Goal: Task Accomplishment & Management: Manage account settings

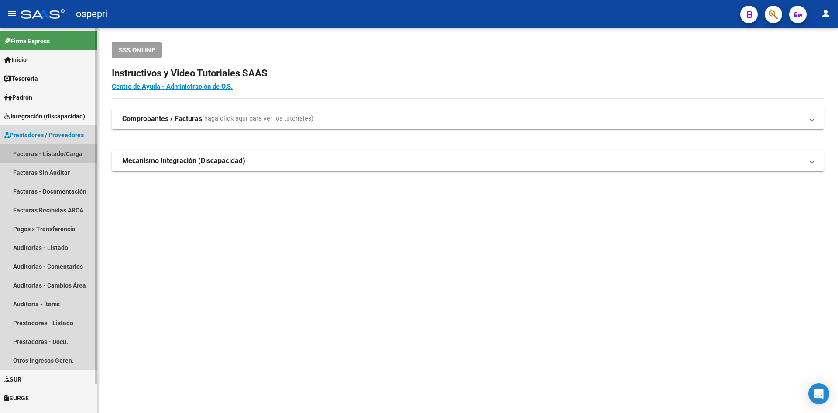
click at [62, 150] on link "Facturas - Listado/Carga" at bounding box center [48, 153] width 97 height 19
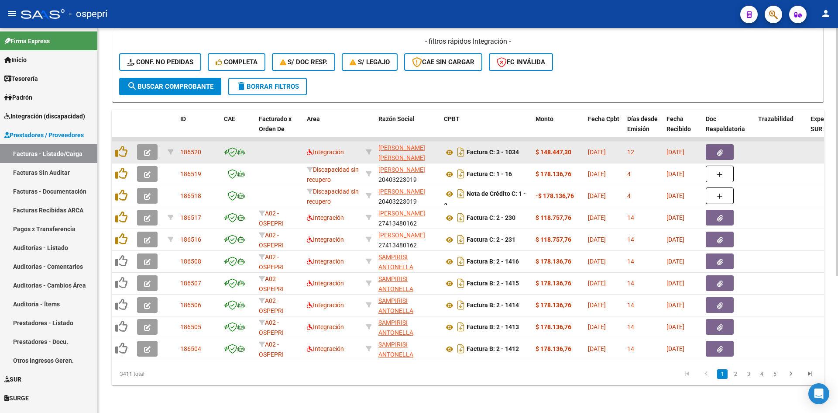
scroll to position [212, 0]
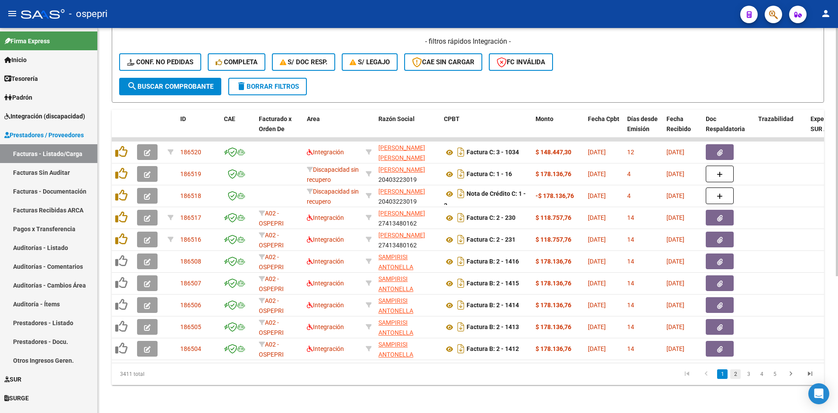
click at [733, 373] on link "2" at bounding box center [735, 374] width 10 height 10
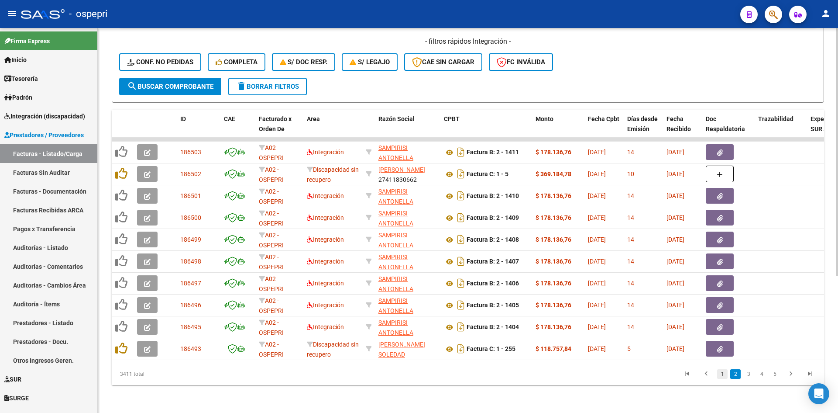
click at [722, 373] on link "1" at bounding box center [722, 374] width 10 height 10
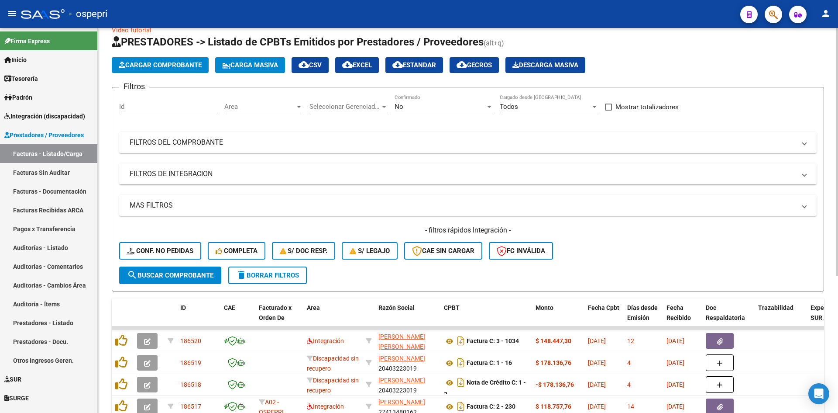
scroll to position [0, 0]
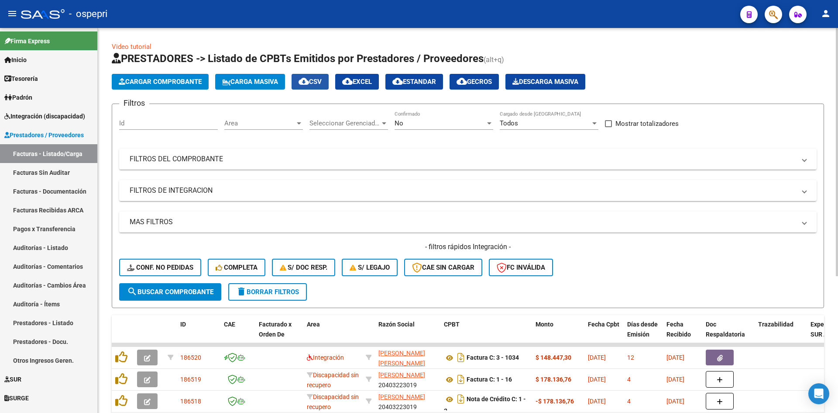
click at [309, 82] on mat-icon "cloud_download" at bounding box center [304, 81] width 10 height 10
click at [472, 165] on mat-expansion-panel-header "FILTROS DEL COMPROBANTE" at bounding box center [468, 158] width 698 height 21
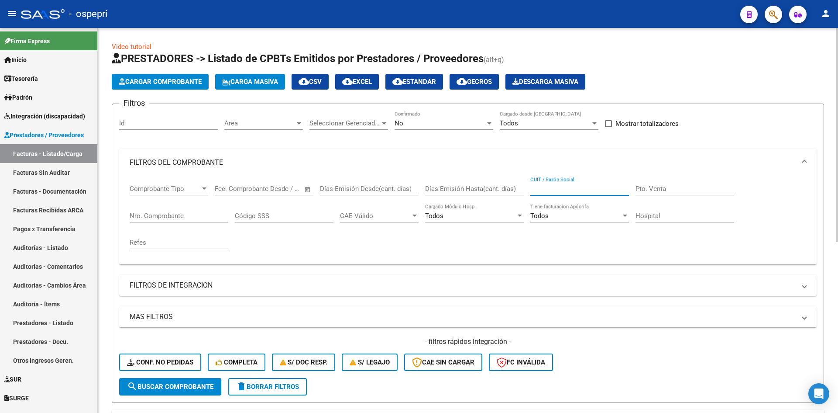
click at [560, 189] on input "CUIT / Razón Social" at bounding box center [579, 189] width 99 height 8
paste input "27413480162"
type input "27413480162"
click at [204, 388] on span "search Buscar Comprobante" at bounding box center [170, 386] width 86 height 8
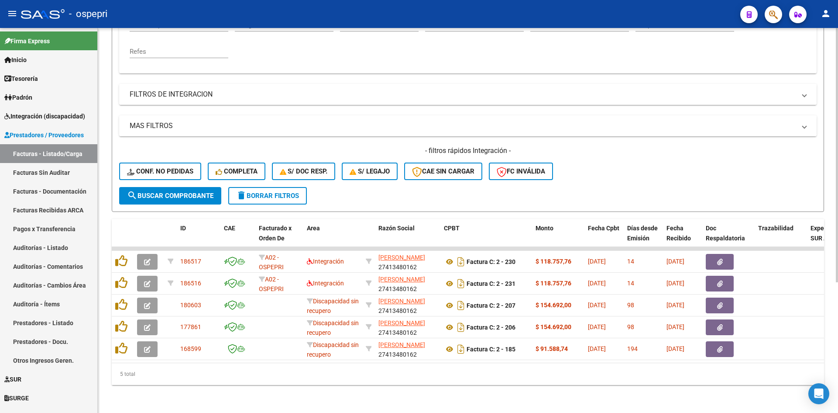
scroll to position [197, 0]
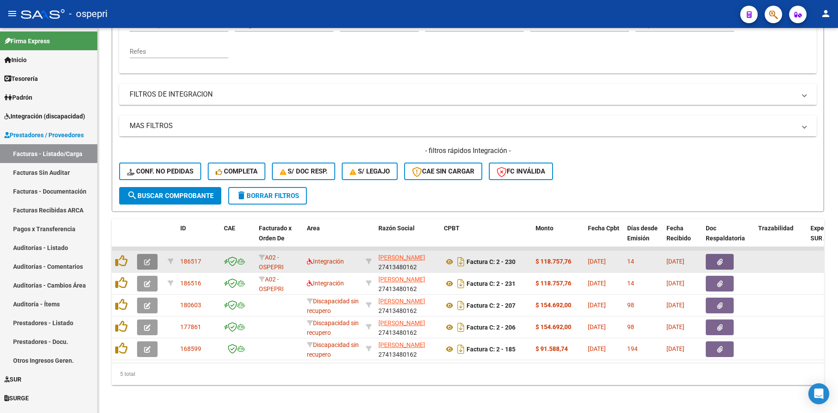
click at [142, 254] on button "button" at bounding box center [147, 262] width 21 height 16
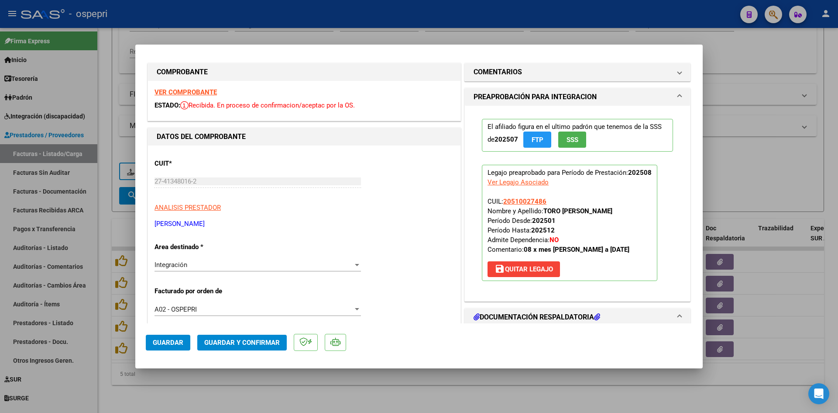
scroll to position [0, 0]
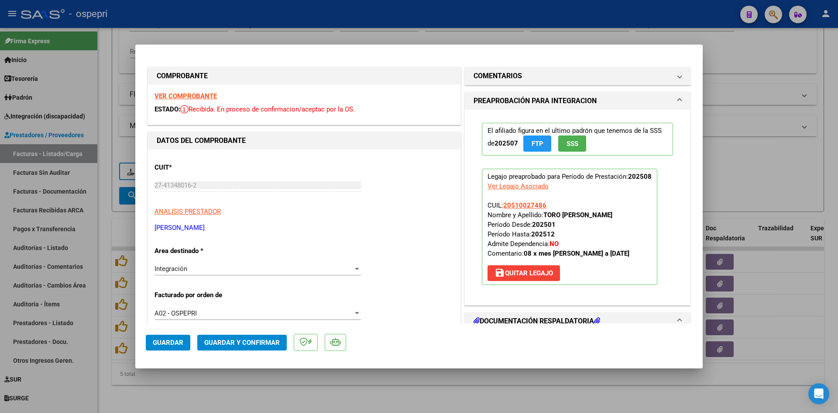
click at [212, 97] on strong "VER COMPROBANTE" at bounding box center [186, 96] width 62 height 8
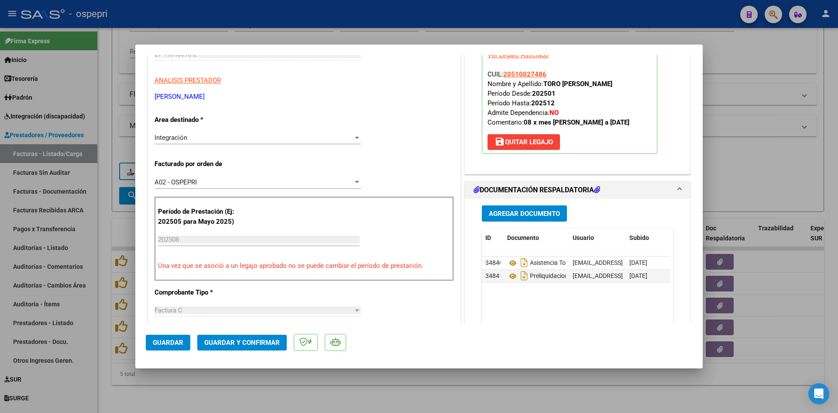
scroll to position [175, 0]
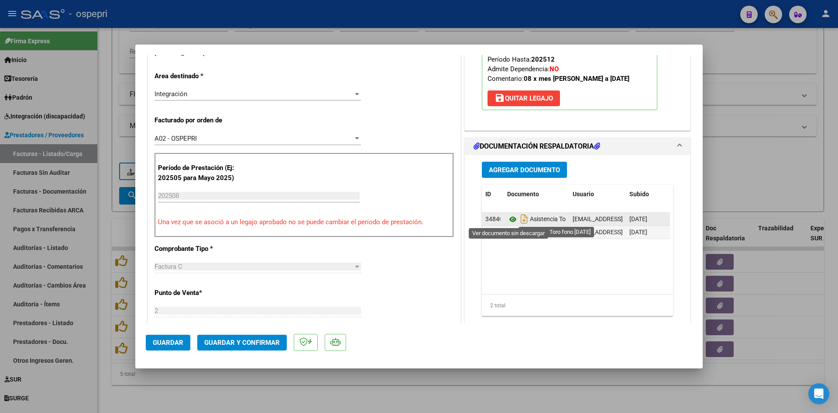
click at [507, 219] on icon at bounding box center [512, 219] width 11 height 10
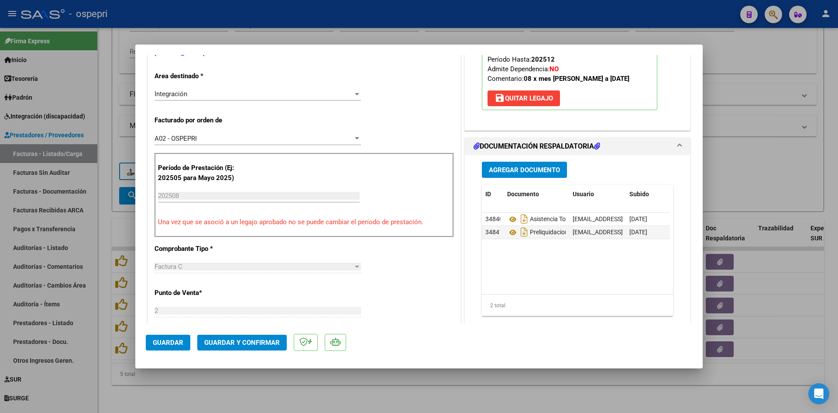
drag, startPoint x: 232, startPoint y: 339, endPoint x: 234, endPoint y: 334, distance: 4.9
click at [234, 334] on button "Guardar y Confirmar" at bounding box center [242, 342] width 90 height 16
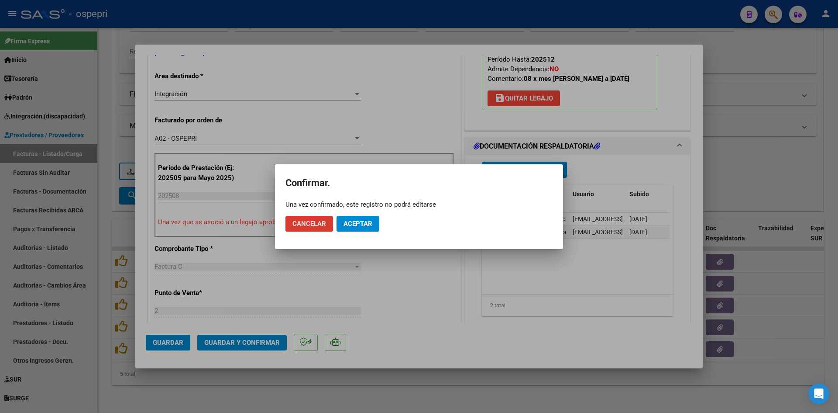
drag, startPoint x: 360, startPoint y: 213, endPoint x: 359, endPoint y: 218, distance: 5.3
click at [360, 215] on mat-dialog-actions "Cancelar Aceptar" at bounding box center [419, 224] width 267 height 30
click at [359, 220] on span "Aceptar" at bounding box center [358, 224] width 29 height 8
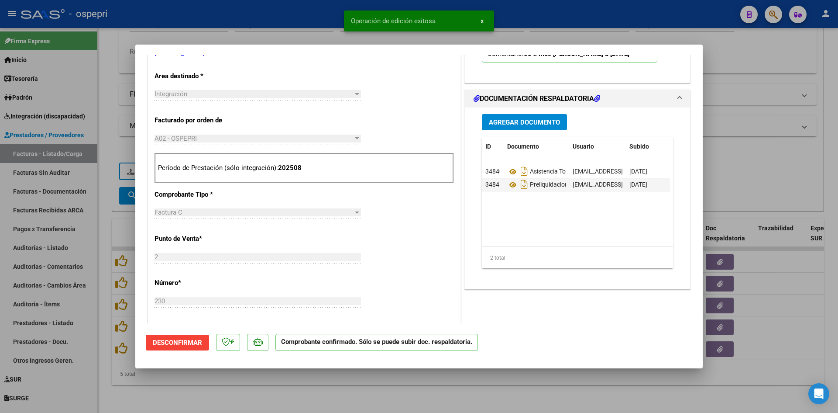
type input "$ 0,00"
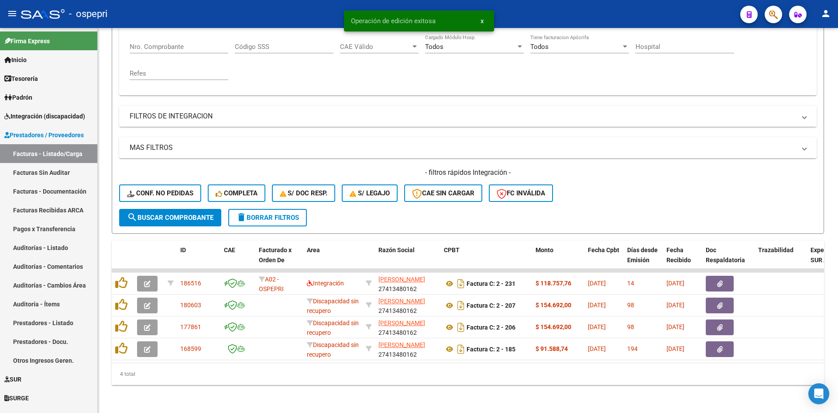
scroll to position [176, 0]
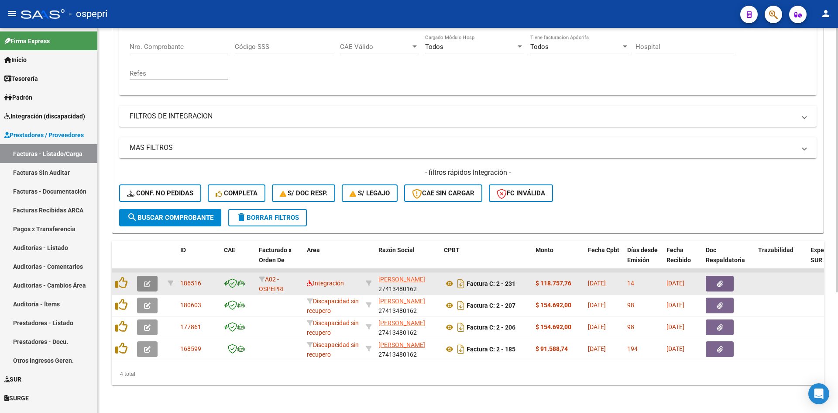
click at [151, 275] on button "button" at bounding box center [147, 283] width 21 height 16
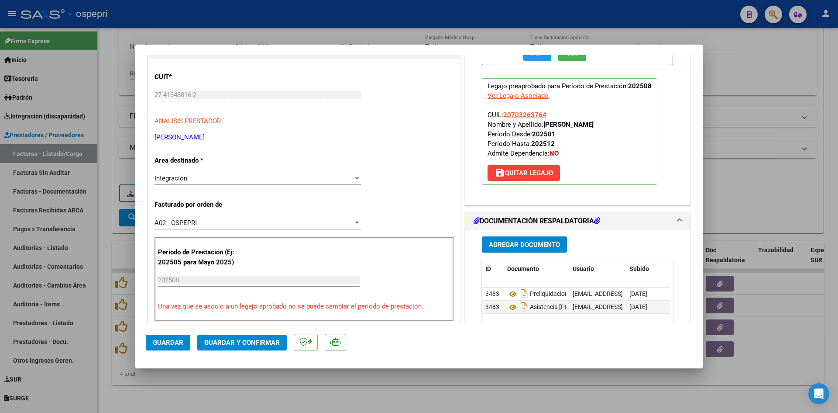
scroll to position [0, 0]
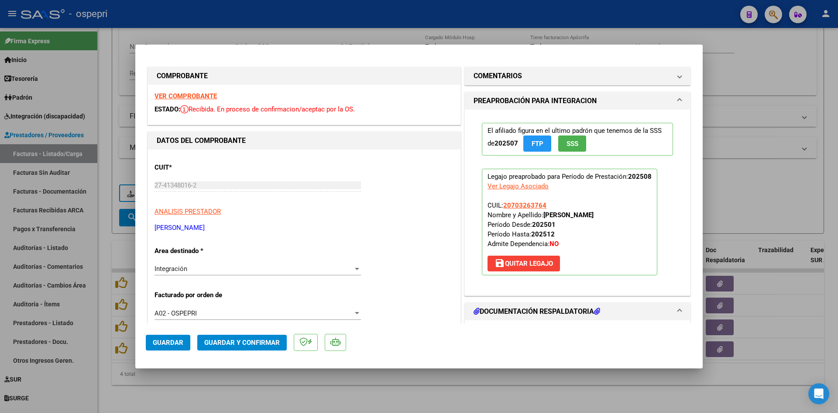
click at [205, 98] on strong "VER COMPROBANTE" at bounding box center [186, 96] width 62 height 8
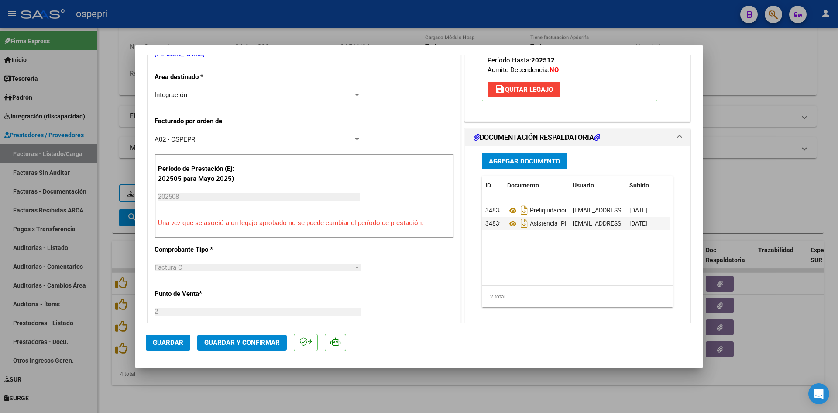
scroll to position [175, 0]
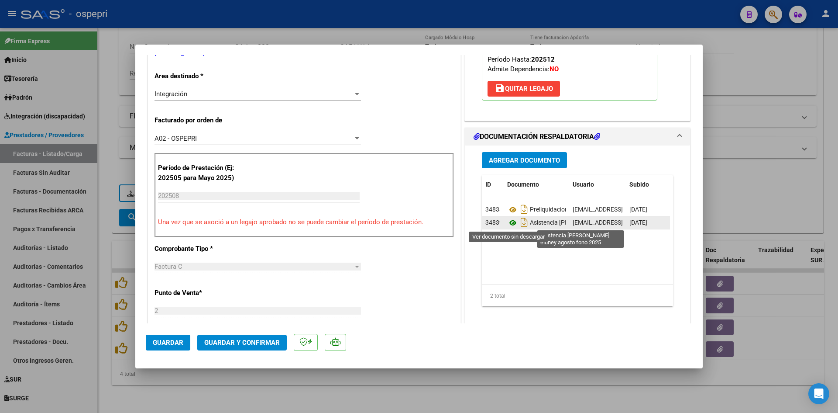
click at [510, 222] on icon at bounding box center [512, 222] width 11 height 10
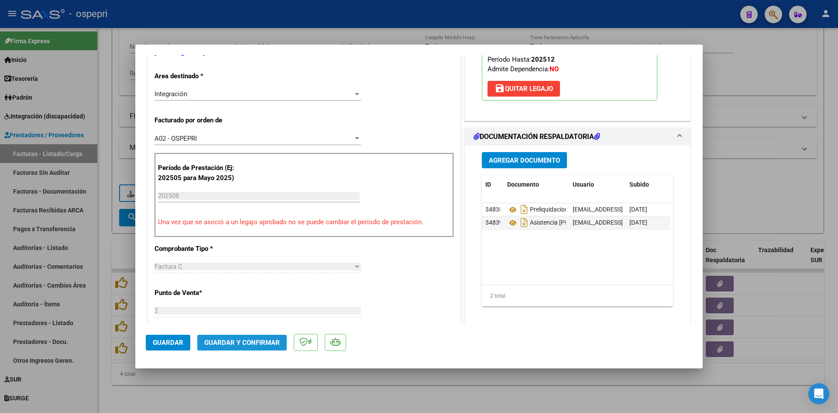
click at [254, 345] on span "Guardar y Confirmar" at bounding box center [242, 342] width 76 height 8
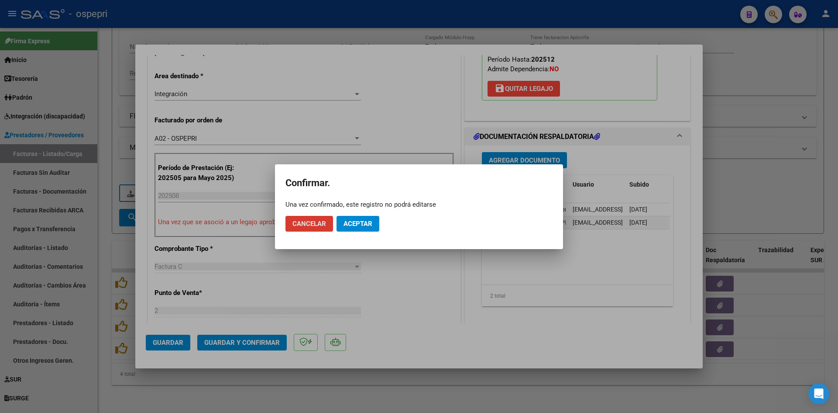
click at [349, 226] on span "Aceptar" at bounding box center [358, 224] width 29 height 8
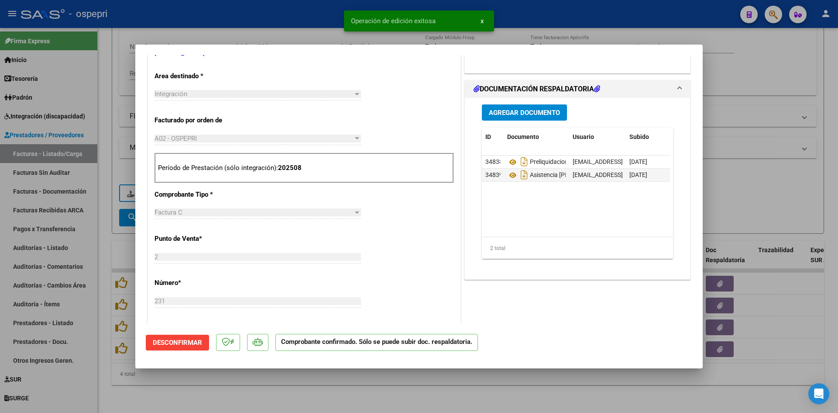
type input "$ 0,00"
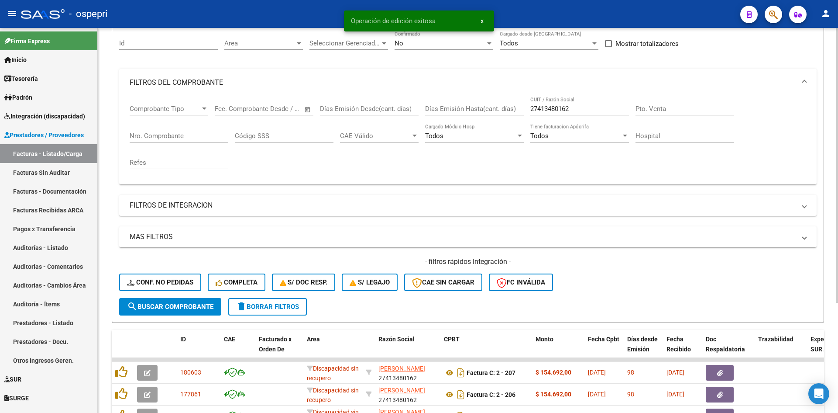
scroll to position [0, 0]
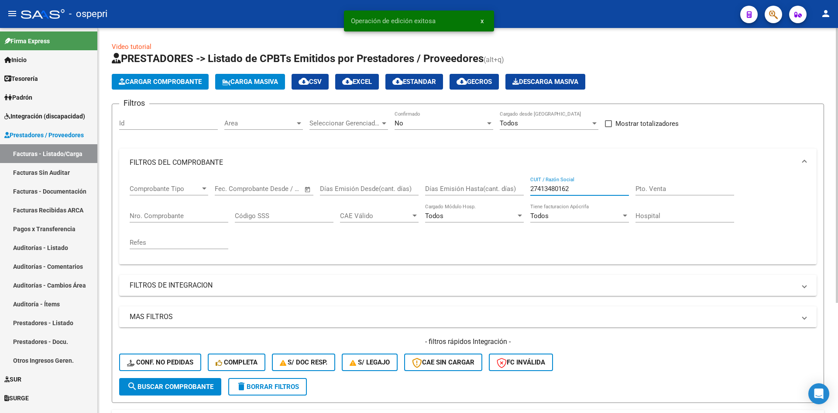
drag, startPoint x: 573, startPoint y: 188, endPoint x: 522, endPoint y: 189, distance: 51.1
click at [522, 189] on div "Comprobante Tipo Comprobante Tipo Fecha inicio – Fecha fin Fec. Comprobante Des…" at bounding box center [468, 216] width 677 height 81
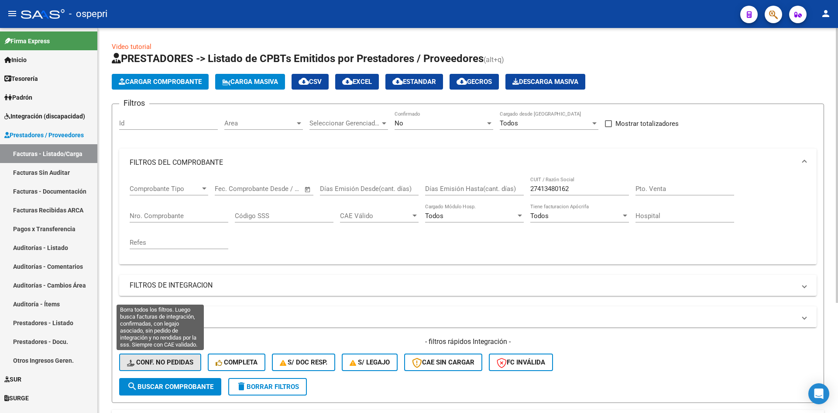
click at [179, 356] on button "Conf. no pedidas" at bounding box center [160, 361] width 82 height 17
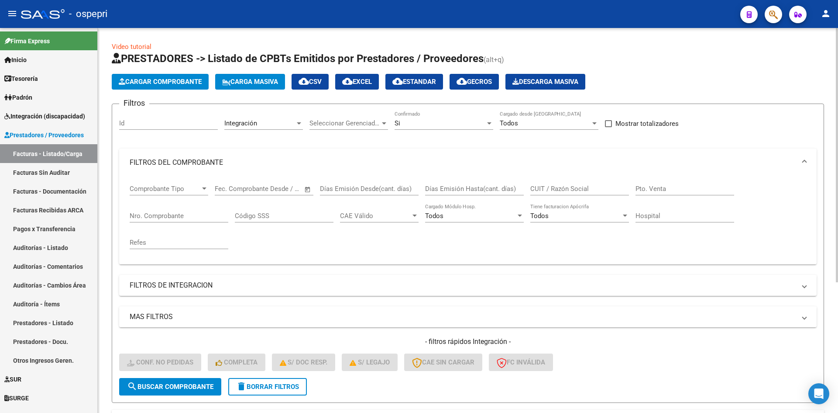
click at [556, 193] on div "CUIT / Razón Social" at bounding box center [579, 185] width 99 height 19
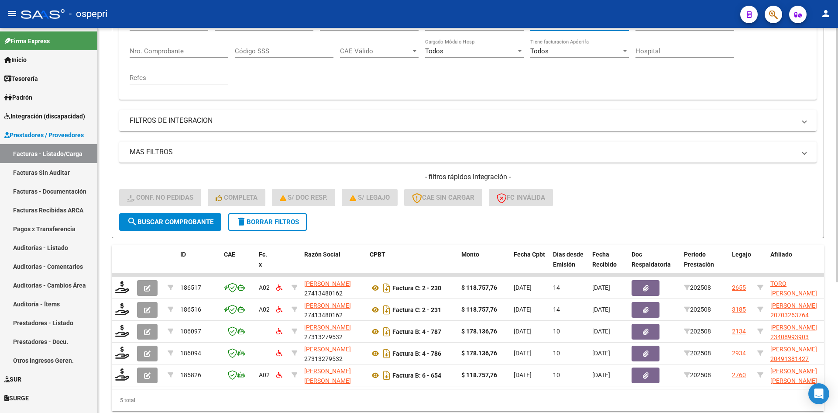
scroll to position [197, 0]
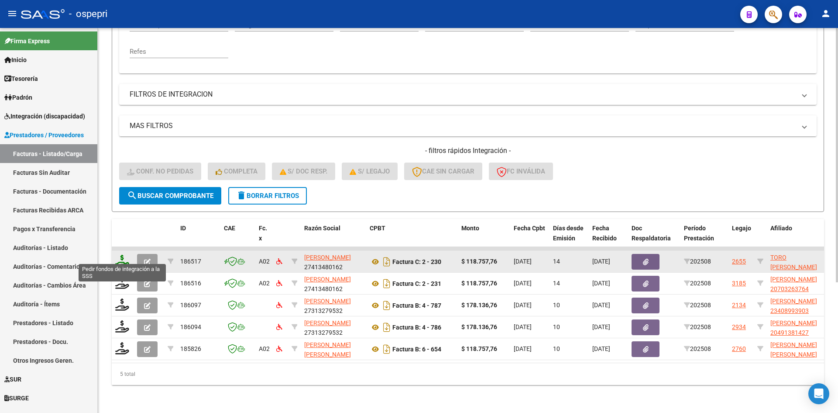
click at [120, 255] on icon at bounding box center [122, 261] width 14 height 12
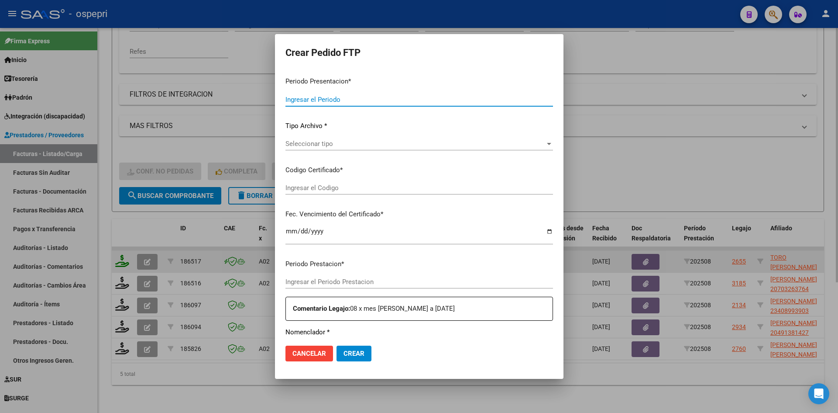
type input "202508"
type input "$ 118.757,76"
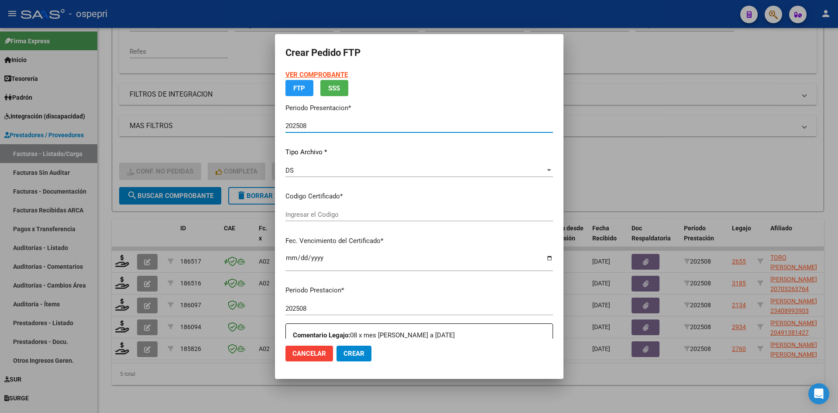
type input "20510027486"
type input "2029-06-01"
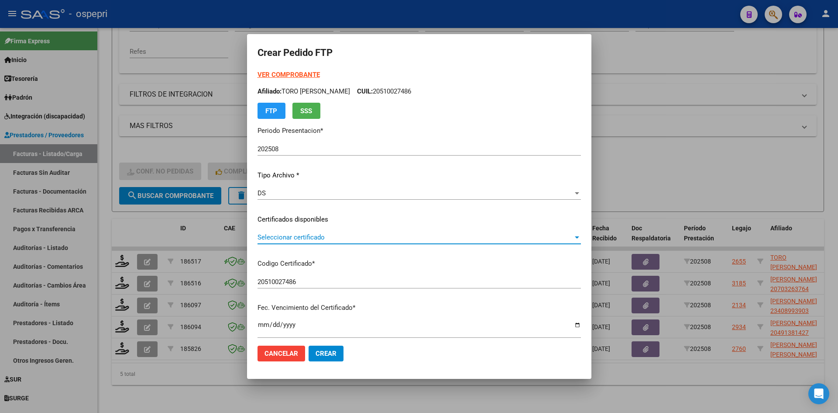
click at [306, 237] on span "Seleccionar certificado" at bounding box center [416, 237] width 316 height 8
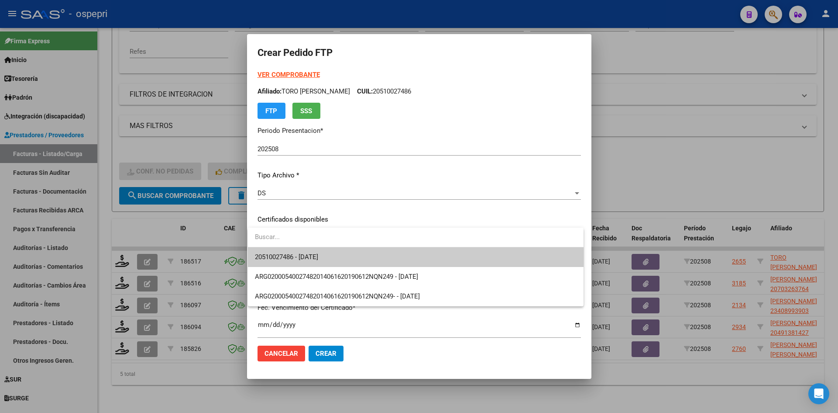
click at [308, 252] on span "20510027486 - 2029-06-01" at bounding box center [416, 257] width 322 height 20
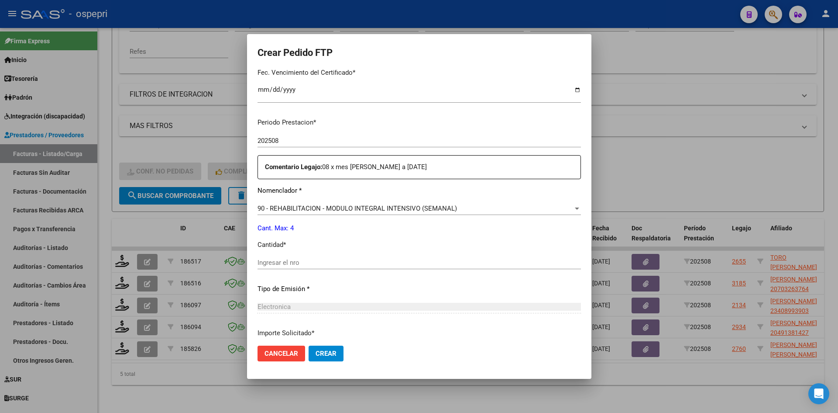
scroll to position [262, 0]
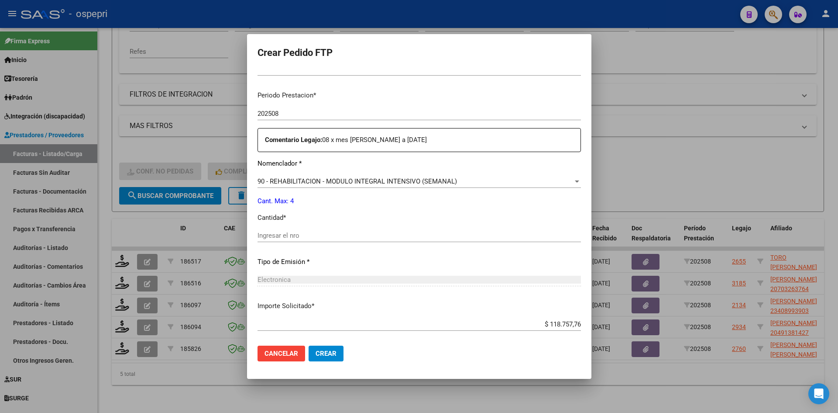
click at [307, 236] on input "Ingresar el nro" at bounding box center [420, 235] width 324 height 8
type input "4"
click at [335, 352] on button "Crear" at bounding box center [326, 353] width 35 height 16
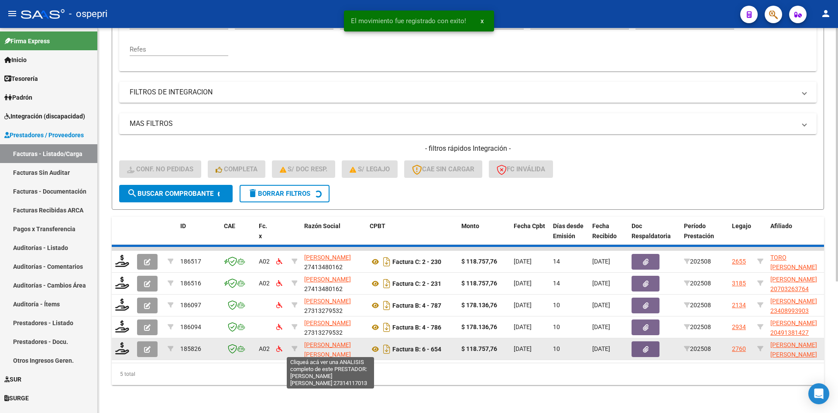
scroll to position [176, 0]
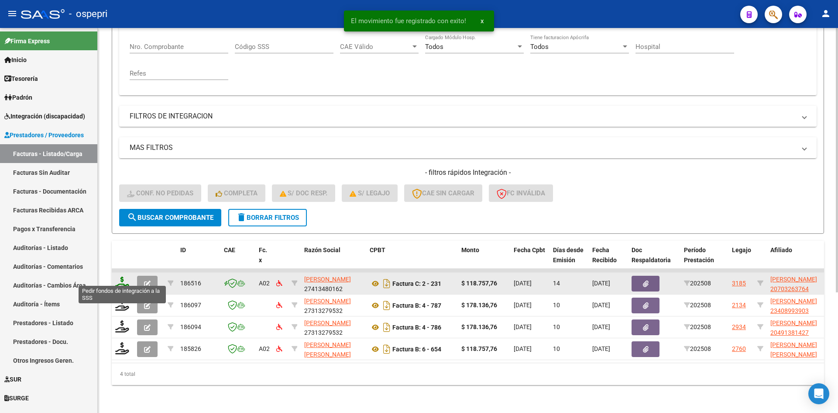
click at [118, 276] on icon at bounding box center [122, 282] width 14 height 12
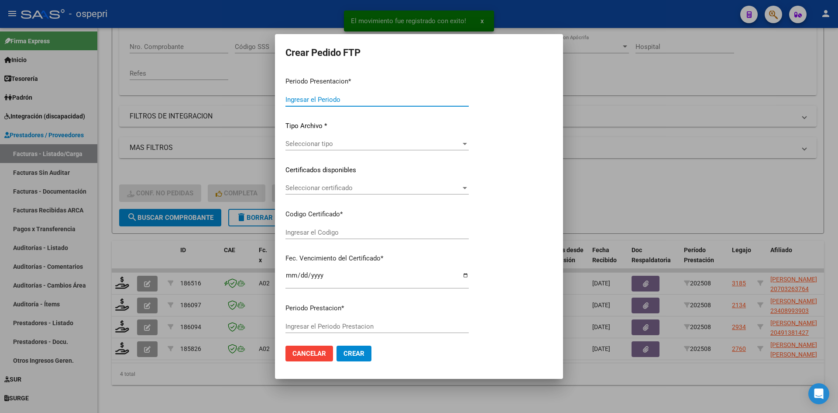
type input "202508"
type input "$ 118.757,76"
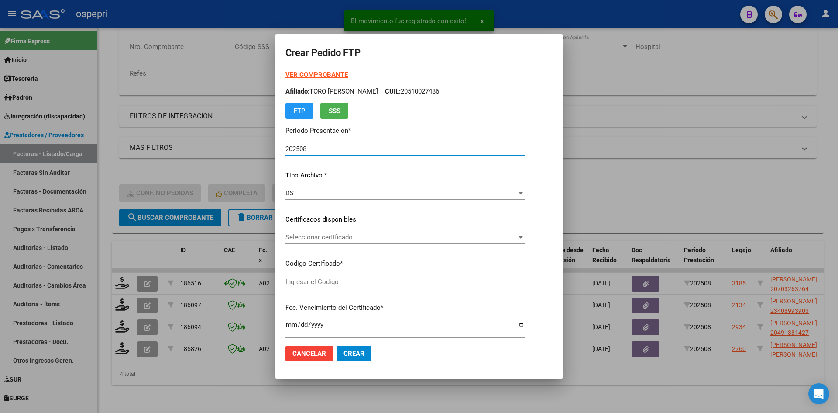
type input "ARG01000703263762025031820270318NEU249"
type input "2027-03-18"
click at [362, 238] on span "Seleccionar certificado" at bounding box center [392, 237] width 213 height 8
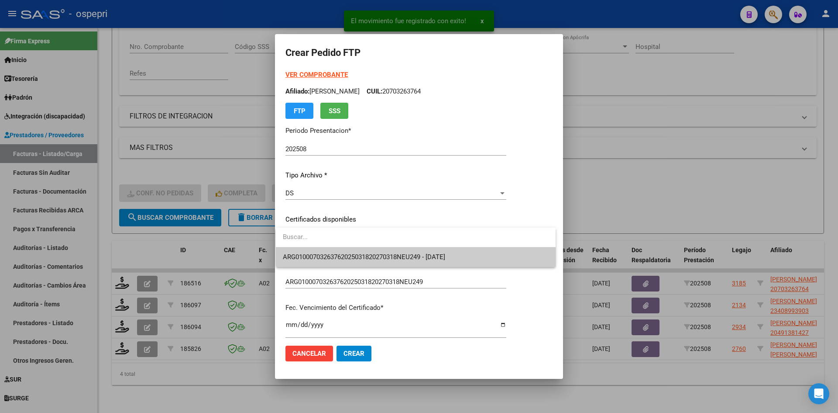
click at [366, 254] on span "ARG01000703263762025031820270318NEU249 - 2027-03-18" at bounding box center [364, 257] width 162 height 8
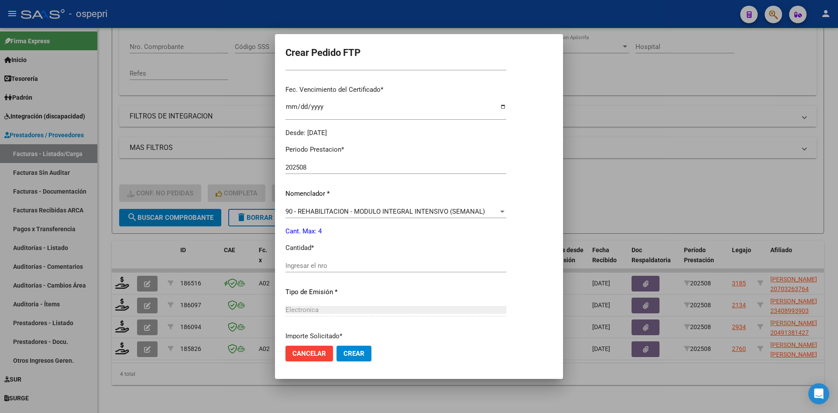
scroll to position [218, 0]
click at [321, 262] on input "Ingresar el nro" at bounding box center [396, 265] width 221 height 8
type input "4"
click at [348, 355] on span "Crear" at bounding box center [354, 353] width 21 height 8
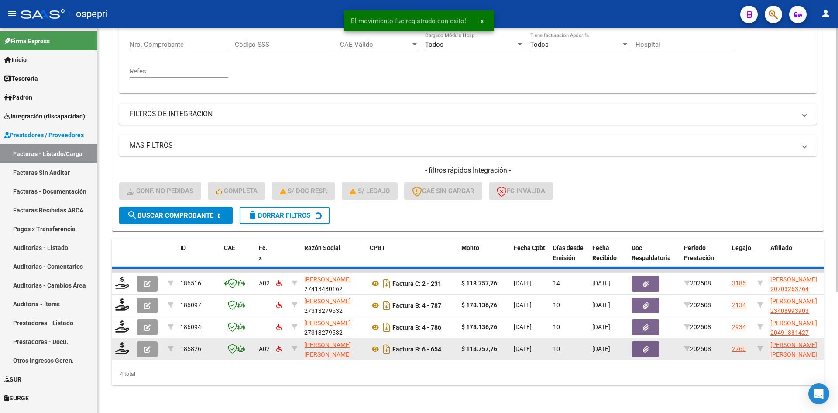
scroll to position [154, 0]
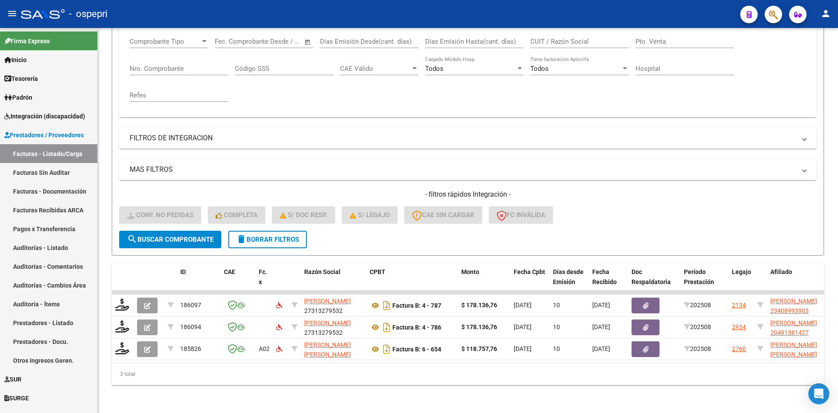
click at [281, 235] on span "delete Borrar Filtros" at bounding box center [267, 239] width 63 height 8
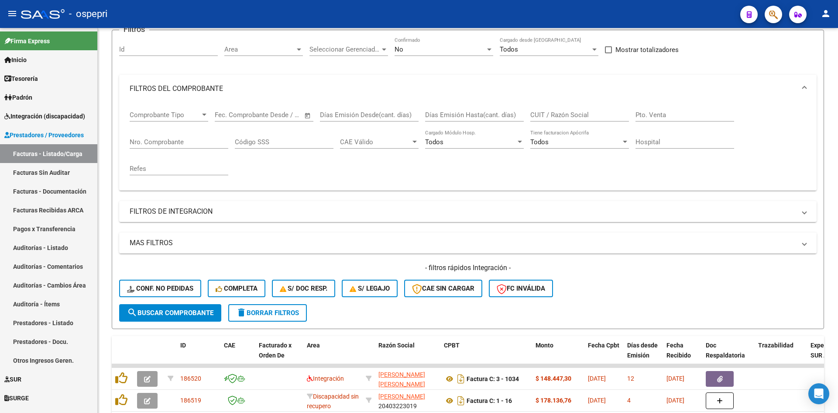
scroll to position [66, 0]
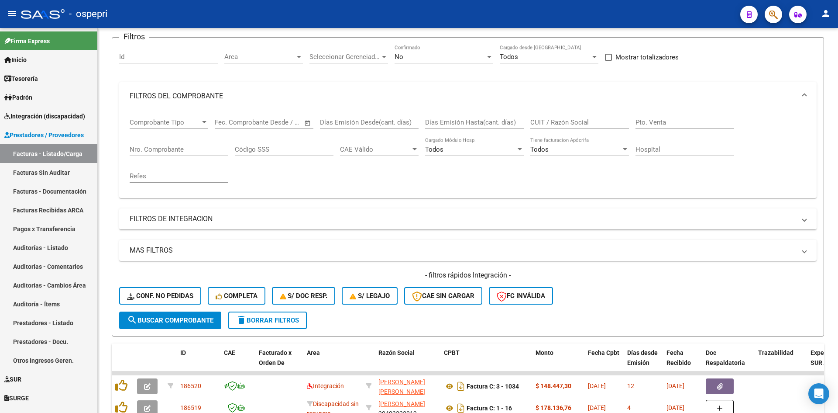
click at [572, 118] on input "CUIT / Razón Social" at bounding box center [579, 122] width 99 height 8
paste input "20403223019"
type input "20403223019"
click at [157, 322] on span "search Buscar Comprobante" at bounding box center [170, 320] width 86 height 8
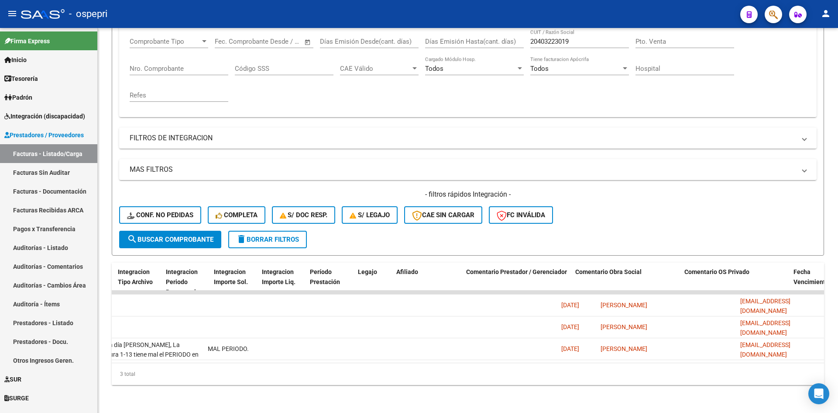
scroll to position [0, 0]
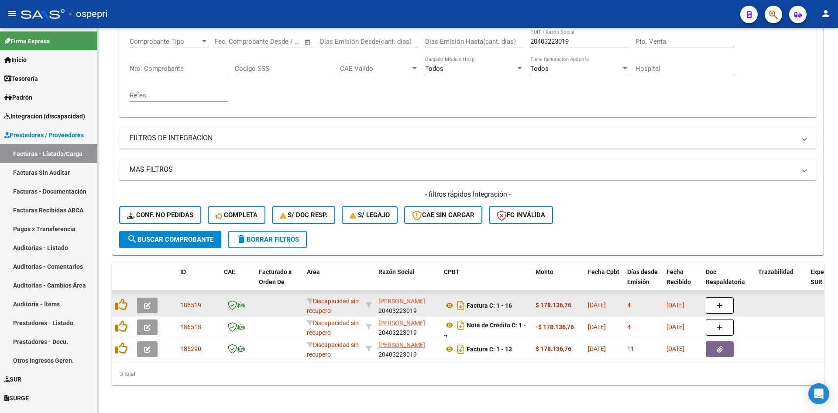
click at [145, 302] on icon "button" at bounding box center [147, 305] width 7 height 7
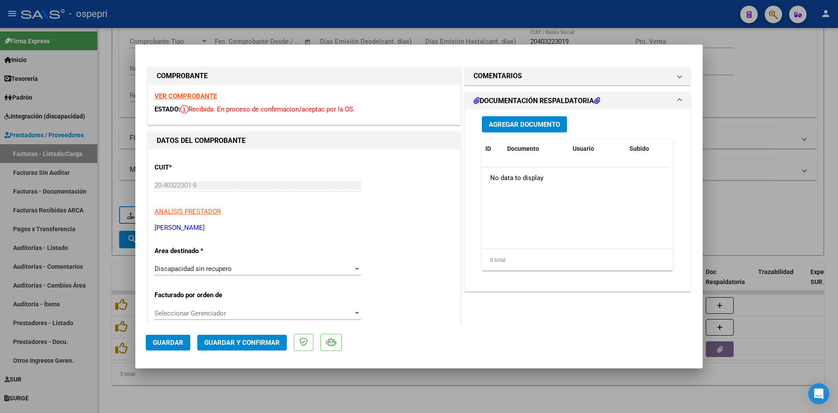
click at [193, 99] on strong "VER COMPROBANTE" at bounding box center [186, 96] width 62 height 8
type input "$ 0,00"
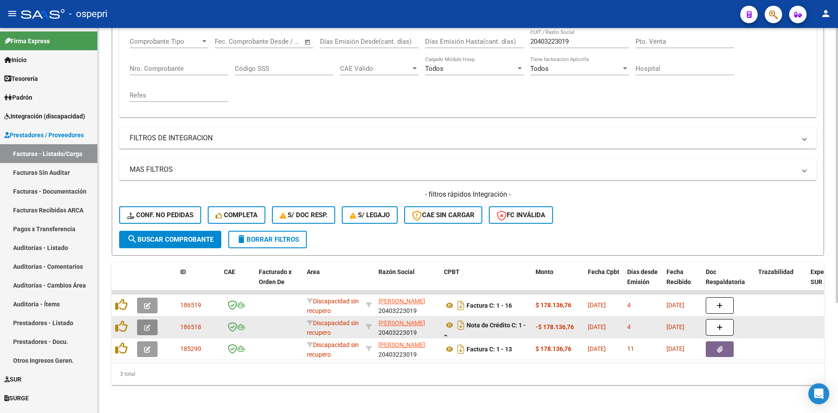
click at [149, 324] on icon "button" at bounding box center [147, 327] width 7 height 7
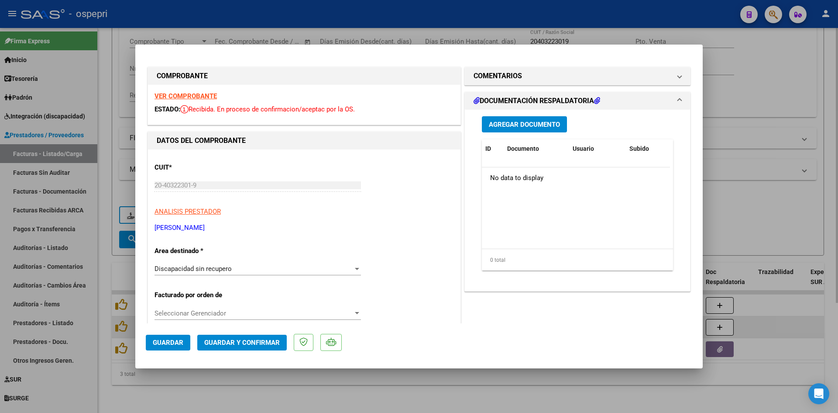
type input "$ 0,00"
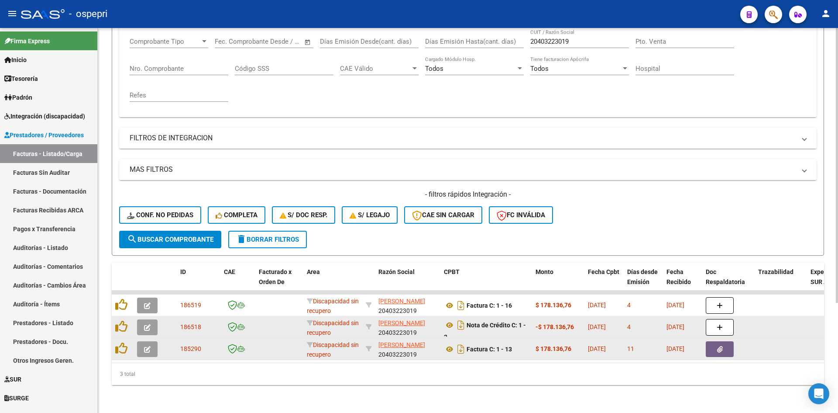
click at [147, 346] on icon "button" at bounding box center [147, 349] width 7 height 7
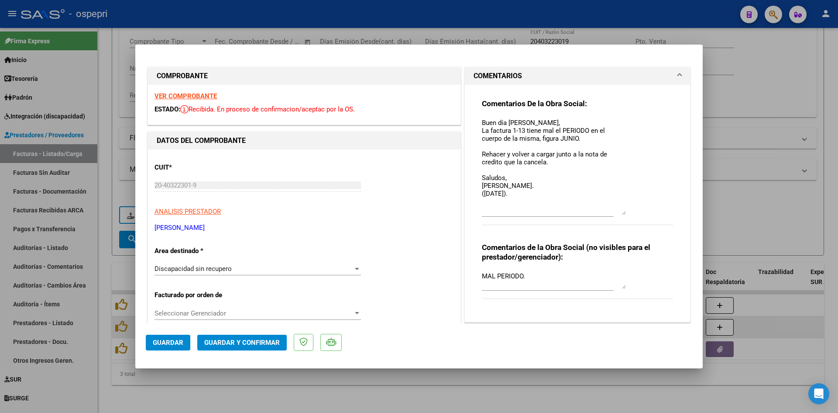
drag, startPoint x: 617, startPoint y: 131, endPoint x: 619, endPoint y: 211, distance: 79.5
click at [619, 211] on textarea "Buen día Julián, La factura 1-13 tiene mal el PERIODO en el cuerpo de la misma,…" at bounding box center [554, 166] width 144 height 97
click at [197, 93] on strong "VER COMPROBANTE" at bounding box center [186, 96] width 62 height 8
type input "$ 0,00"
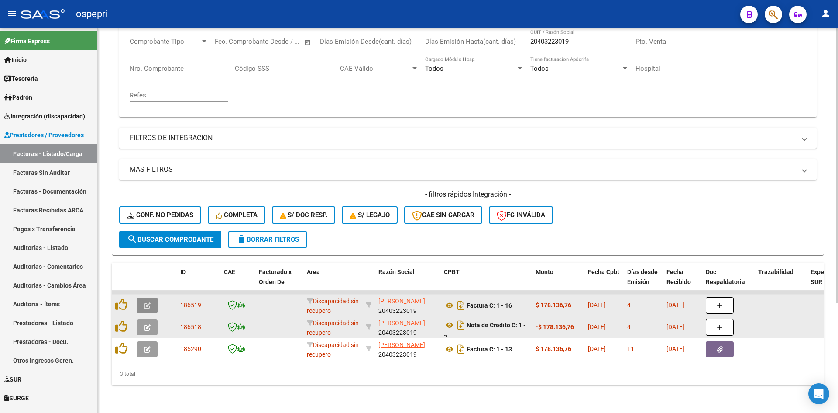
click at [149, 302] on icon "button" at bounding box center [147, 305] width 7 height 7
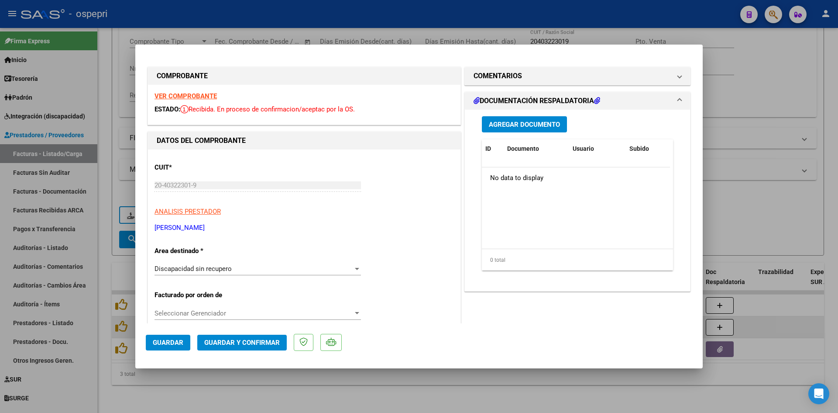
click at [205, 94] on strong "VER COMPROBANTE" at bounding box center [186, 96] width 62 height 8
type input "$ 0,00"
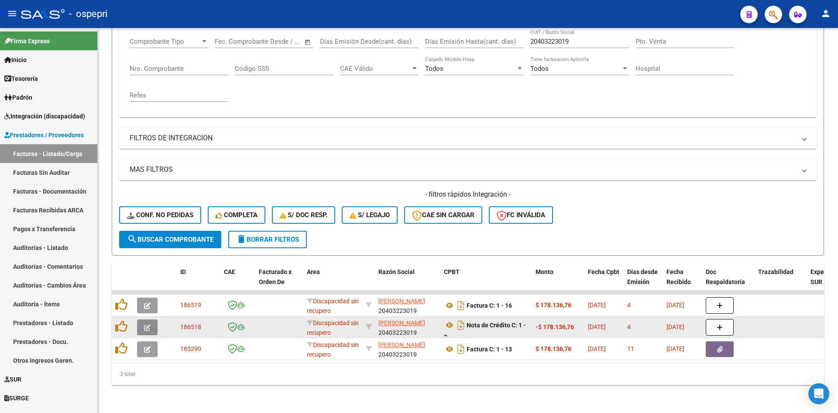
click at [152, 323] on button "button" at bounding box center [147, 327] width 21 height 16
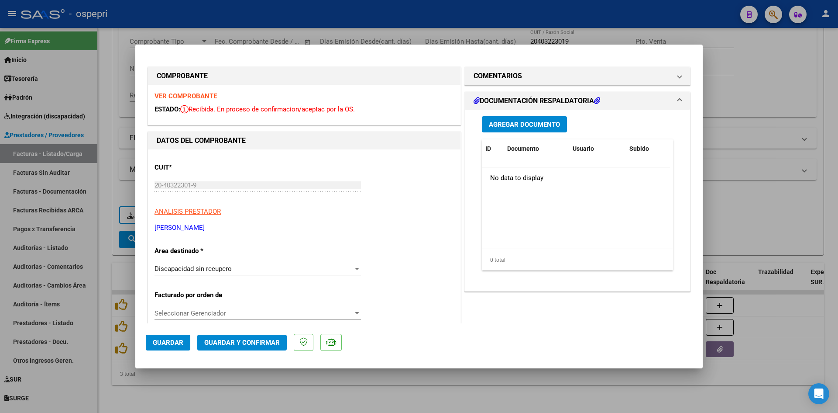
click at [207, 93] on strong "VER COMPROBANTE" at bounding box center [186, 96] width 62 height 8
type input "$ 0,00"
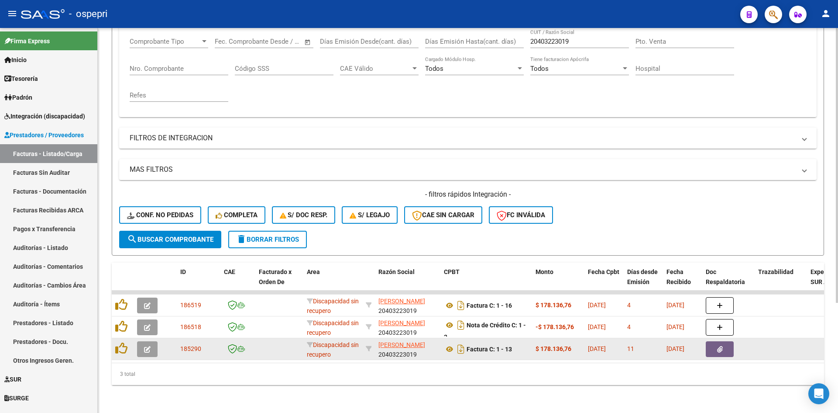
click at [149, 346] on icon "button" at bounding box center [147, 349] width 7 height 7
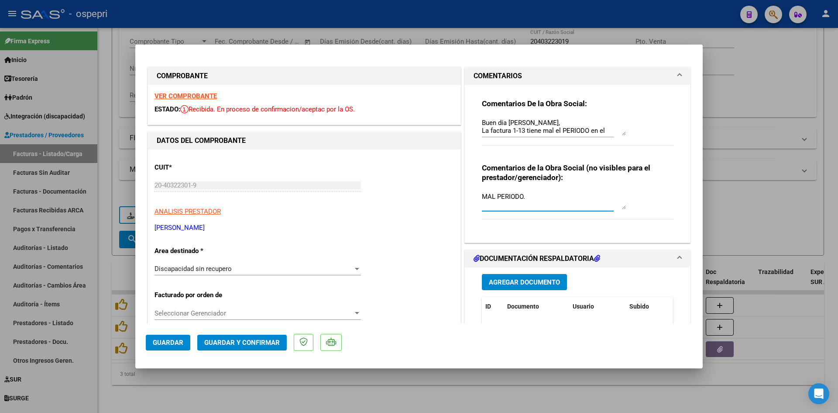
drag, startPoint x: 534, startPoint y: 196, endPoint x: 451, endPoint y: 200, distance: 83.5
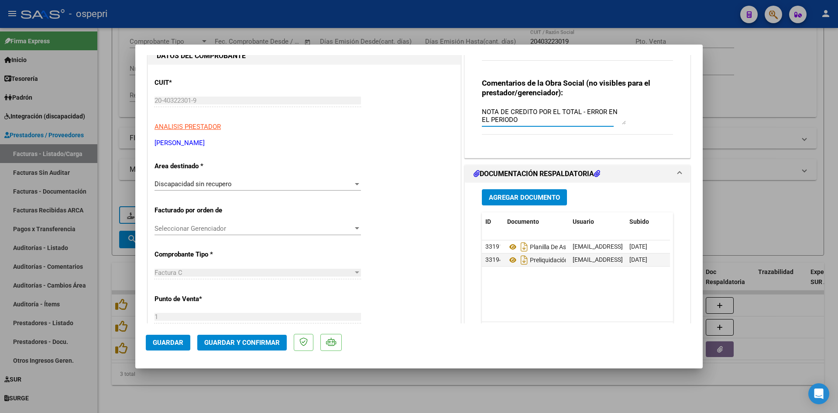
scroll to position [87, 0]
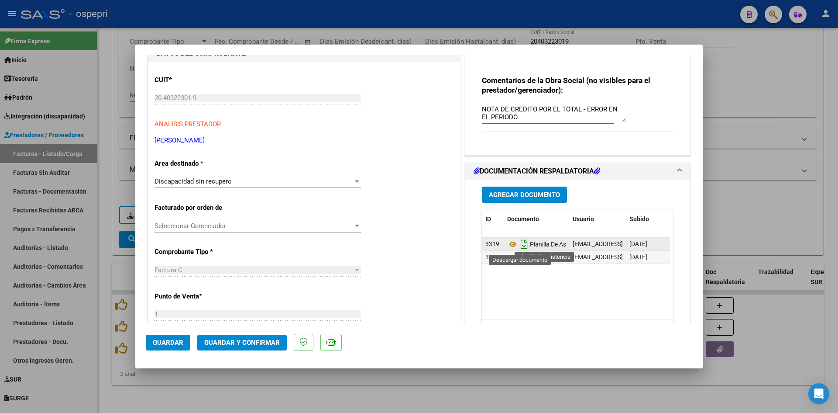
type textarea "NOTA DE CREDITO POR EL TOTAL - ERROR EN EL PERIODO"
click at [520, 243] on icon "Descargar documento" at bounding box center [524, 244] width 11 height 14
click at [534, 199] on span "Agregar Documento" at bounding box center [524, 195] width 71 height 8
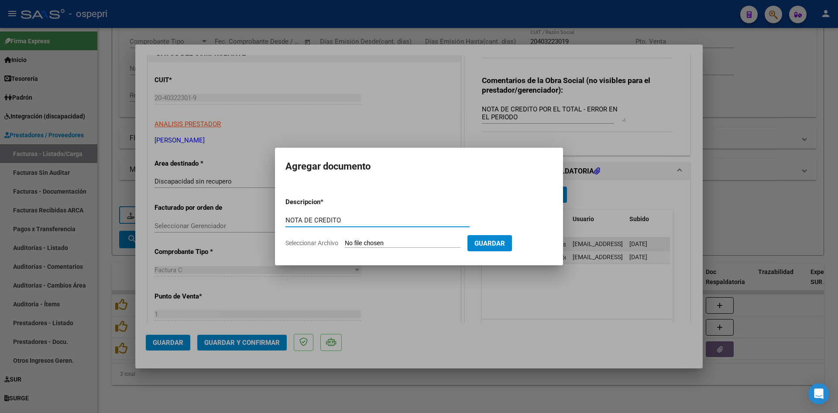
type input "NOTA DE CREDITO"
click at [364, 241] on input "Seleccionar Archivo" at bounding box center [403, 243] width 116 height 8
type input "C:\fakepath\20250911-05-19-48-2214-20250911-05-19-48.pdf"
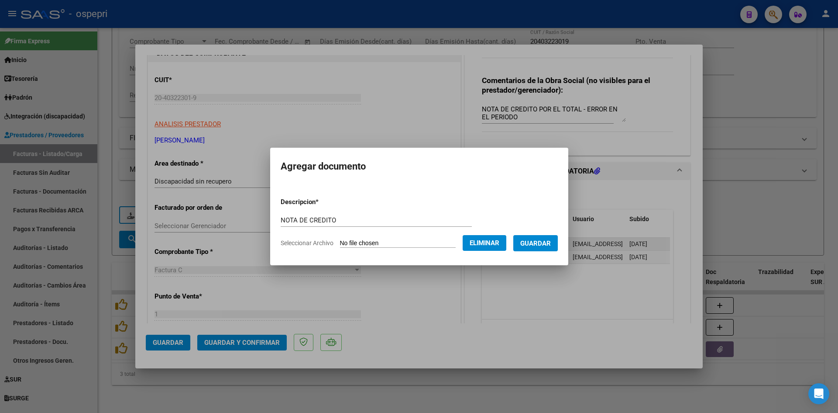
click at [549, 243] on span "Guardar" at bounding box center [535, 243] width 31 height 8
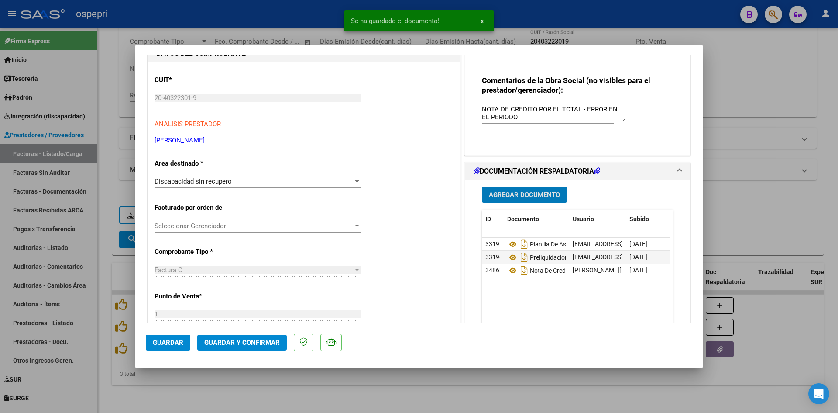
type input "$ 0,00"
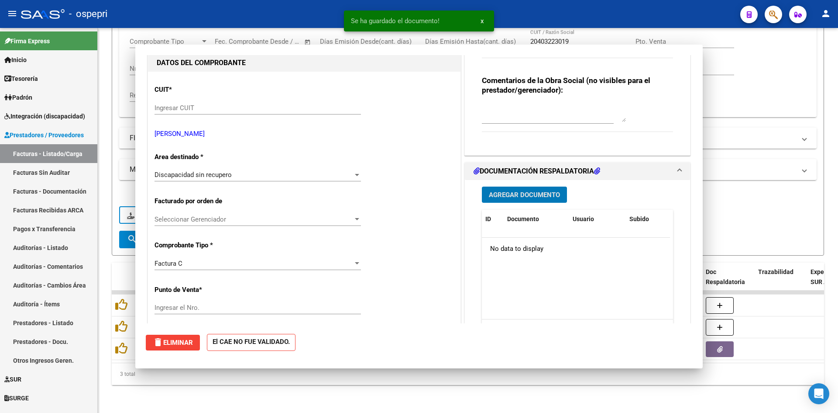
scroll to position [0, 0]
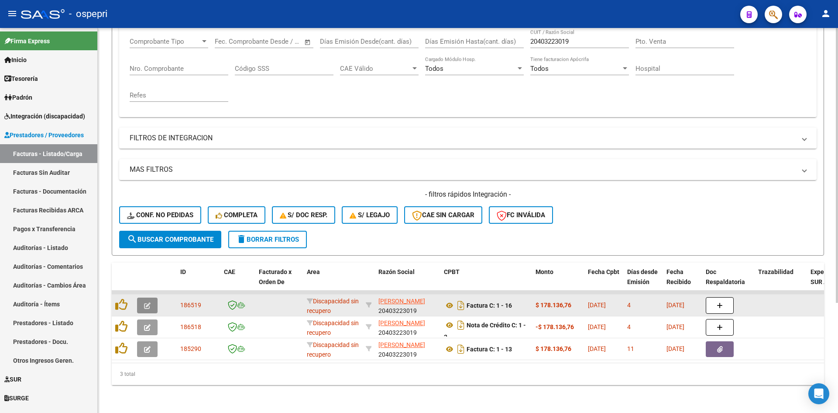
click at [152, 297] on button "button" at bounding box center [147, 305] width 21 height 16
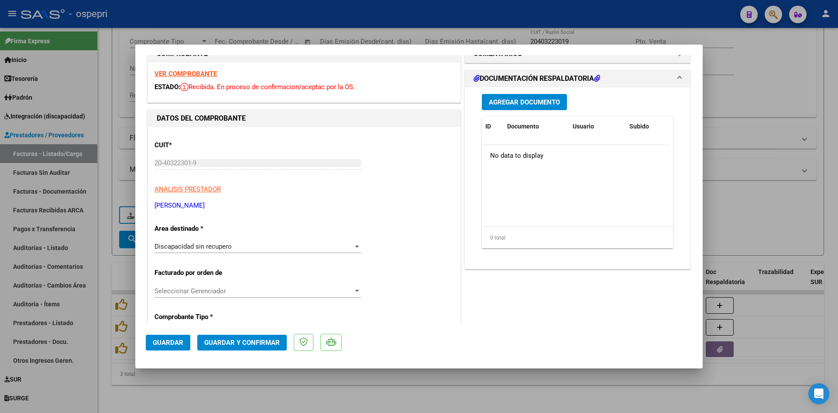
scroll to position [44, 0]
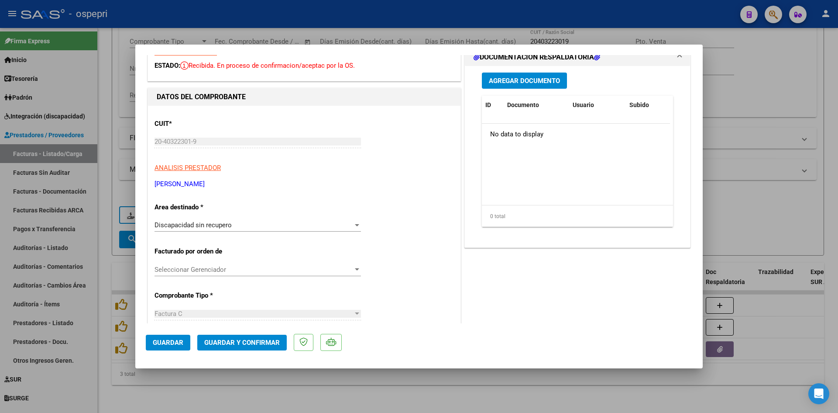
click at [267, 230] on div "Discapacidad sin recupero Seleccionar Area" at bounding box center [258, 224] width 207 height 13
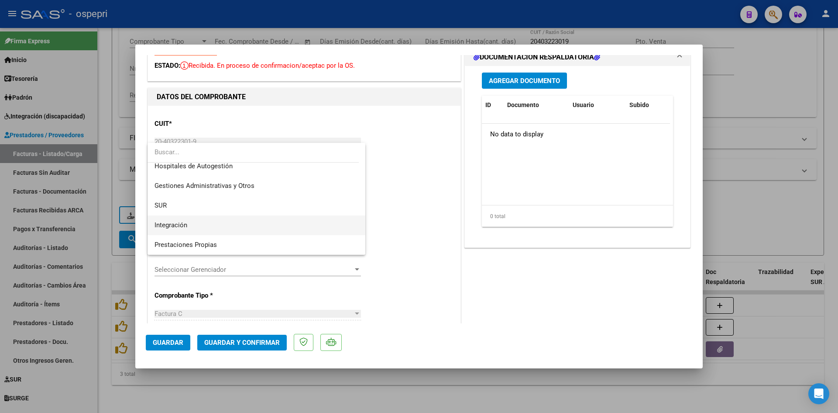
scroll to position [0, 0]
click at [188, 230] on span "Integración" at bounding box center [257, 231] width 204 height 20
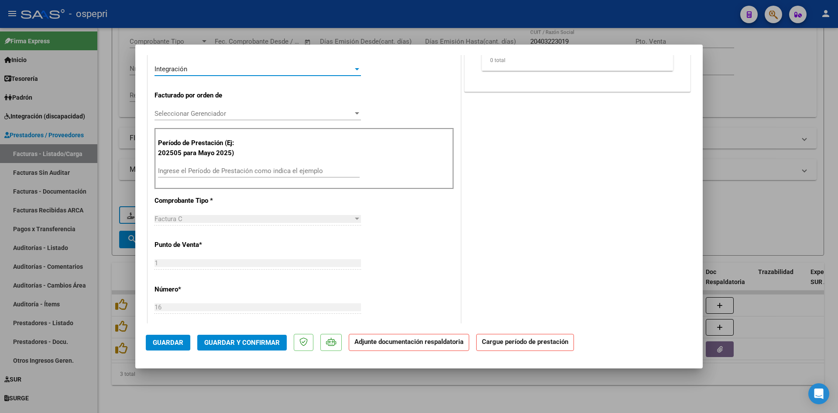
scroll to position [262, 0]
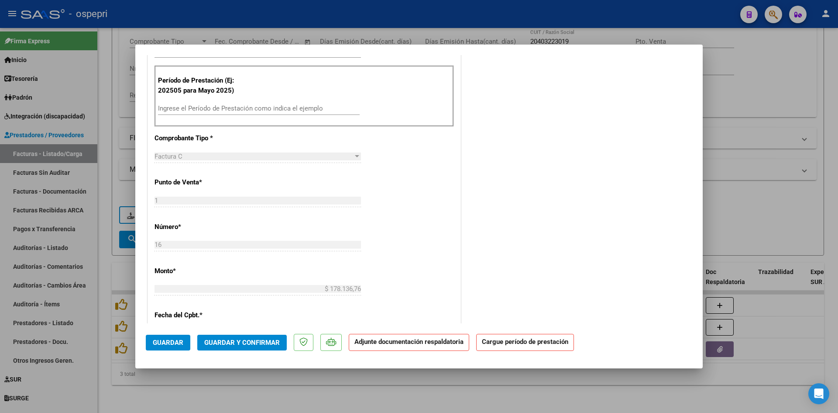
click at [179, 114] on div "Ingrese el Período de Prestación como indica el ejemplo" at bounding box center [259, 108] width 202 height 13
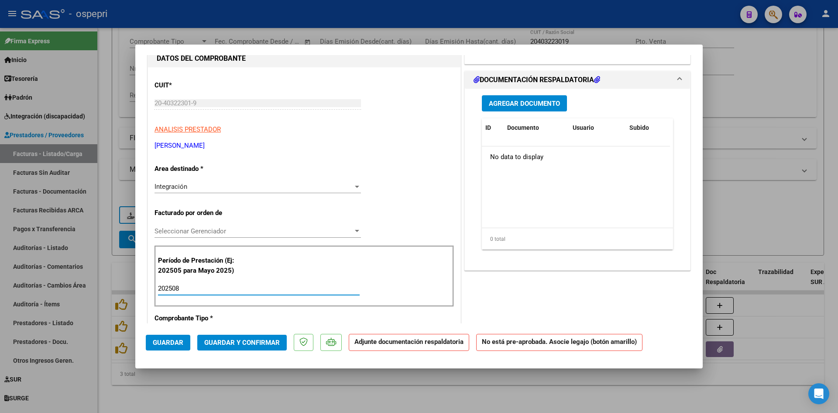
scroll to position [0, 0]
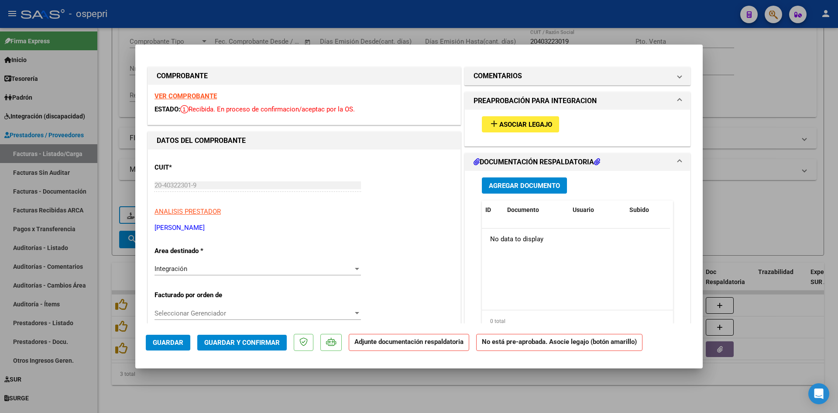
type input "202508"
click at [540, 125] on span "Asociar Legajo" at bounding box center [525, 125] width 53 height 8
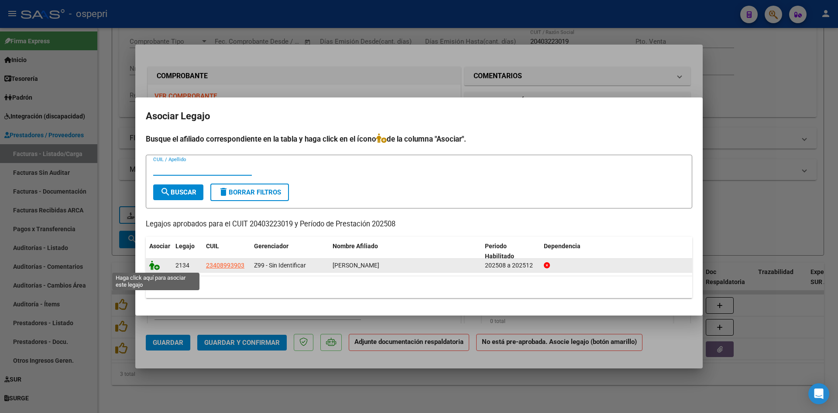
click at [155, 264] on icon at bounding box center [154, 265] width 10 height 10
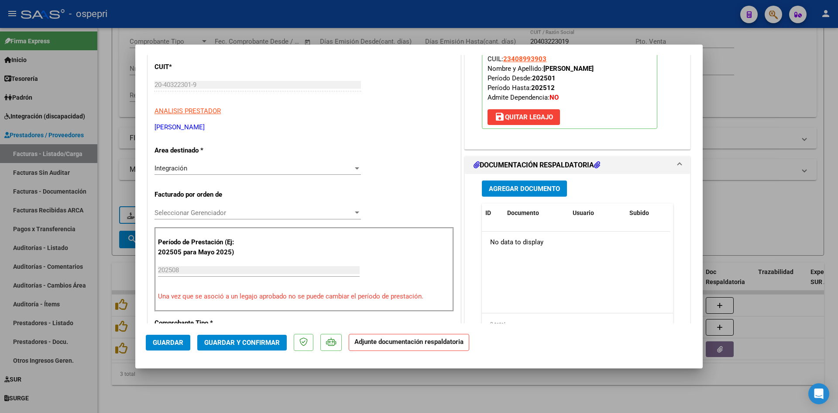
scroll to position [131, 0]
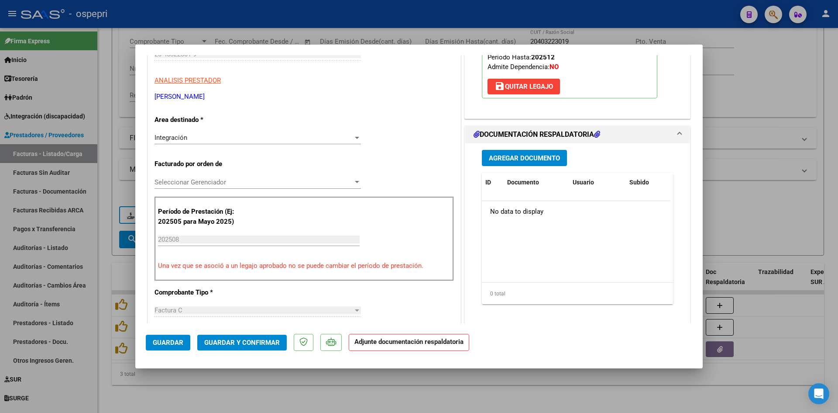
click at [537, 161] on span "Agregar Documento" at bounding box center [524, 158] width 71 height 8
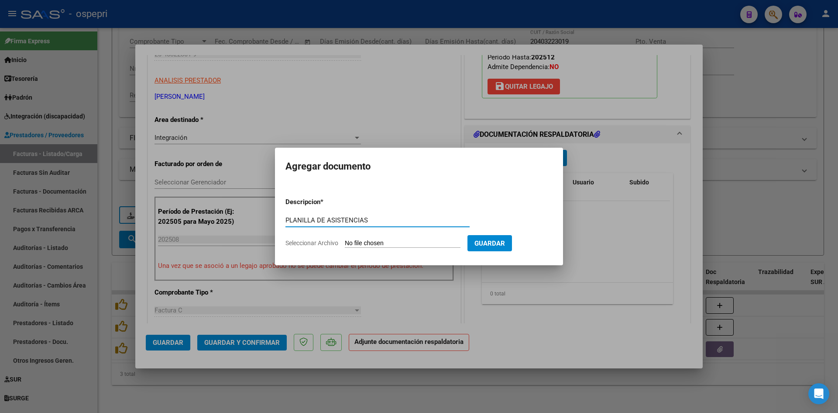
type input "PLANILLA DE ASISTENCIAS"
click at [374, 244] on input "Seleccionar Archivo" at bounding box center [403, 243] width 116 height 8
type input "C:\fakepath\20403223019-FACTURA_C-1-13-ANEXO-PLANILLA DE ASISTENCIA .pdf"
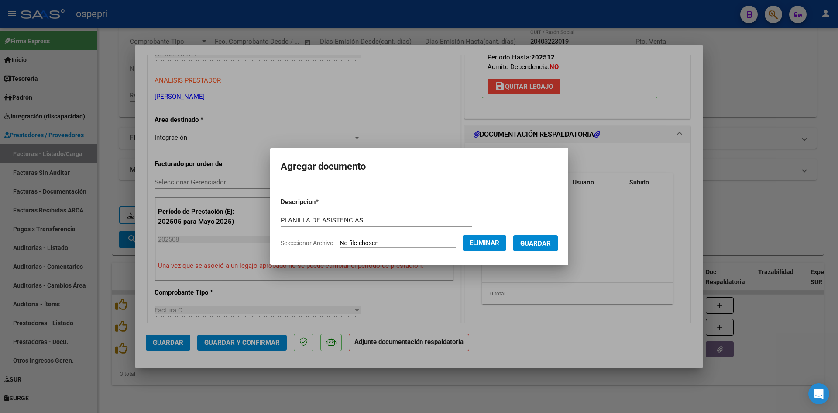
click at [551, 247] on span "Guardar" at bounding box center [535, 243] width 31 height 8
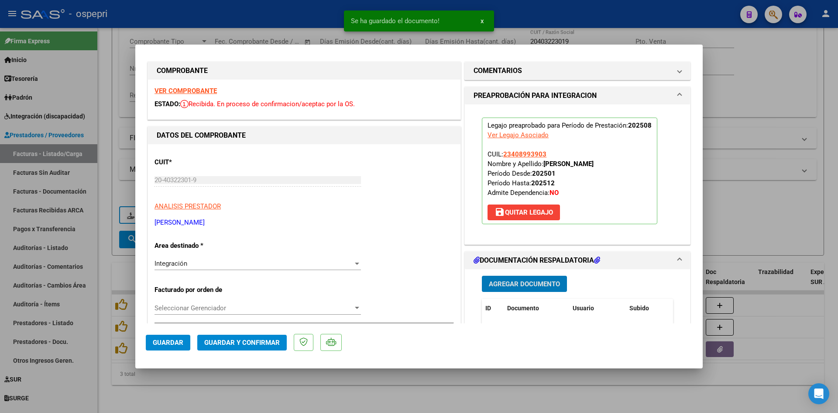
scroll to position [0, 0]
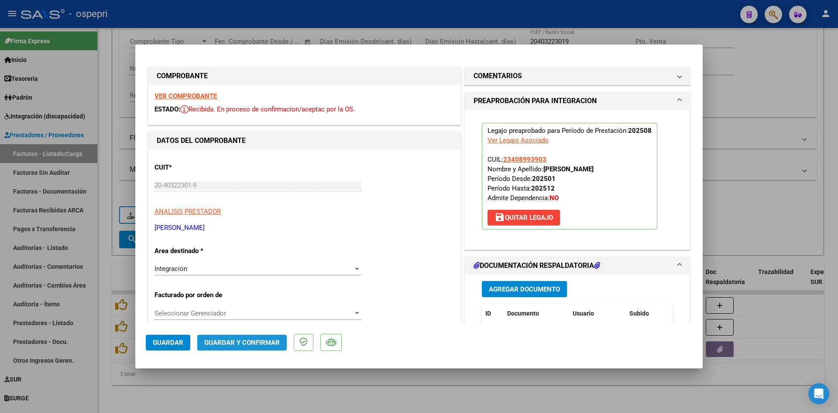
click at [274, 338] on span "Guardar y Confirmar" at bounding box center [242, 342] width 76 height 8
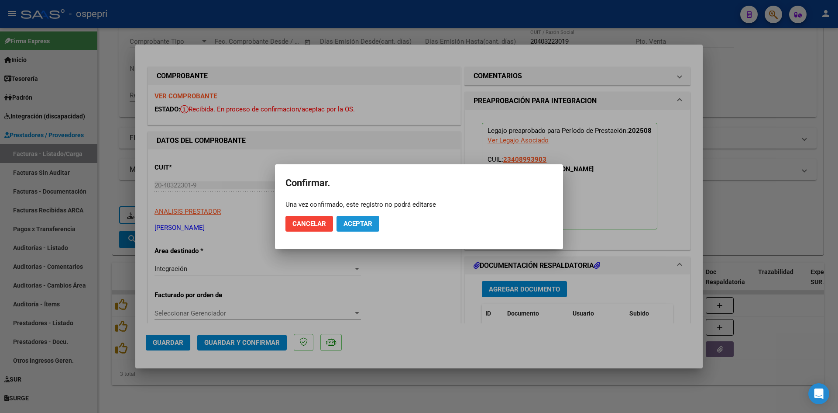
click at [371, 226] on span "Aceptar" at bounding box center [358, 224] width 29 height 8
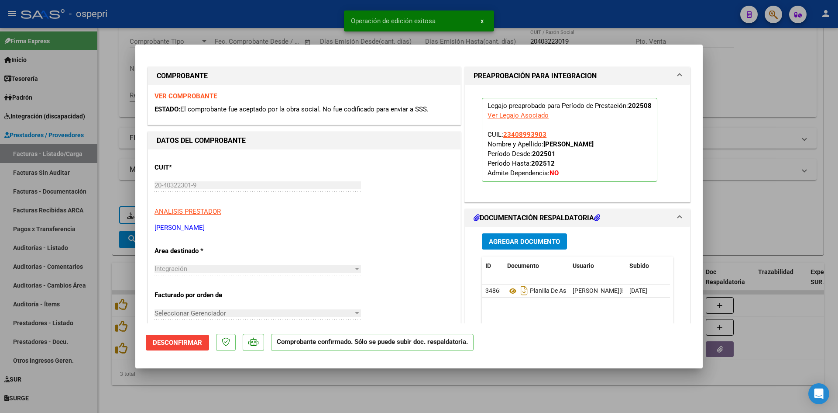
type input "$ 0,00"
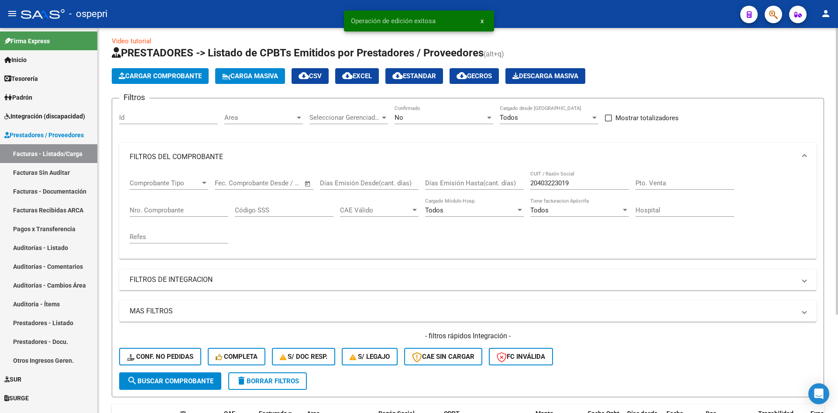
scroll to position [1, 0]
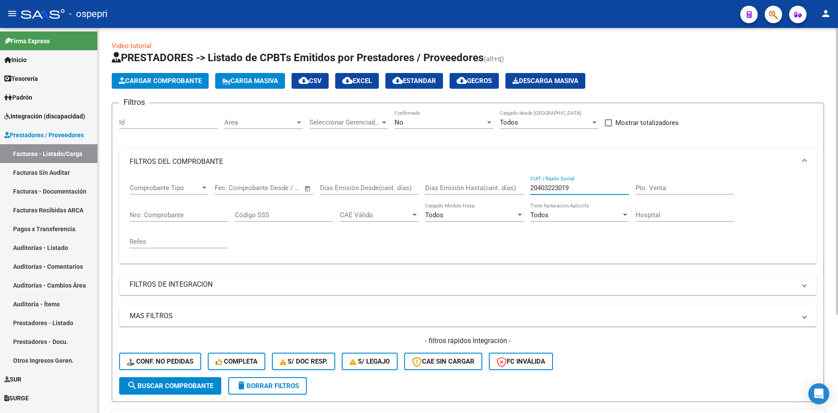
drag, startPoint x: 582, startPoint y: 186, endPoint x: 523, endPoint y: 189, distance: 58.1
click at [523, 189] on div "Comprobante Tipo Comprobante Tipo Fecha inicio – Fecha fin Fec. Comprobante Des…" at bounding box center [468, 216] width 677 height 81
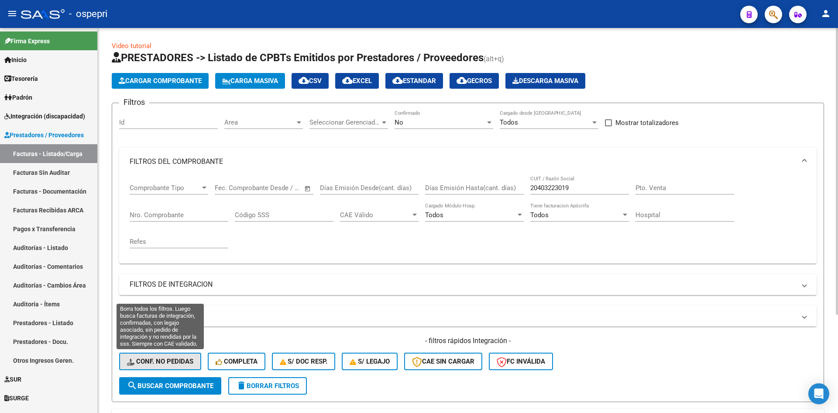
click at [185, 355] on button "Conf. no pedidas" at bounding box center [160, 360] width 82 height 17
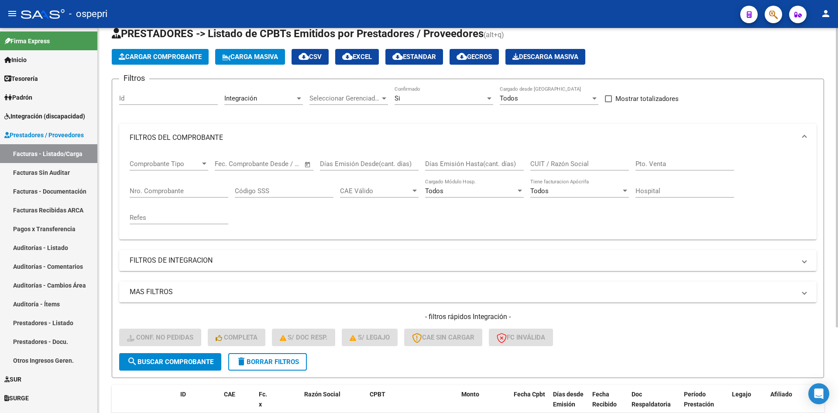
scroll to position [110, 0]
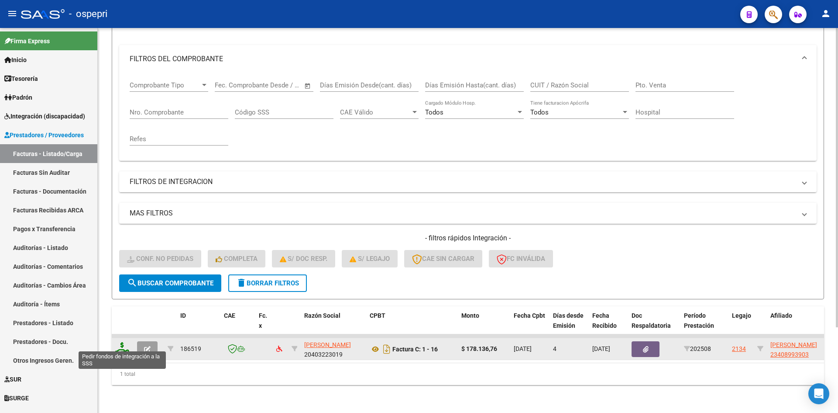
click at [125, 343] on icon at bounding box center [122, 348] width 14 height 12
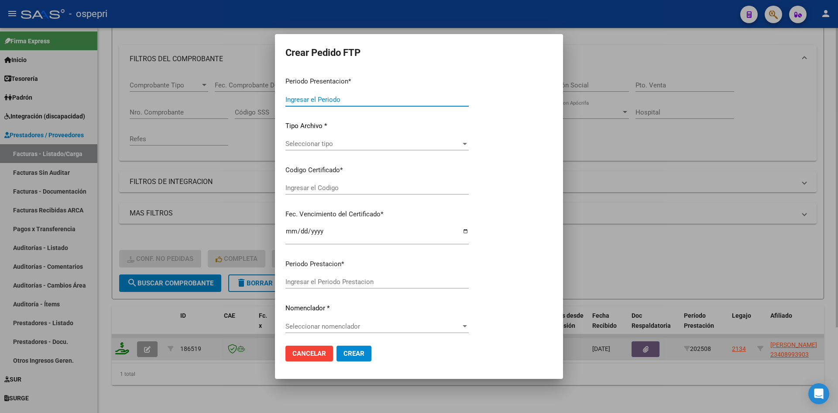
type input "202508"
type input "$ 178.136,76"
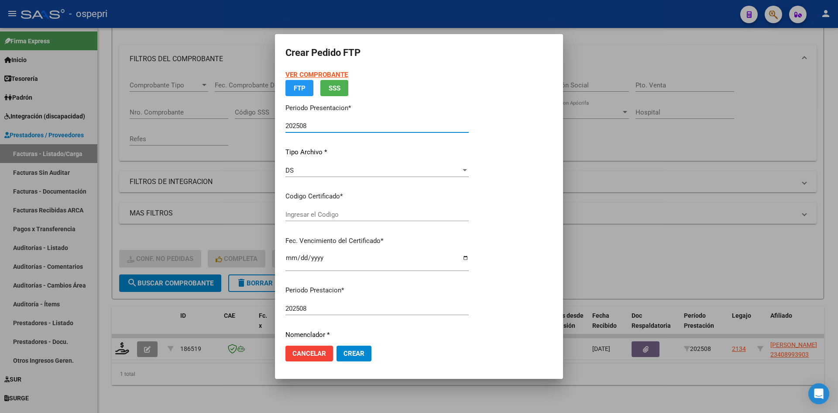
type input "2340899390-3"
type input "2039-07-26"
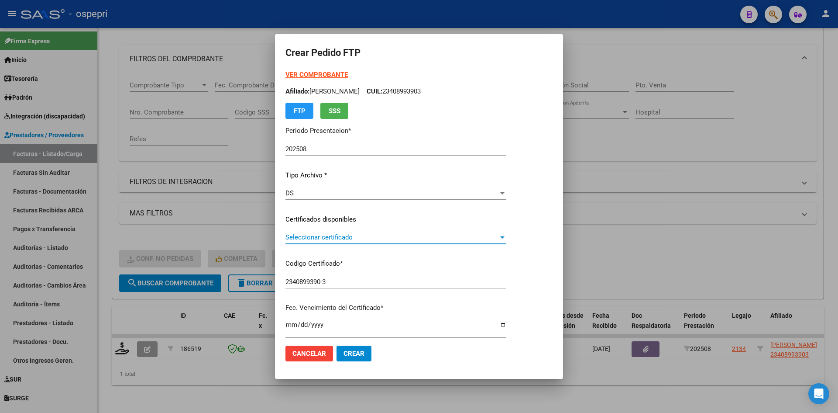
click at [371, 240] on span "Seleccionar certificado" at bounding box center [392, 237] width 213 height 8
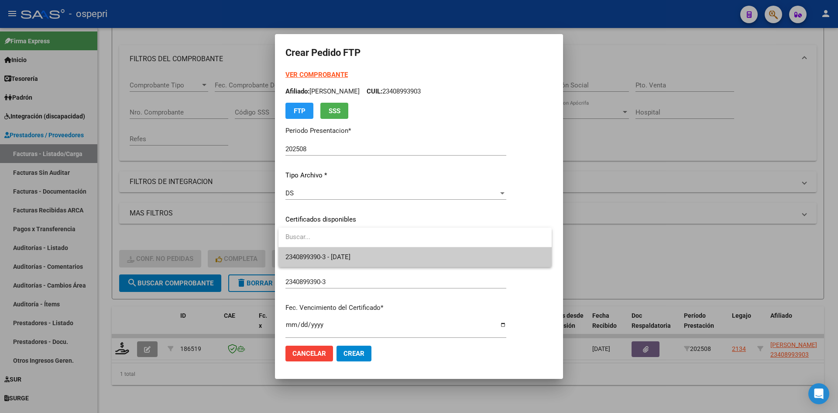
click at [371, 252] on span "2340899390-3 - 2039-07-26" at bounding box center [415, 257] width 259 height 20
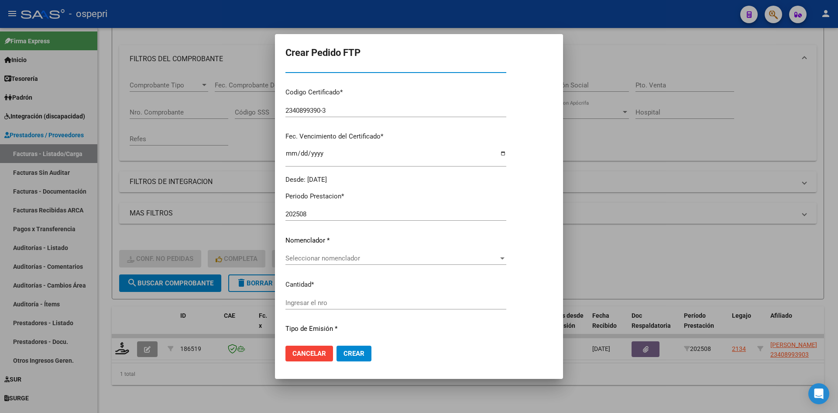
scroll to position [0, 0]
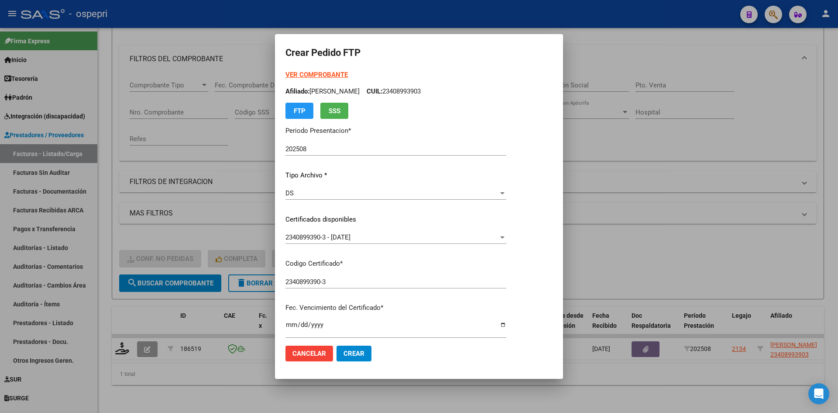
click at [336, 74] on strong "VER COMPROBANTE" at bounding box center [317, 75] width 62 height 8
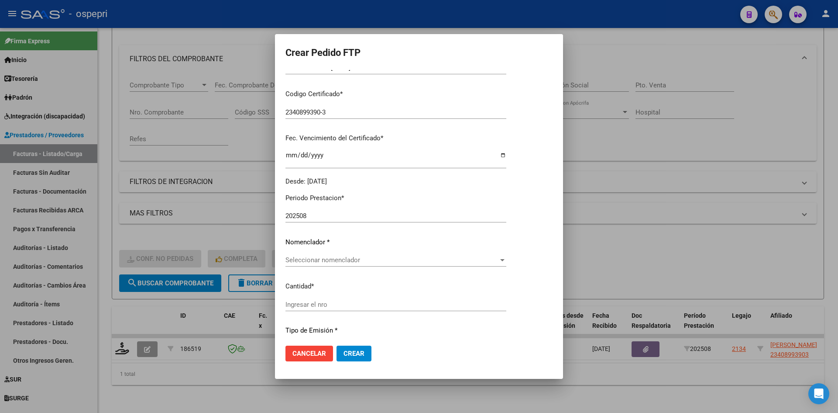
scroll to position [175, 0]
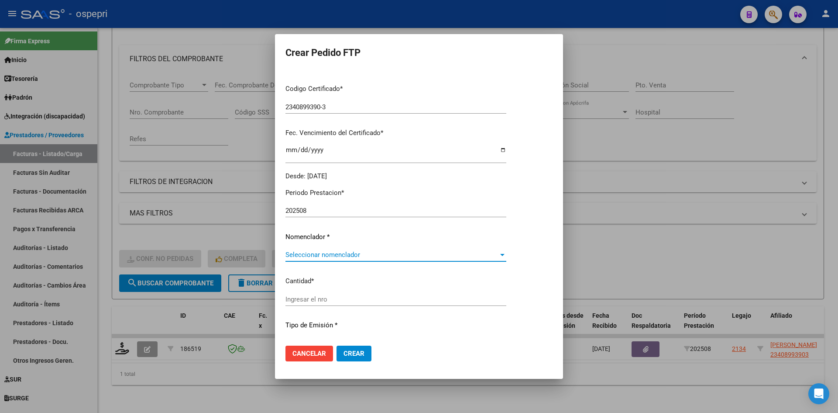
click at [328, 255] on span "Seleccionar nomenclador" at bounding box center [392, 255] width 213 height 8
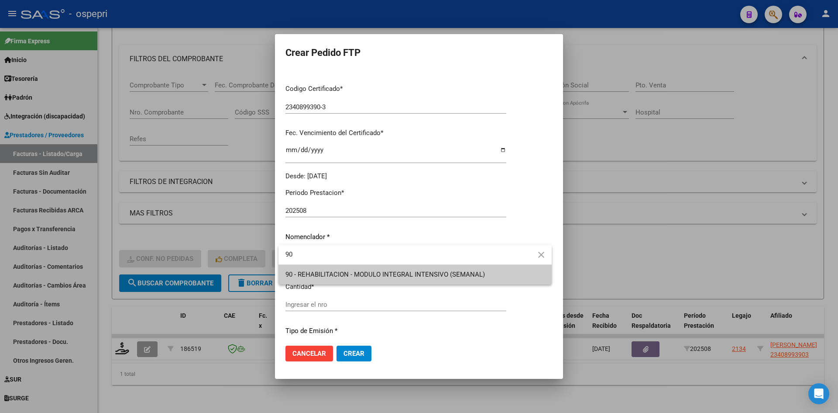
type input "90"
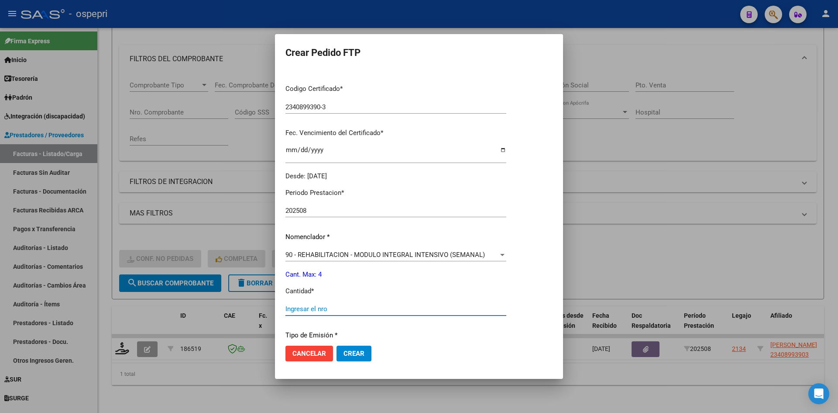
drag, startPoint x: 304, startPoint y: 305, endPoint x: 309, endPoint y: 305, distance: 5.2
click at [305, 306] on input "Ingresar el nro" at bounding box center [396, 309] width 221 height 8
type input "4"
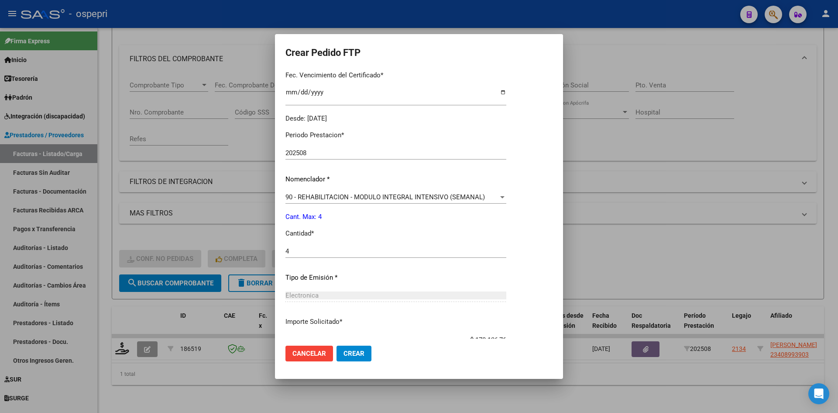
scroll to position [293, 0]
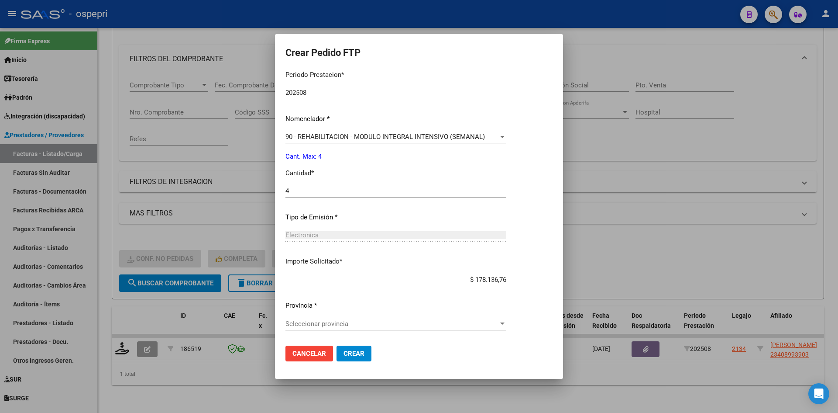
click at [330, 323] on span "Seleccionar provincia" at bounding box center [392, 324] width 213 height 8
type input "21"
click at [351, 354] on span "Crear" at bounding box center [354, 353] width 21 height 8
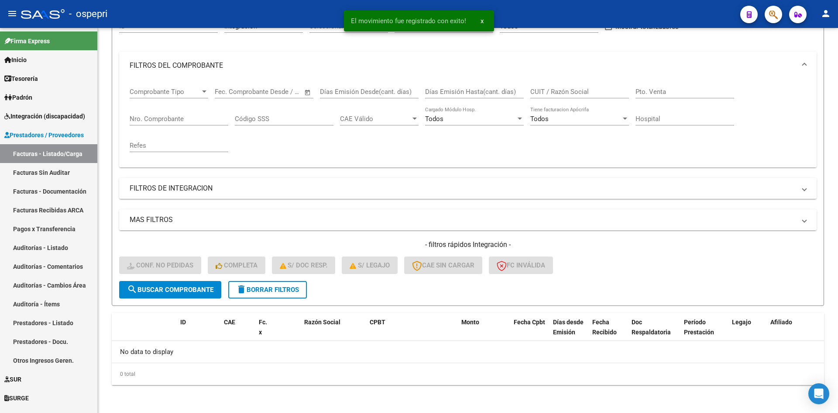
scroll to position [97, 0]
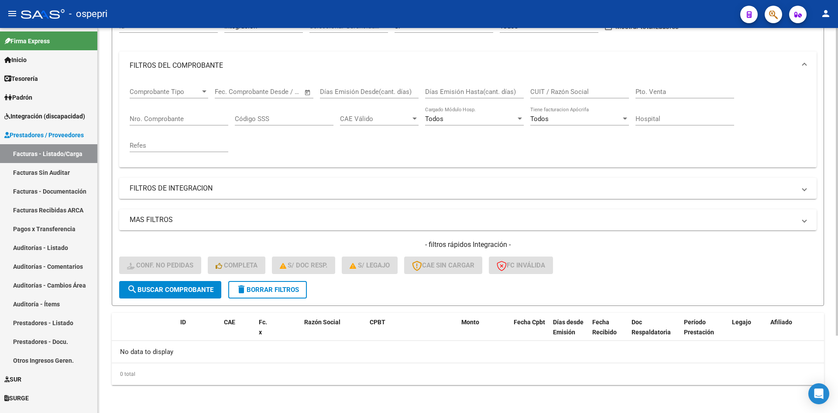
click at [296, 296] on button "delete Borrar Filtros" at bounding box center [267, 289] width 79 height 17
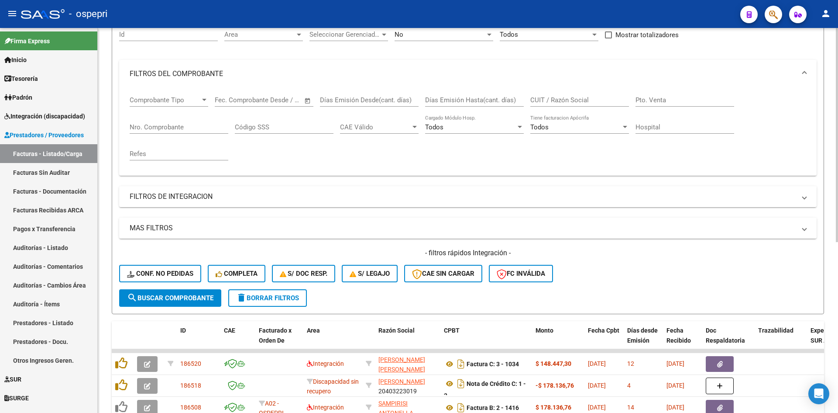
scroll to position [0, 0]
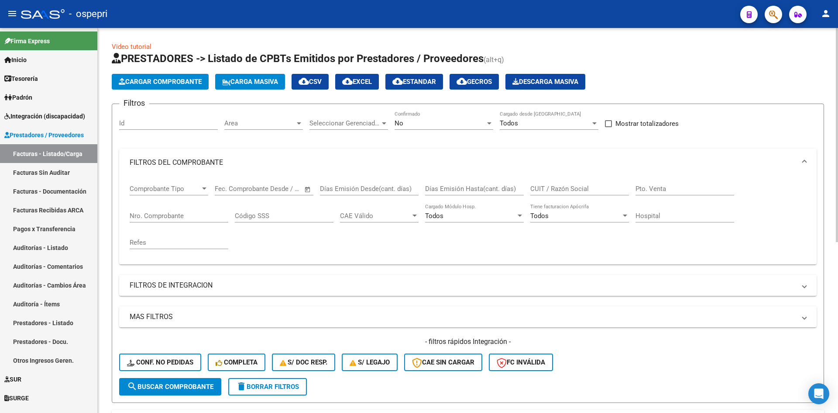
click at [544, 185] on input "CUIT / Razón Social" at bounding box center [579, 189] width 99 height 8
paste input "23355719464"
type input "23355719464"
click at [207, 389] on span "search Buscar Comprobante" at bounding box center [170, 386] width 86 height 8
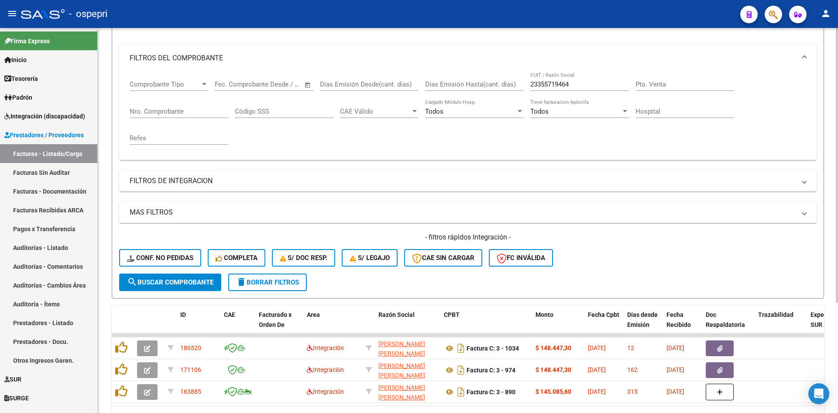
scroll to position [131, 0]
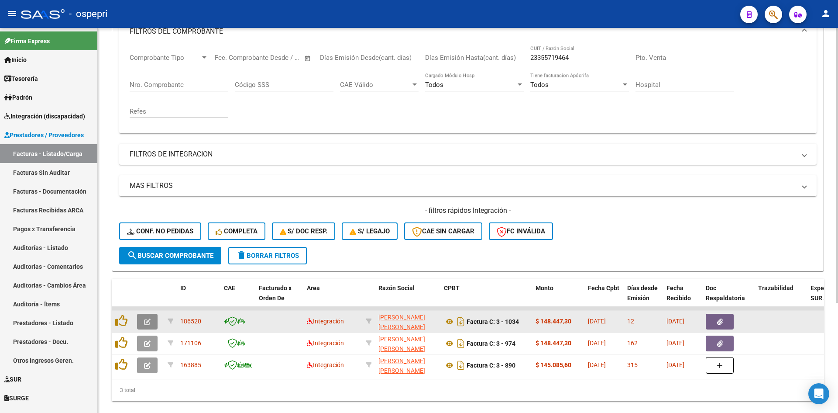
click at [150, 321] on icon "button" at bounding box center [147, 321] width 7 height 7
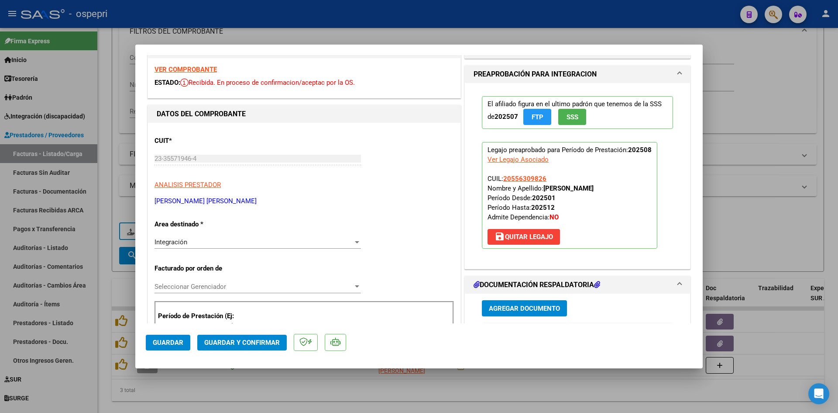
scroll to position [0, 0]
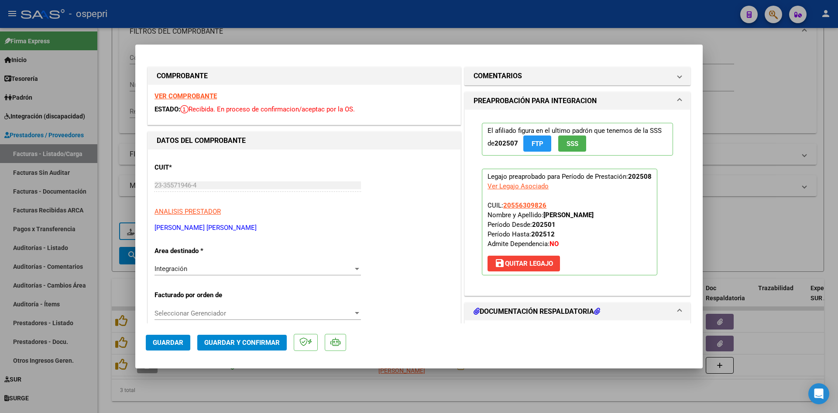
click at [214, 96] on strong "VER COMPROBANTE" at bounding box center [186, 96] width 62 height 8
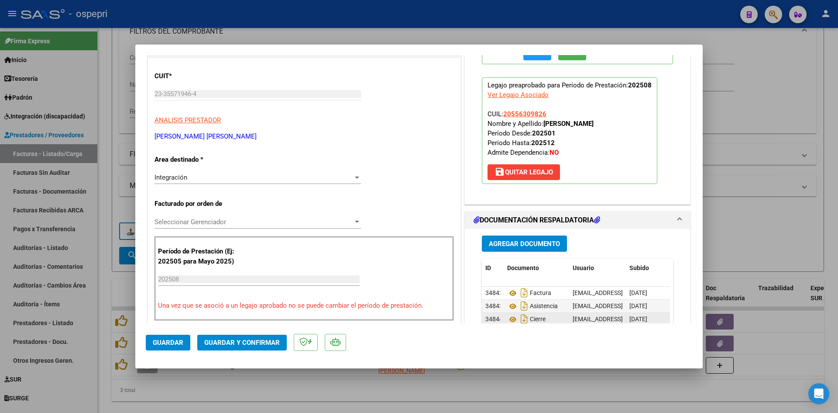
scroll to position [131, 0]
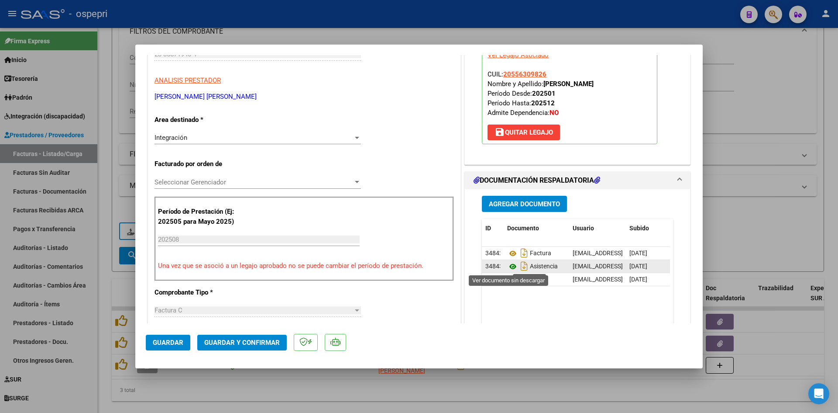
click at [507, 264] on icon at bounding box center [512, 266] width 11 height 10
click at [255, 337] on button "Guardar y Confirmar" at bounding box center [242, 342] width 90 height 16
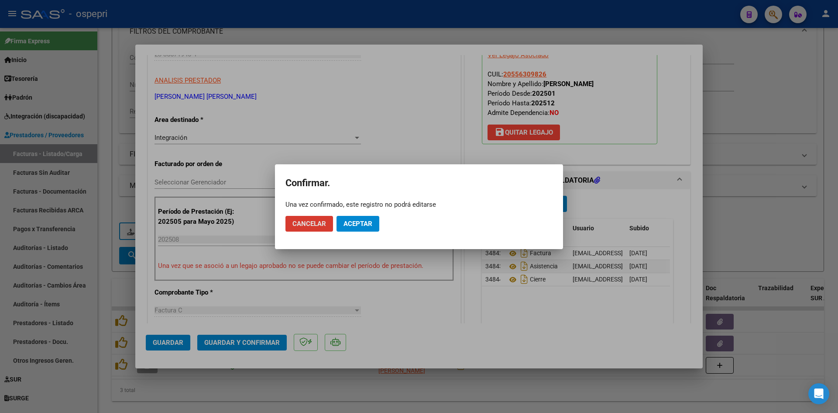
click at [351, 224] on span "Aceptar" at bounding box center [358, 224] width 29 height 8
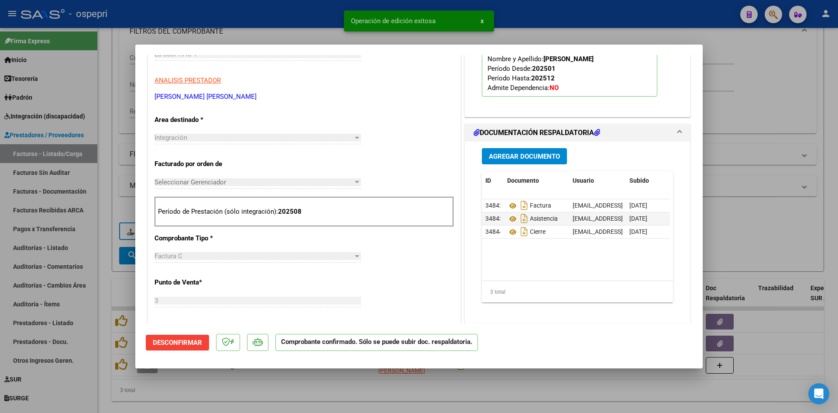
type input "$ 0,00"
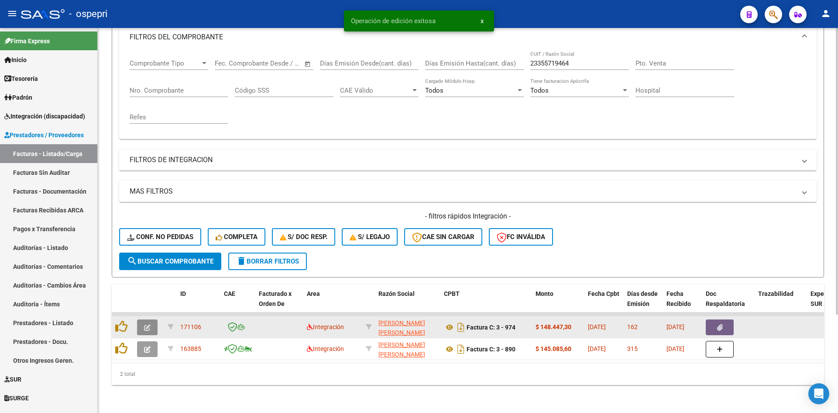
click at [147, 319] on button "button" at bounding box center [147, 327] width 21 height 16
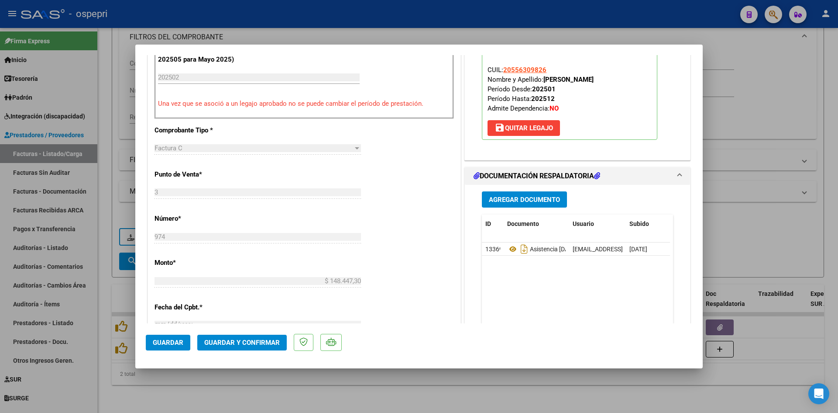
scroll to position [306, 0]
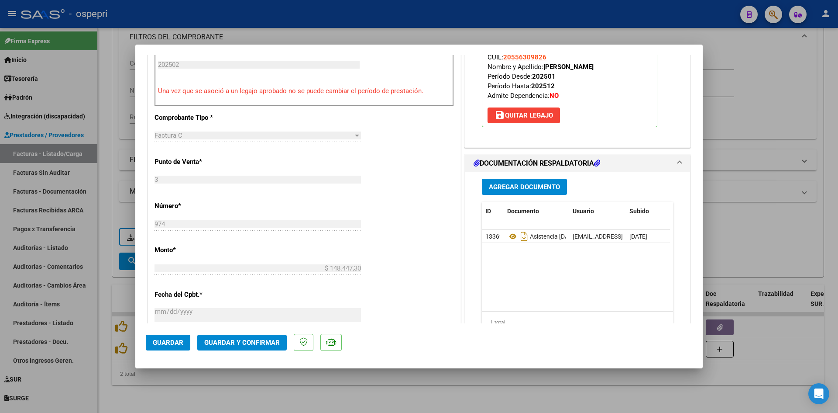
type input "$ 0,00"
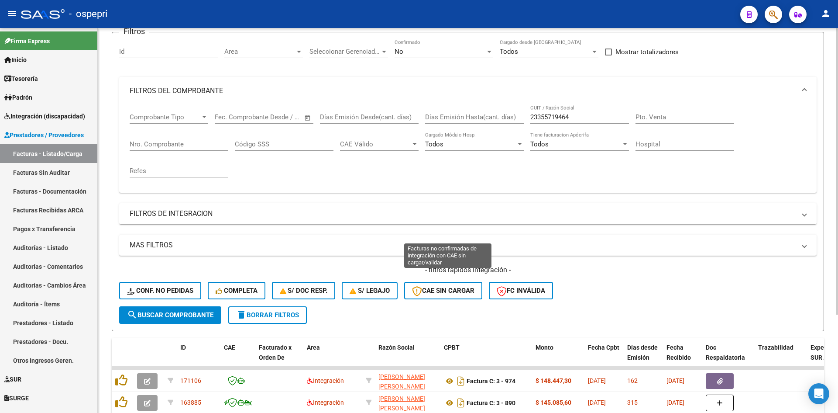
scroll to position [0, 0]
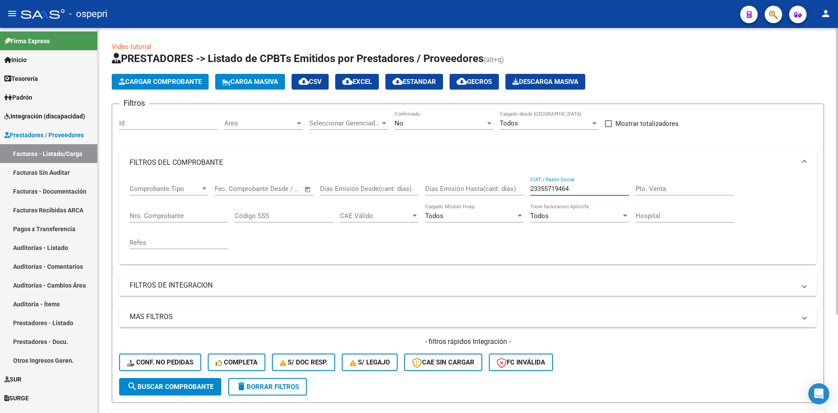
drag, startPoint x: 575, startPoint y: 188, endPoint x: 502, endPoint y: 191, distance: 73.4
click at [502, 191] on div "Comprobante Tipo Comprobante Tipo Fecha inicio – Fecha fin Fec. Comprobante Des…" at bounding box center [468, 216] width 677 height 81
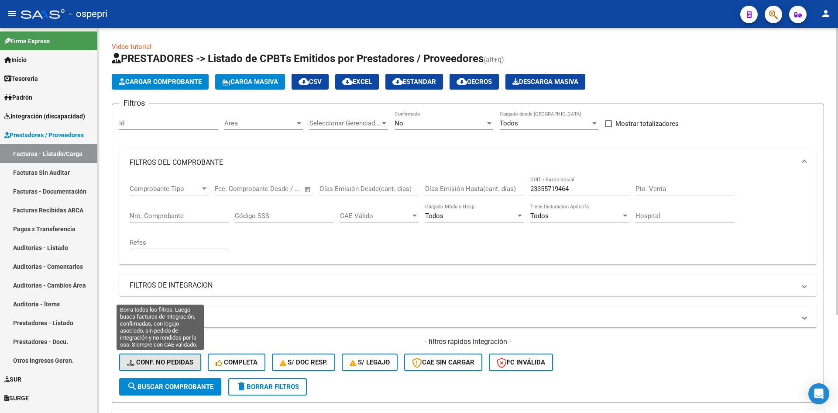
click at [166, 361] on span "Conf. no pedidas" at bounding box center [160, 362] width 66 height 8
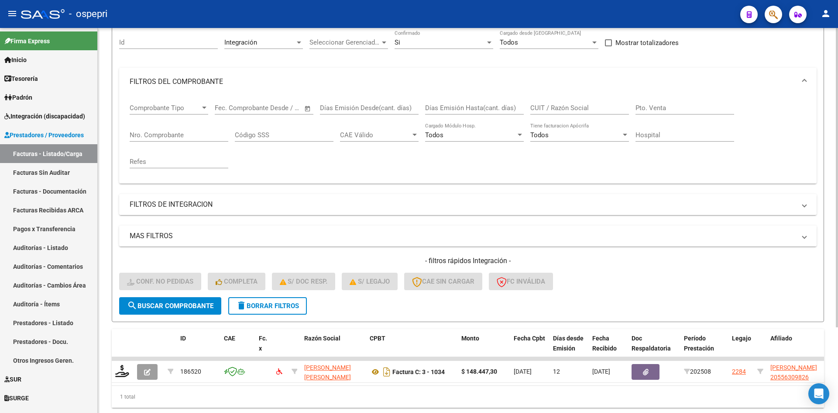
scroll to position [110, 0]
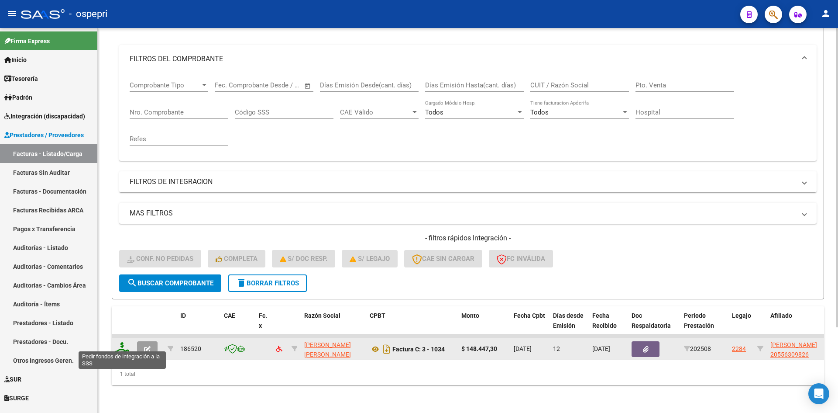
click at [125, 343] on icon at bounding box center [122, 348] width 14 height 12
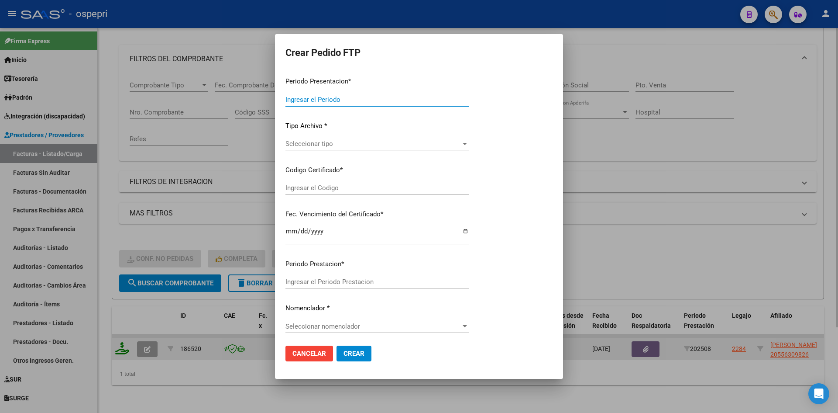
type input "202508"
type input "$ 148.447,30"
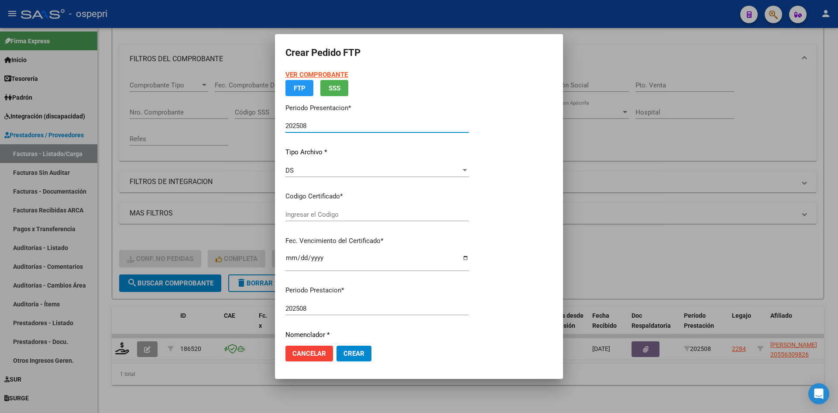
type input "20556309826"
type input "2028-07-18"
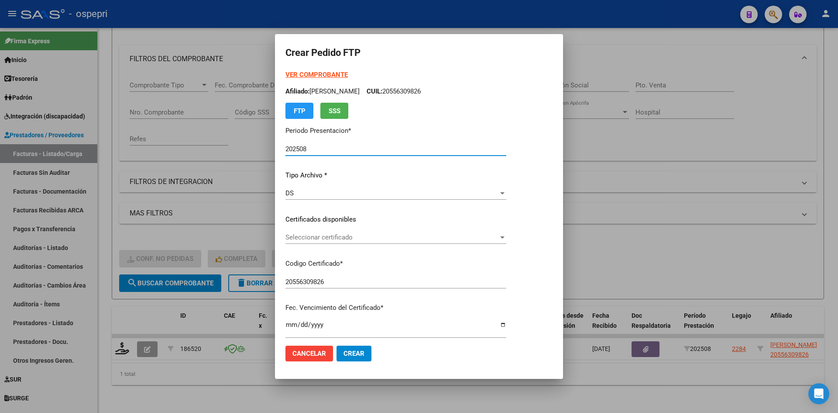
click at [406, 240] on span "Seleccionar certificado" at bounding box center [392, 237] width 213 height 8
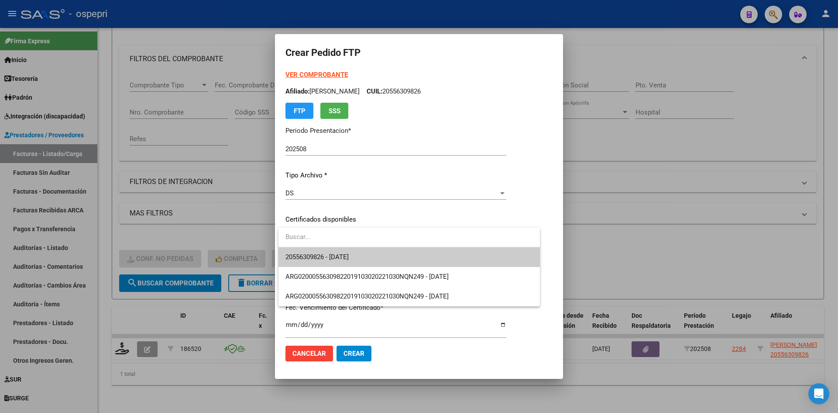
click at [406, 260] on span "20556309826 - 2028-07-18" at bounding box center [410, 257] width 248 height 20
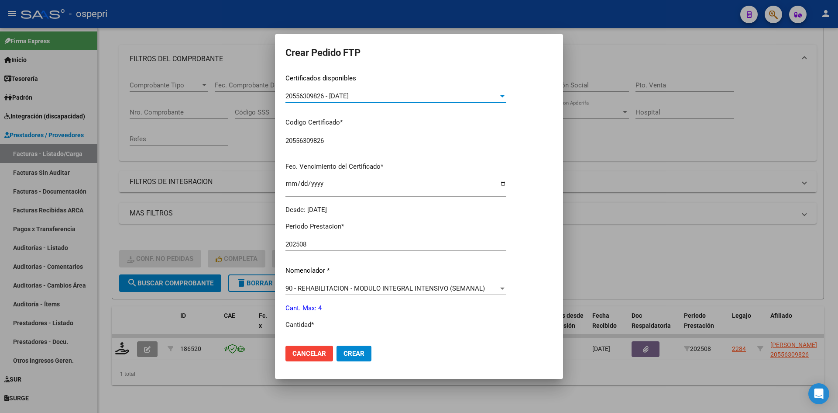
scroll to position [218, 0]
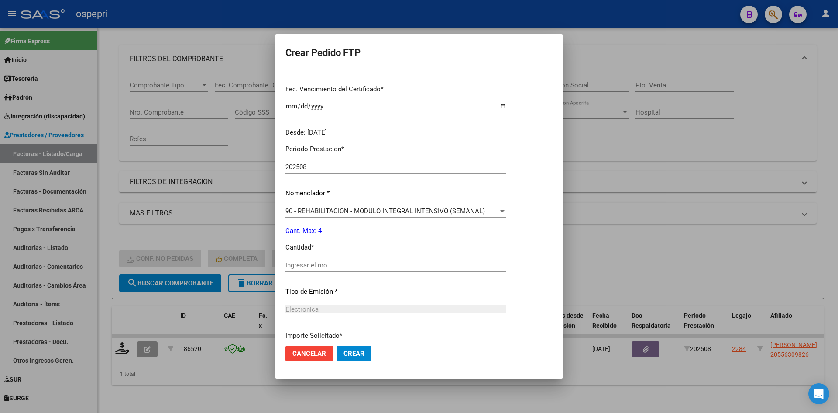
click at [348, 268] on input "Ingresar el nro" at bounding box center [396, 265] width 221 height 8
type input "4"
click at [348, 350] on span "Crear" at bounding box center [354, 353] width 21 height 8
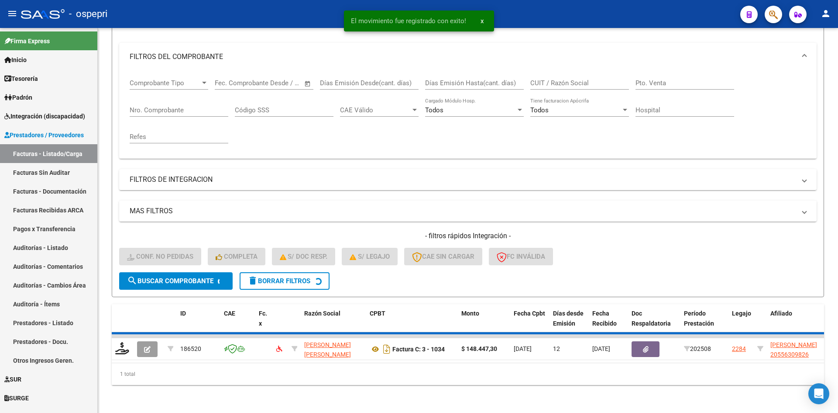
scroll to position [97, 0]
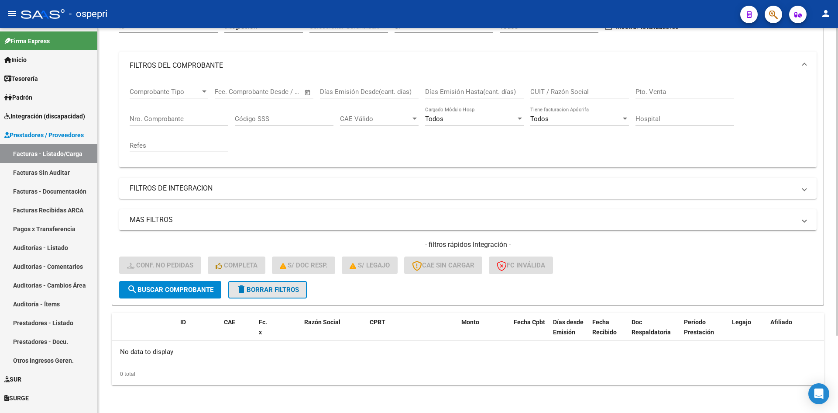
click at [296, 292] on span "delete Borrar Filtros" at bounding box center [267, 290] width 63 height 8
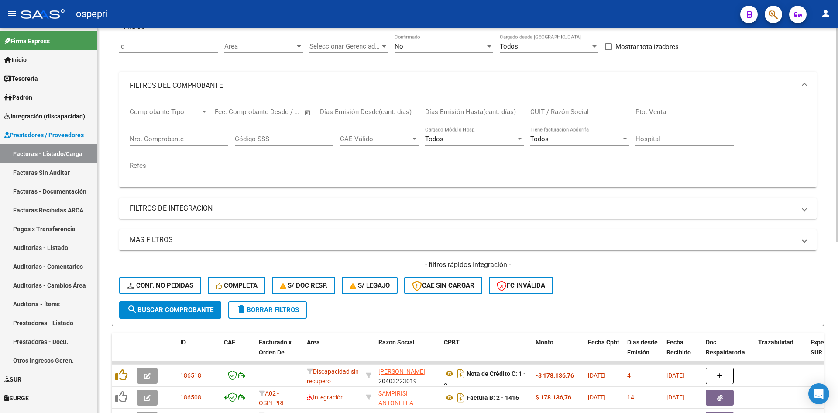
scroll to position [53, 0]
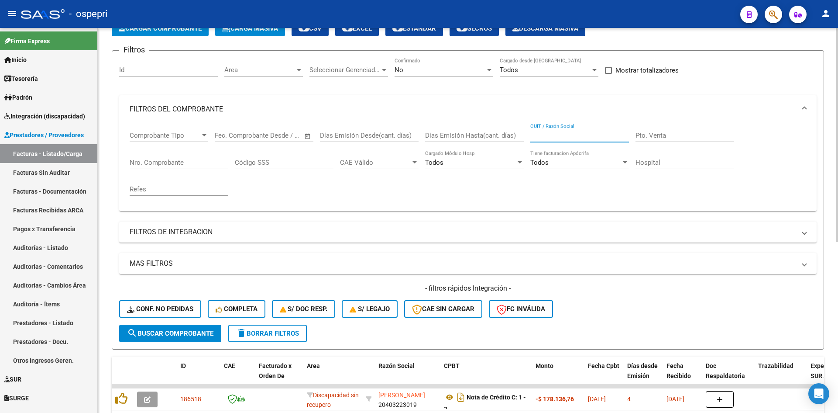
click at [551, 135] on input "CUIT / Razón Social" at bounding box center [579, 135] width 99 height 8
paste input "27358862883"
type input "27358862883"
click at [186, 334] on span "search Buscar Comprobante" at bounding box center [170, 333] width 86 height 8
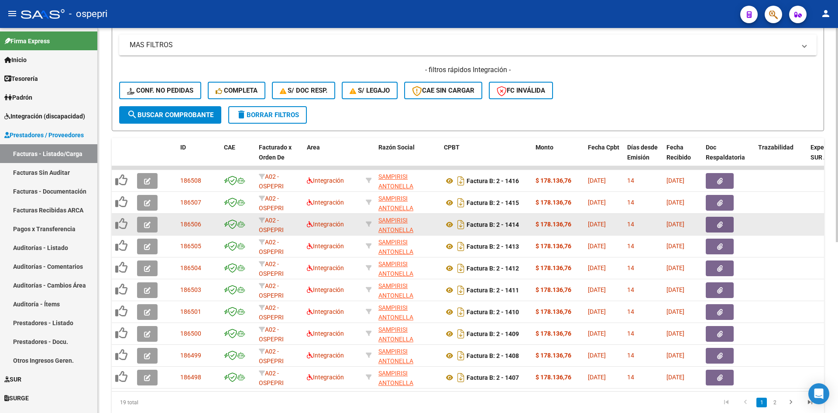
scroll to position [306, 0]
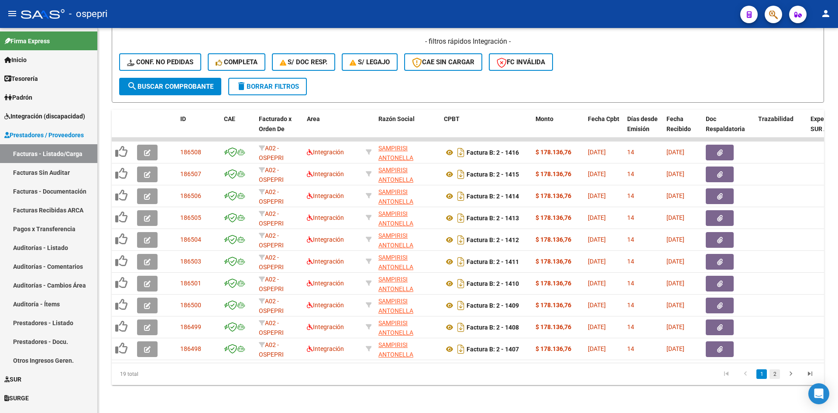
click at [773, 374] on link "2" at bounding box center [775, 374] width 10 height 10
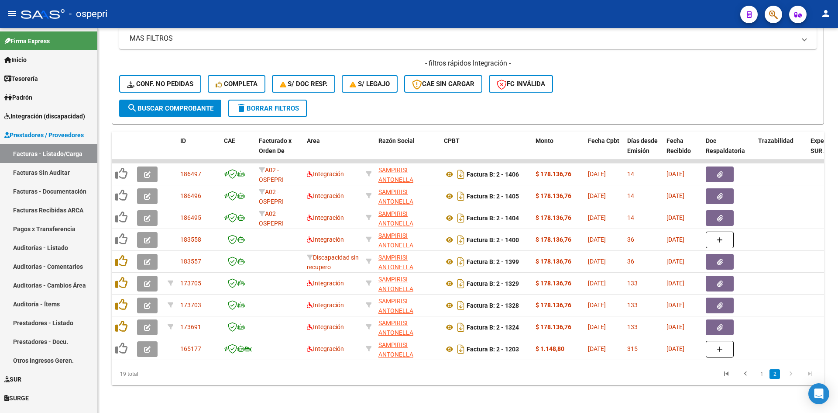
scroll to position [285, 0]
click at [761, 374] on link "1" at bounding box center [762, 374] width 10 height 10
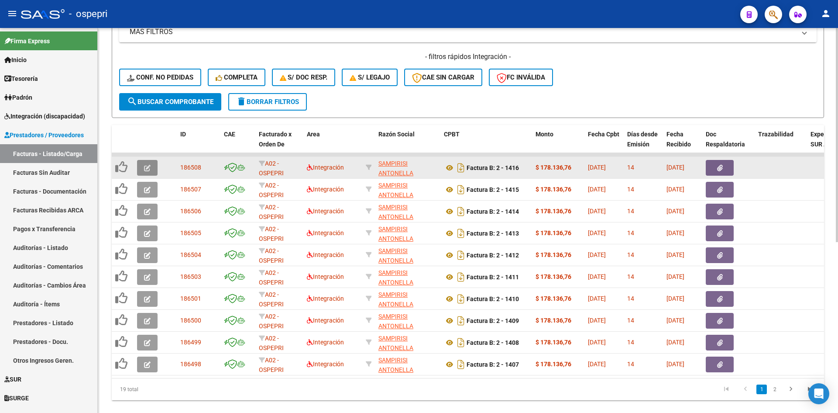
click at [146, 168] on icon "button" at bounding box center [147, 168] width 7 height 7
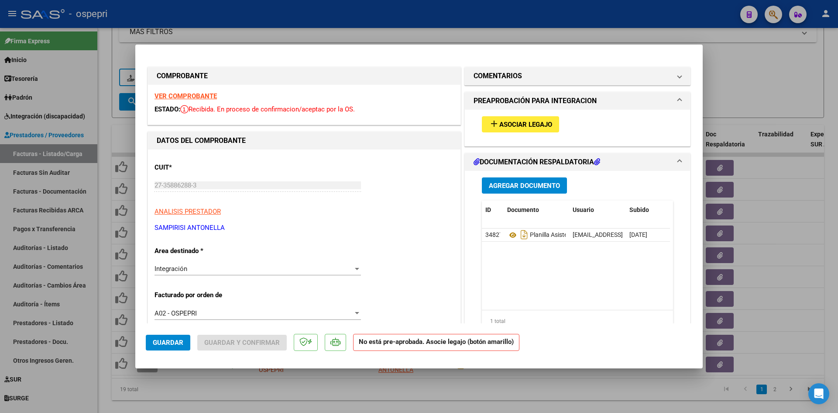
type input "$ 0,00"
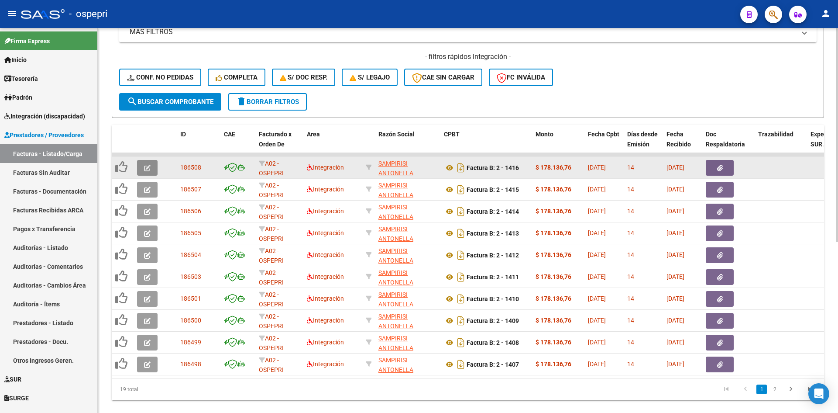
click at [145, 165] on icon "button" at bounding box center [147, 168] width 7 height 7
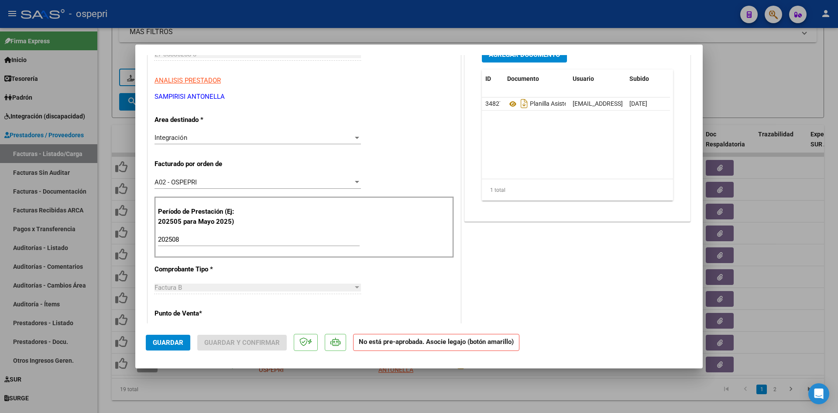
scroll to position [0, 0]
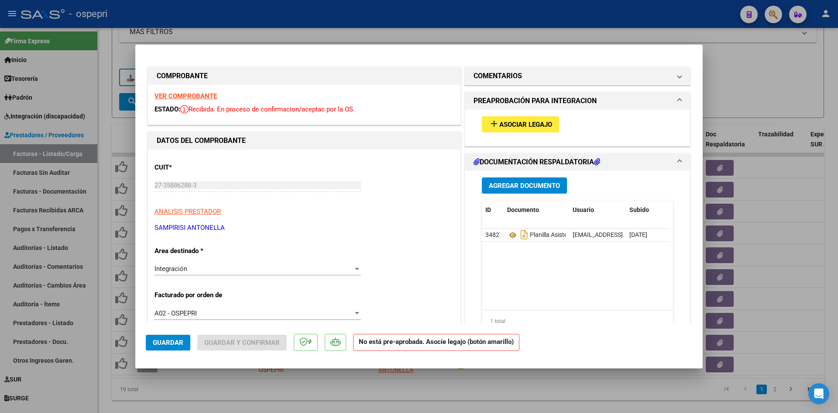
click at [193, 94] on strong "VER COMPROBANTE" at bounding box center [186, 96] width 62 height 8
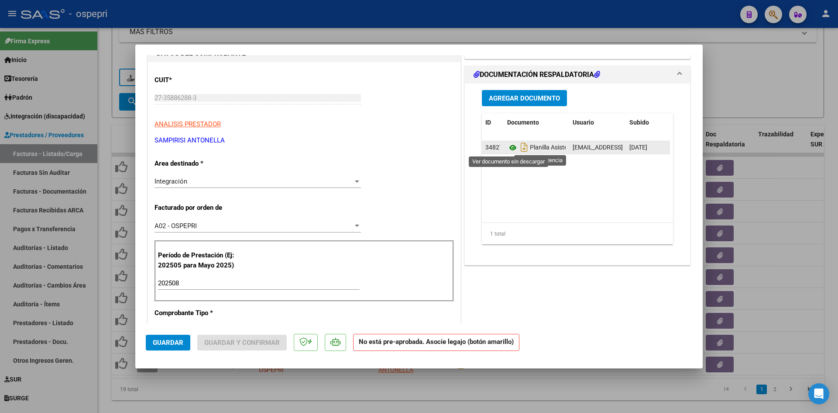
click at [511, 145] on icon at bounding box center [512, 147] width 11 height 10
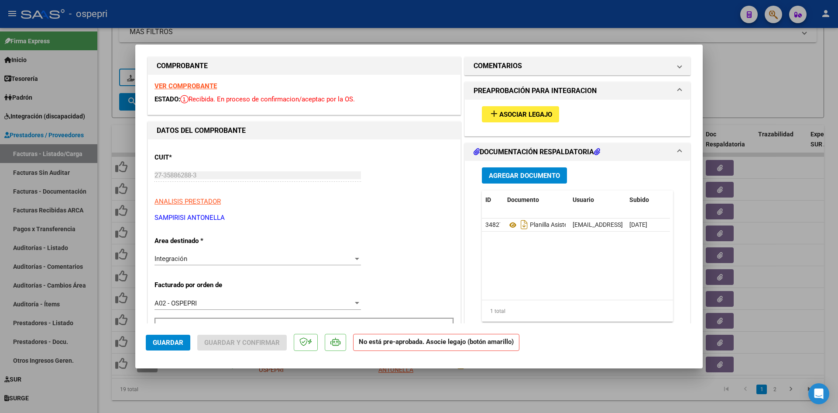
scroll to position [0, 0]
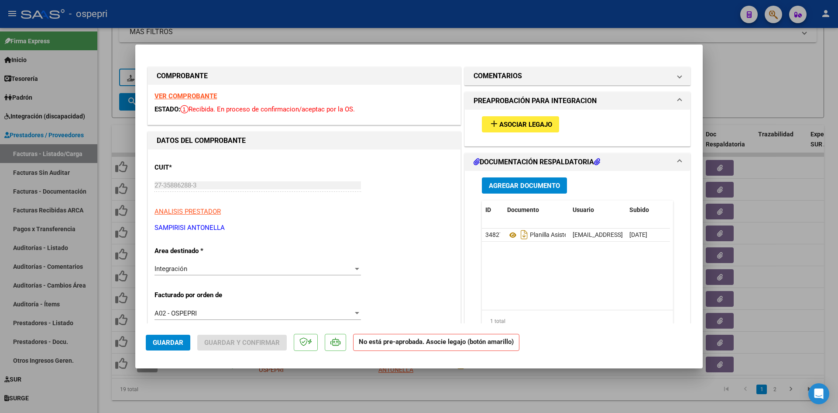
click at [537, 124] on span "Asociar Legajo" at bounding box center [525, 125] width 53 height 8
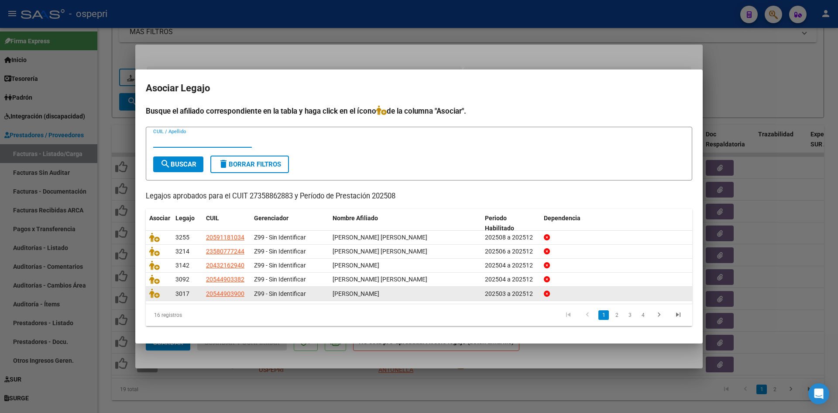
paste input "54490338"
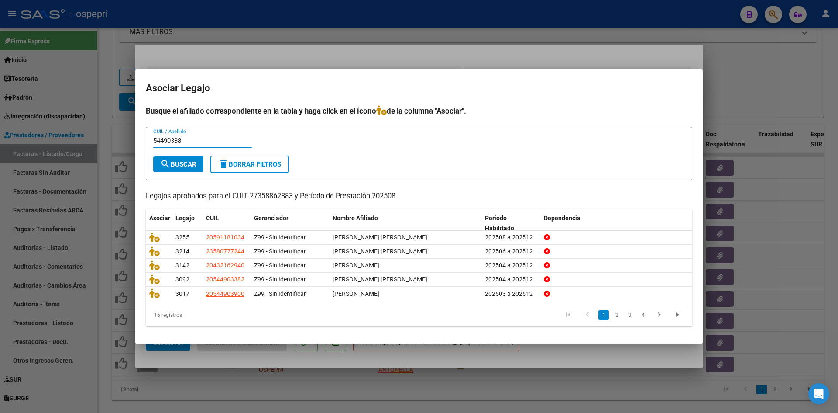
type input "54490338"
click at [185, 161] on span "search Buscar" at bounding box center [178, 164] width 36 height 8
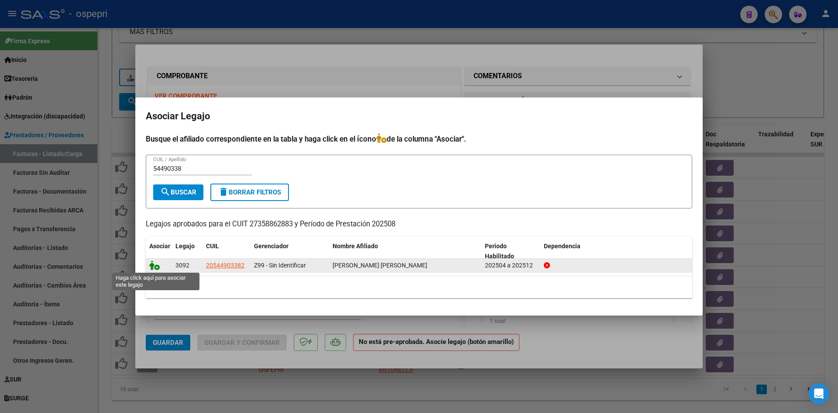
click at [155, 264] on icon at bounding box center [154, 265] width 10 height 10
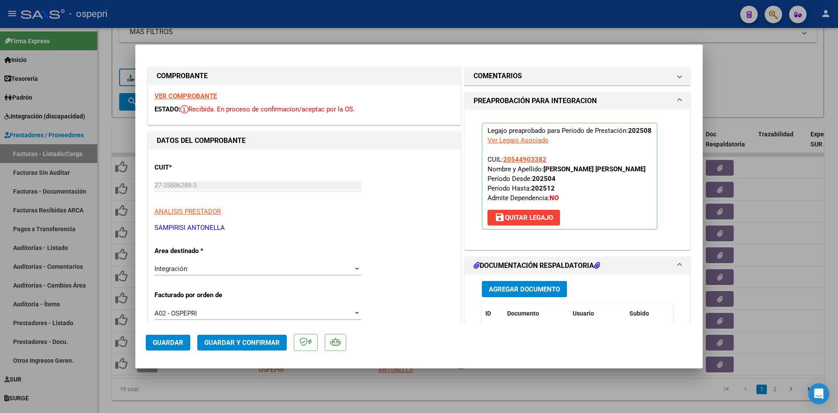
click at [251, 339] on span "Guardar y Confirmar" at bounding box center [242, 342] width 76 height 8
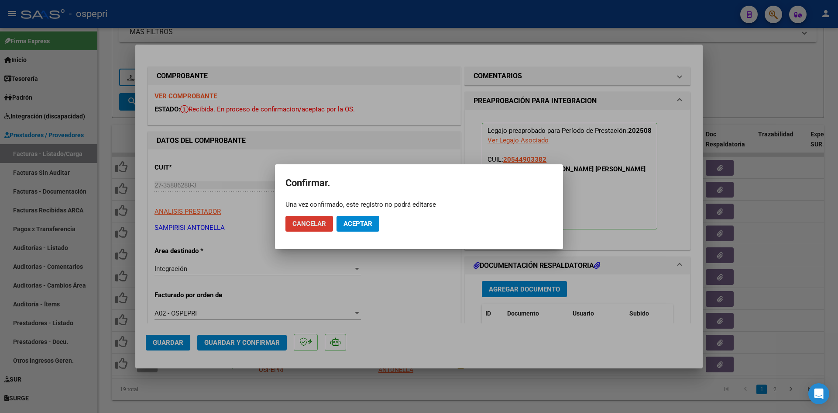
click at [365, 220] on span "Aceptar" at bounding box center [358, 224] width 29 height 8
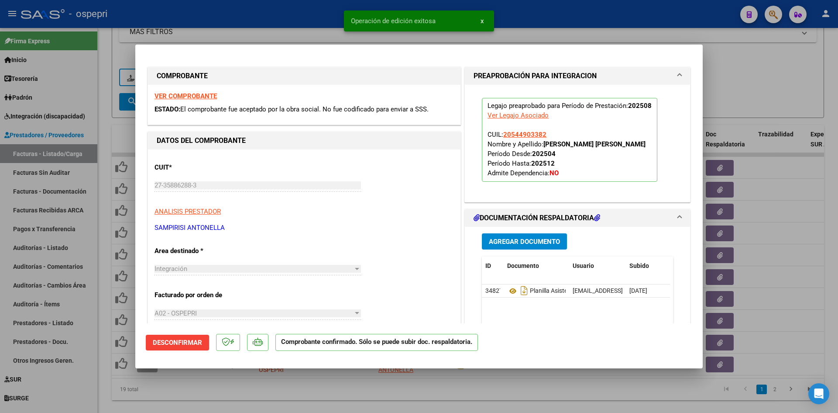
type input "$ 0,00"
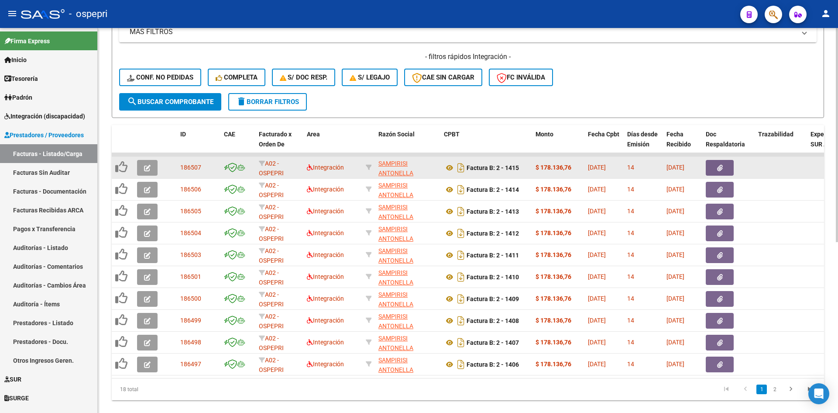
click at [146, 165] on icon "button" at bounding box center [147, 168] width 7 height 7
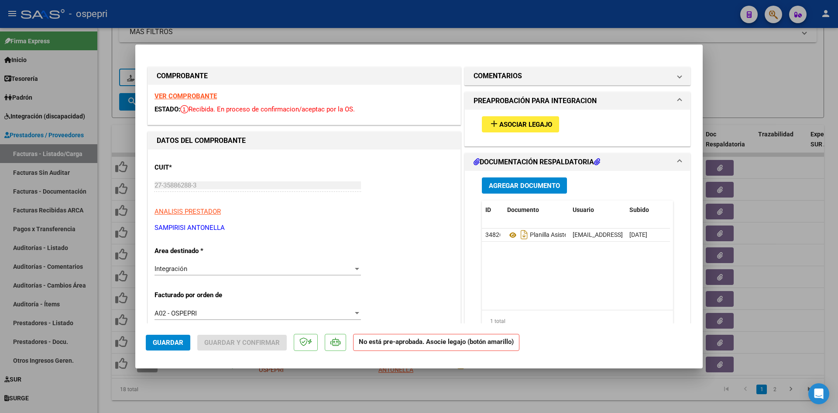
click at [210, 96] on strong "VER COMPROBANTE" at bounding box center [186, 96] width 62 height 8
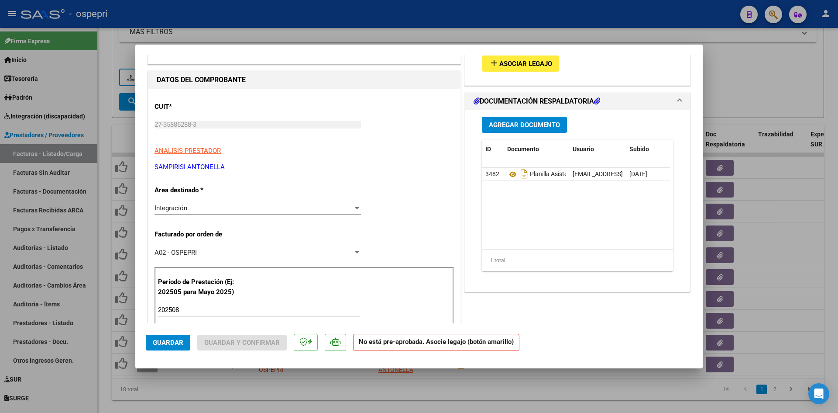
scroll to position [87, 0]
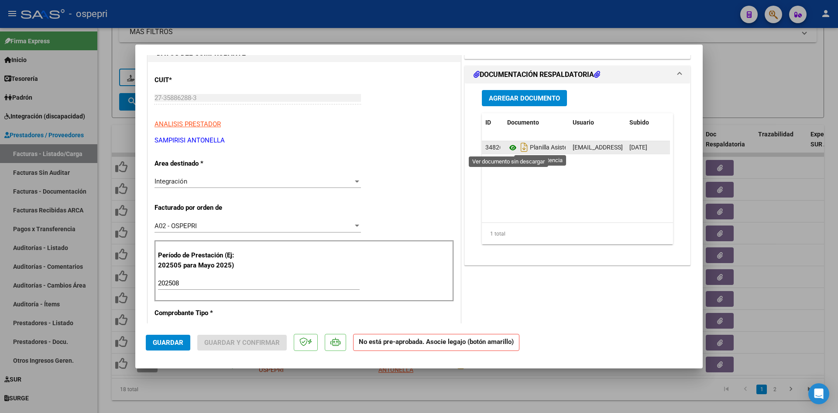
click at [510, 148] on icon at bounding box center [512, 147] width 11 height 10
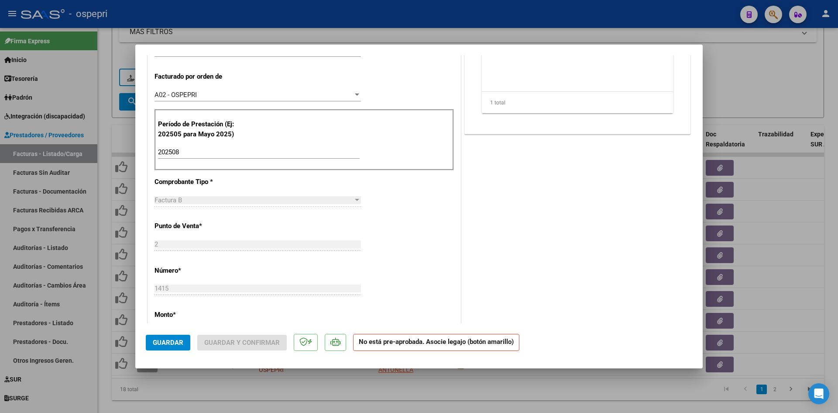
scroll to position [0, 0]
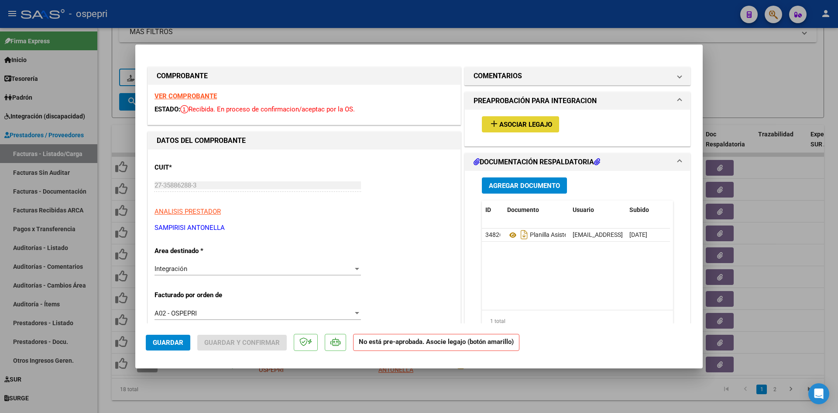
click at [523, 118] on button "add Asociar Legajo" at bounding box center [520, 124] width 77 height 16
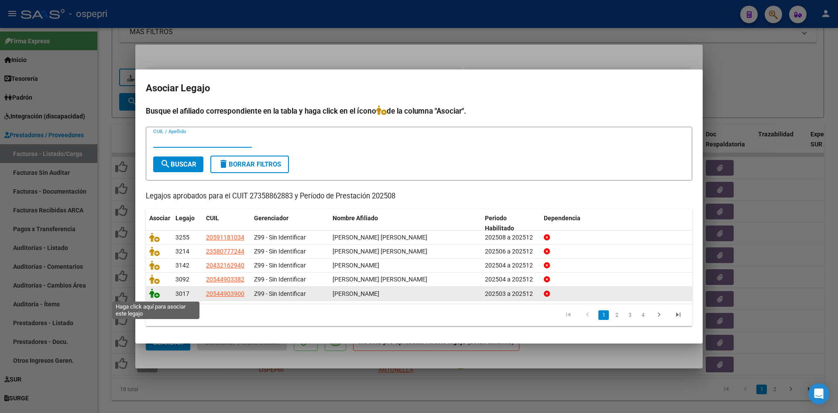
click at [150, 293] on icon at bounding box center [154, 293] width 10 height 10
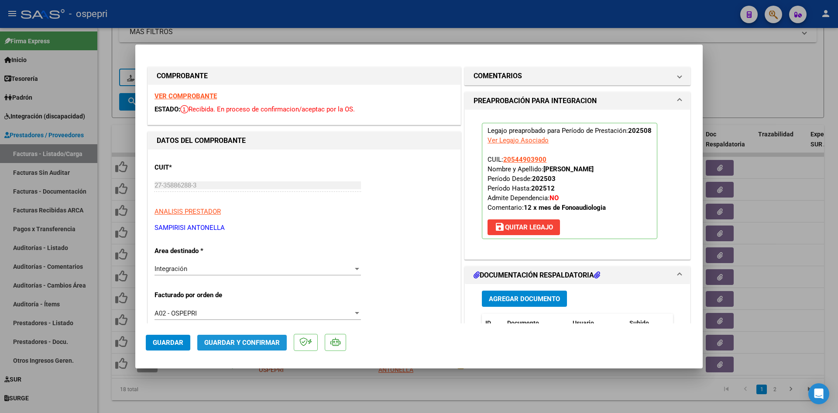
click at [248, 339] on span "Guardar y Confirmar" at bounding box center [242, 342] width 76 height 8
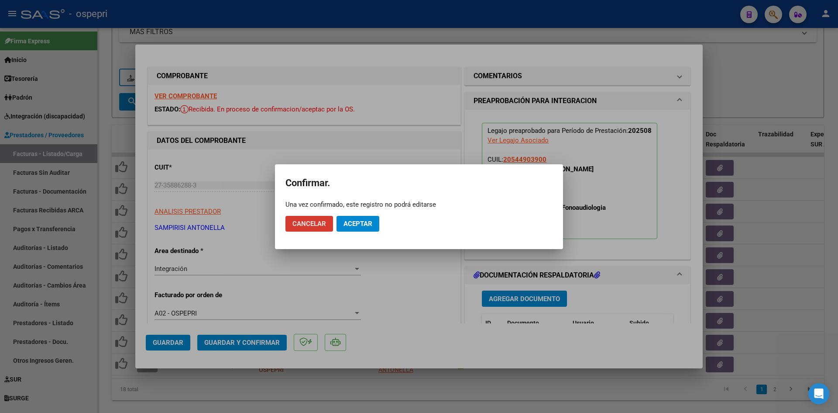
click at [360, 222] on span "Aceptar" at bounding box center [358, 224] width 29 height 8
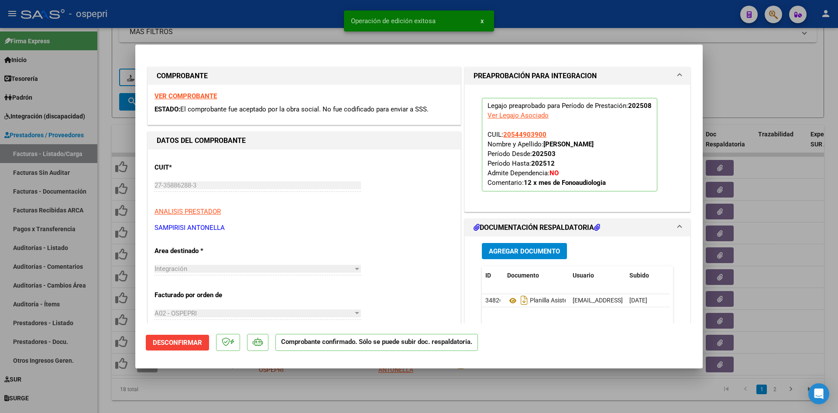
type input "$ 0,00"
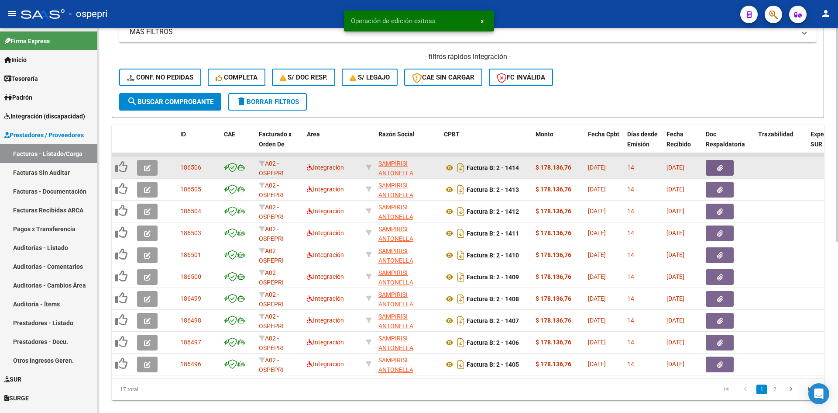
click at [147, 167] on icon "button" at bounding box center [147, 168] width 7 height 7
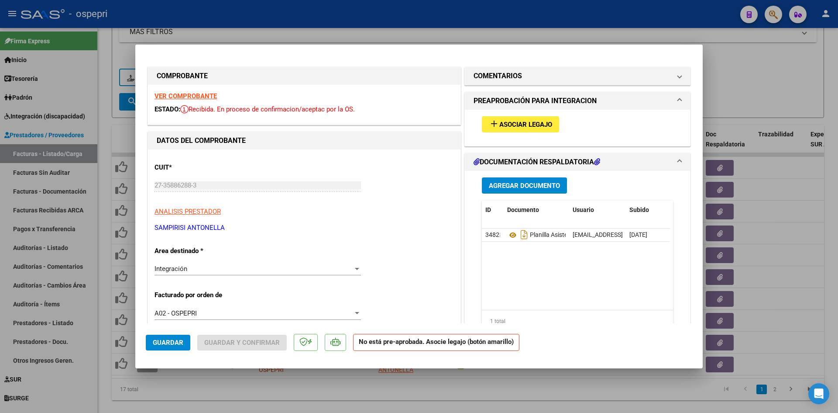
click at [207, 97] on strong "VER COMPROBANTE" at bounding box center [186, 96] width 62 height 8
click at [507, 234] on icon at bounding box center [512, 235] width 11 height 10
click at [519, 130] on div "add Asociar Legajo" at bounding box center [577, 124] width 204 height 29
click at [519, 130] on button "add Asociar Legajo" at bounding box center [520, 124] width 77 height 16
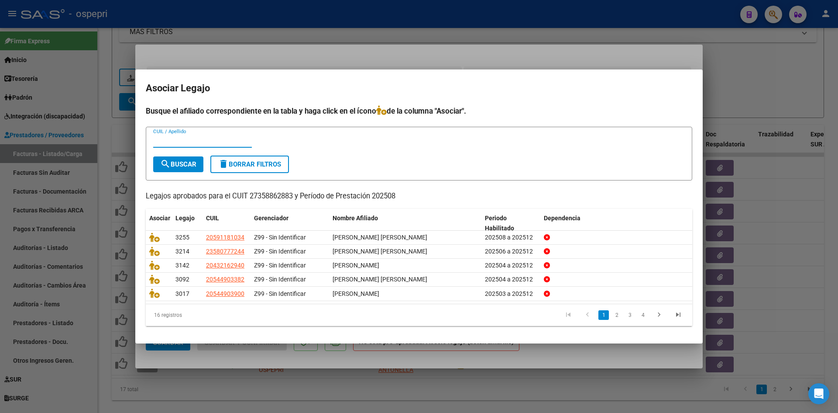
paste input "55155793"
type input "55155793"
click at [185, 163] on span "search Buscar" at bounding box center [178, 164] width 36 height 8
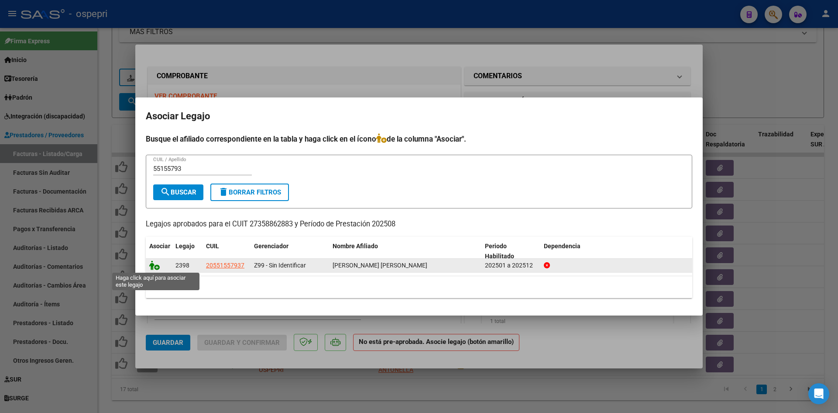
click at [154, 265] on icon at bounding box center [154, 265] width 10 height 10
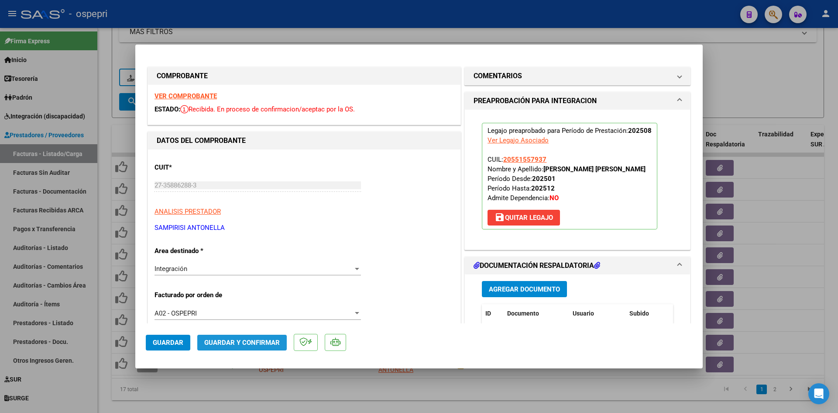
click at [252, 348] on button "Guardar y Confirmar" at bounding box center [242, 342] width 90 height 16
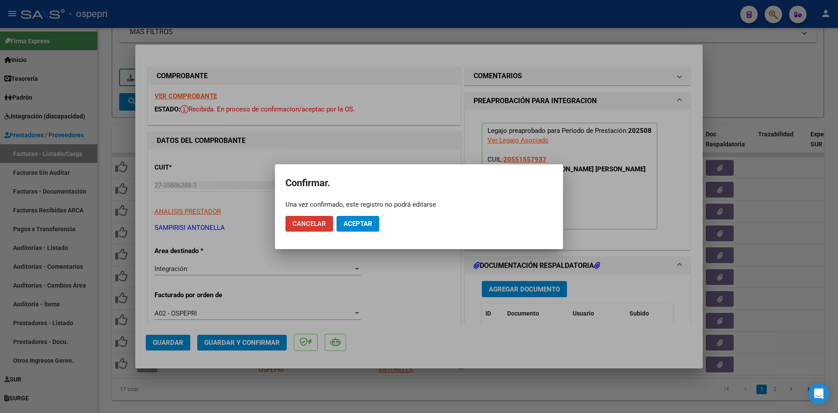
click at [367, 222] on span "Aceptar" at bounding box center [358, 224] width 29 height 8
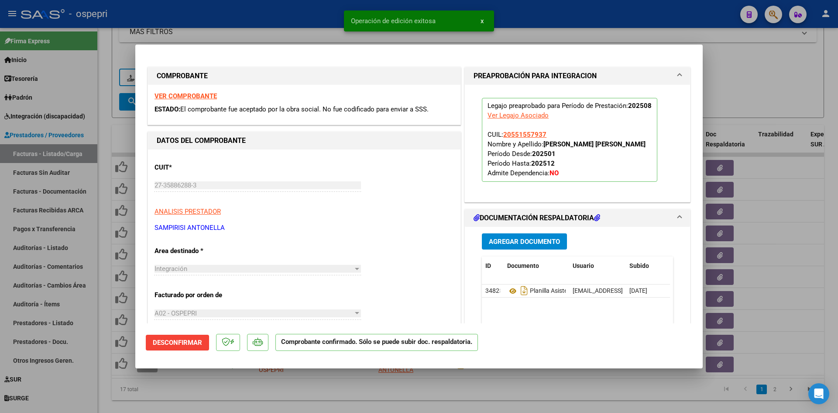
type input "$ 0,00"
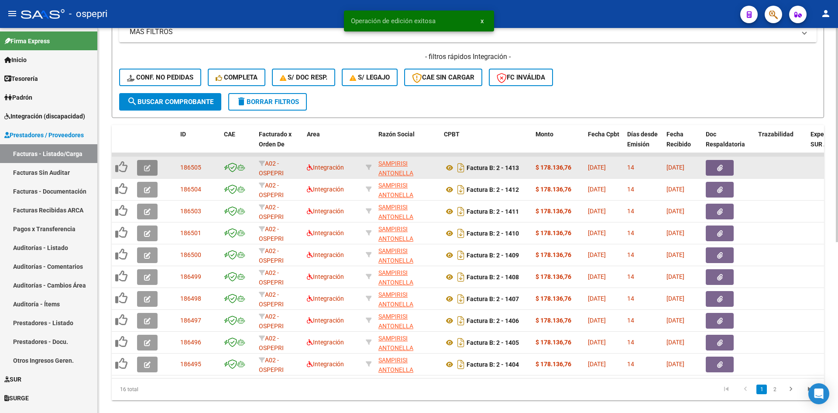
click at [151, 163] on button "button" at bounding box center [147, 168] width 21 height 16
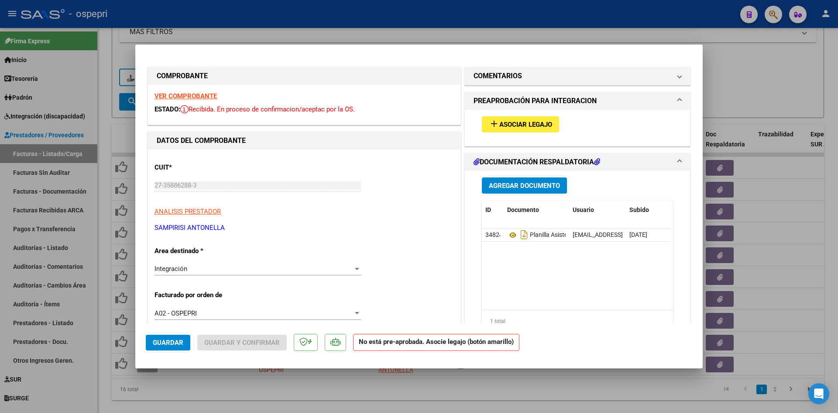
click at [207, 95] on strong "VER COMPROBANTE" at bounding box center [186, 96] width 62 height 8
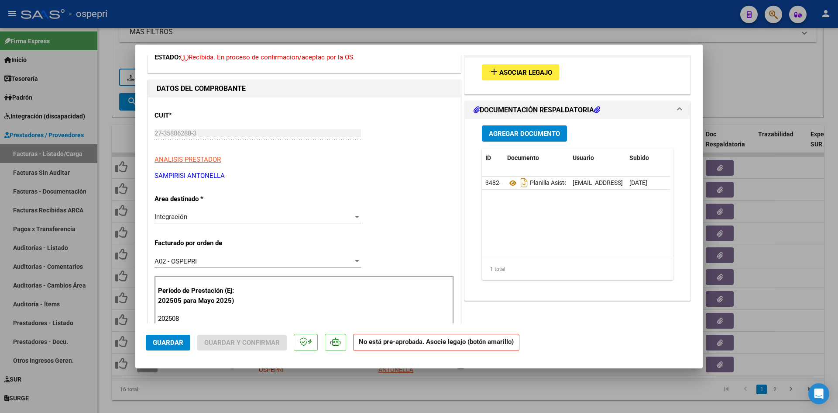
scroll to position [87, 0]
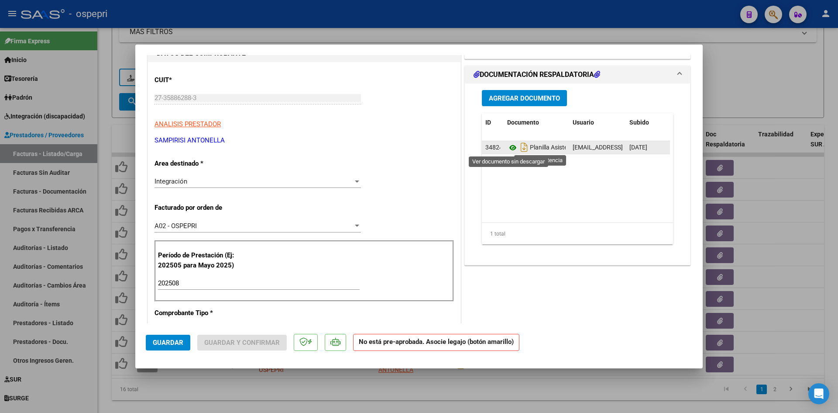
click at [507, 148] on icon at bounding box center [512, 147] width 11 height 10
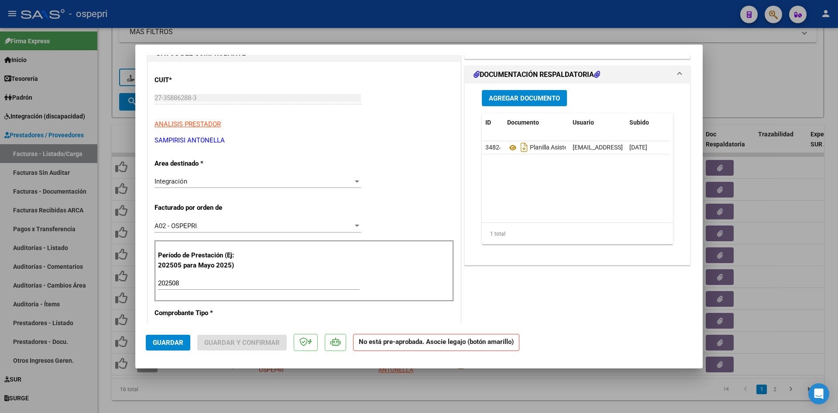
scroll to position [0, 0]
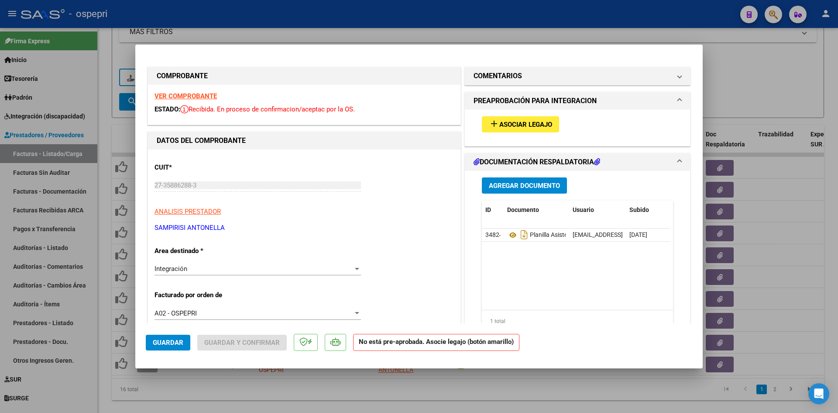
click at [525, 125] on span "Asociar Legajo" at bounding box center [525, 125] width 53 height 8
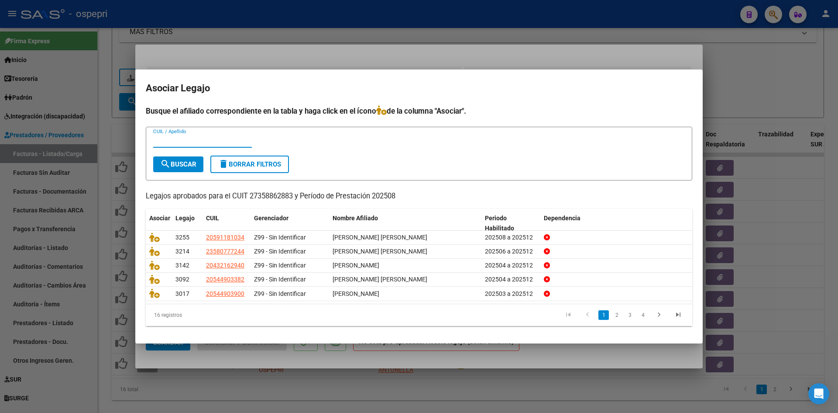
paste input "55633332"
type input "55633332"
click at [196, 165] on span "search Buscar" at bounding box center [178, 164] width 36 height 8
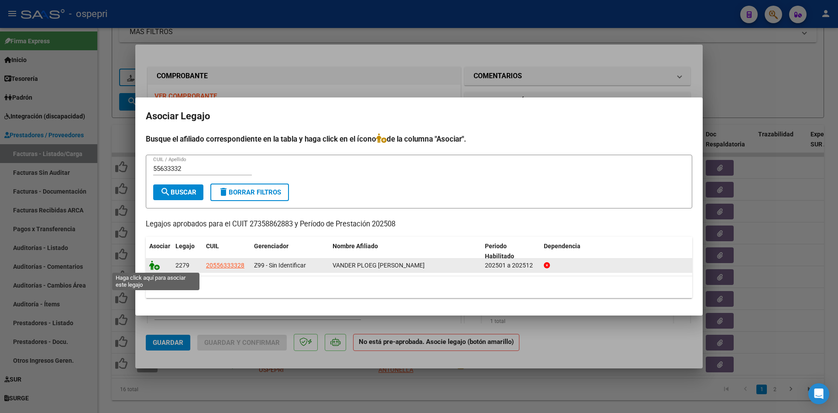
click at [156, 265] on icon at bounding box center [154, 265] width 10 height 10
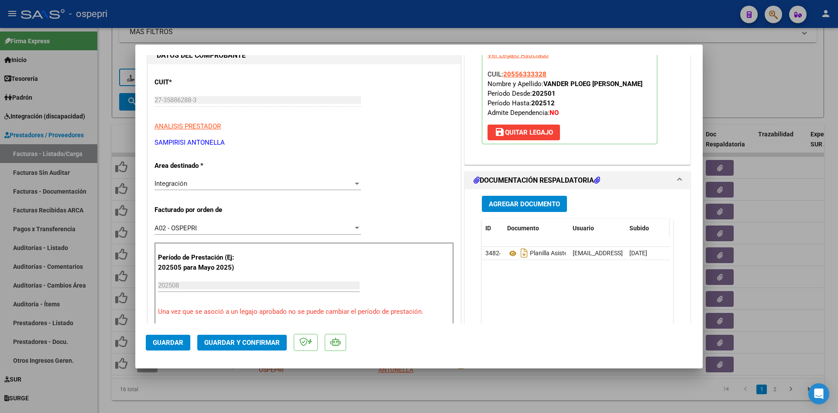
scroll to position [87, 0]
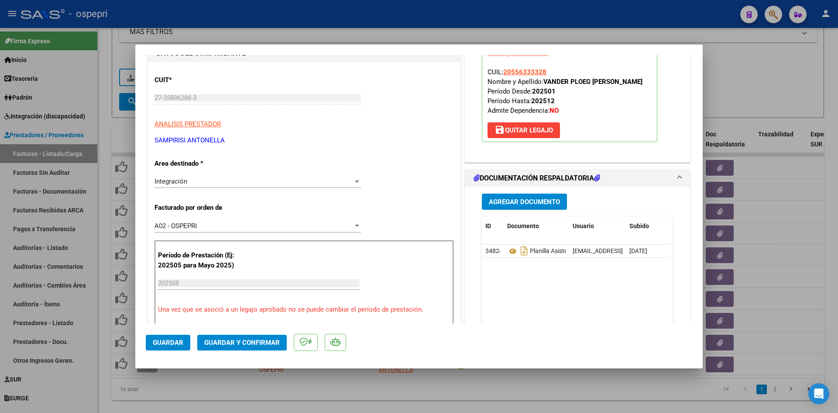
click at [275, 343] on span "Guardar y Confirmar" at bounding box center [242, 342] width 76 height 8
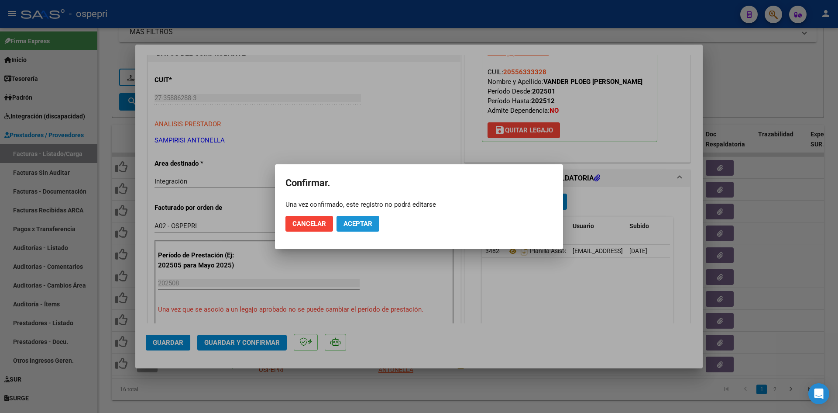
click at [359, 229] on button "Aceptar" at bounding box center [358, 224] width 43 height 16
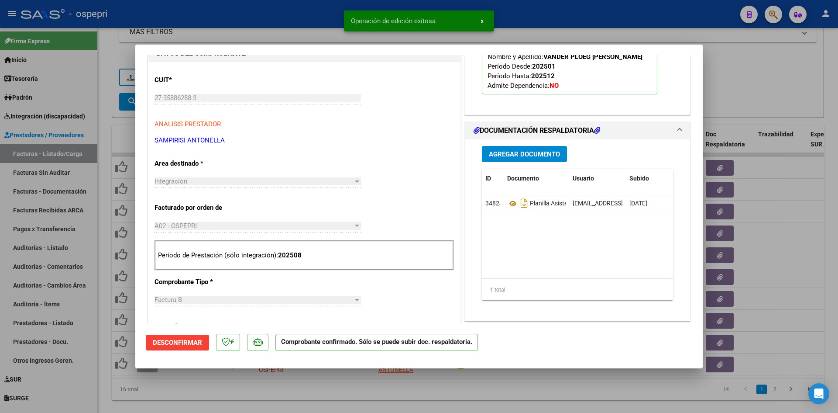
type input "$ 0,00"
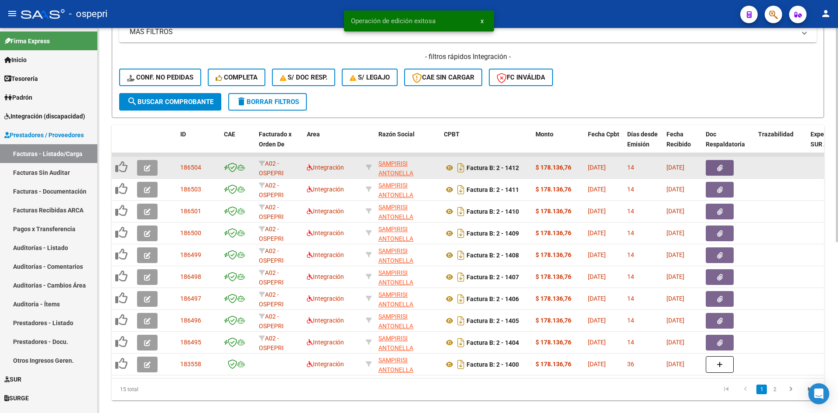
click at [143, 169] on button "button" at bounding box center [147, 168] width 21 height 16
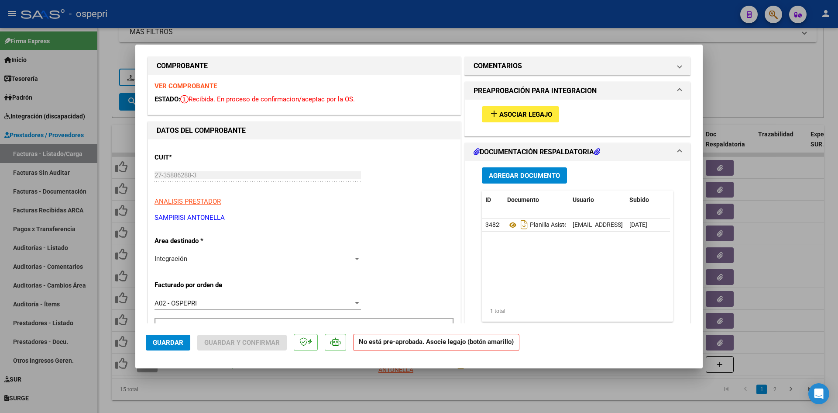
scroll to position [0, 0]
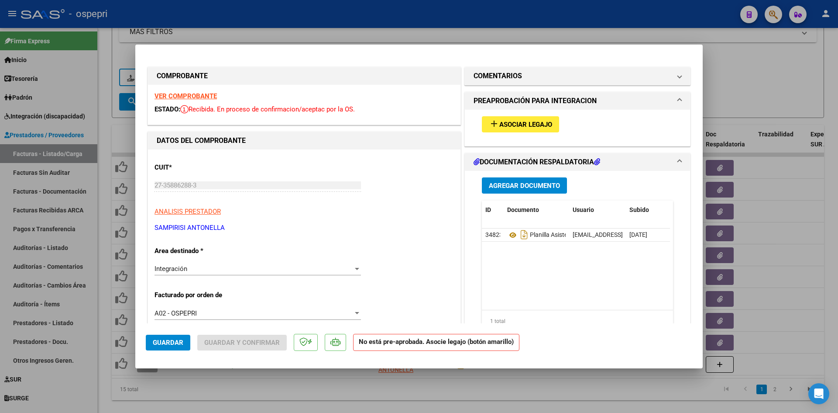
click at [179, 96] on strong "VER COMPROBANTE" at bounding box center [186, 96] width 62 height 8
click at [535, 118] on button "add Asociar Legajo" at bounding box center [520, 124] width 77 height 16
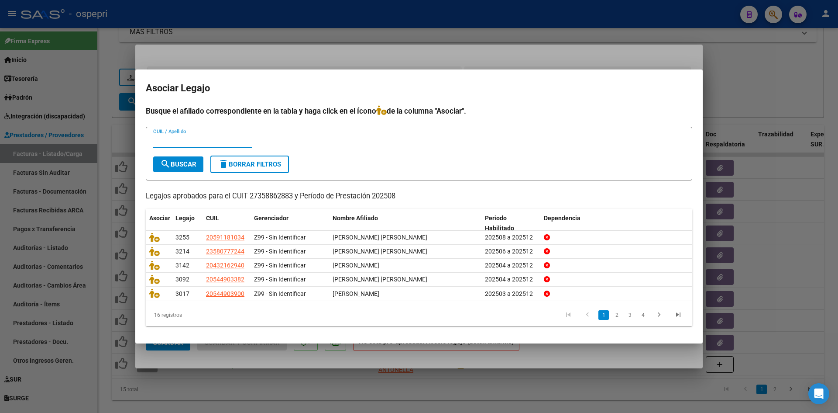
paste input "53071635"
type input "53071635"
click at [186, 164] on span "search Buscar" at bounding box center [178, 164] width 36 height 8
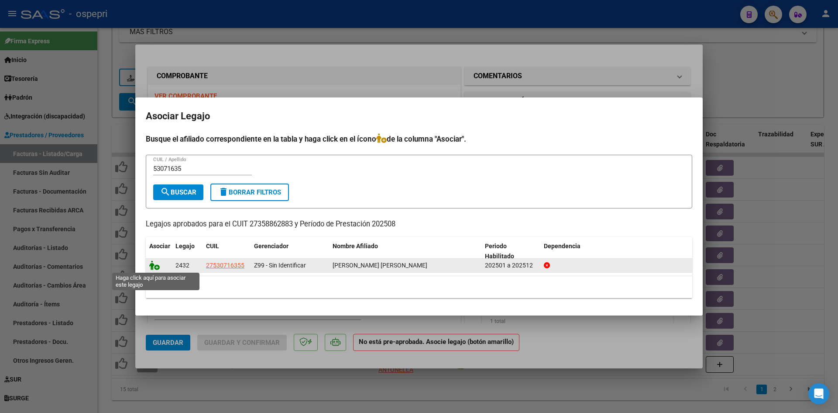
click at [153, 268] on icon at bounding box center [154, 265] width 10 height 10
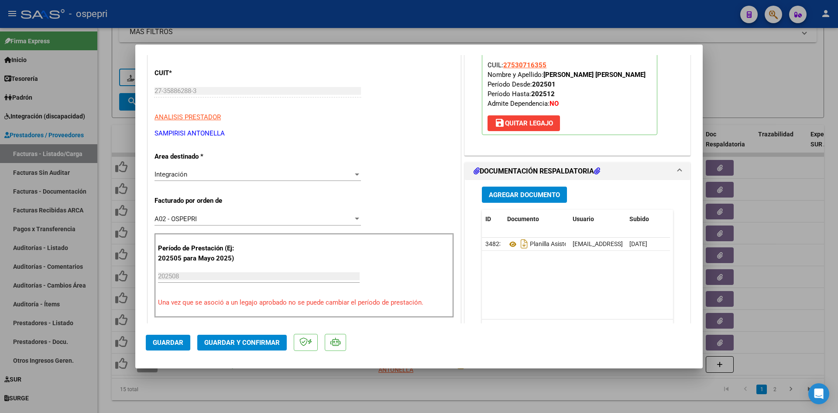
scroll to position [131, 0]
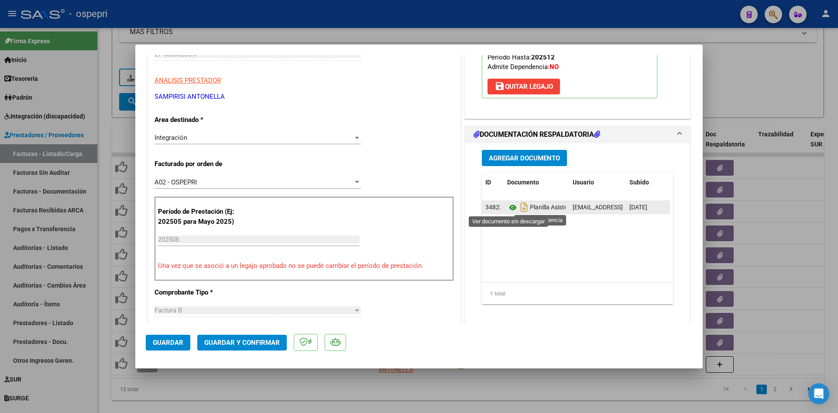
click at [507, 207] on icon at bounding box center [512, 207] width 11 height 10
click at [231, 337] on button "Guardar y Confirmar" at bounding box center [242, 342] width 90 height 16
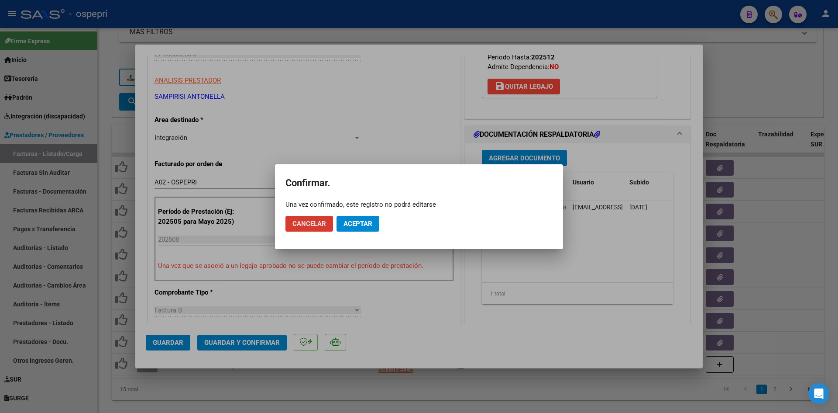
click at [349, 224] on span "Aceptar" at bounding box center [358, 224] width 29 height 8
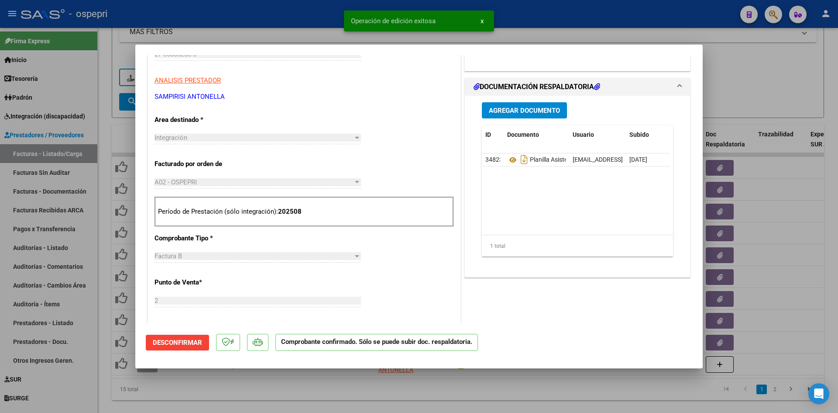
type input "$ 0,00"
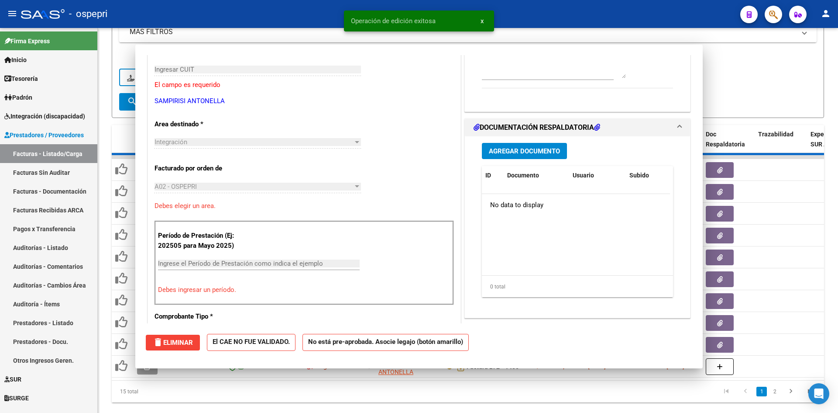
scroll to position [146, 0]
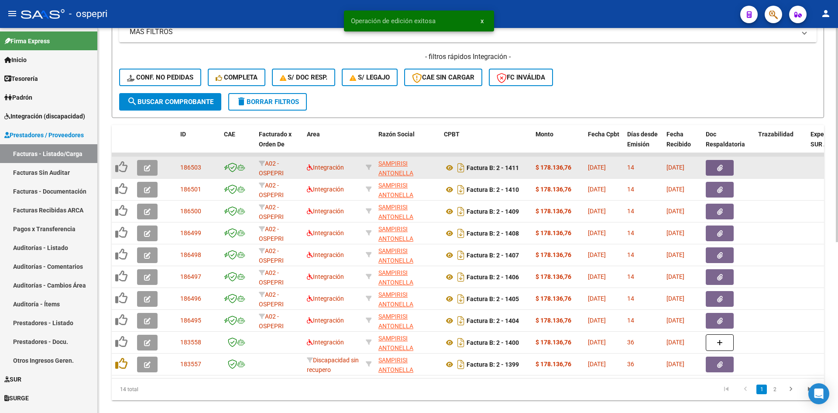
click at [145, 169] on icon "button" at bounding box center [147, 168] width 7 height 7
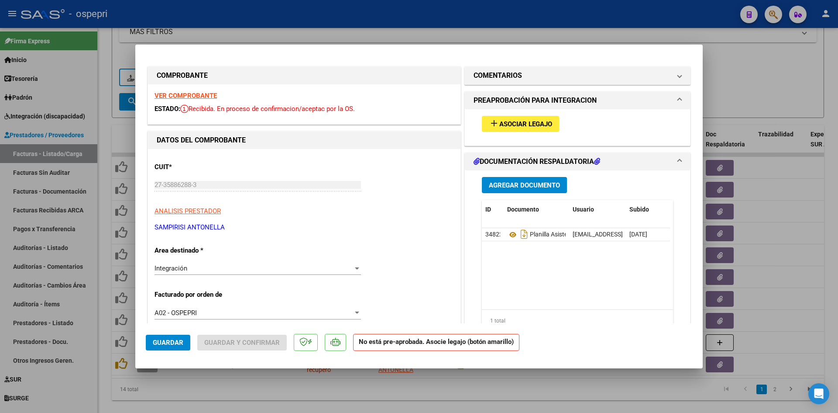
scroll to position [0, 0]
click at [188, 94] on strong "VER COMPROBANTE" at bounding box center [186, 96] width 62 height 8
click at [533, 127] on span "Asociar Legajo" at bounding box center [525, 125] width 53 height 8
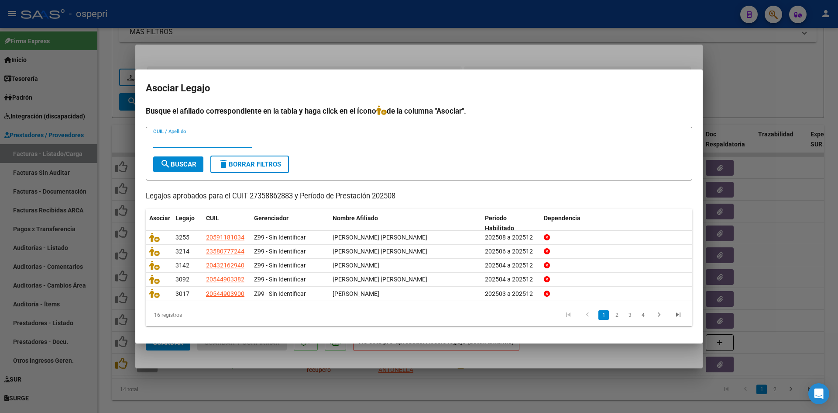
paste input "56319703"
type input "56319703"
click at [178, 156] on button "search Buscar" at bounding box center [178, 164] width 50 height 16
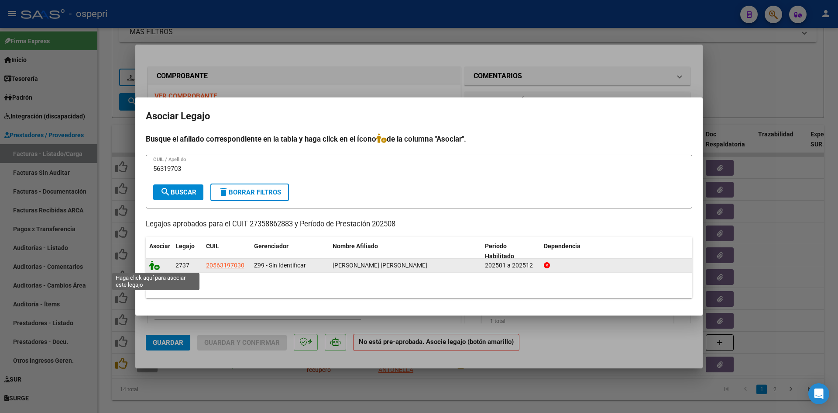
click at [154, 267] on icon at bounding box center [154, 265] width 10 height 10
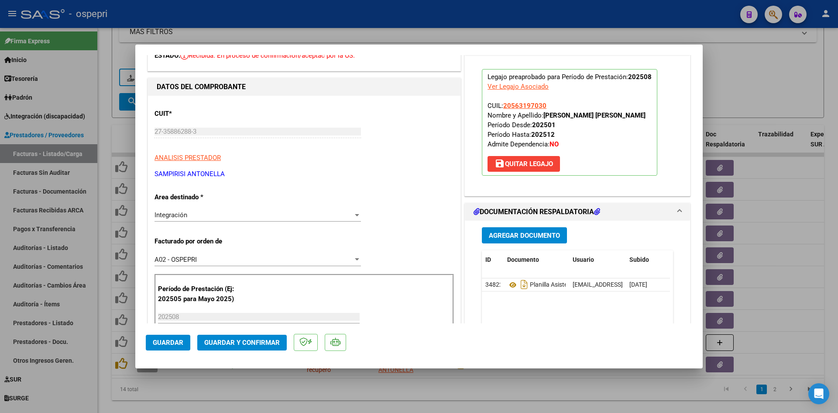
scroll to position [87, 0]
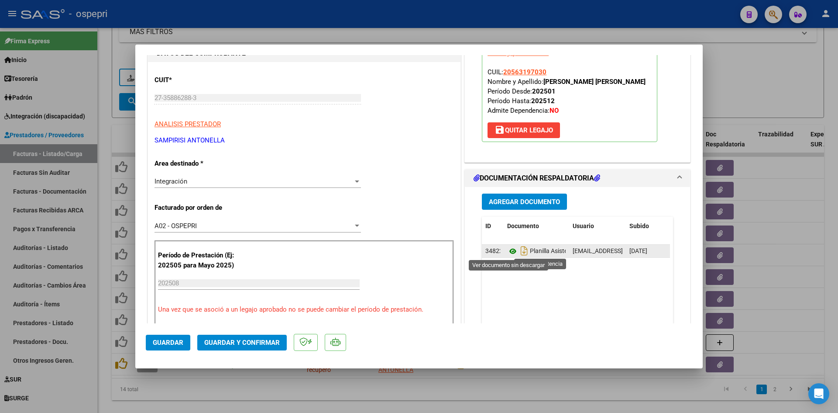
click at [509, 249] on icon at bounding box center [512, 251] width 11 height 10
click at [247, 340] on span "Guardar y Confirmar" at bounding box center [242, 342] width 76 height 8
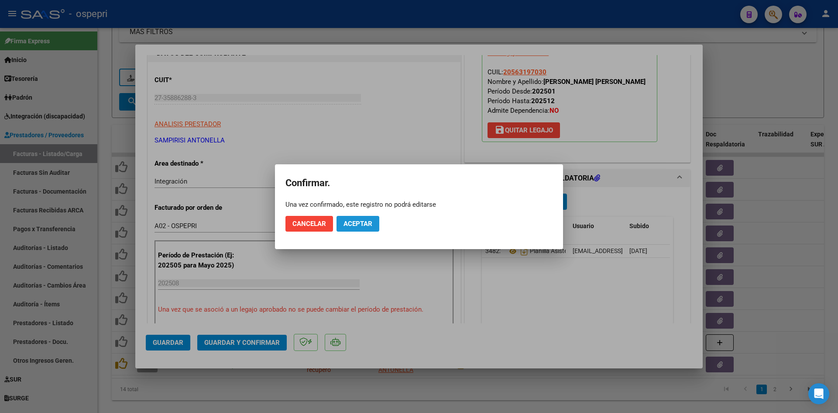
click at [365, 225] on span "Aceptar" at bounding box center [358, 224] width 29 height 8
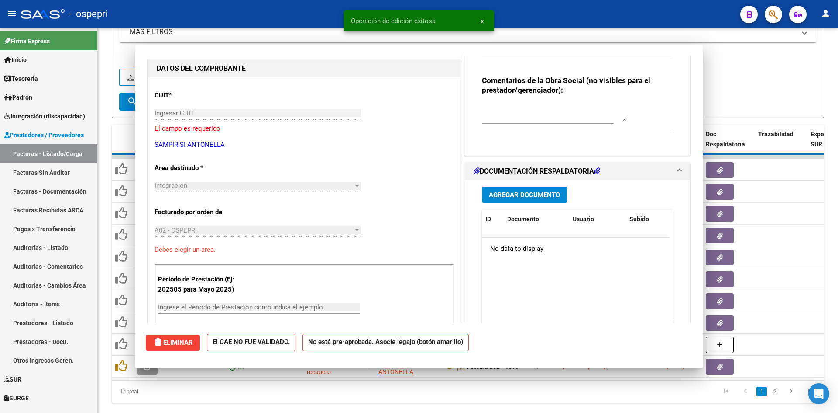
scroll to position [0, 0]
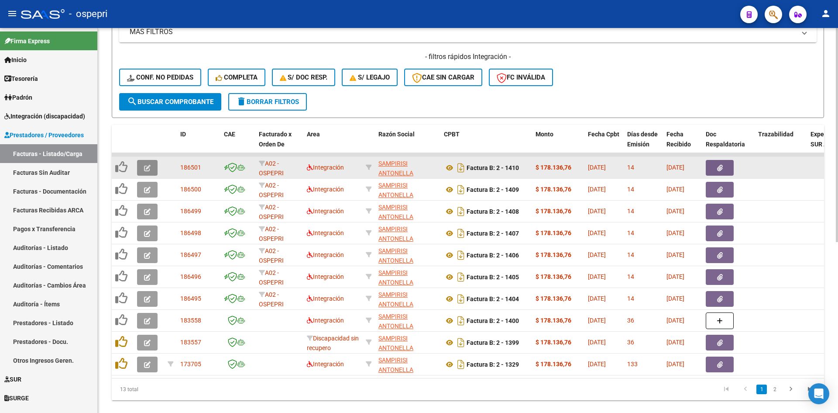
click at [149, 168] on icon "button" at bounding box center [147, 168] width 7 height 7
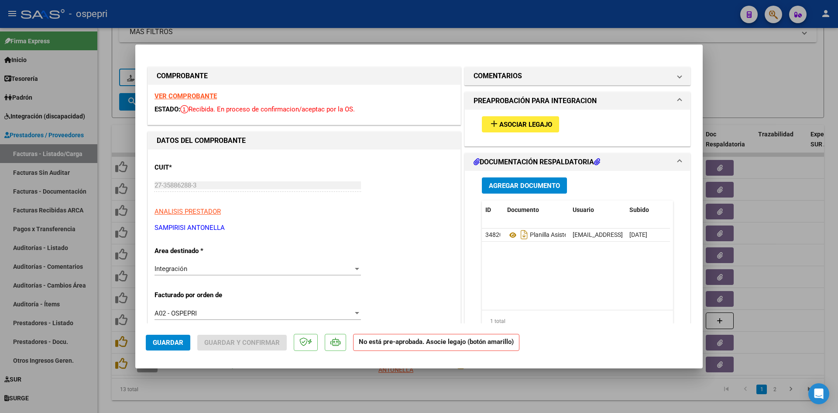
click at [197, 95] on strong "VER COMPROBANTE" at bounding box center [186, 96] width 62 height 8
click at [508, 236] on icon at bounding box center [512, 235] width 11 height 10
click at [532, 123] on span "Asociar Legajo" at bounding box center [525, 125] width 53 height 8
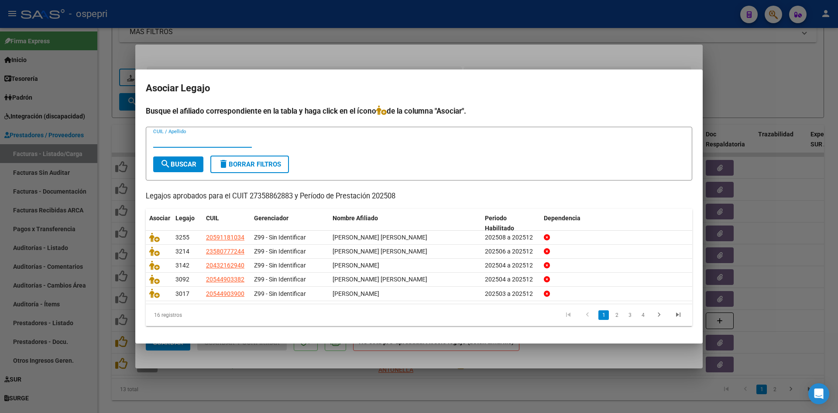
paste input "52313908"
type input "52313908"
click at [198, 158] on button "search Buscar" at bounding box center [178, 164] width 50 height 16
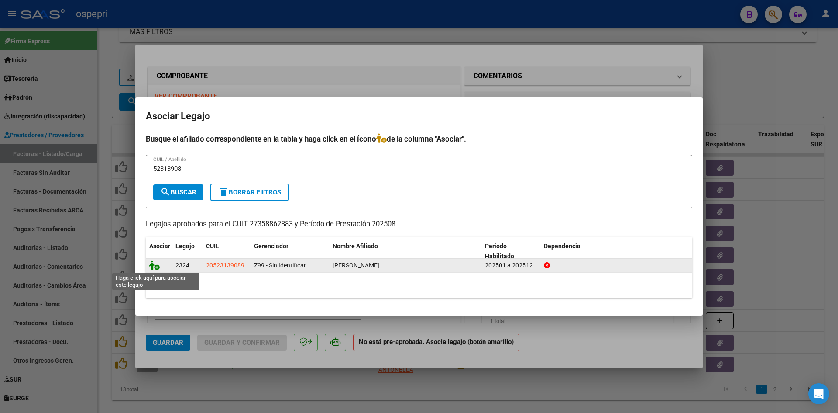
click at [153, 264] on icon at bounding box center [154, 265] width 10 height 10
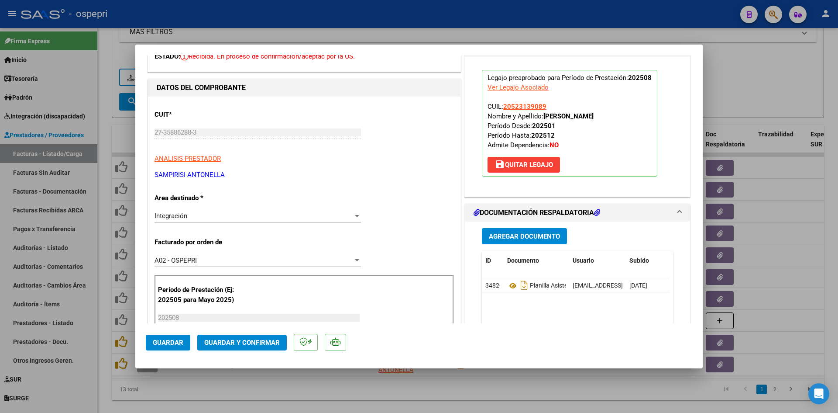
scroll to position [131, 0]
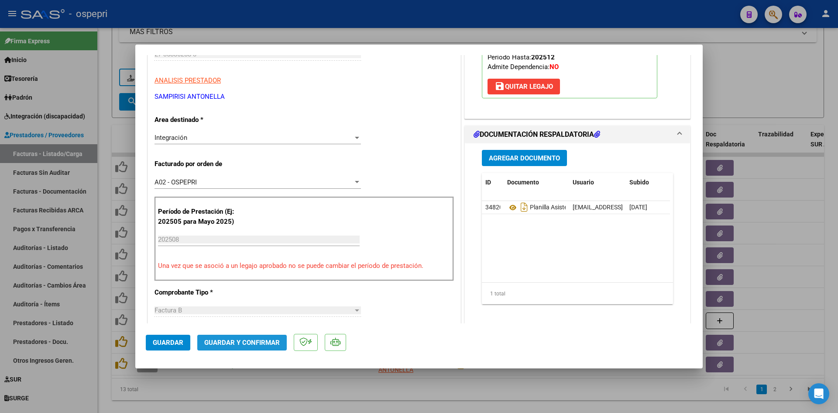
click at [257, 341] on span "Guardar y Confirmar" at bounding box center [242, 342] width 76 height 8
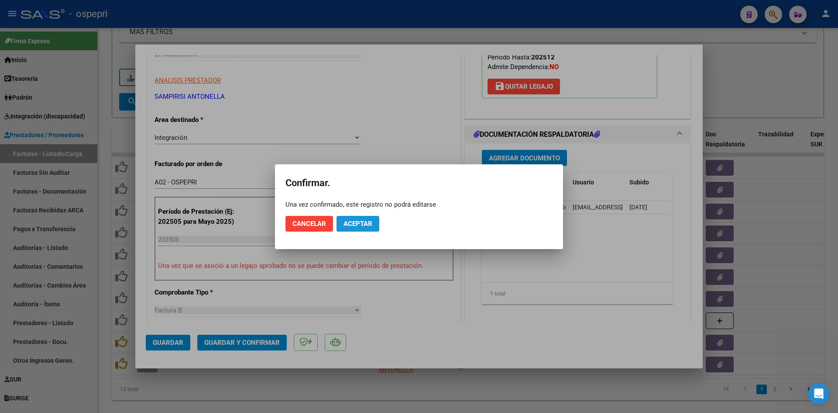
click at [351, 219] on button "Aceptar" at bounding box center [358, 224] width 43 height 16
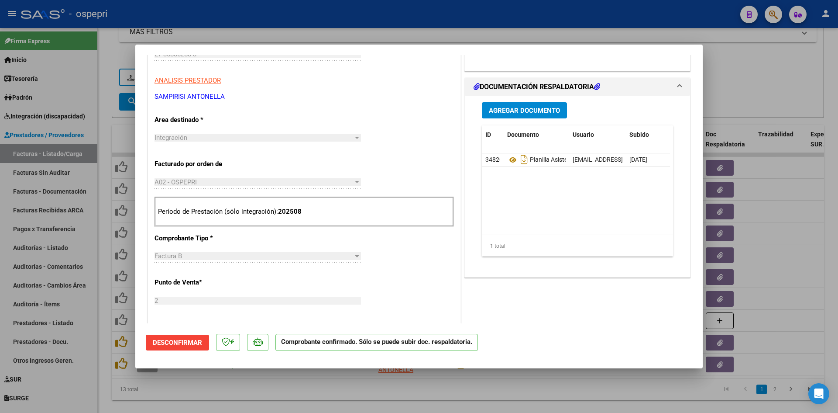
type input "$ 0,00"
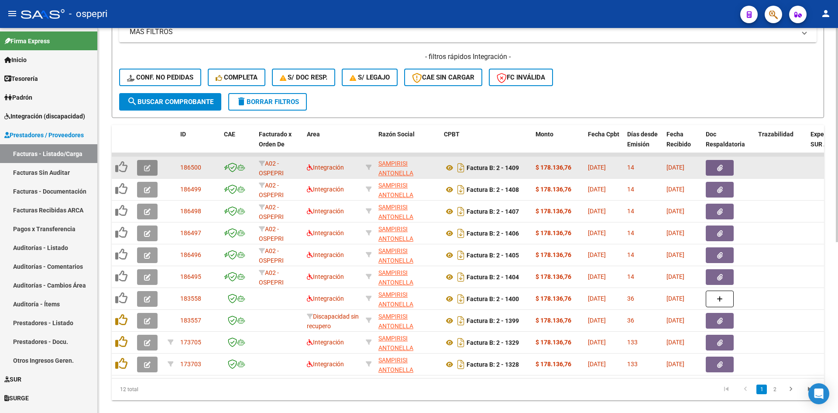
click at [145, 167] on icon "button" at bounding box center [147, 168] width 7 height 7
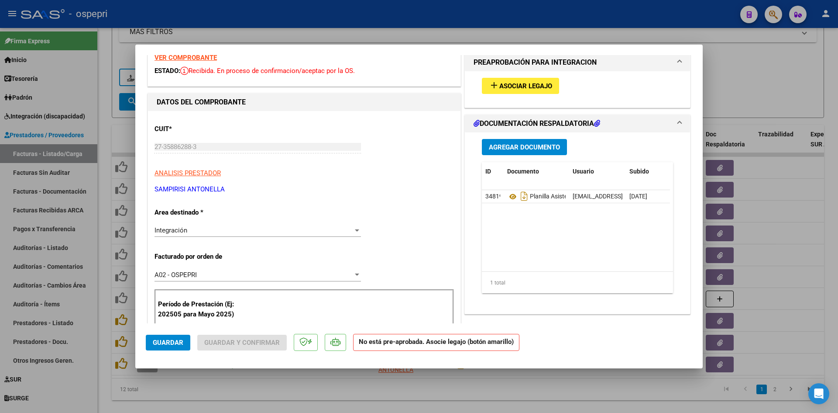
scroll to position [0, 0]
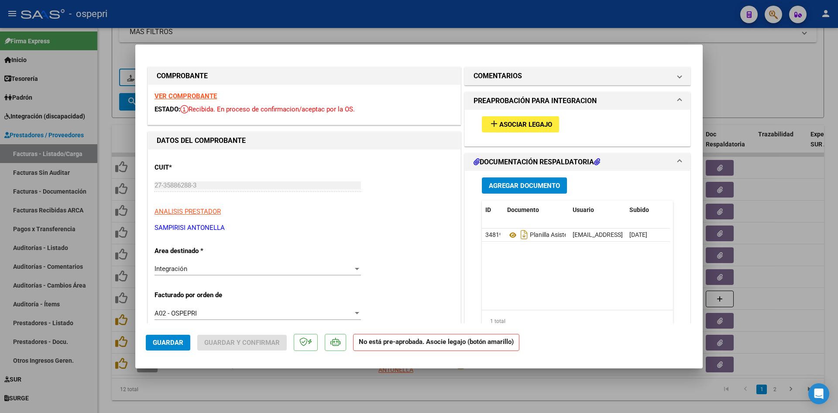
click at [199, 95] on strong "VER COMPROBANTE" at bounding box center [186, 96] width 62 height 8
click at [532, 126] on span "Asociar Legajo" at bounding box center [525, 125] width 53 height 8
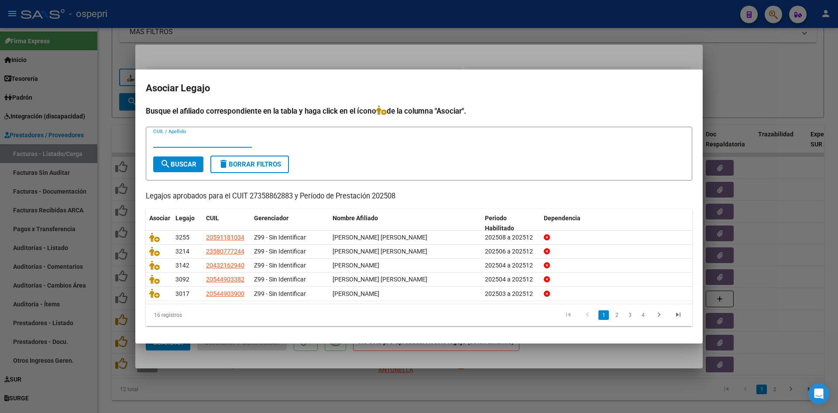
paste input "48207105"
type input "48207105"
click at [169, 162] on mat-icon "search" at bounding box center [165, 163] width 10 height 10
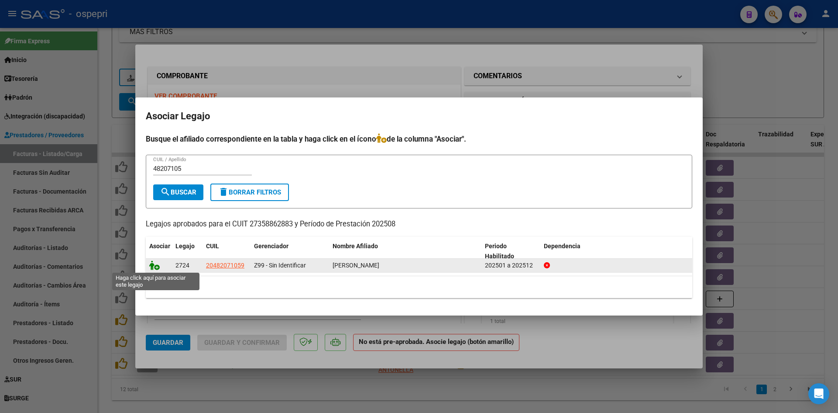
click at [154, 262] on icon at bounding box center [154, 265] width 10 height 10
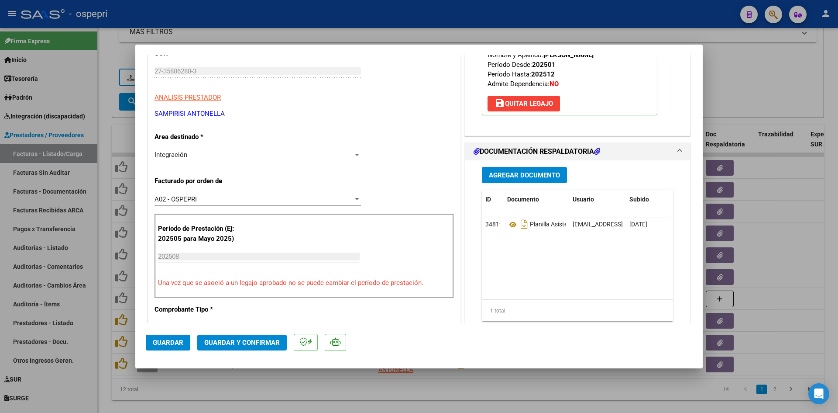
scroll to position [175, 0]
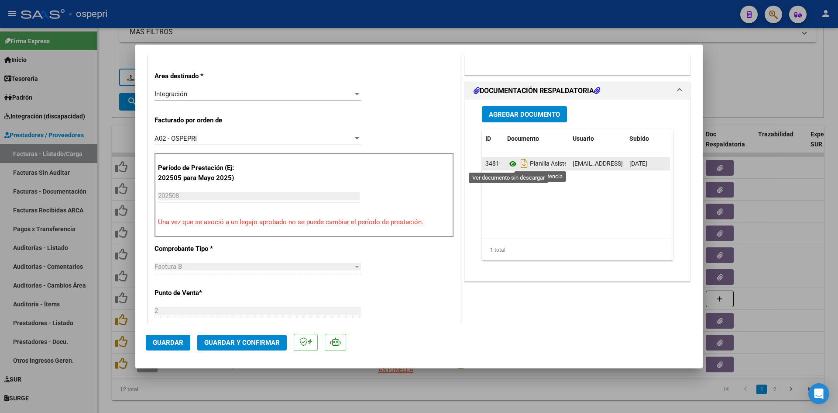
click at [509, 165] on icon at bounding box center [512, 163] width 11 height 10
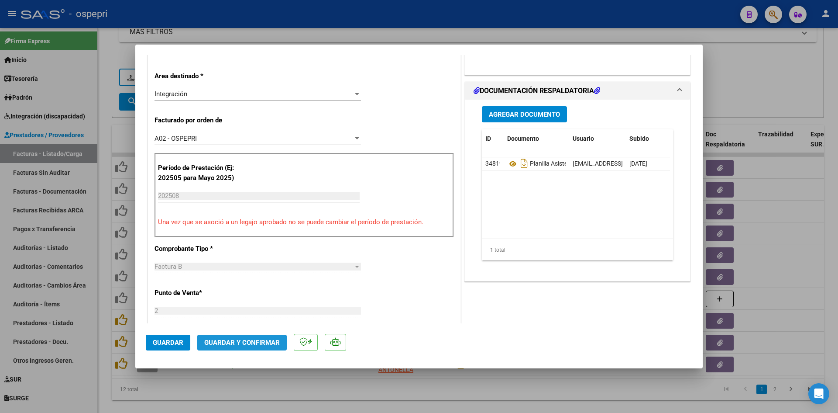
click at [261, 338] on span "Guardar y Confirmar" at bounding box center [242, 342] width 76 height 8
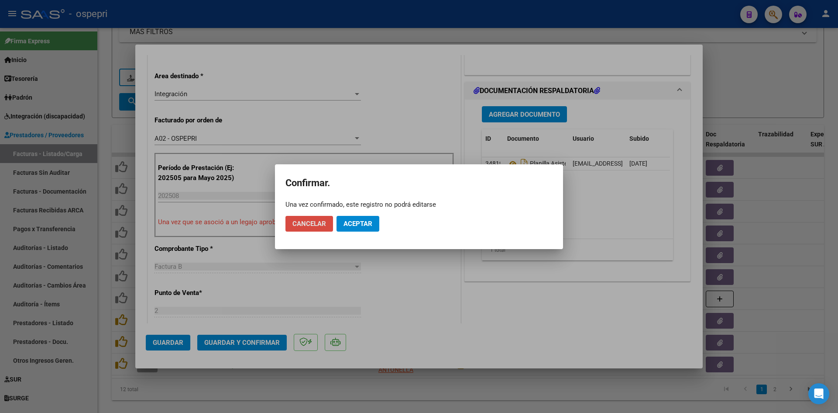
click at [313, 222] on span "Cancelar" at bounding box center [310, 224] width 34 height 8
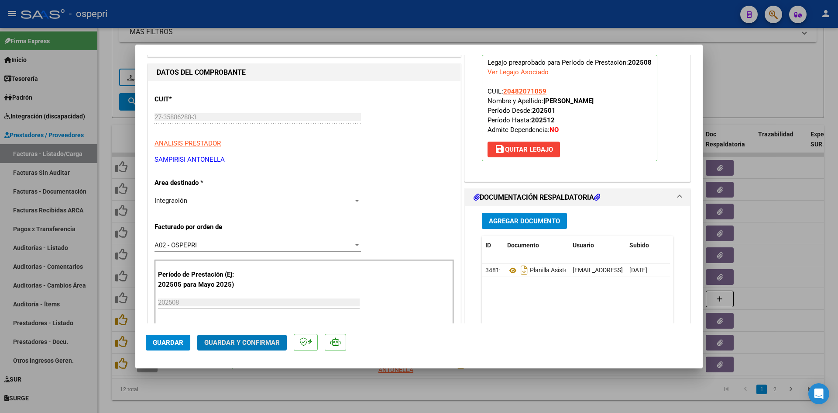
scroll to position [87, 0]
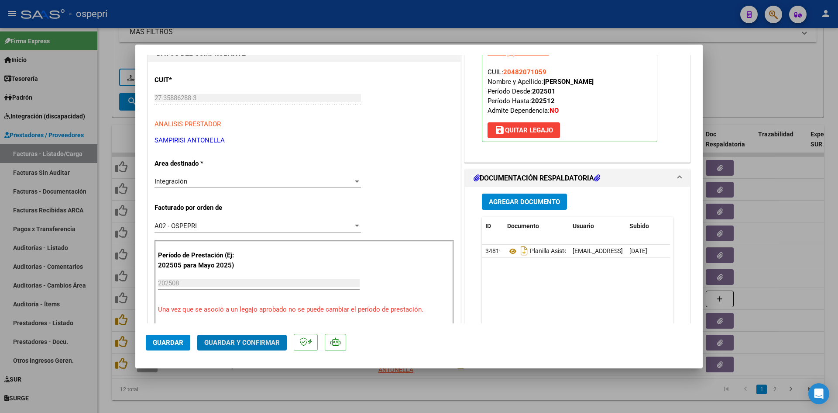
click at [237, 339] on span "Guardar y Confirmar" at bounding box center [242, 342] width 76 height 8
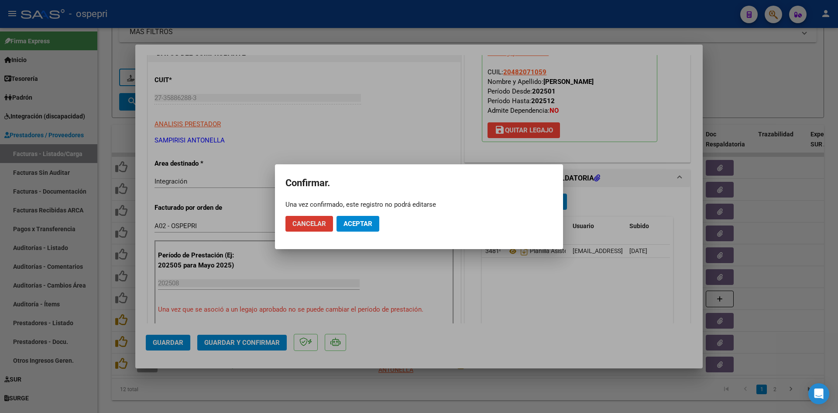
click at [357, 224] on span "Aceptar" at bounding box center [358, 224] width 29 height 8
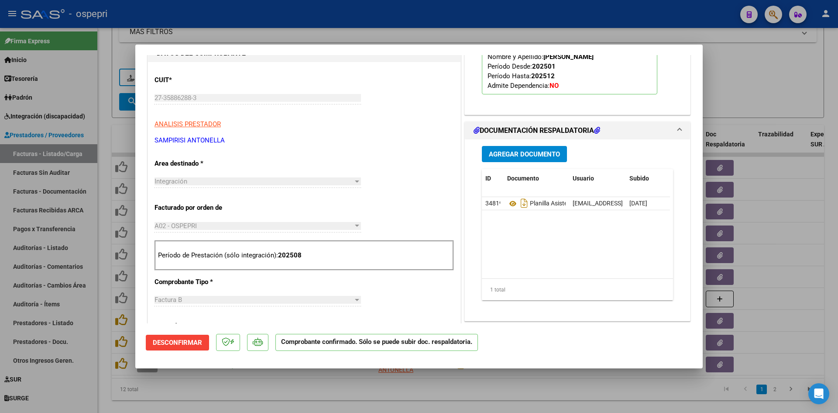
type input "$ 0,00"
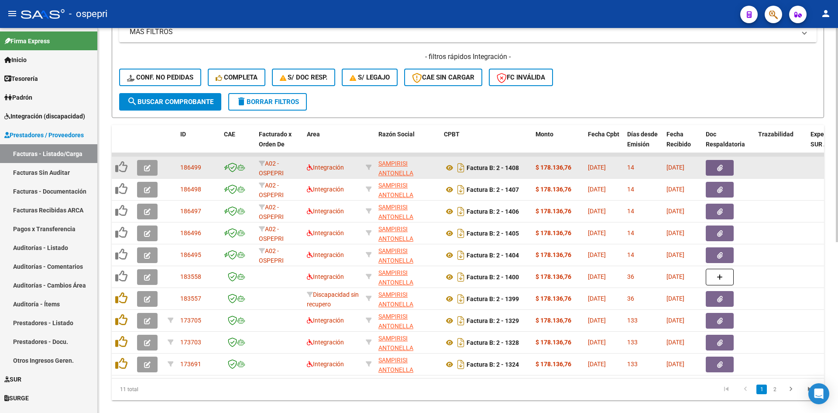
click at [147, 173] on button "button" at bounding box center [147, 168] width 21 height 16
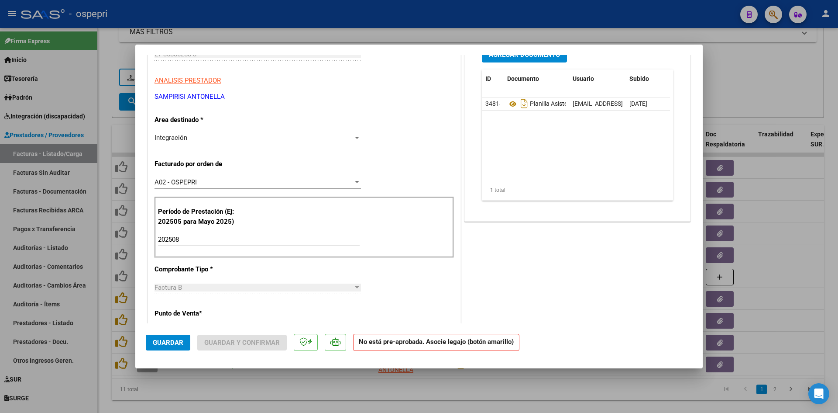
scroll to position [0, 0]
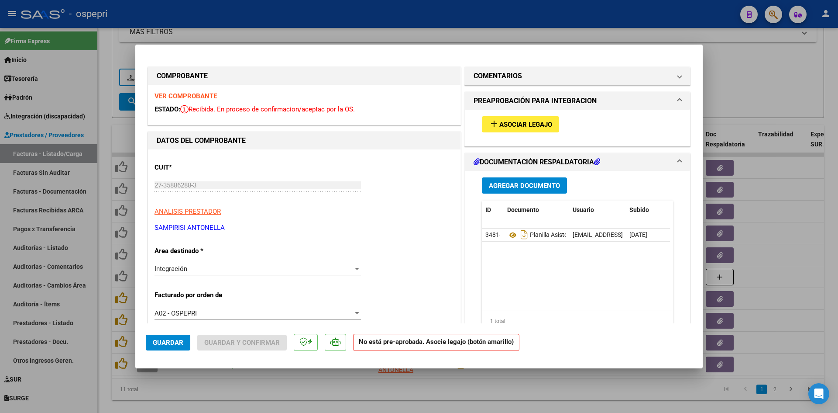
click at [206, 95] on strong "VER COMPROBANTE" at bounding box center [186, 96] width 62 height 8
click at [515, 122] on span "Asociar Legajo" at bounding box center [525, 125] width 53 height 8
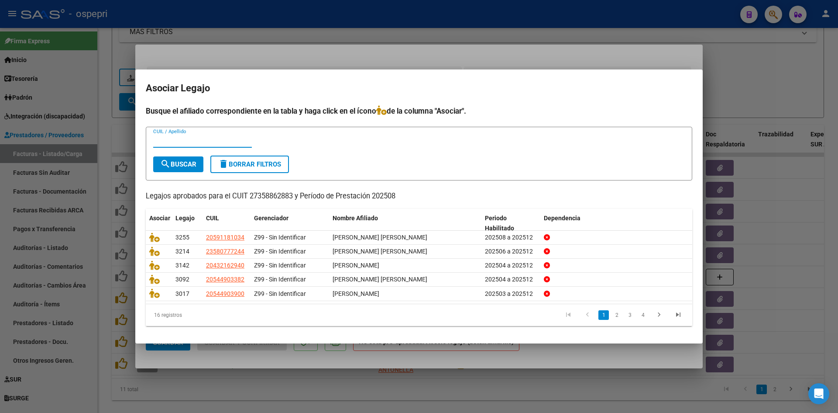
paste input "54853483"
type input "54853483"
click at [181, 157] on button "search Buscar" at bounding box center [178, 164] width 50 height 16
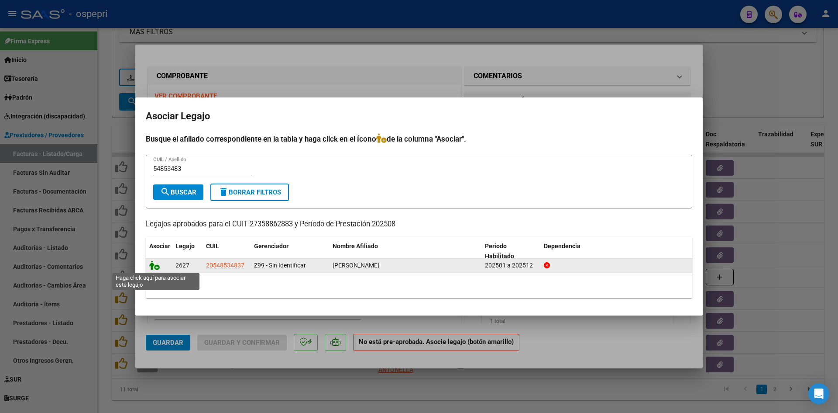
click at [153, 269] on icon at bounding box center [154, 265] width 10 height 10
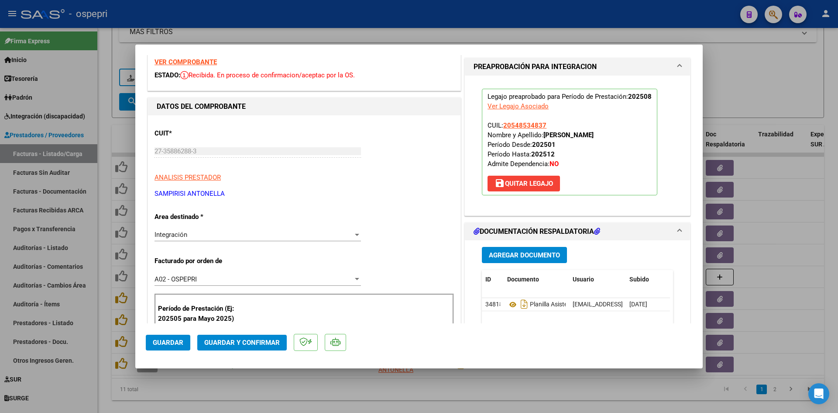
scroll to position [44, 0]
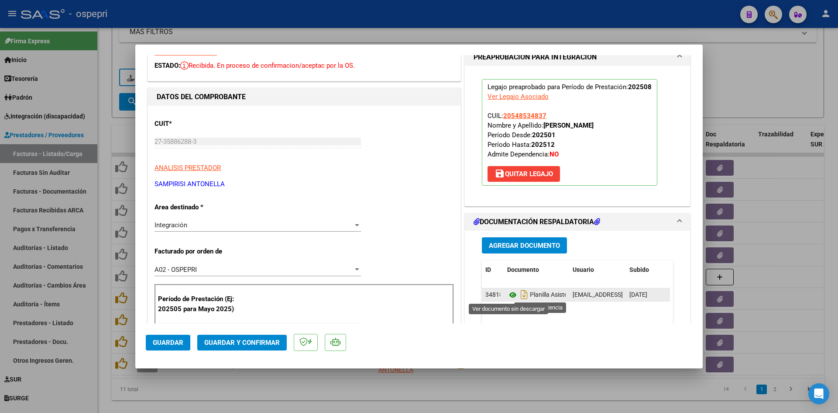
click at [510, 293] on icon at bounding box center [512, 294] width 11 height 10
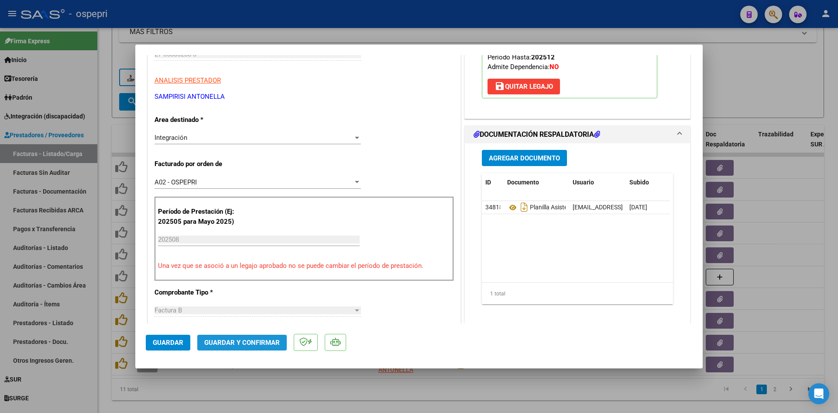
click at [255, 341] on span "Guardar y Confirmar" at bounding box center [242, 342] width 76 height 8
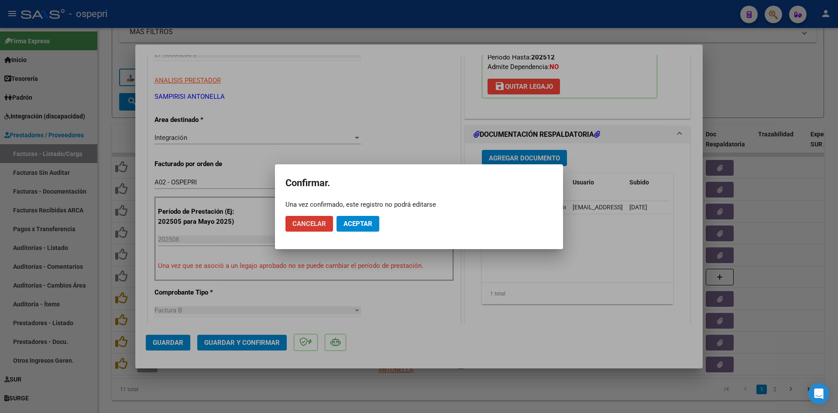
click at [360, 222] on span "Aceptar" at bounding box center [358, 224] width 29 height 8
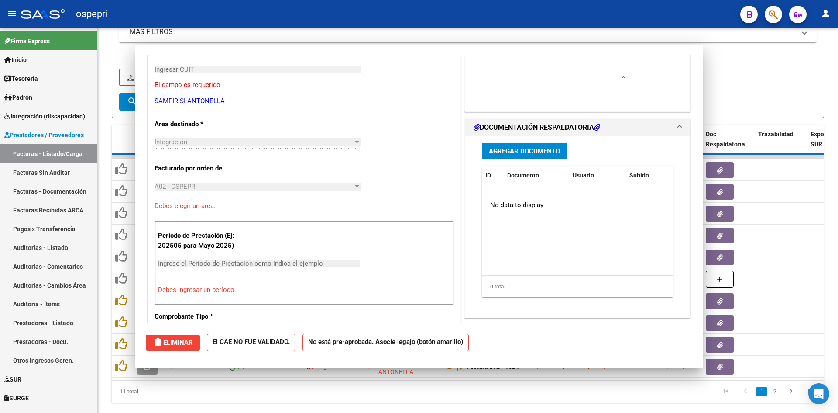
scroll to position [0, 0]
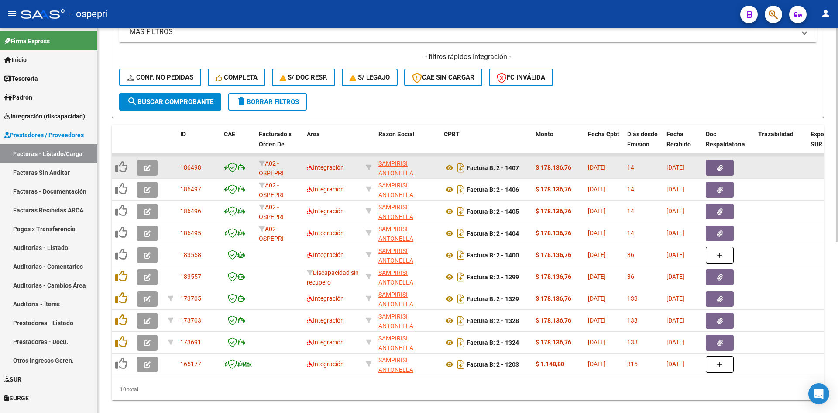
click at [148, 165] on icon "button" at bounding box center [147, 168] width 7 height 7
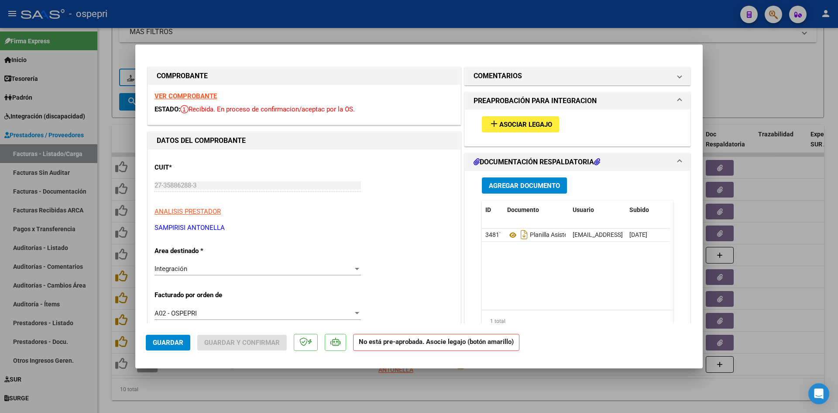
click at [192, 95] on strong "VER COMPROBANTE" at bounding box center [186, 96] width 62 height 8
click at [516, 123] on span "Asociar Legajo" at bounding box center [525, 125] width 53 height 8
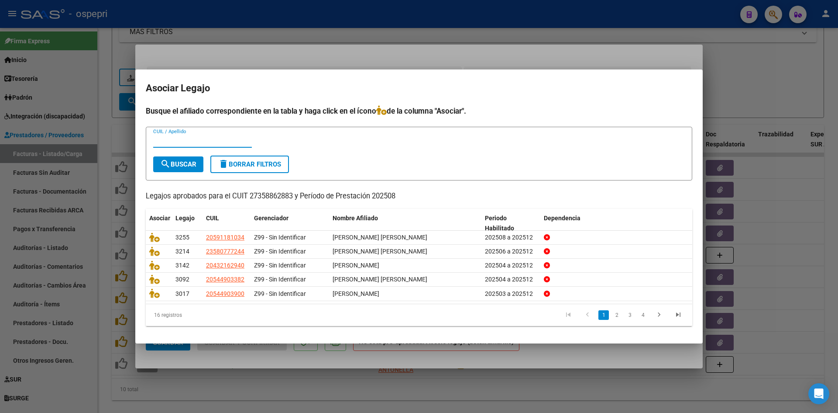
paste input "50604306"
type input "50604306"
click at [175, 165] on span "search Buscar" at bounding box center [178, 164] width 36 height 8
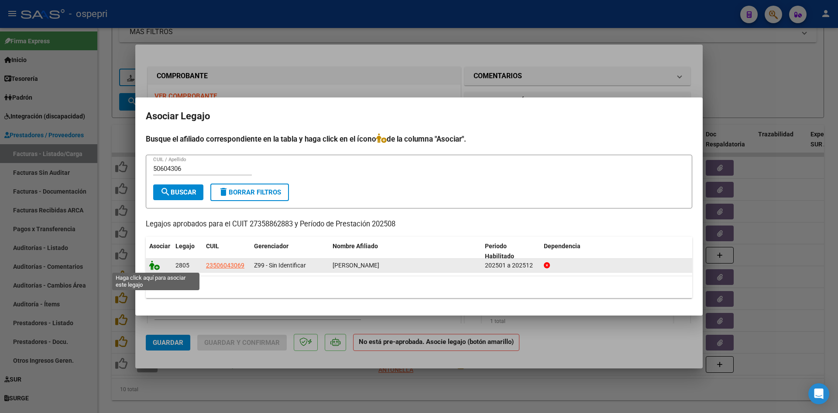
click at [154, 268] on icon at bounding box center [154, 265] width 10 height 10
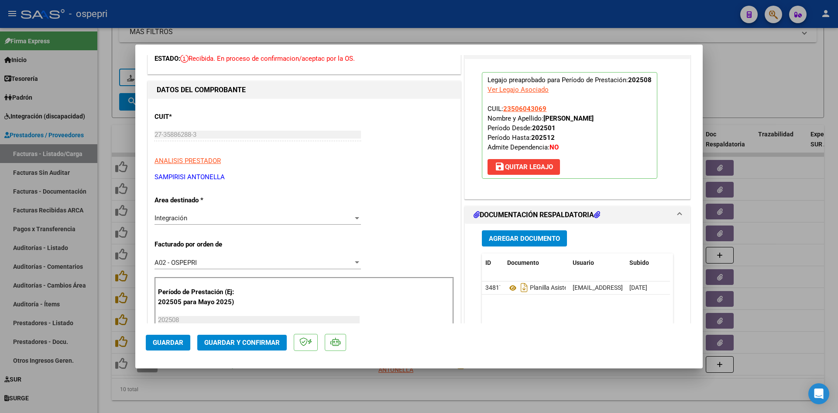
scroll to position [87, 0]
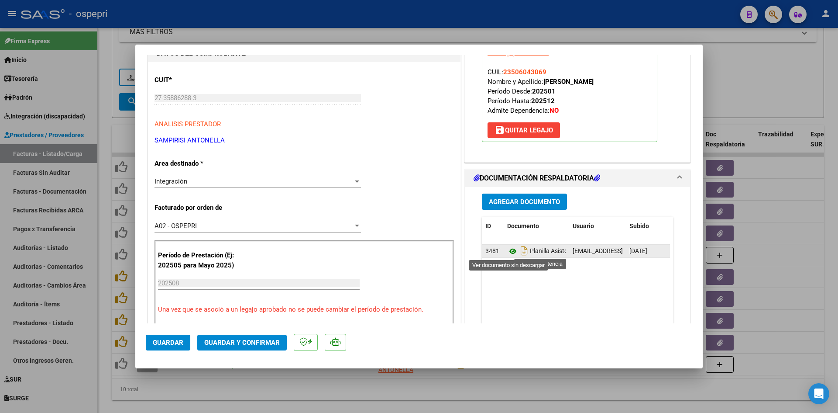
click at [510, 251] on icon at bounding box center [512, 251] width 11 height 10
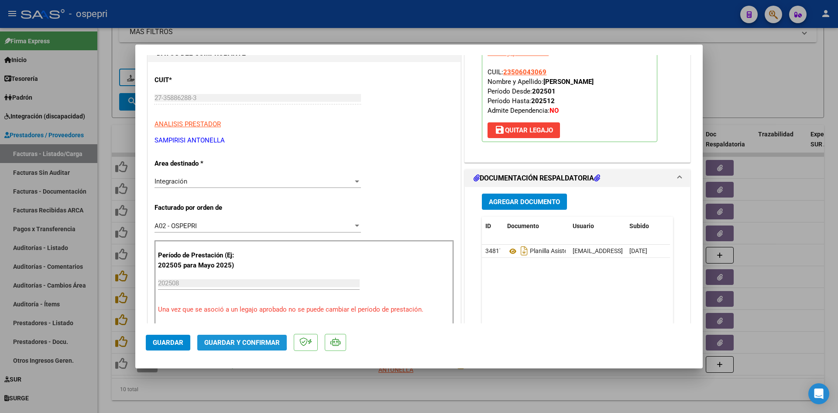
click at [238, 339] on span "Guardar y Confirmar" at bounding box center [242, 342] width 76 height 8
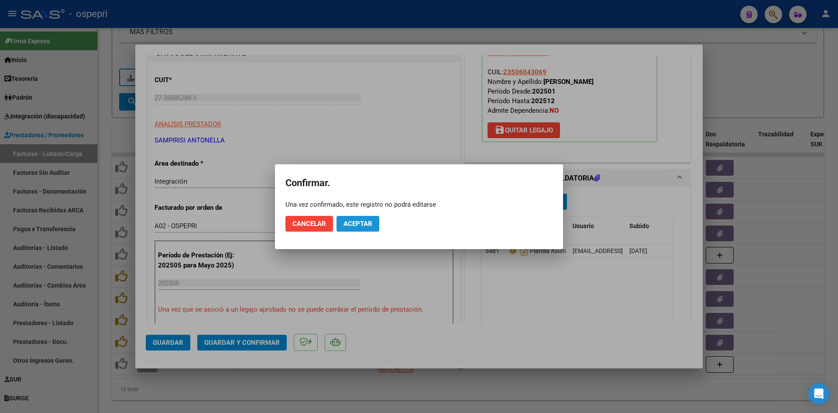
click at [360, 226] on span "Aceptar" at bounding box center [358, 224] width 29 height 8
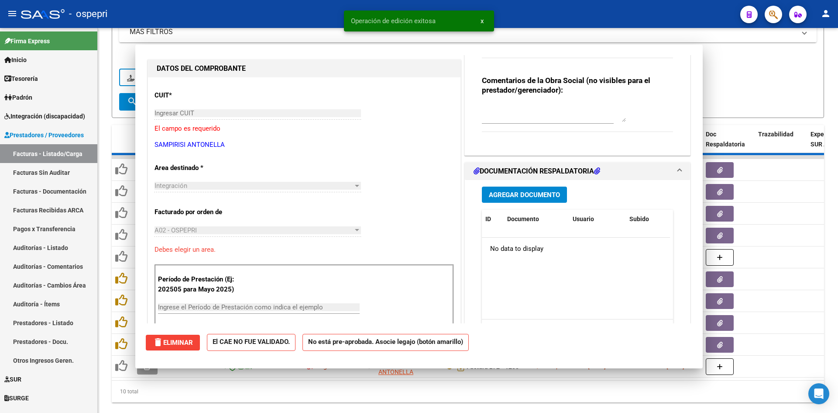
scroll to position [0, 0]
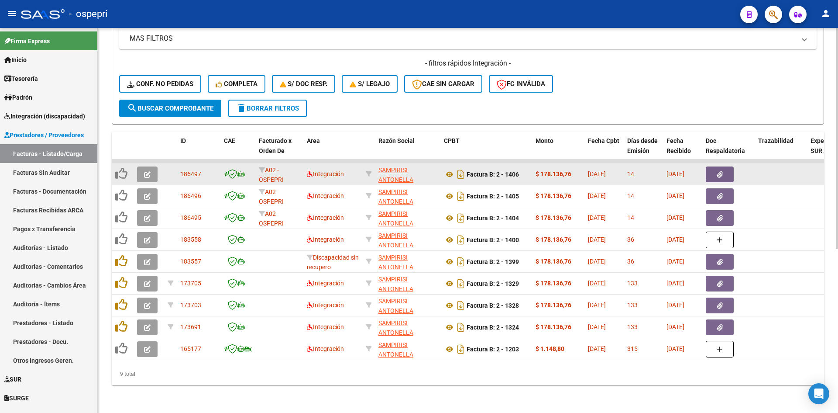
click at [147, 171] on icon "button" at bounding box center [147, 174] width 7 height 7
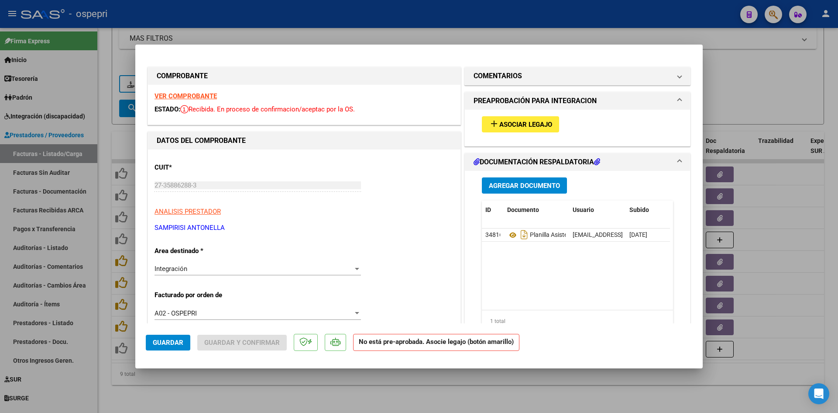
click at [201, 95] on strong "VER COMPROBANTE" at bounding box center [186, 96] width 62 height 8
click at [543, 124] on span "Asociar Legajo" at bounding box center [525, 125] width 53 height 8
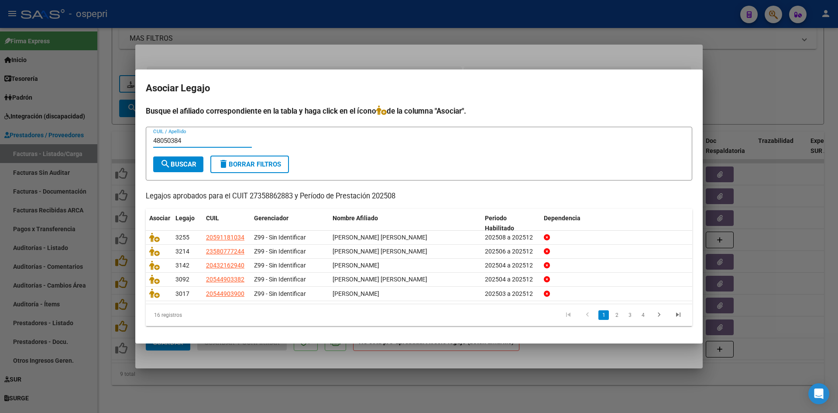
type input "48050384"
click at [172, 162] on span "search Buscar" at bounding box center [178, 164] width 36 height 8
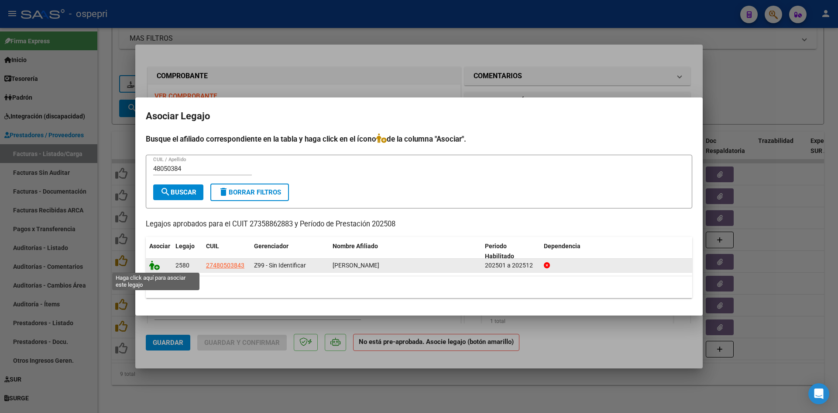
click at [152, 264] on icon at bounding box center [154, 265] width 10 height 10
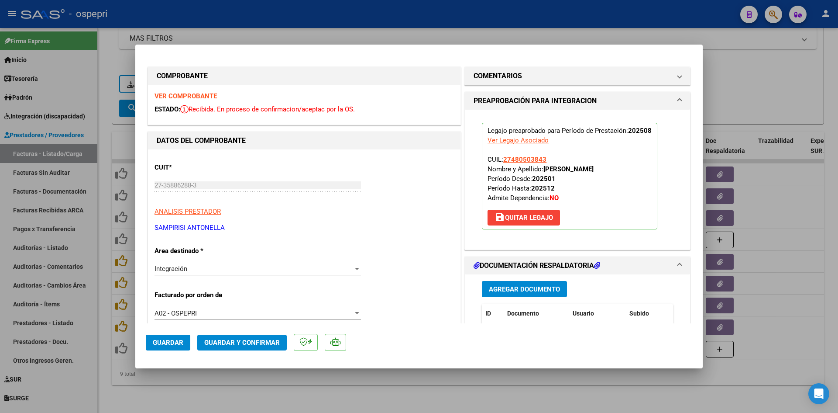
scroll to position [87, 0]
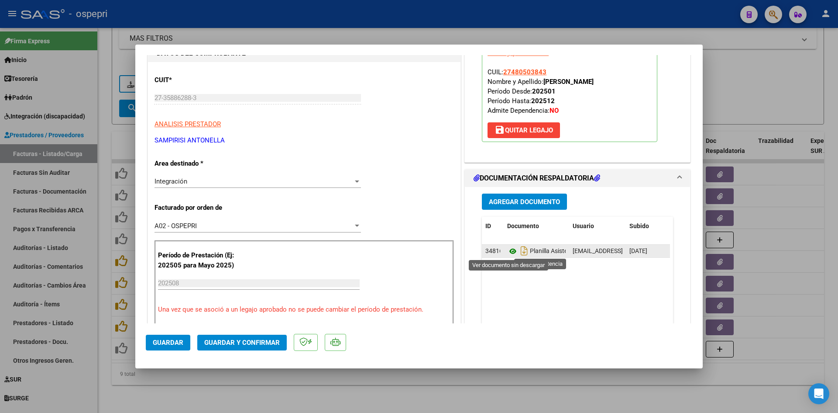
click at [509, 250] on icon at bounding box center [512, 251] width 11 height 10
click at [269, 336] on button "Guardar y Confirmar" at bounding box center [242, 342] width 90 height 16
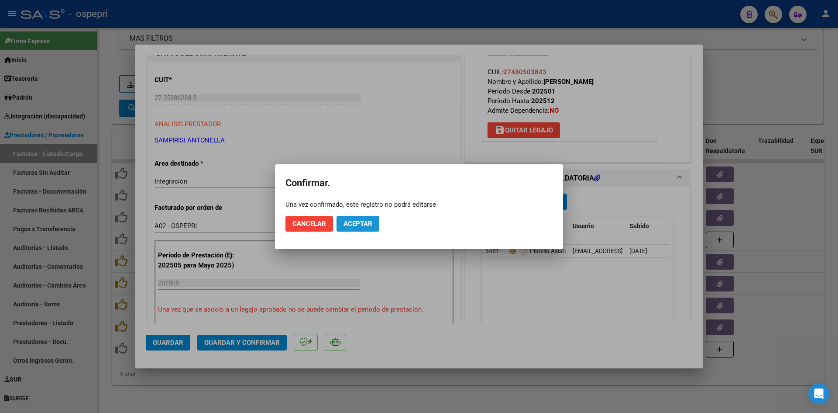
click at [363, 226] on span "Aceptar" at bounding box center [358, 224] width 29 height 8
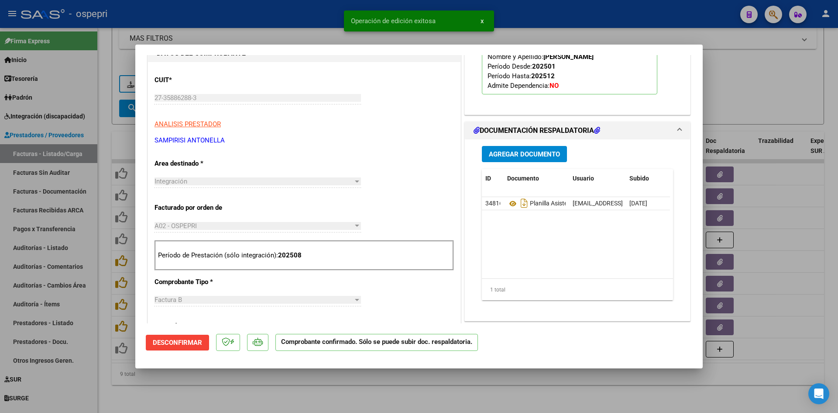
type input "$ 0,00"
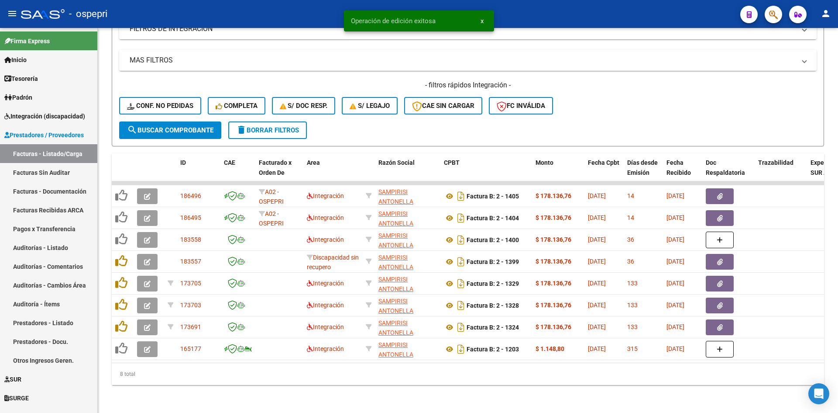
scroll to position [263, 0]
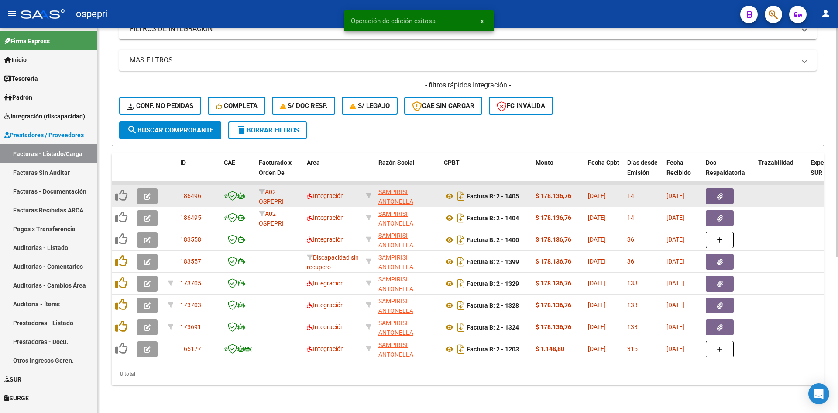
click at [144, 193] on icon "button" at bounding box center [147, 196] width 7 height 7
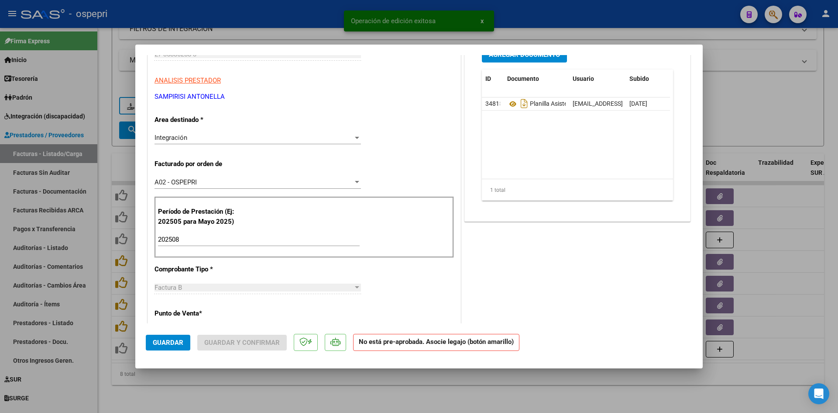
scroll to position [0, 0]
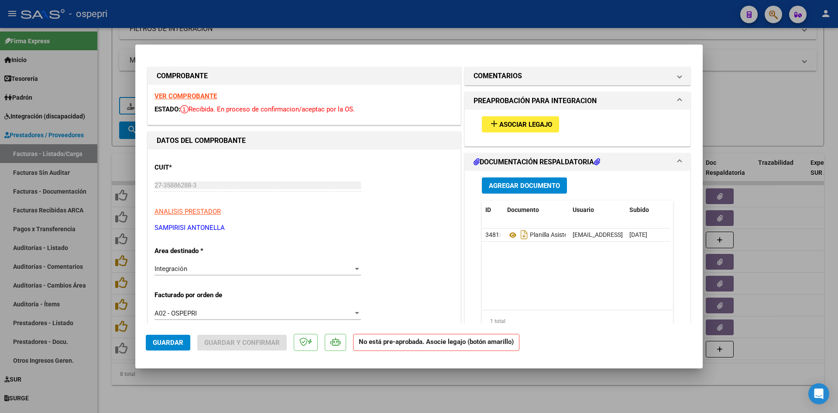
click at [194, 94] on strong "VER COMPROBANTE" at bounding box center [186, 96] width 62 height 8
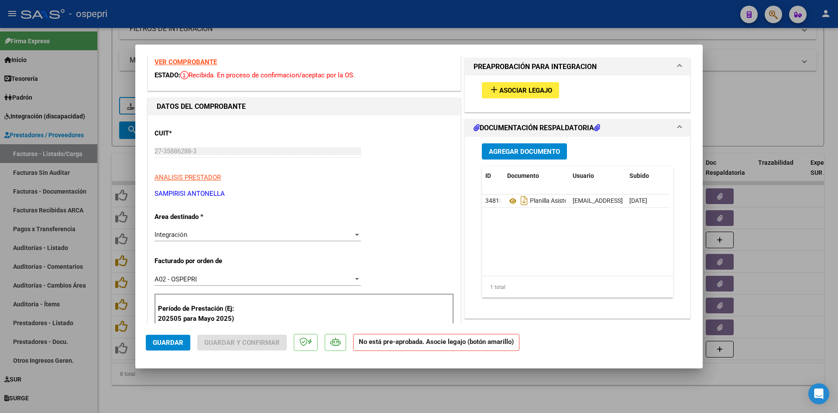
scroll to position [44, 0]
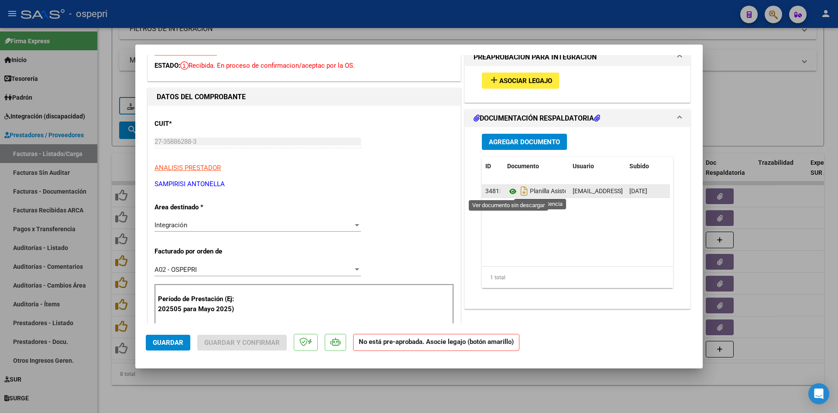
click at [510, 192] on icon at bounding box center [512, 191] width 11 height 10
click at [538, 77] on span "Asociar Legajo" at bounding box center [525, 81] width 53 height 8
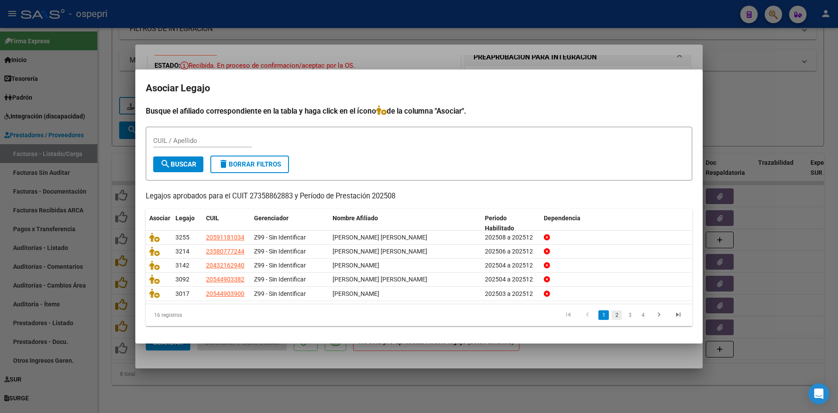
click at [616, 317] on link "2" at bounding box center [617, 315] width 10 height 10
click at [629, 317] on link "3" at bounding box center [630, 315] width 10 height 10
click at [644, 315] on link "4" at bounding box center [643, 315] width 10 height 10
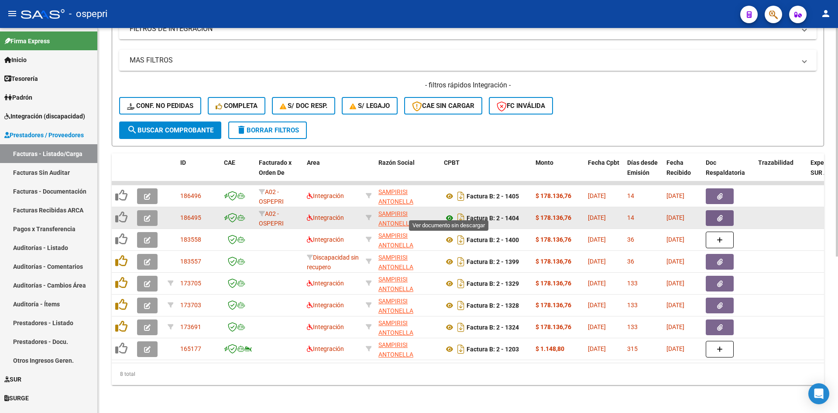
click at [450, 213] on icon at bounding box center [449, 218] width 11 height 10
click at [150, 215] on icon "button" at bounding box center [147, 218] width 7 height 7
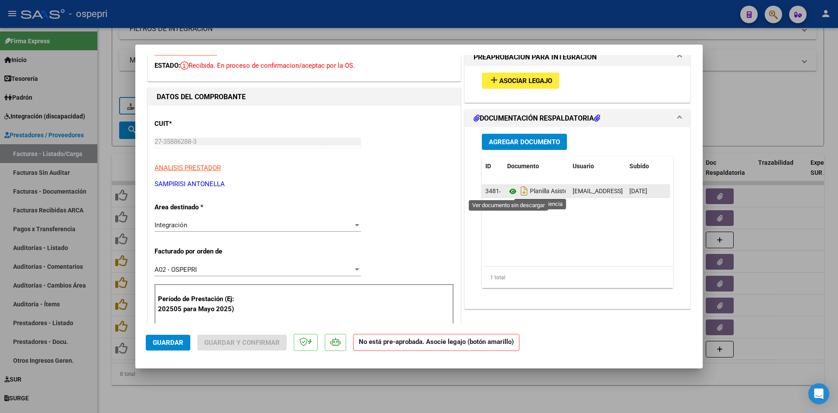
click at [510, 191] on icon at bounding box center [512, 191] width 11 height 10
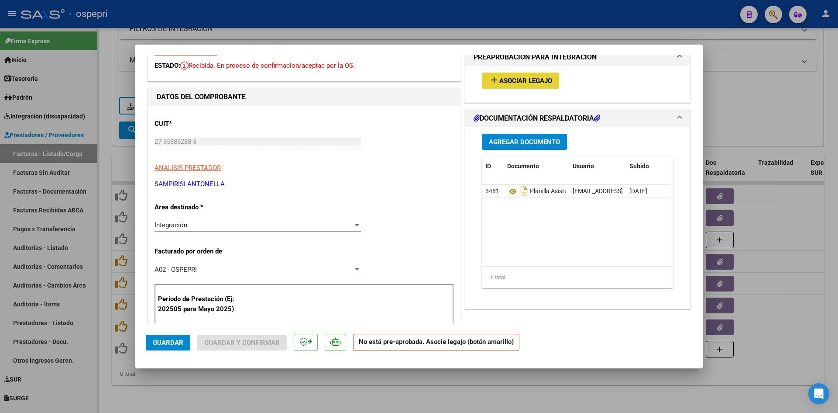
click at [510, 73] on button "add Asociar Legajo" at bounding box center [520, 80] width 77 height 16
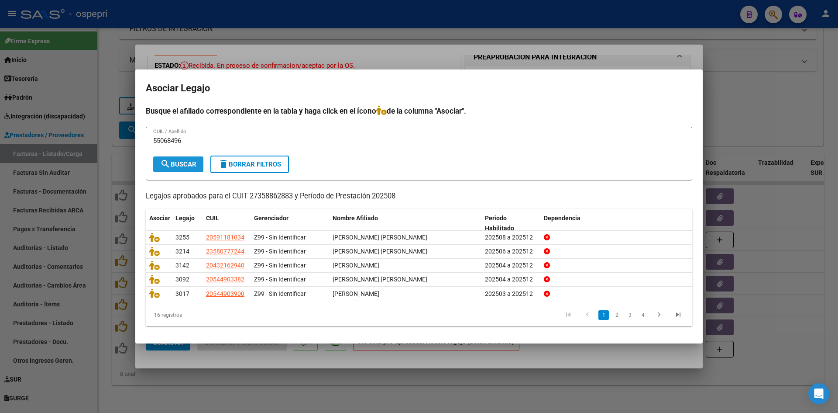
click at [185, 162] on span "search Buscar" at bounding box center [178, 164] width 36 height 8
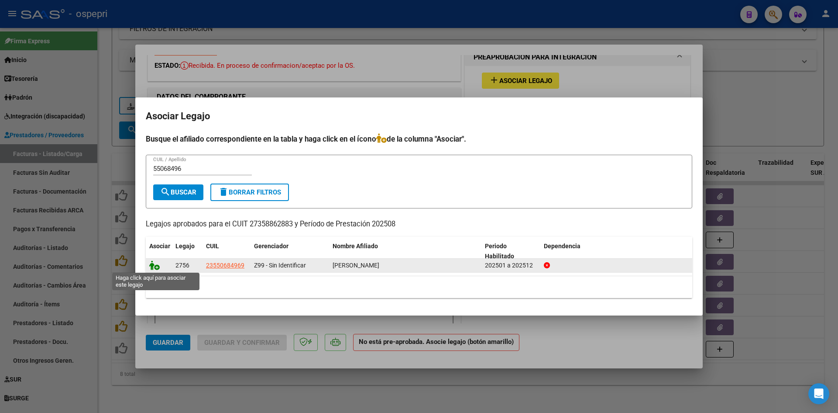
click at [155, 267] on icon at bounding box center [154, 265] width 10 height 10
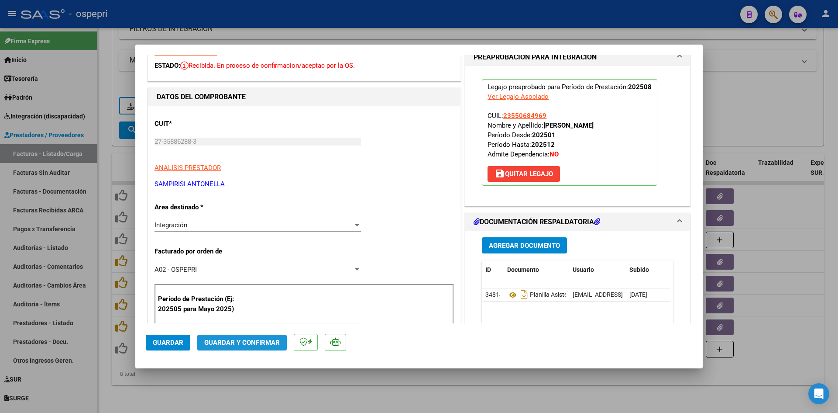
click at [259, 344] on span "Guardar y Confirmar" at bounding box center [242, 342] width 76 height 8
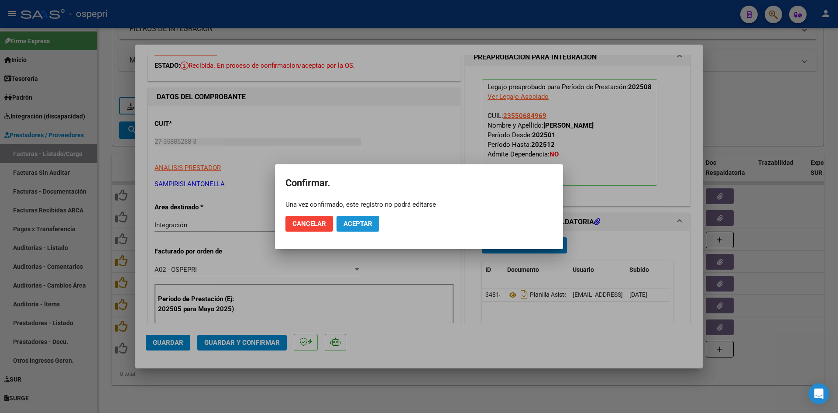
click at [360, 220] on span "Aceptar" at bounding box center [358, 224] width 29 height 8
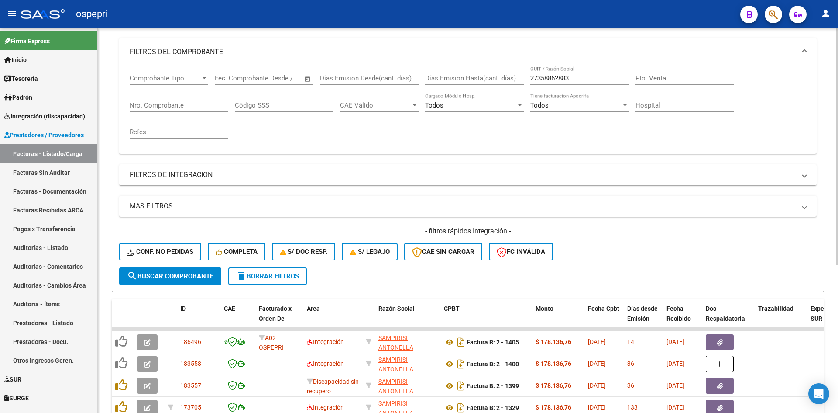
scroll to position [110, 0]
drag, startPoint x: 534, startPoint y: 81, endPoint x: 504, endPoint y: 85, distance: 30.3
click at [504, 85] on div "Comprobante Tipo Comprobante Tipo Fecha inicio – Fecha fin Fec. Comprobante Des…" at bounding box center [468, 106] width 677 height 81
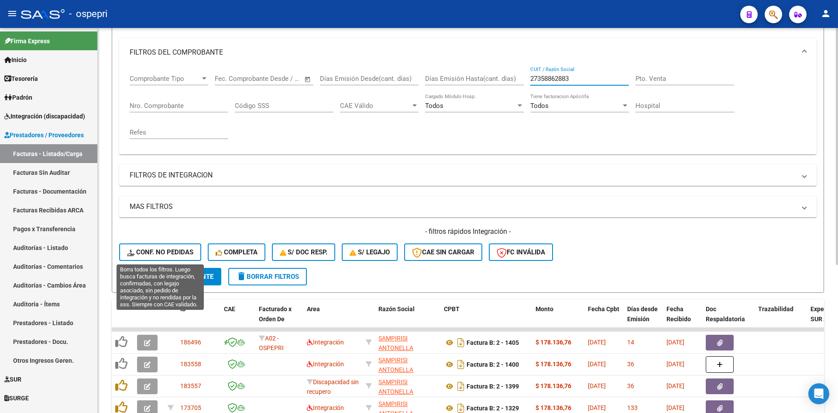
click at [175, 245] on button "Conf. no pedidas" at bounding box center [160, 251] width 82 height 17
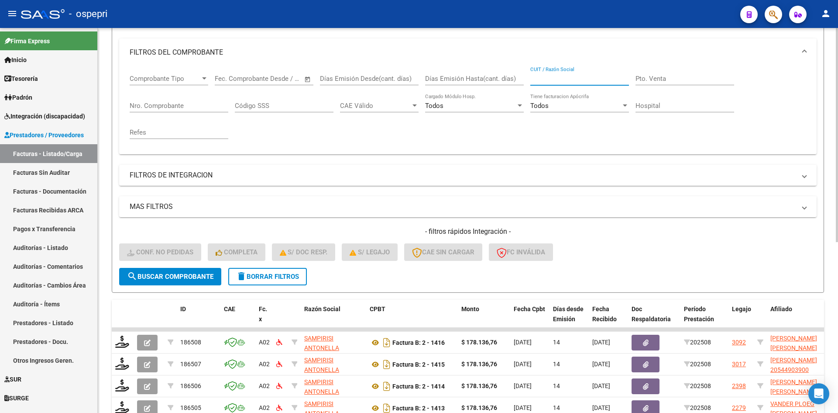
click at [550, 82] on input "CUIT / Razón Social" at bounding box center [579, 79] width 99 height 8
paste input "27358862883"
click at [187, 271] on button "search Buscar Comprobante" at bounding box center [170, 276] width 102 height 17
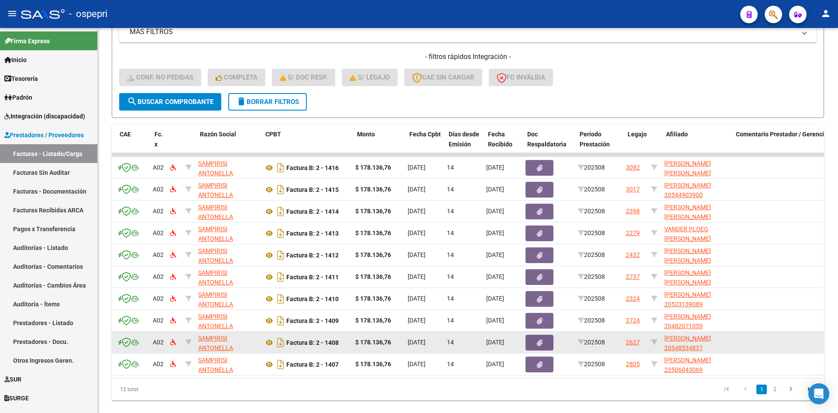
scroll to position [0, 104]
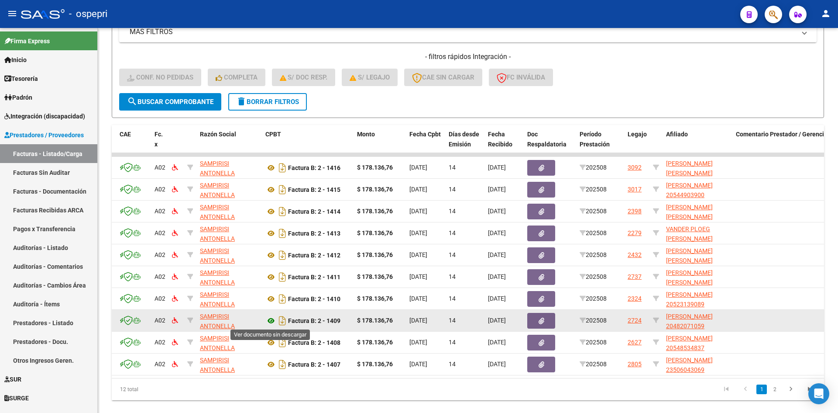
click at [271, 319] on icon at bounding box center [270, 320] width 11 height 10
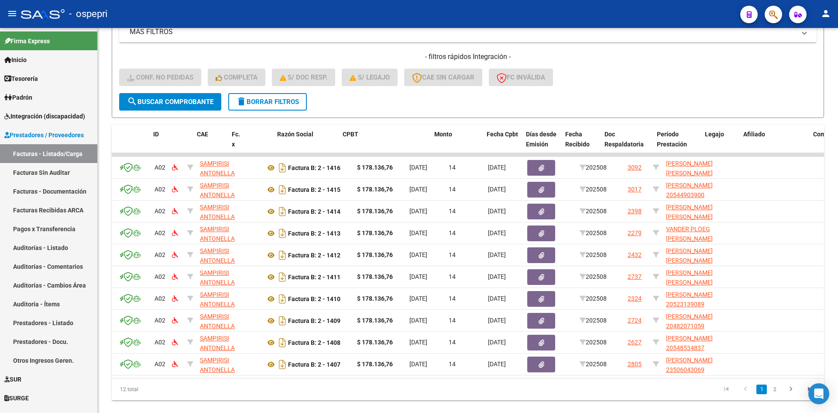
scroll to position [0, 0]
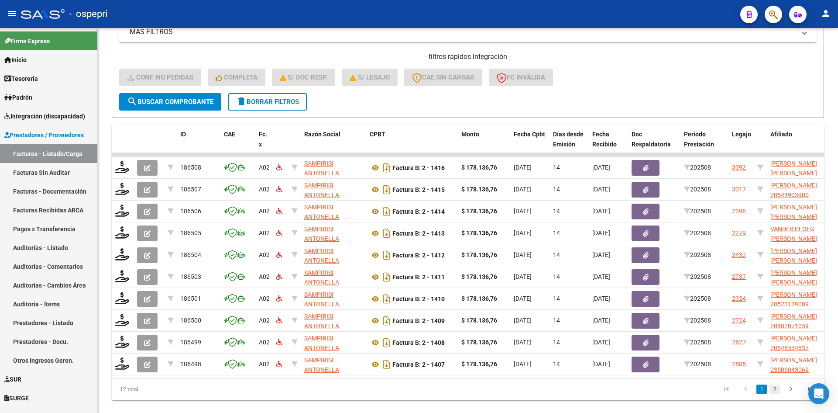
click at [771, 394] on link "2" at bounding box center [775, 389] width 10 height 10
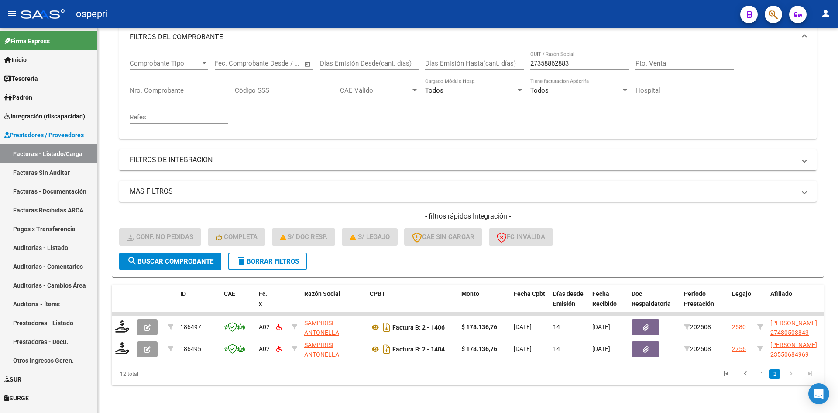
scroll to position [132, 0]
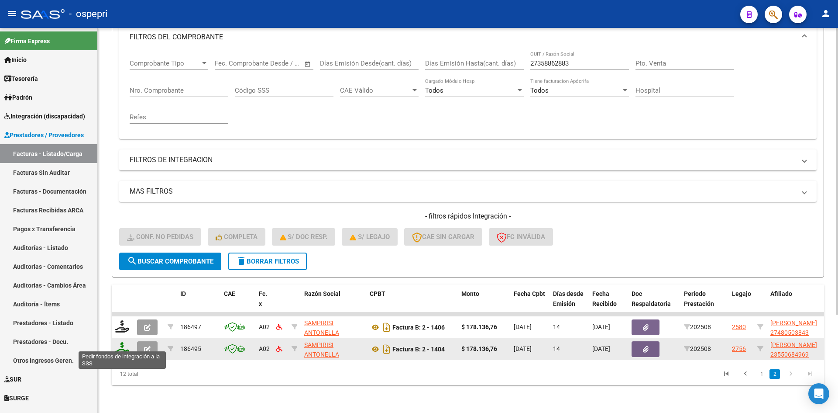
click at [117, 343] on icon at bounding box center [122, 348] width 14 height 12
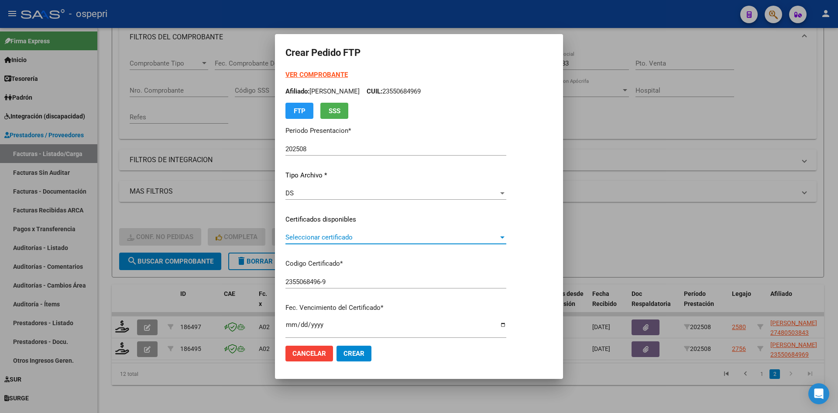
click at [387, 240] on span "Seleccionar certificado" at bounding box center [392, 237] width 213 height 8
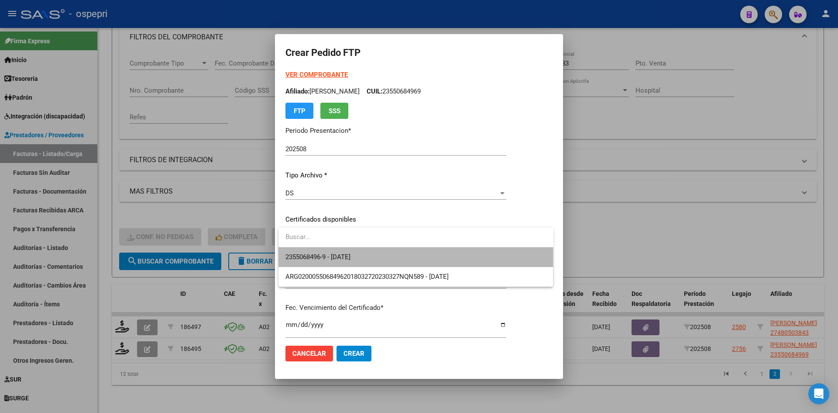
click at [386, 251] on span "2355068496-9 - 2033-04-04" at bounding box center [416, 257] width 261 height 20
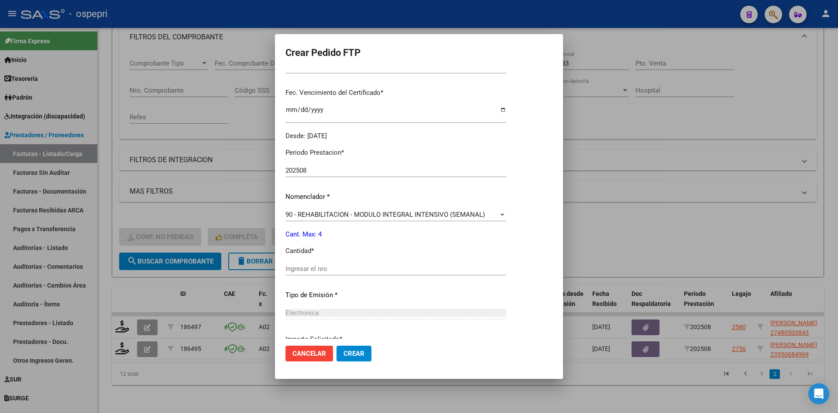
scroll to position [218, 0]
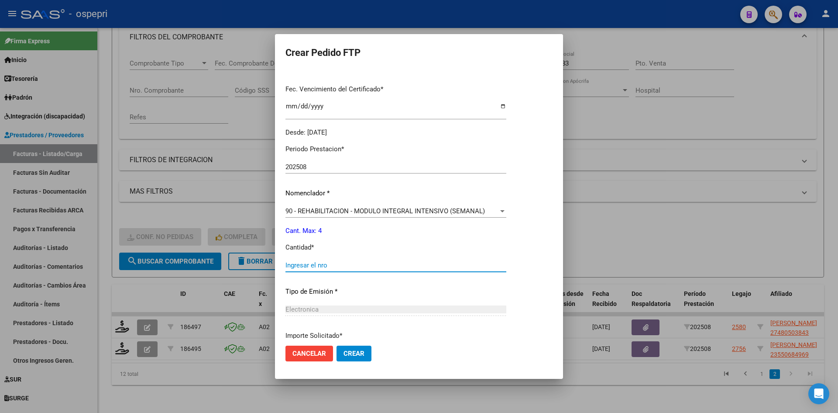
click at [314, 264] on input "Ingresar el nro" at bounding box center [396, 265] width 221 height 8
click at [359, 354] on span "Crear" at bounding box center [354, 353] width 21 height 8
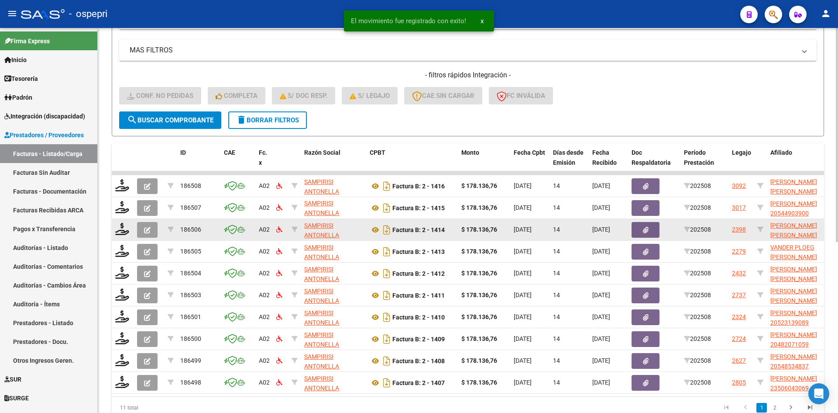
scroll to position [176, 0]
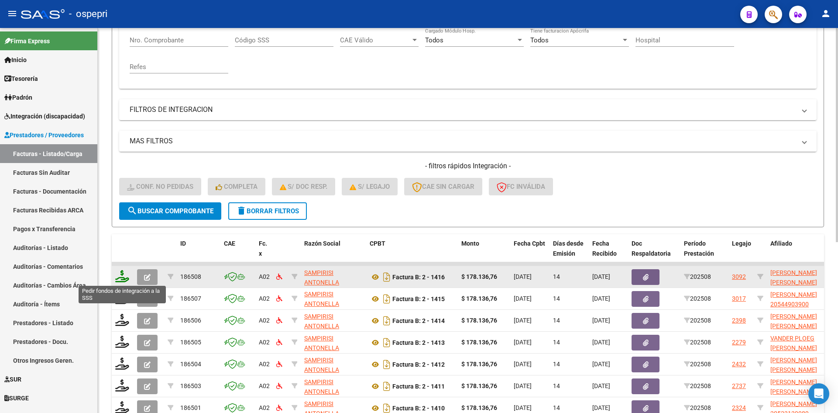
click at [122, 278] on icon at bounding box center [122, 276] width 14 height 12
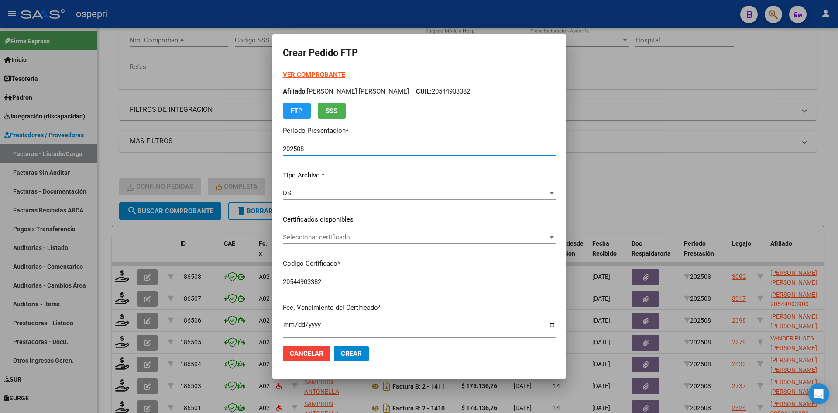
click at [382, 236] on span "Seleccionar certificado" at bounding box center [415, 237] width 265 height 8
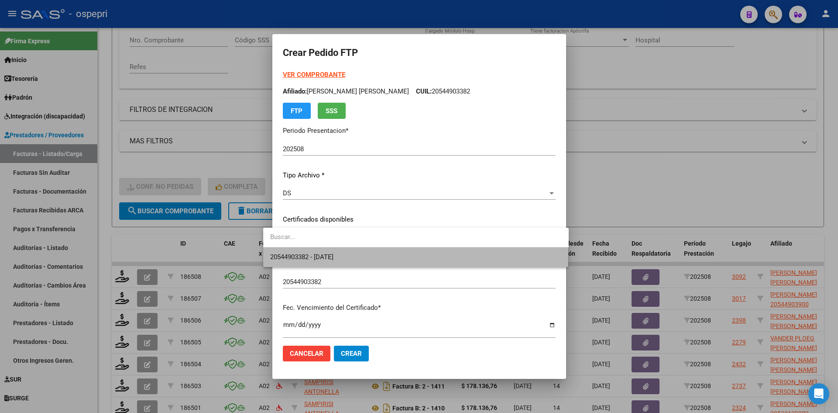
click at [382, 253] on span "20544903382 - 2030-03-19" at bounding box center [416, 257] width 292 height 20
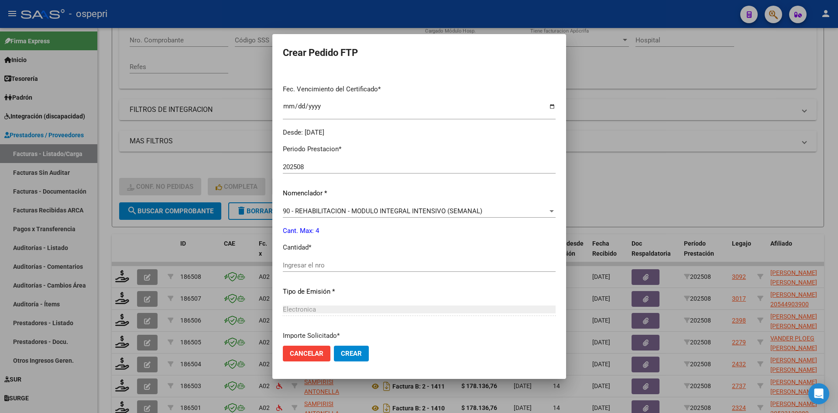
scroll to position [262, 0]
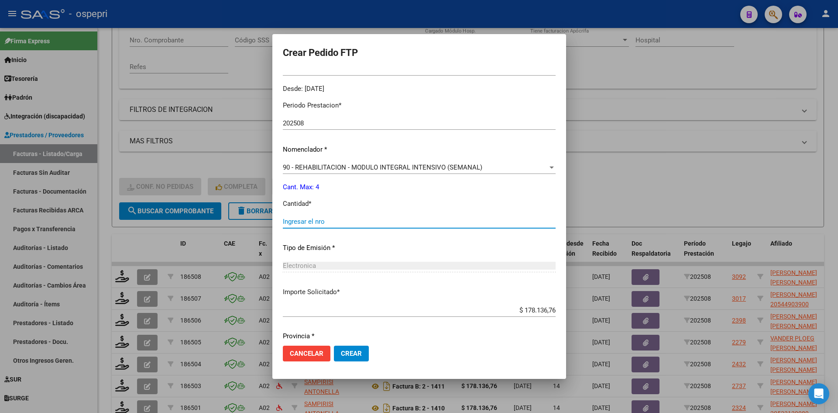
click at [317, 219] on input "Ingresar el nro" at bounding box center [419, 221] width 273 height 8
click at [341, 354] on span "Crear" at bounding box center [351, 353] width 21 height 8
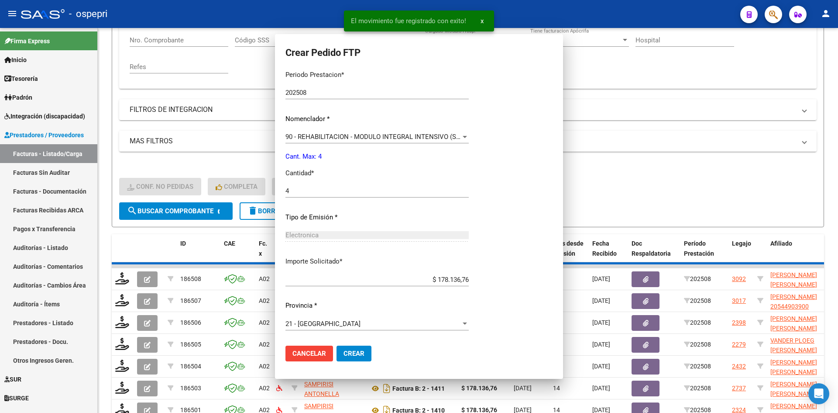
scroll to position [213, 0]
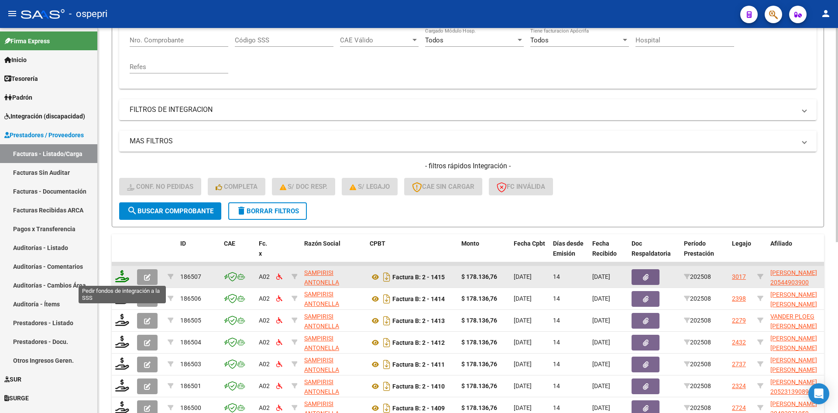
click at [122, 279] on icon at bounding box center [122, 276] width 14 height 12
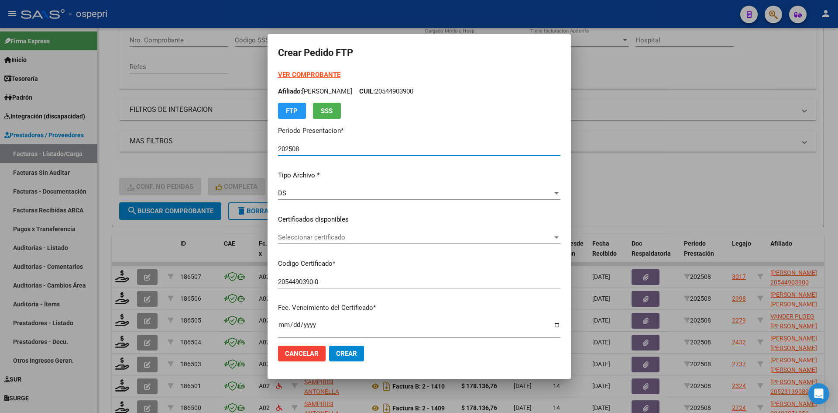
click at [337, 241] on div "Seleccionar certificado Seleccionar certificado" at bounding box center [419, 237] width 282 height 13
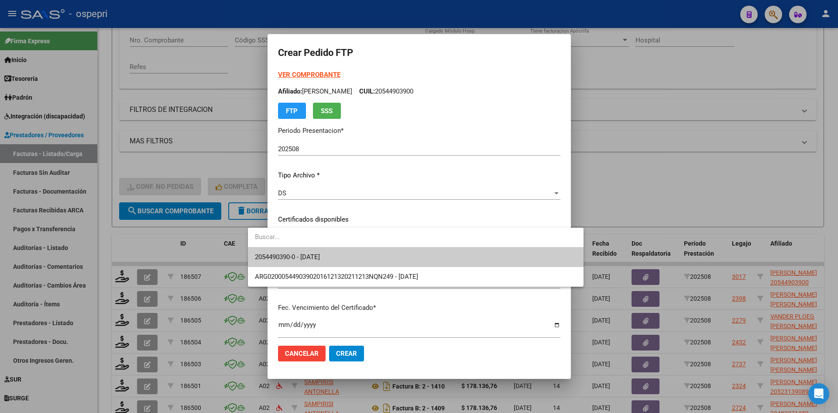
click at [341, 254] on span "2054490390-0 - 2031-11-30" at bounding box center [416, 257] width 322 height 20
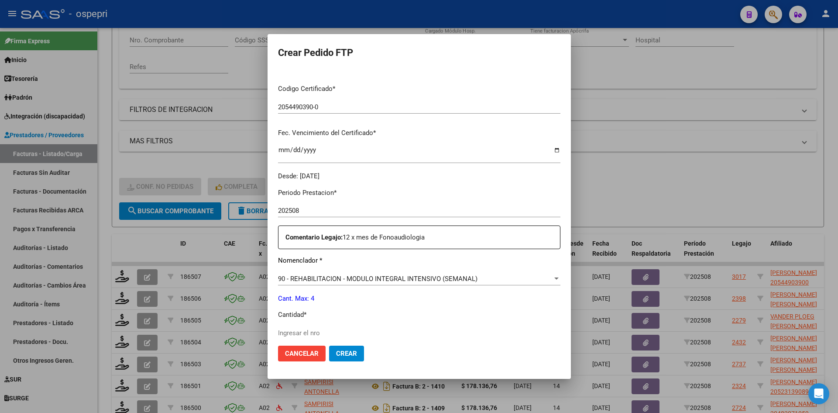
scroll to position [262, 0]
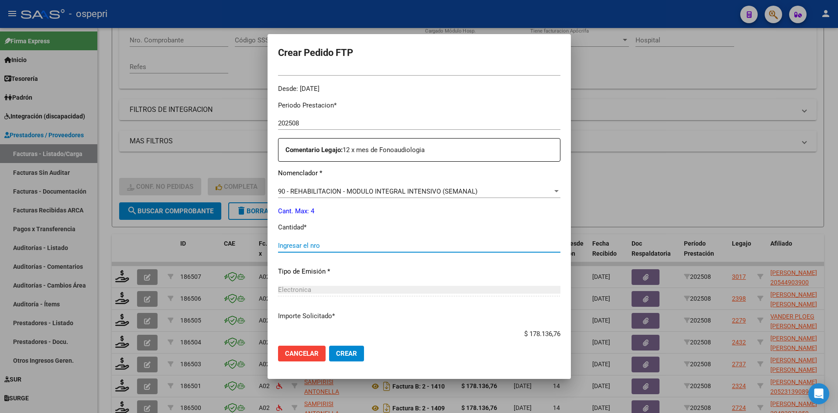
click at [341, 248] on input "Ingresar el nro" at bounding box center [419, 245] width 282 height 8
click at [336, 355] on span "Crear" at bounding box center [346, 353] width 21 height 8
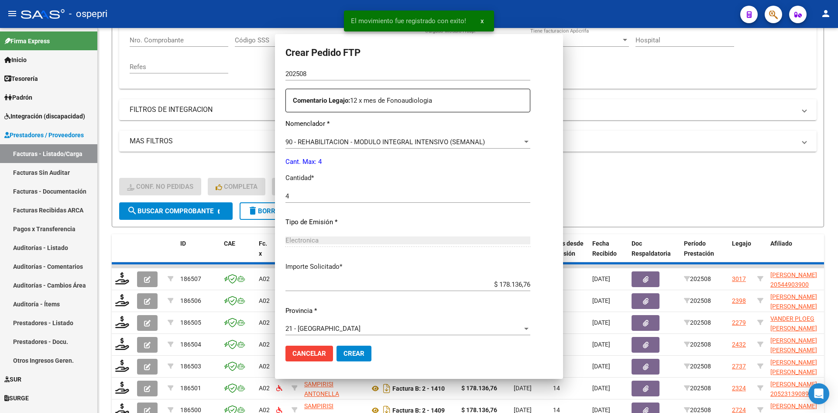
scroll to position [213, 0]
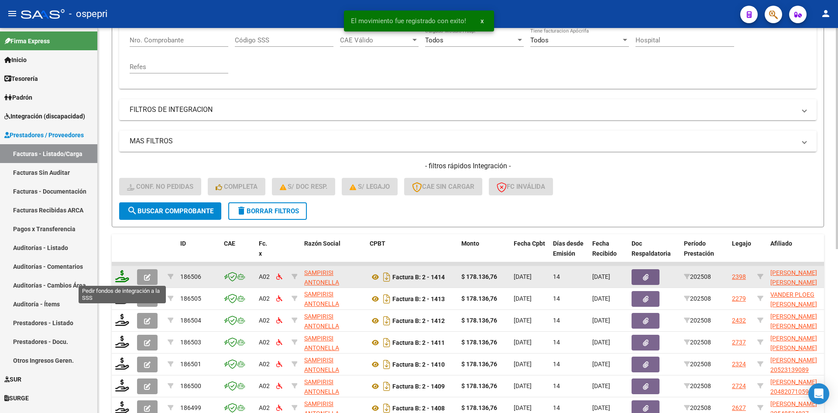
click at [123, 276] on icon at bounding box center [122, 276] width 14 height 12
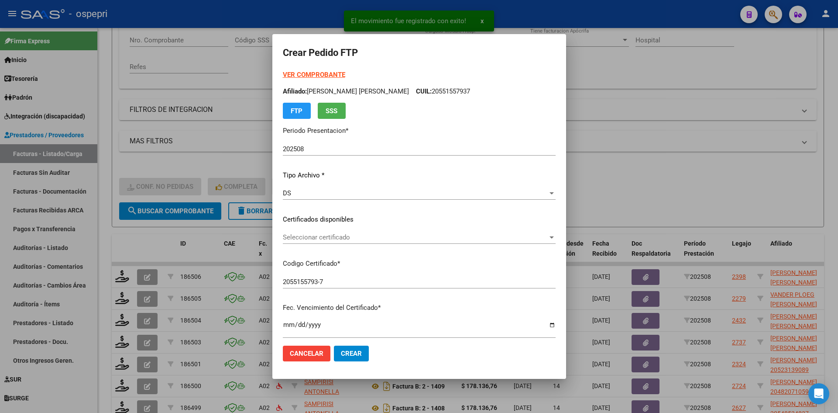
click at [342, 242] on div "Seleccionar certificado Seleccionar certificado" at bounding box center [419, 237] width 273 height 13
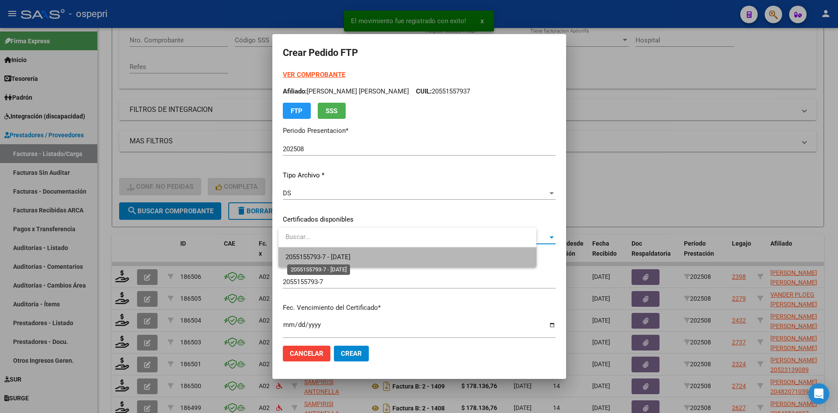
click at [350, 256] on span "2055155793-7 - 2026-11-30" at bounding box center [318, 257] width 65 height 8
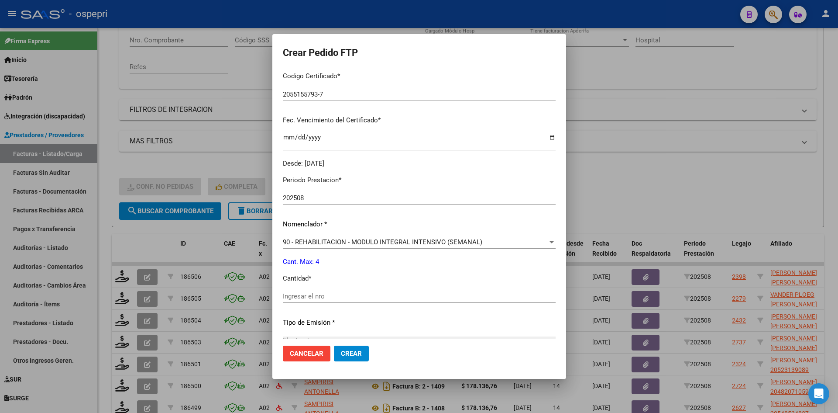
scroll to position [262, 0]
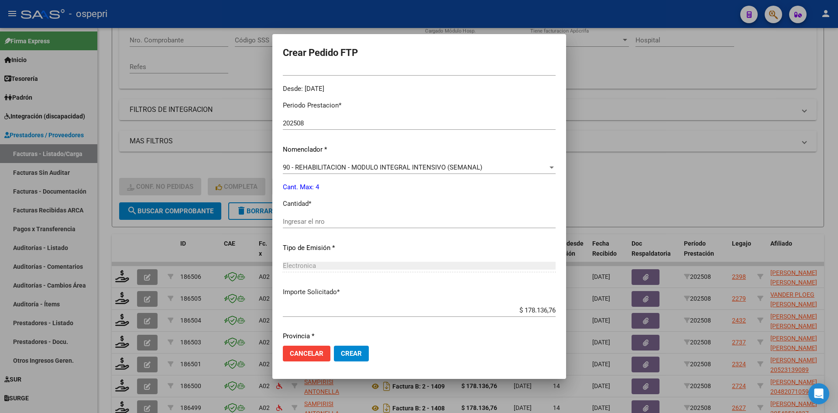
click at [356, 221] on input "Ingresar el nro" at bounding box center [419, 221] width 273 height 8
click at [352, 355] on span "Crear" at bounding box center [351, 353] width 21 height 8
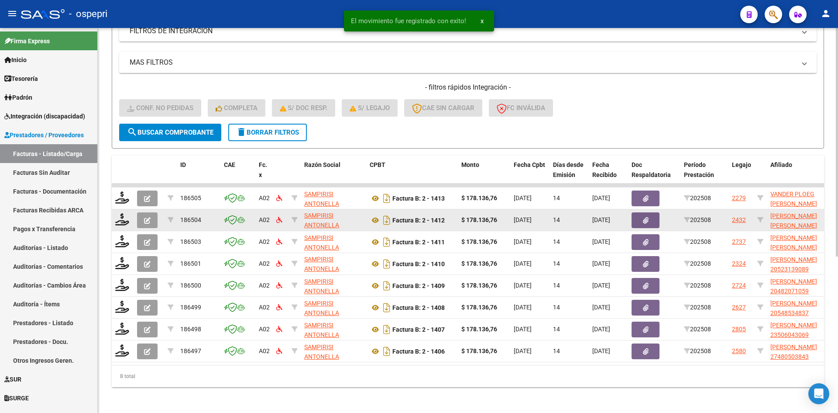
scroll to position [263, 0]
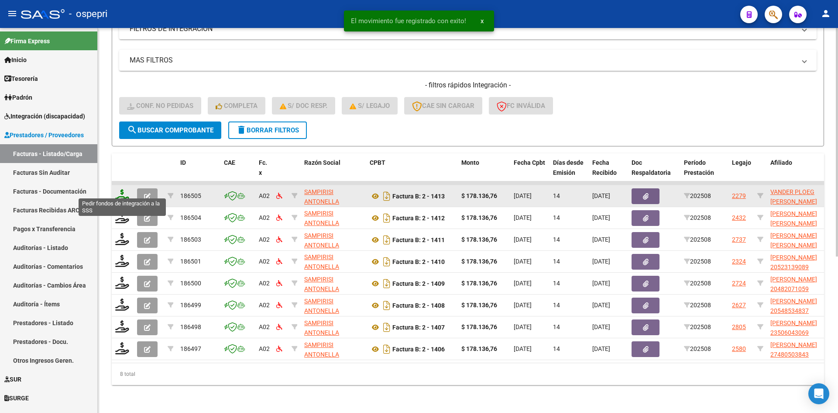
click at [124, 189] on icon at bounding box center [122, 195] width 14 height 12
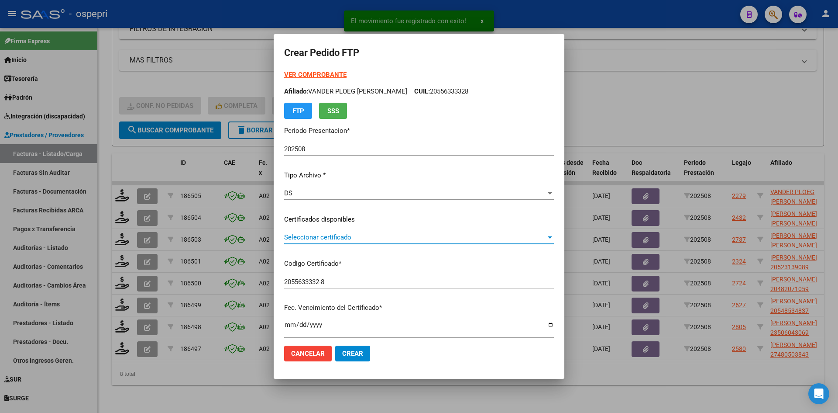
click at [446, 240] on span "Seleccionar certificado" at bounding box center [415, 237] width 262 height 8
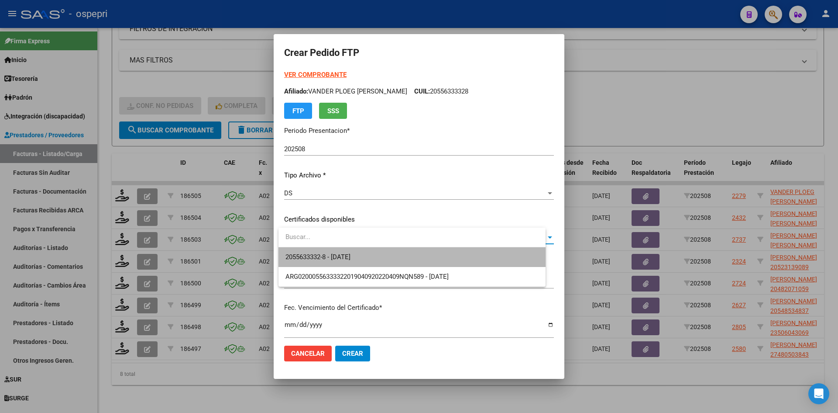
click at [448, 250] on span "2055633332-8 - 2027-02-26" at bounding box center [412, 257] width 253 height 20
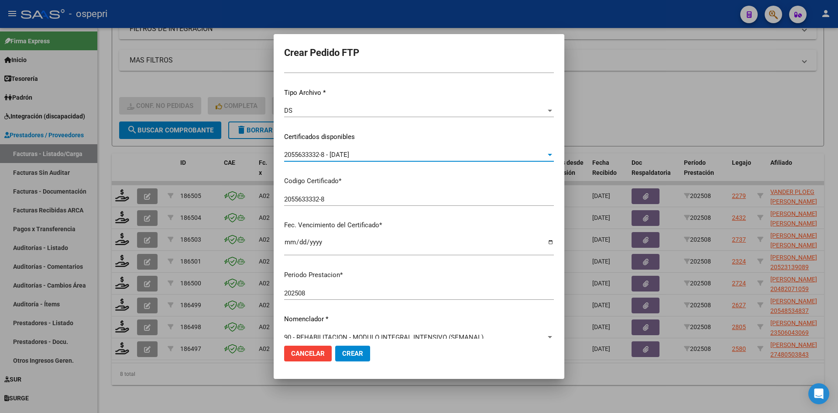
scroll to position [262, 0]
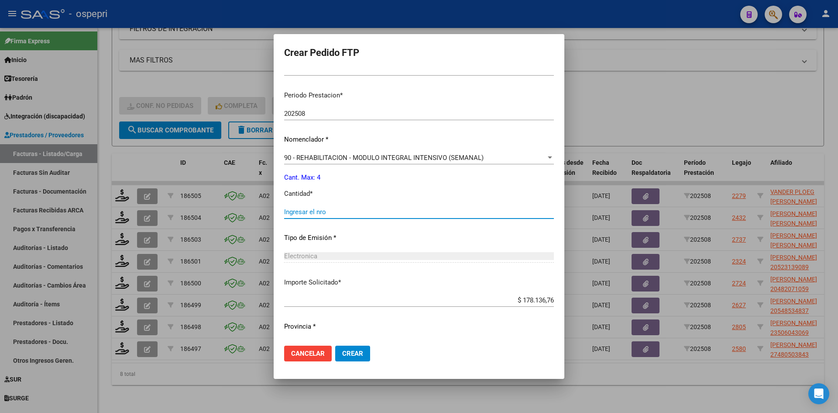
click at [342, 210] on input "Ingresar el nro" at bounding box center [419, 212] width 270 height 8
click at [353, 355] on span "Crear" at bounding box center [352, 353] width 21 height 8
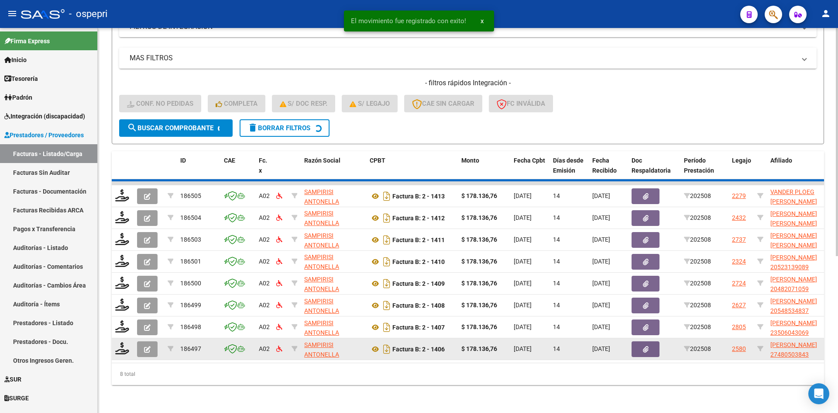
scroll to position [241, 0]
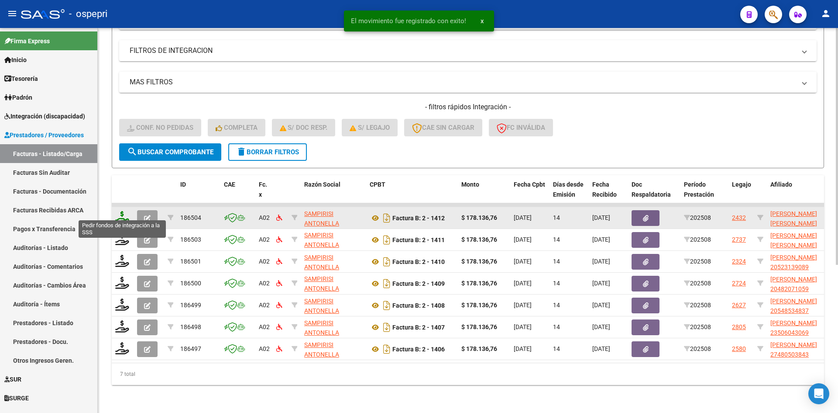
click at [117, 212] on icon at bounding box center [122, 217] width 14 height 12
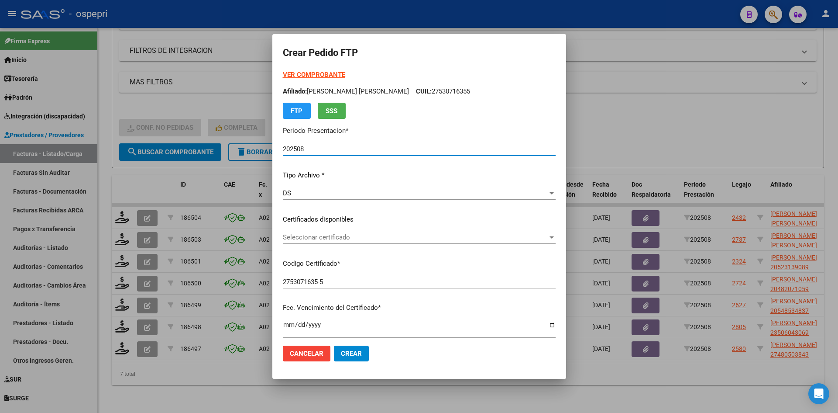
click at [351, 239] on span "Seleccionar certificado" at bounding box center [415, 237] width 265 height 8
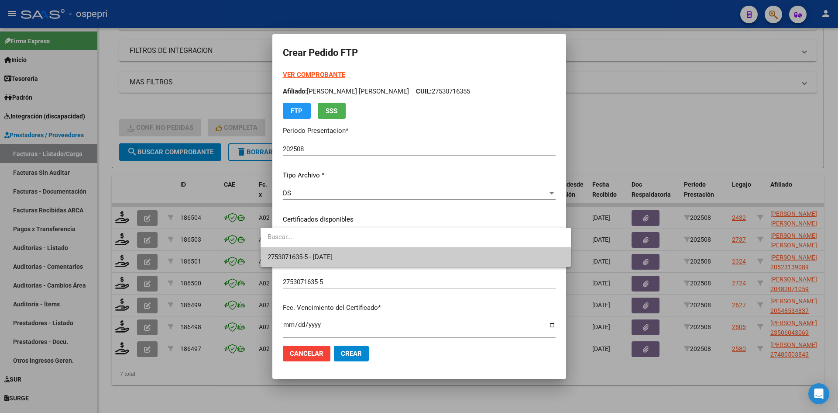
click at [355, 254] on span "2753071635-5 - 2026-08-01" at bounding box center [416, 257] width 296 height 20
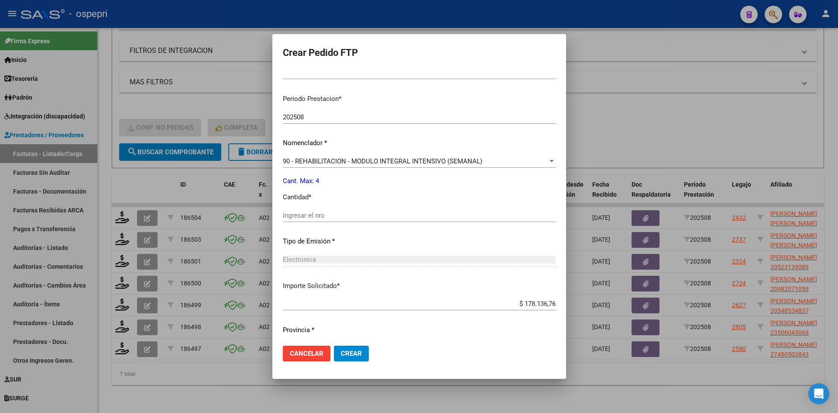
scroll to position [262, 0]
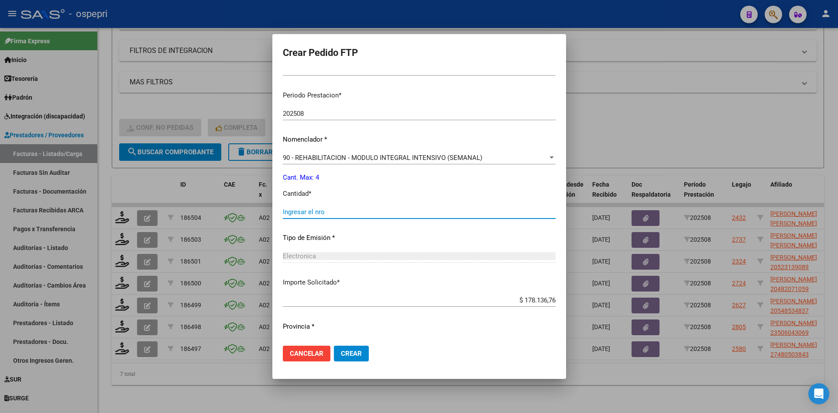
click at [354, 213] on input "Ingresar el nro" at bounding box center [419, 212] width 273 height 8
click at [346, 354] on span "Crear" at bounding box center [351, 353] width 21 height 8
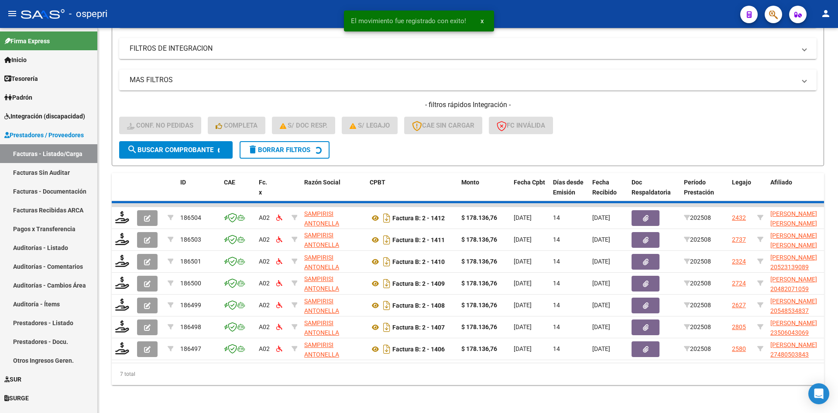
scroll to position [219, 0]
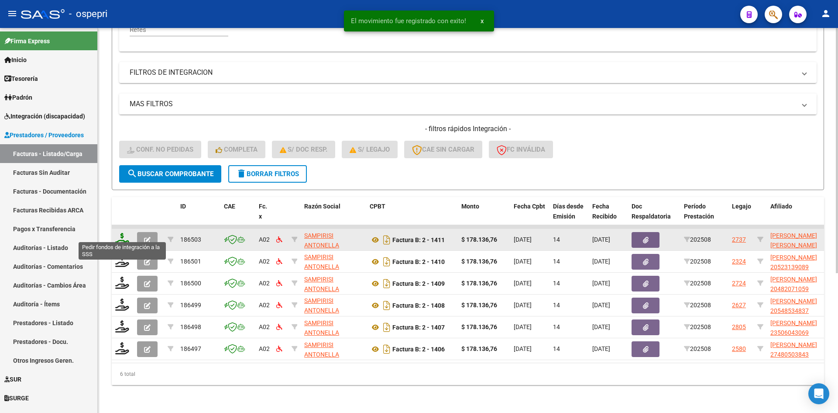
click at [121, 233] on icon at bounding box center [122, 239] width 14 height 12
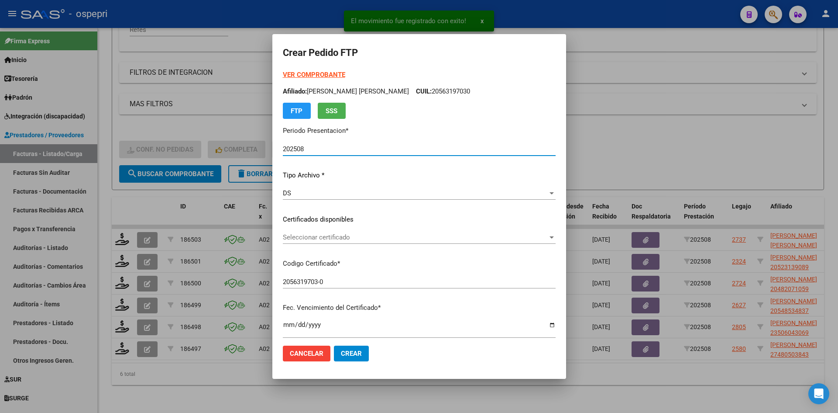
click at [403, 240] on span "Seleccionar certificado" at bounding box center [415, 237] width 265 height 8
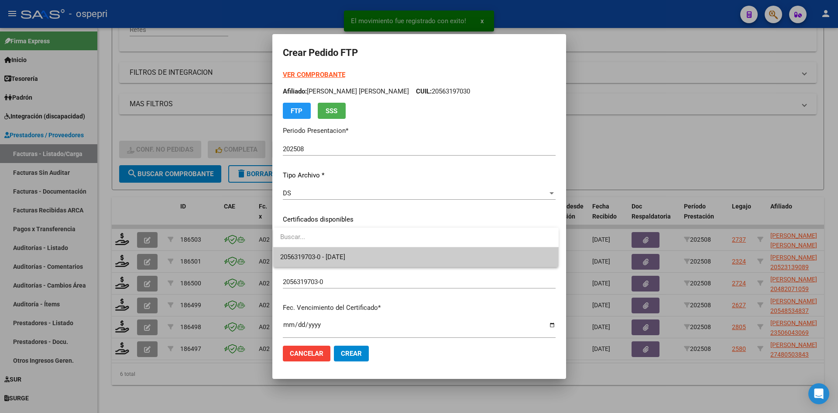
click at [403, 252] on span "2056319703-0 - 2029-10-09" at bounding box center [416, 257] width 272 height 20
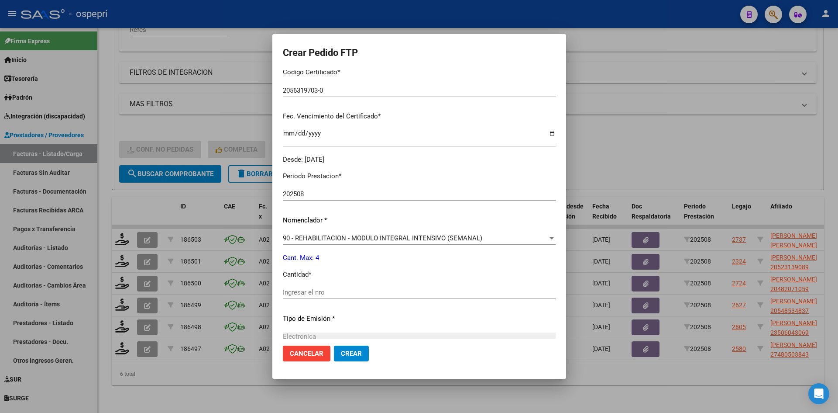
scroll to position [262, 0]
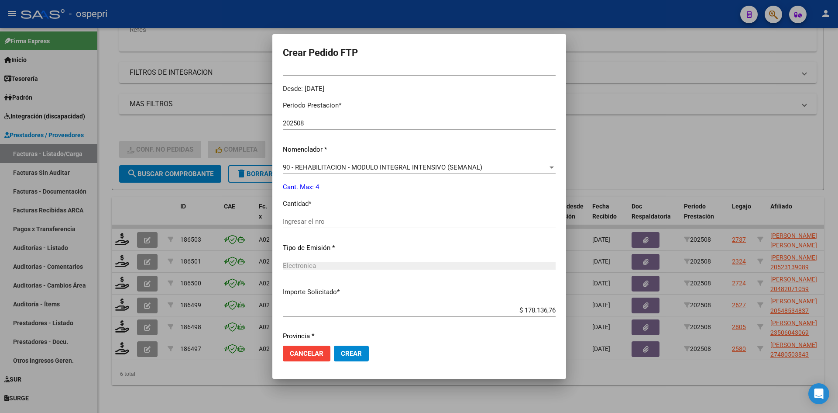
click at [324, 221] on input "Ingresar el nro" at bounding box center [419, 221] width 273 height 8
click at [348, 348] on button "Crear" at bounding box center [351, 353] width 35 height 16
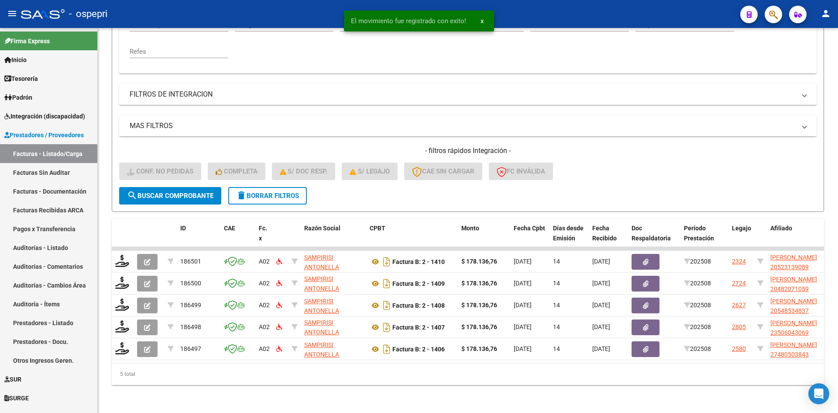
scroll to position [197, 0]
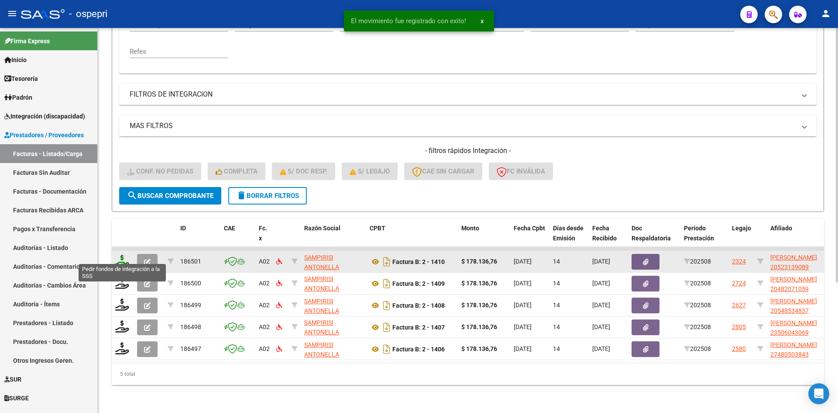
click at [121, 255] on icon at bounding box center [122, 261] width 14 height 12
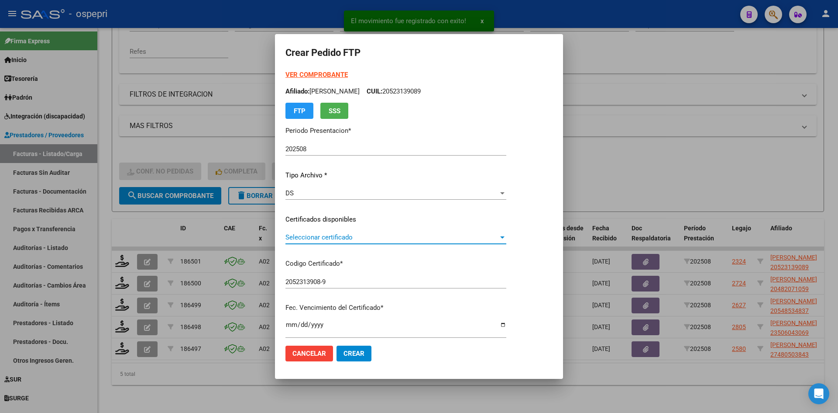
click at [336, 238] on span "Seleccionar certificado" at bounding box center [392, 237] width 213 height 8
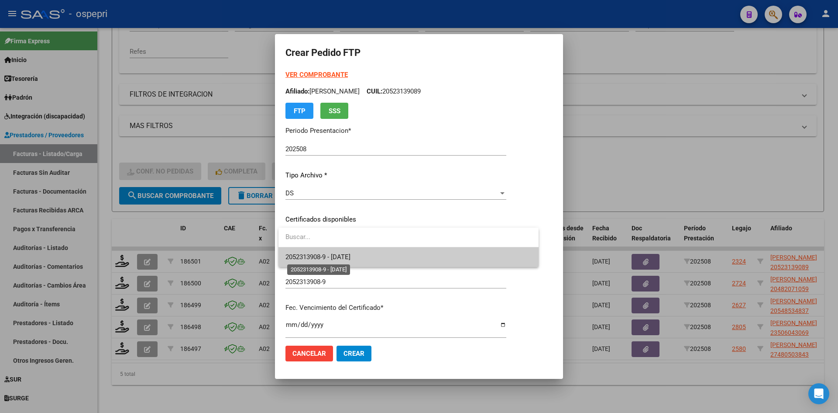
click at [344, 254] on span "2052313908-9 - 2033-06-01" at bounding box center [318, 257] width 65 height 8
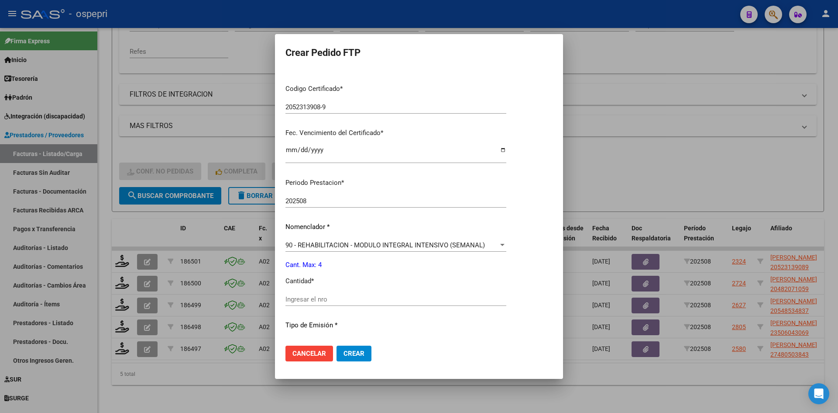
scroll to position [218, 0]
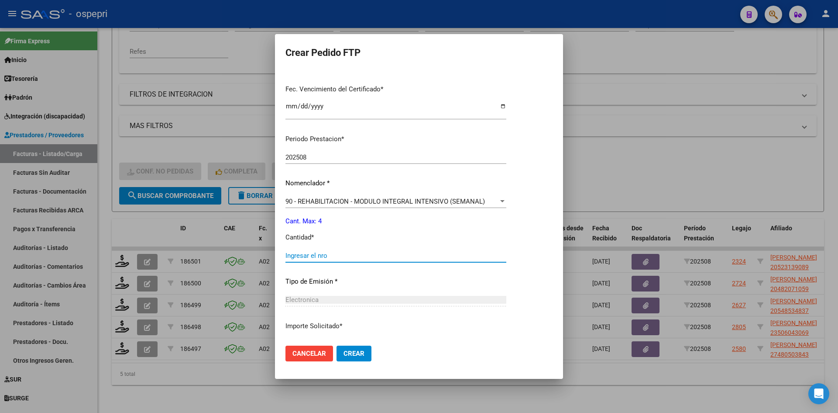
click at [345, 254] on input "Ingresar el nro" at bounding box center [396, 255] width 221 height 8
click at [366, 354] on button "Crear" at bounding box center [354, 353] width 35 height 16
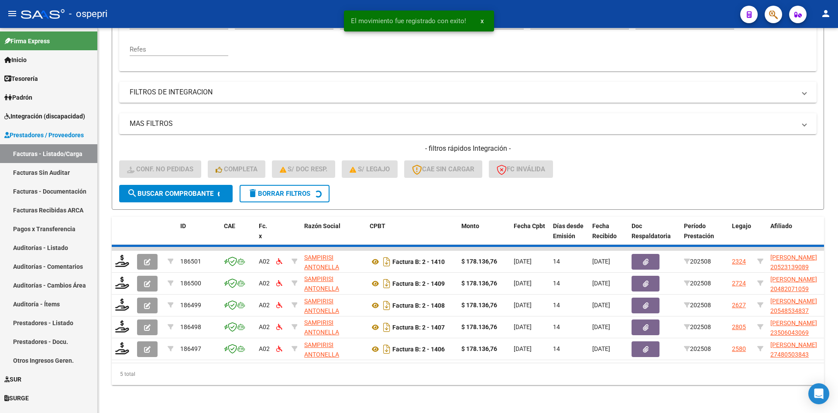
scroll to position [176, 0]
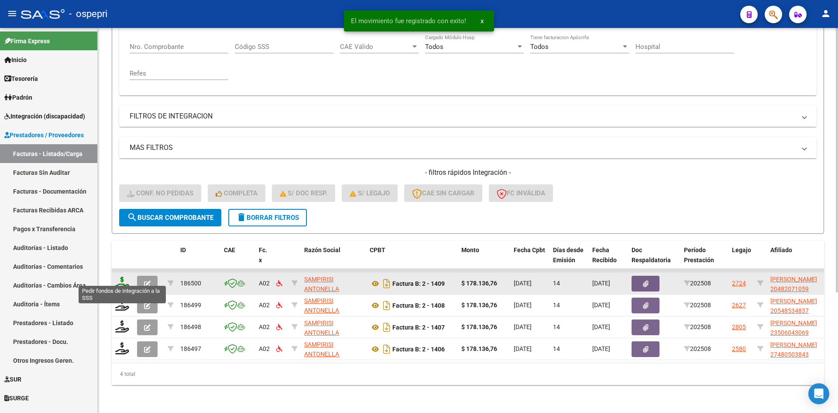
click at [121, 276] on icon at bounding box center [122, 282] width 14 height 12
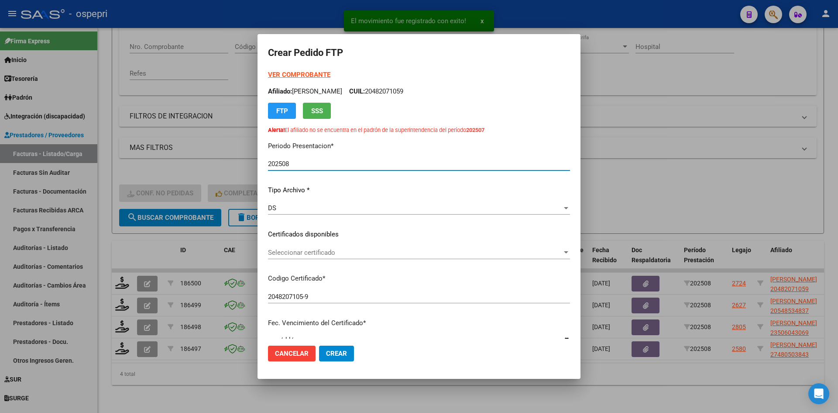
click at [342, 251] on span "Seleccionar certificado" at bounding box center [415, 252] width 294 height 8
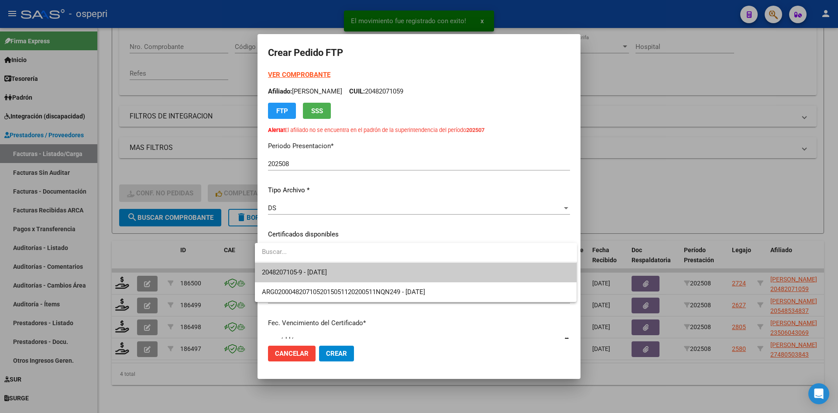
click at [349, 270] on span "2048207105-9 - 2032-08-28" at bounding box center [416, 272] width 308 height 20
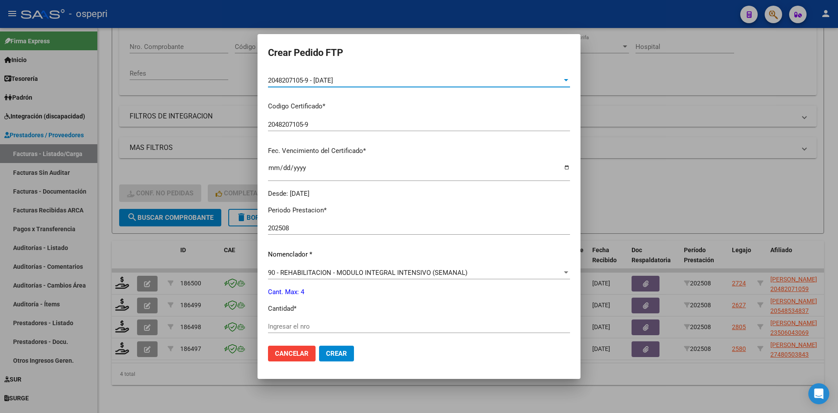
scroll to position [175, 0]
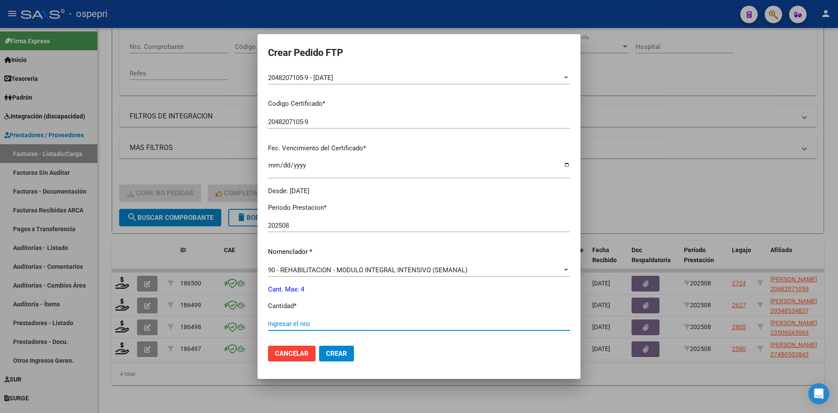
click at [301, 324] on input "Ingresar el nro" at bounding box center [419, 324] width 302 height 8
click at [336, 361] on mat-dialog-actions "Cancelar Crear" at bounding box center [419, 353] width 302 height 30
click at [336, 357] on span "Crear" at bounding box center [336, 353] width 21 height 8
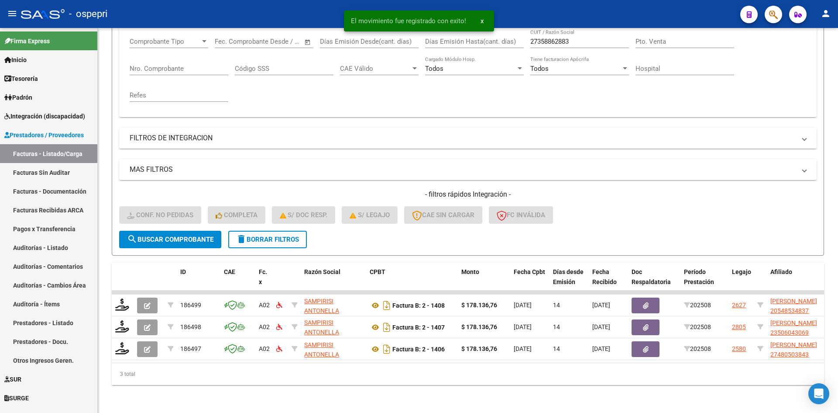
scroll to position [154, 0]
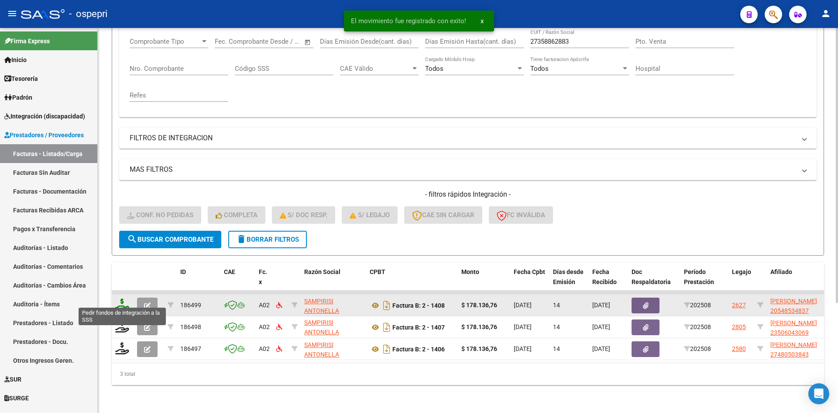
click at [123, 298] on icon at bounding box center [122, 304] width 14 height 12
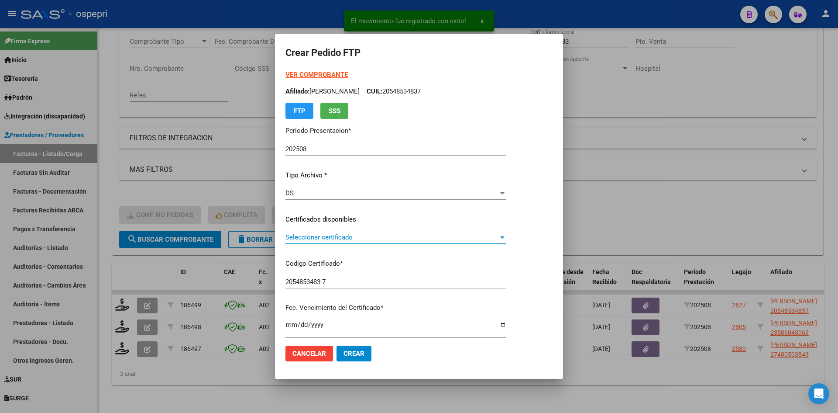
click at [363, 239] on span "Seleccionar certificado" at bounding box center [392, 237] width 213 height 8
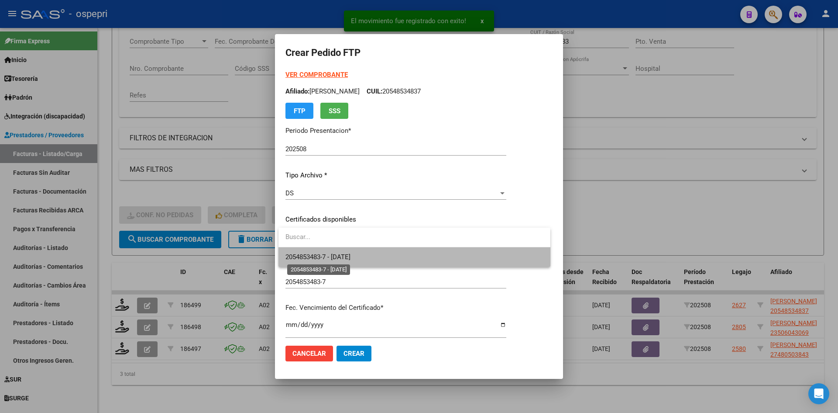
click at [351, 255] on span "2054853483-7 - 2027-12-06" at bounding box center [318, 257] width 65 height 8
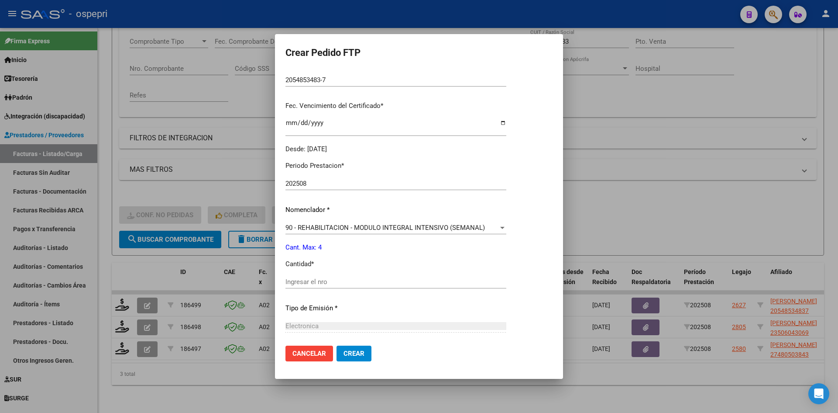
scroll to position [218, 0]
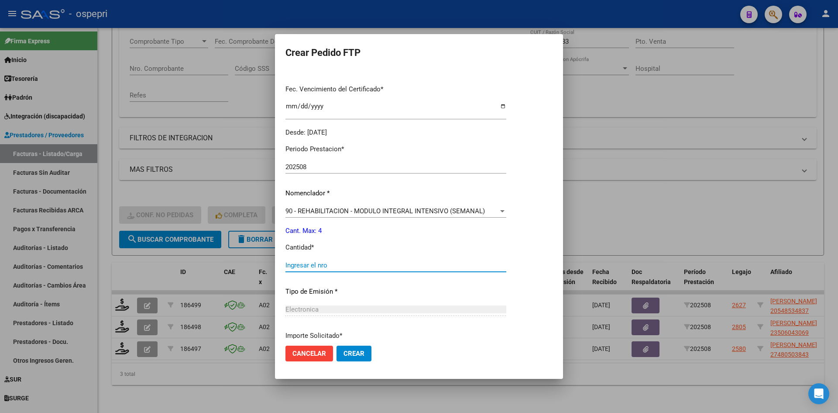
click at [333, 266] on input "Ingresar el nro" at bounding box center [396, 265] width 221 height 8
click at [355, 351] on span "Crear" at bounding box center [354, 353] width 21 height 8
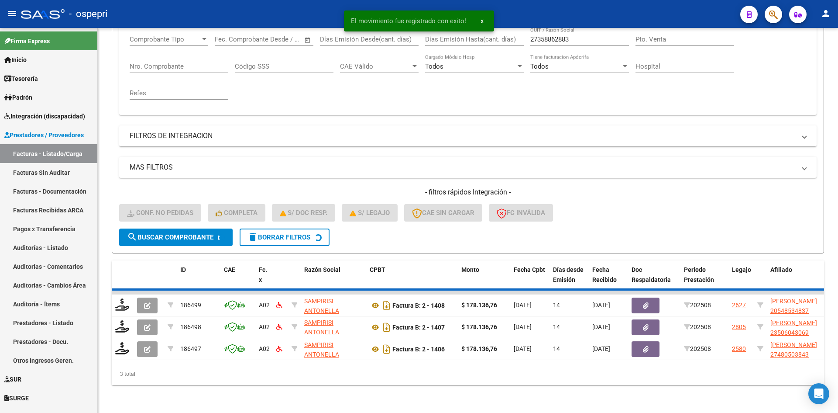
scroll to position [132, 0]
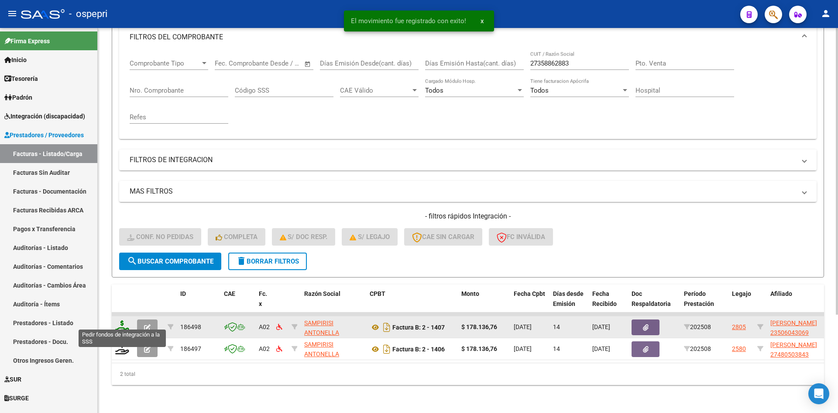
click at [118, 320] on icon at bounding box center [122, 326] width 14 height 12
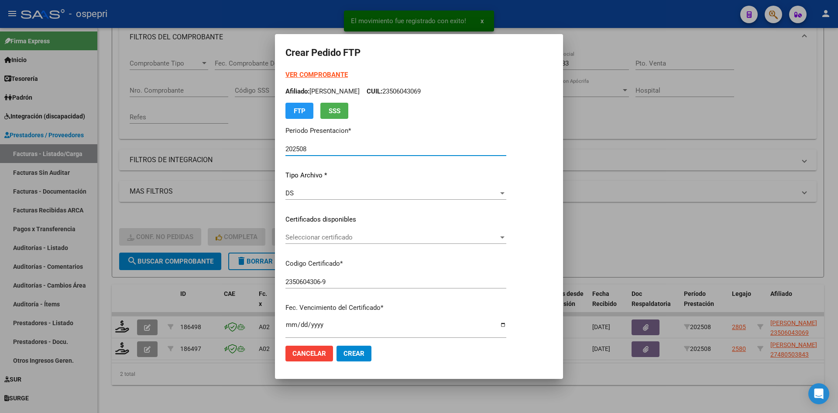
click at [363, 239] on span "Seleccionar certificado" at bounding box center [392, 237] width 213 height 8
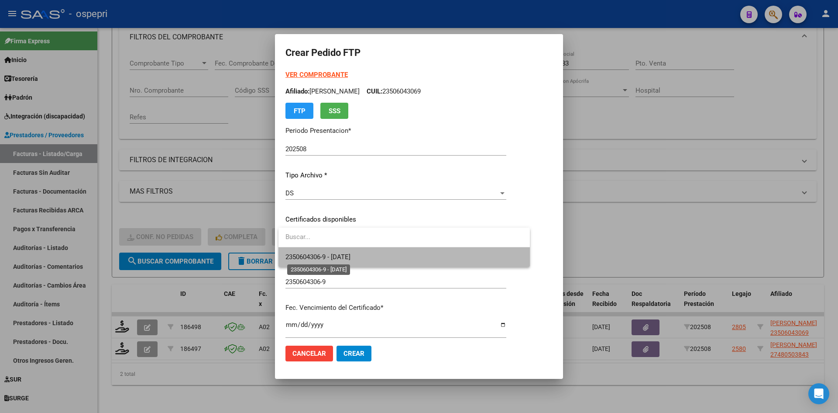
click at [351, 254] on span "2350604306-9 - 2032-03-28" at bounding box center [318, 257] width 65 height 8
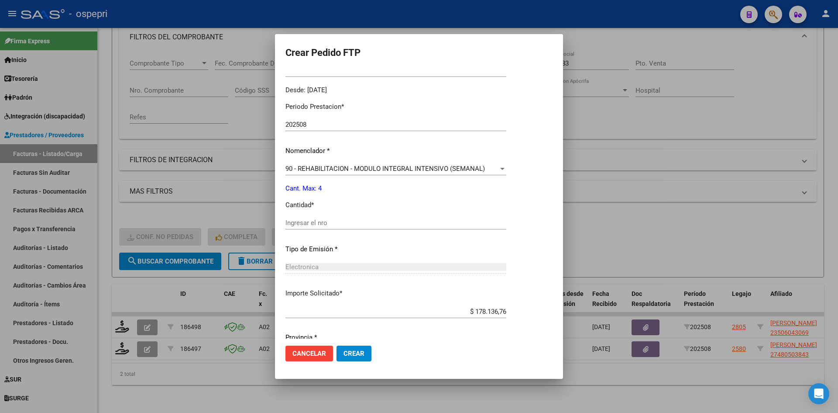
scroll to position [262, 0]
click at [345, 221] on input "Ingresar el nro" at bounding box center [396, 221] width 221 height 8
click at [355, 354] on span "Crear" at bounding box center [354, 353] width 21 height 8
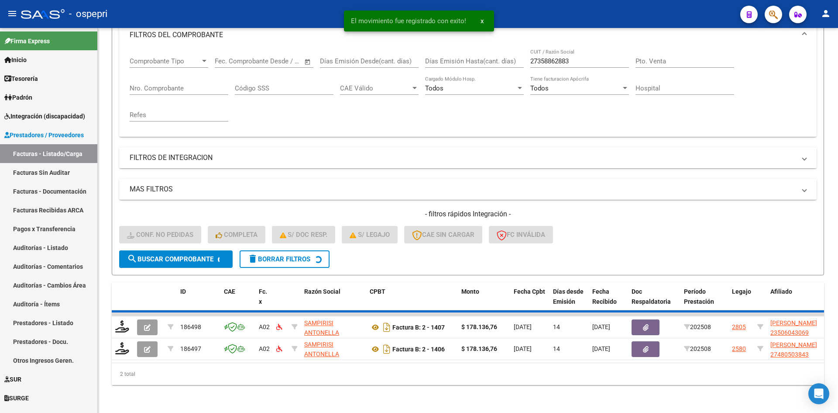
scroll to position [110, 0]
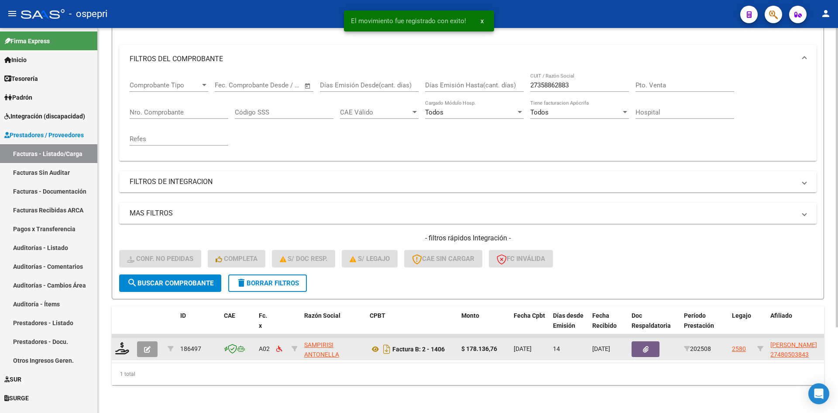
click at [114, 342] on datatable-body-cell at bounding box center [123, 348] width 22 height 21
click at [118, 342] on icon at bounding box center [122, 348] width 14 height 12
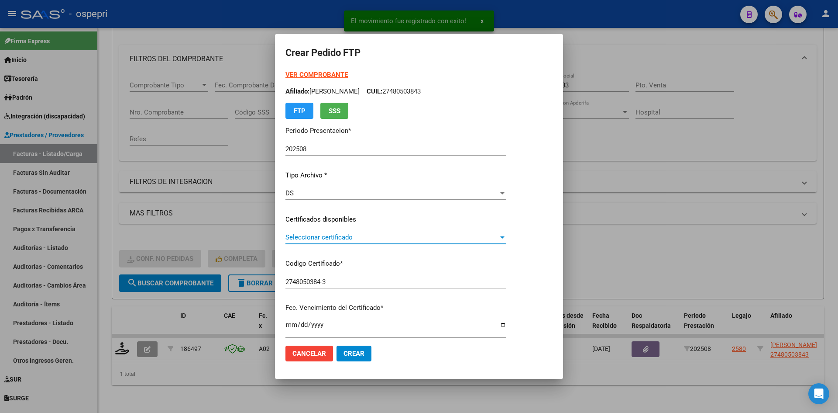
click at [324, 237] on span "Seleccionar certificado" at bounding box center [392, 237] width 213 height 8
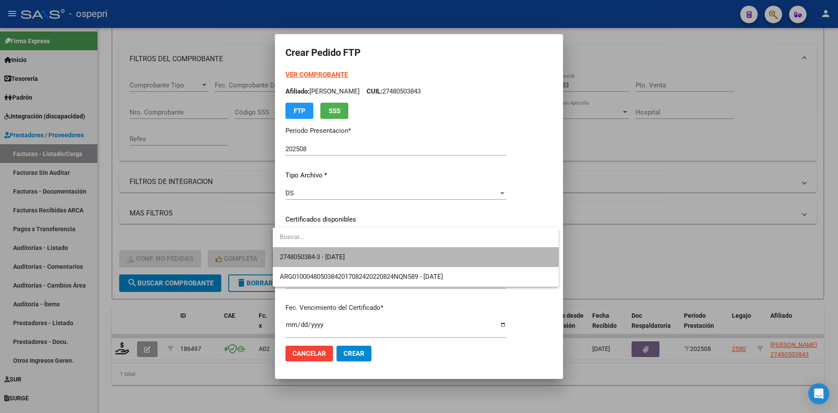
click at [331, 247] on span "2748050384-3 - 2027-09-01" at bounding box center [416, 257] width 272 height 20
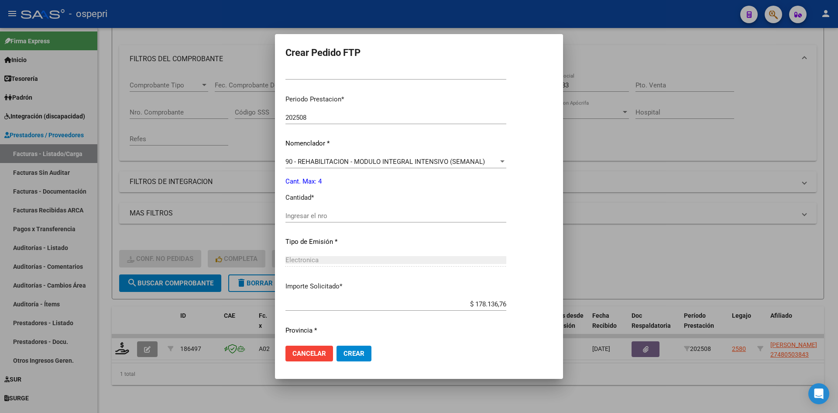
scroll to position [262, 0]
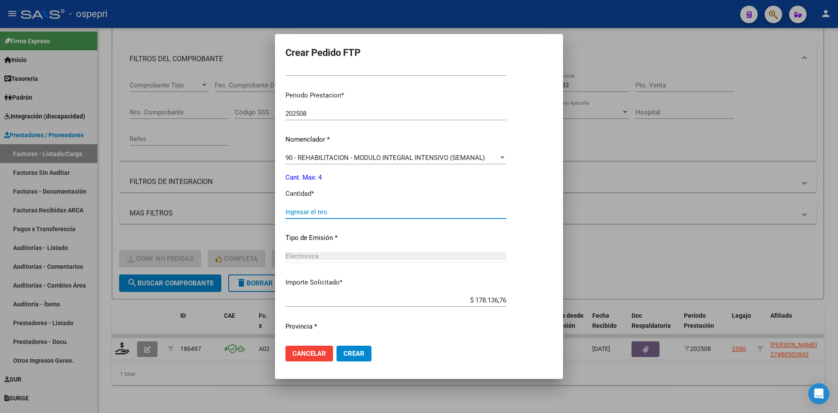
click at [328, 210] on input "Ingresar el nro" at bounding box center [396, 212] width 221 height 8
click at [344, 344] on mat-dialog-actions "Cancelar Crear" at bounding box center [419, 353] width 267 height 30
click at [350, 352] on span "Crear" at bounding box center [354, 353] width 21 height 8
click at [311, 355] on span "Cancelar" at bounding box center [310, 353] width 34 height 8
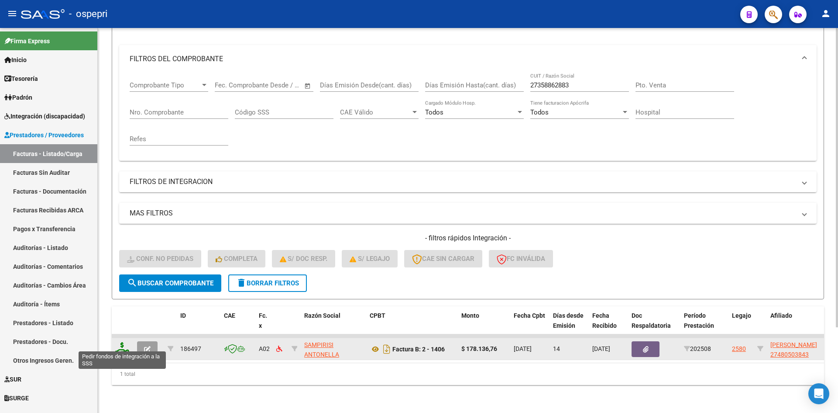
click at [122, 344] on icon at bounding box center [122, 348] width 14 height 12
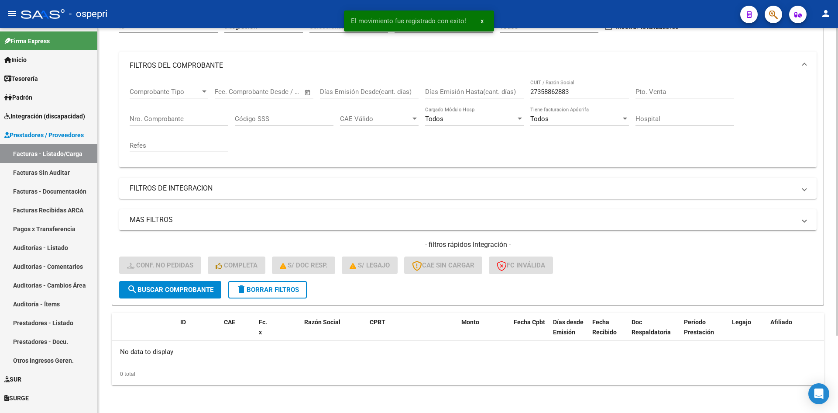
scroll to position [97, 0]
click at [290, 289] on span "delete Borrar Filtros" at bounding box center [267, 290] width 63 height 8
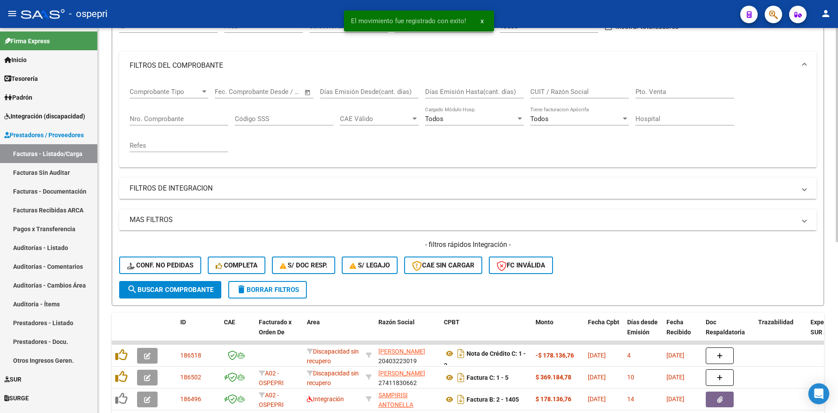
click at [553, 90] on input "CUIT / Razón Social" at bounding box center [579, 92] width 99 height 8
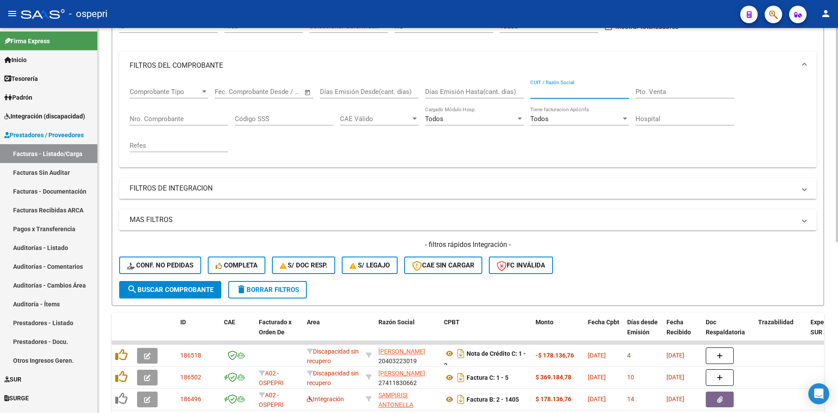
paste input "27358862883"
click at [185, 287] on span "search Buscar Comprobante" at bounding box center [170, 290] width 86 height 8
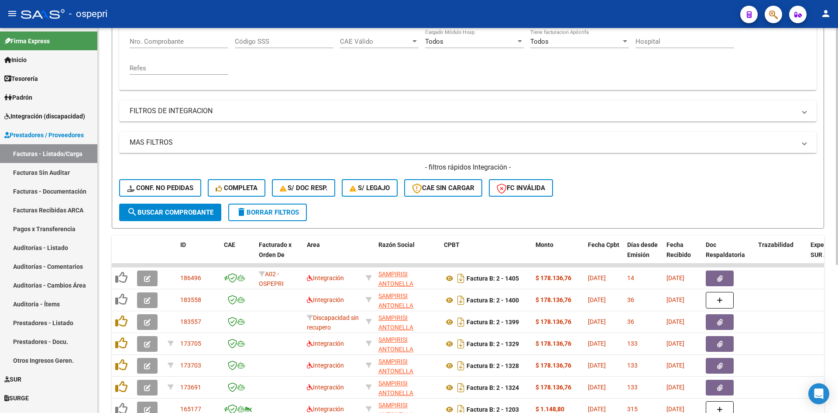
scroll to position [184, 0]
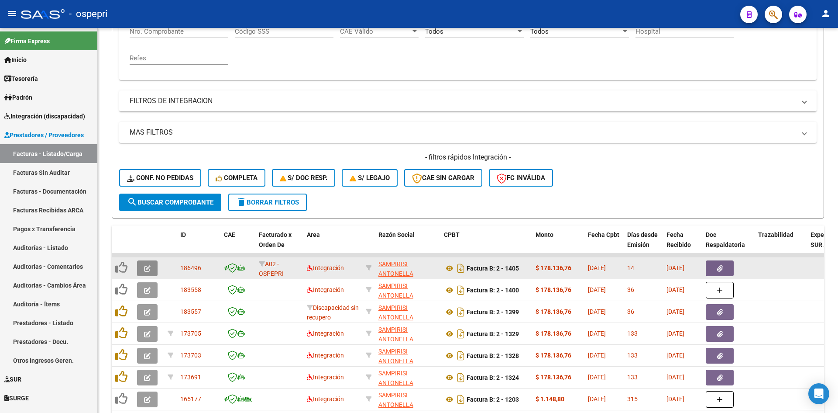
click at [152, 270] on button "button" at bounding box center [147, 268] width 21 height 16
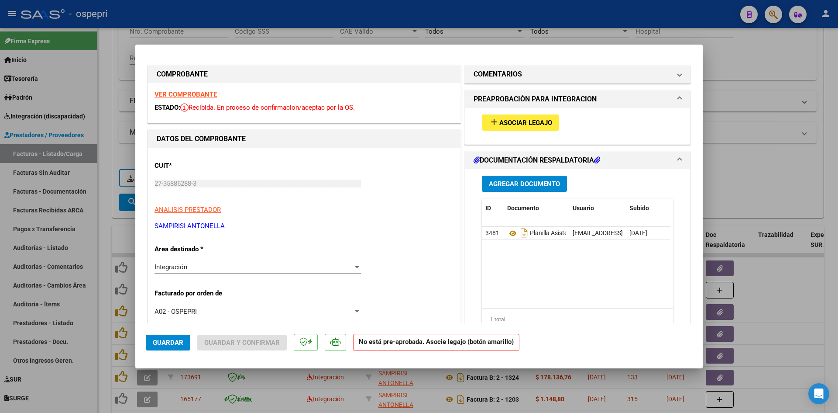
scroll to position [0, 0]
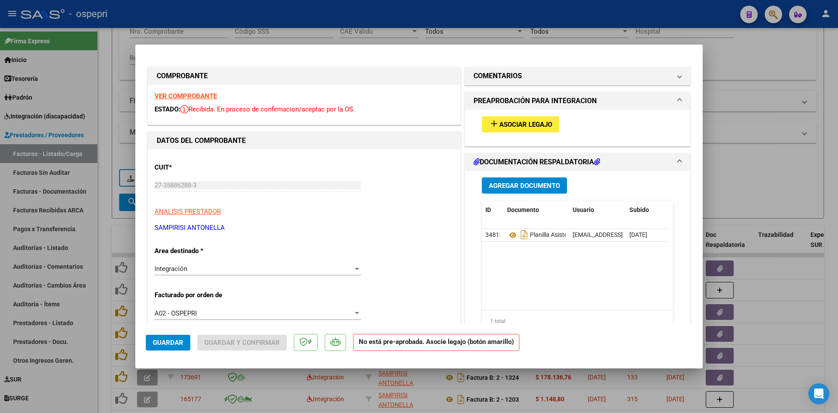
click at [211, 97] on strong "VER COMPROBANTE" at bounding box center [186, 96] width 62 height 8
click at [508, 234] on icon at bounding box center [512, 235] width 11 height 10
click at [271, 274] on div "Integración Seleccionar Area" at bounding box center [258, 268] width 207 height 13
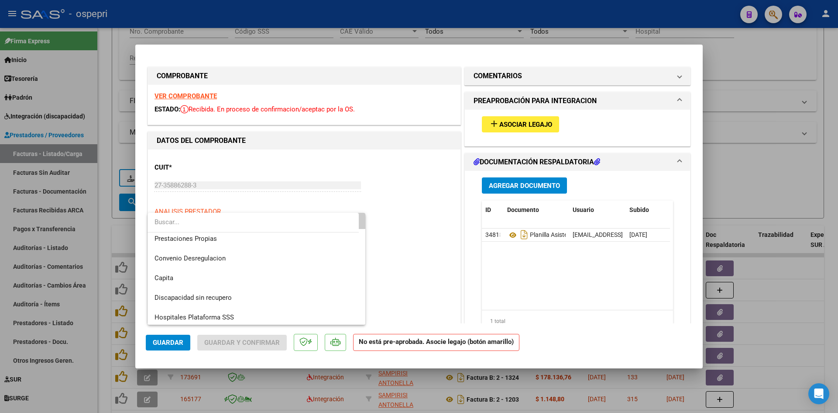
scroll to position [85, 0]
click at [214, 294] on span "Discapacidad sin recupero" at bounding box center [193, 295] width 77 height 8
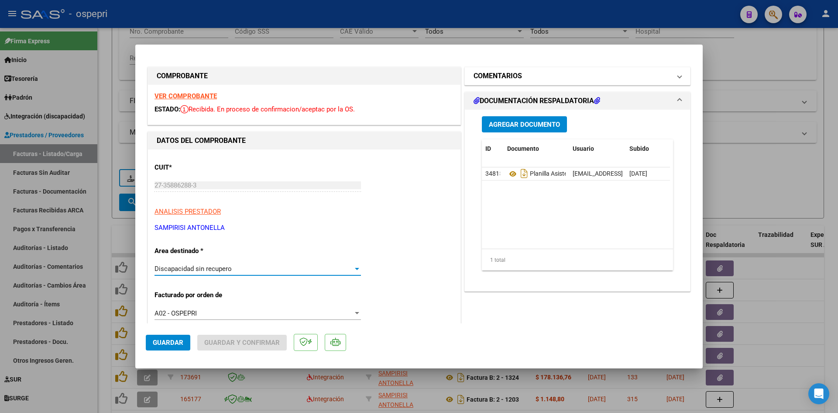
click at [520, 75] on mat-panel-title "COMENTARIOS" at bounding box center [572, 76] width 197 height 10
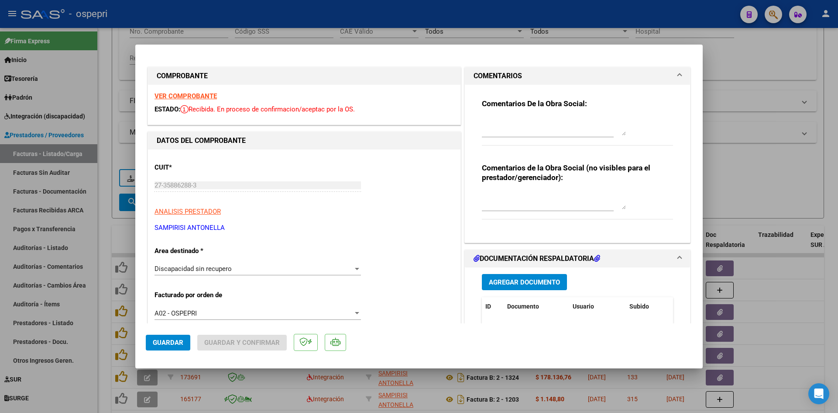
click at [493, 196] on textarea at bounding box center [554, 200] width 144 height 17
click at [512, 119] on textarea at bounding box center [554, 126] width 144 height 17
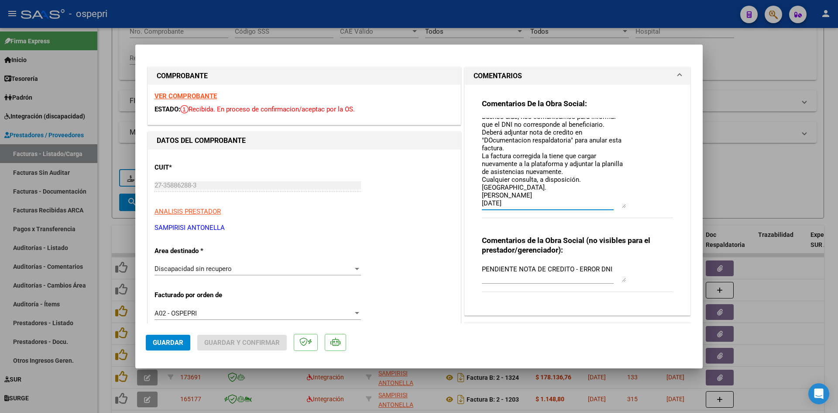
scroll to position [0, 0]
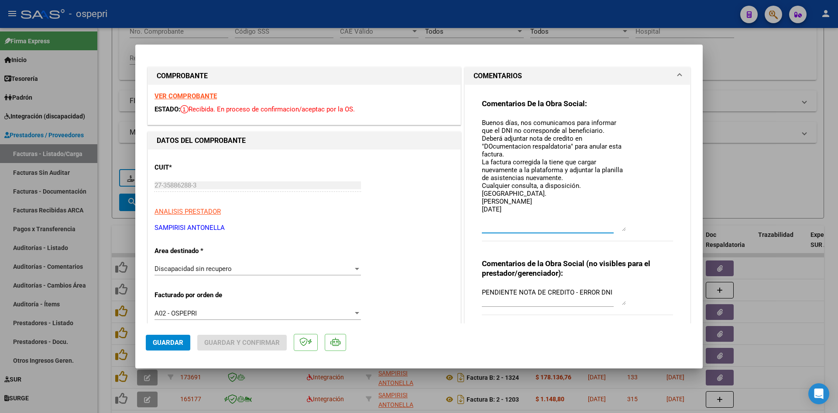
drag, startPoint x: 621, startPoint y: 134, endPoint x: 617, endPoint y: 229, distance: 95.7
click at [617, 229] on textarea "Buenos días, nos comunicamos para informar que el DNI no corresponde al benefic…" at bounding box center [554, 174] width 144 height 113
click at [579, 136] on textarea "Buenos días, nos comunicamos para informar que el DNI no corresponde al benefic…" at bounding box center [554, 174] width 144 height 113
click at [597, 148] on textarea "Buenos días, nos comunicamos para informar que el DNI no corresponde al benefic…" at bounding box center [554, 174] width 144 height 113
click at [569, 169] on textarea "Buenos días, nos comunicamos para informar que el DNI no corresponde al benefic…" at bounding box center [554, 174] width 144 height 113
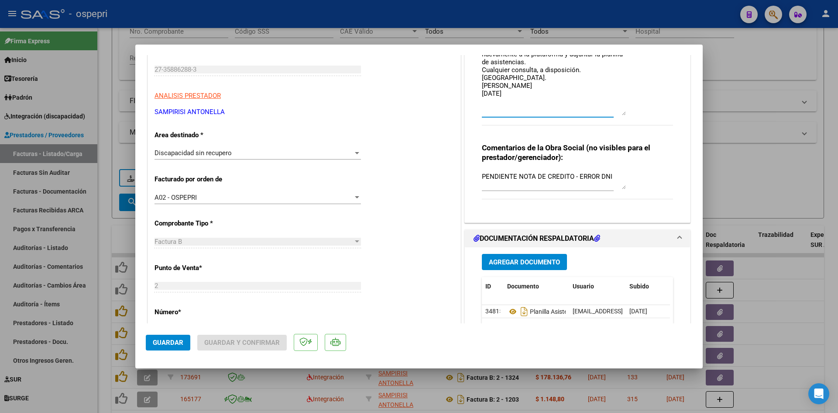
scroll to position [218, 0]
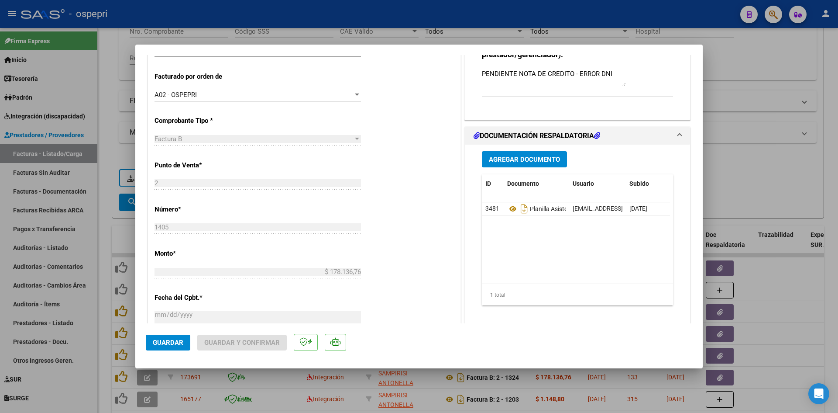
click at [164, 343] on span "Guardar" at bounding box center [168, 342] width 31 height 8
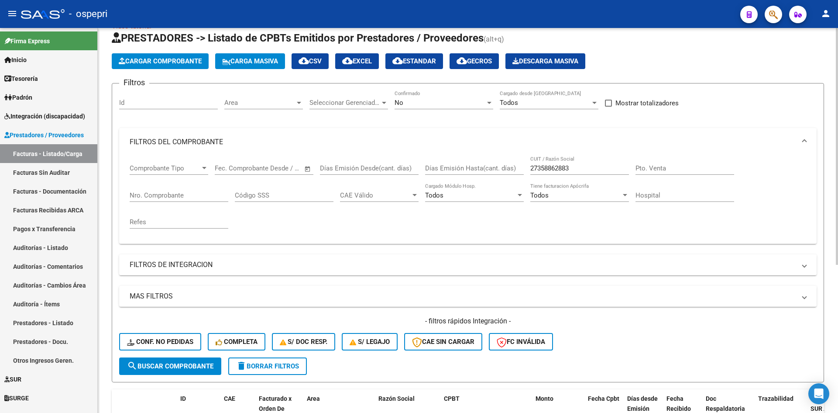
scroll to position [0, 0]
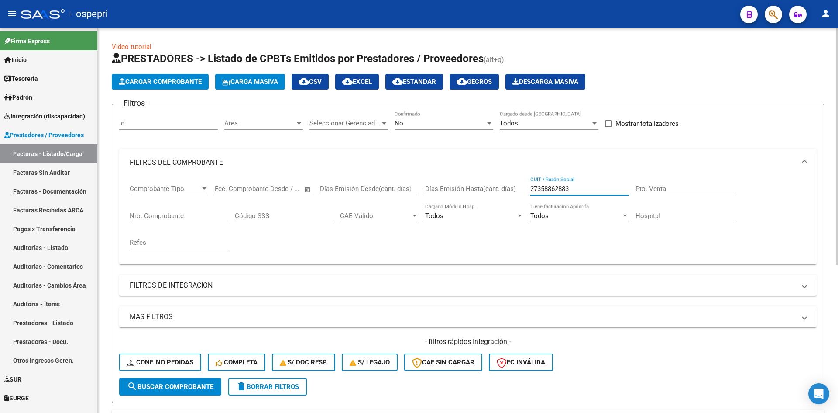
drag, startPoint x: 582, startPoint y: 190, endPoint x: 516, endPoint y: 208, distance: 67.6
click at [516, 208] on div "Comprobante Tipo Comprobante Tipo Fecha inicio – Fecha fin Fec. Comprobante Des…" at bounding box center [468, 216] width 677 height 81
paste input "27411830662"
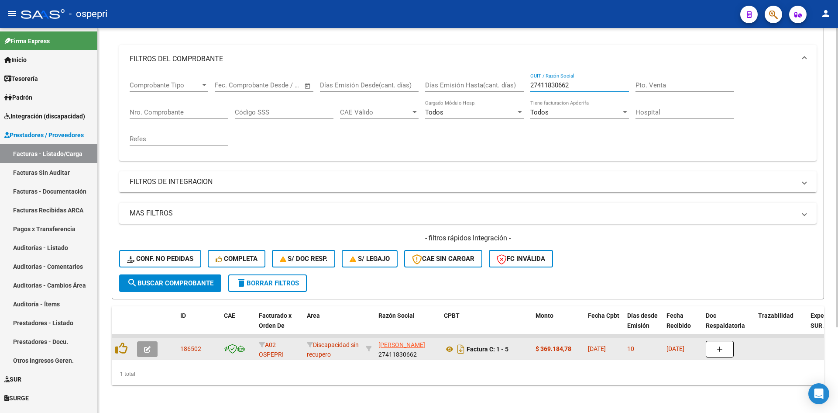
click at [150, 345] on span "button" at bounding box center [147, 349] width 7 height 8
click at [147, 346] on icon "button" at bounding box center [147, 349] width 7 height 7
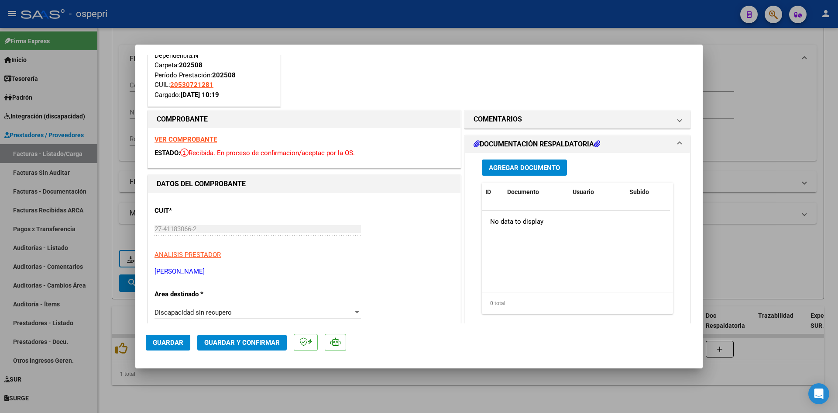
scroll to position [87, 0]
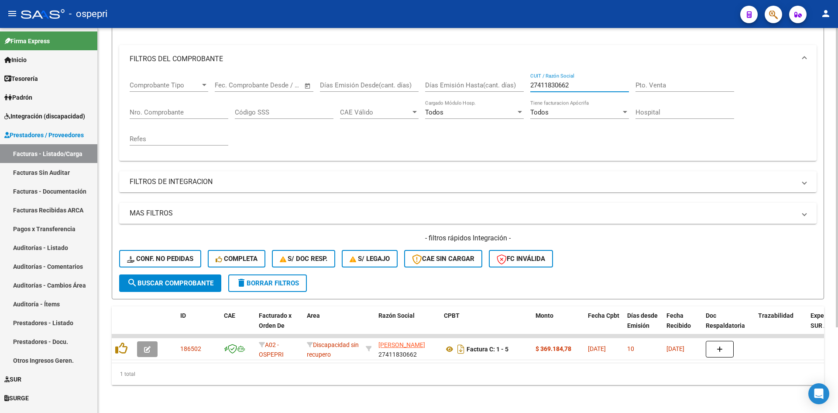
drag, startPoint x: 575, startPoint y: 80, endPoint x: 530, endPoint y: 85, distance: 44.8
click at [530, 85] on div "Comprobante Tipo Comprobante Tipo Fecha inicio – Fecha fin Fec. Comprobante Des…" at bounding box center [468, 113] width 677 height 81
click at [298, 279] on span "delete Borrar Filtros" at bounding box center [267, 283] width 63 height 8
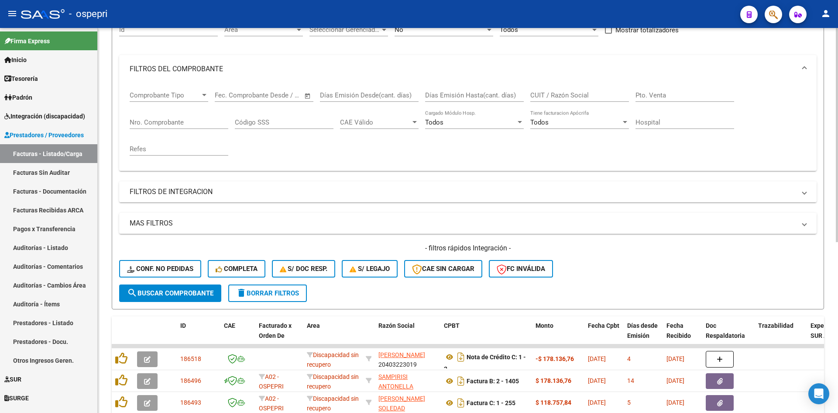
scroll to position [110, 0]
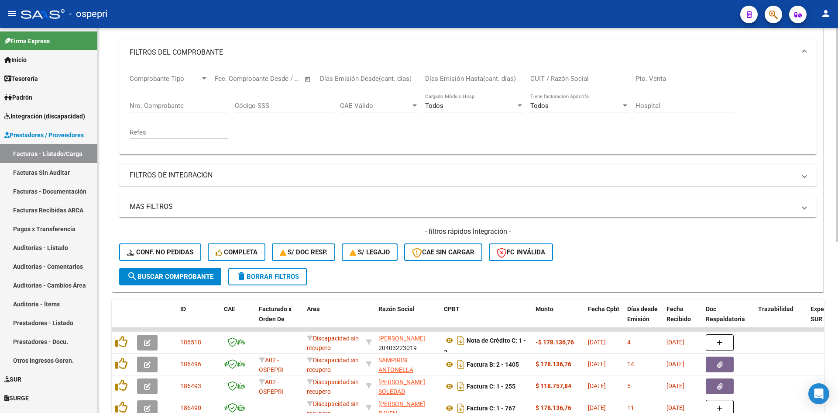
click at [549, 82] on input "CUIT / Razón Social" at bounding box center [579, 79] width 99 height 8
paste input "27411830662"
click at [210, 276] on span "search Buscar Comprobante" at bounding box center [170, 276] width 86 height 8
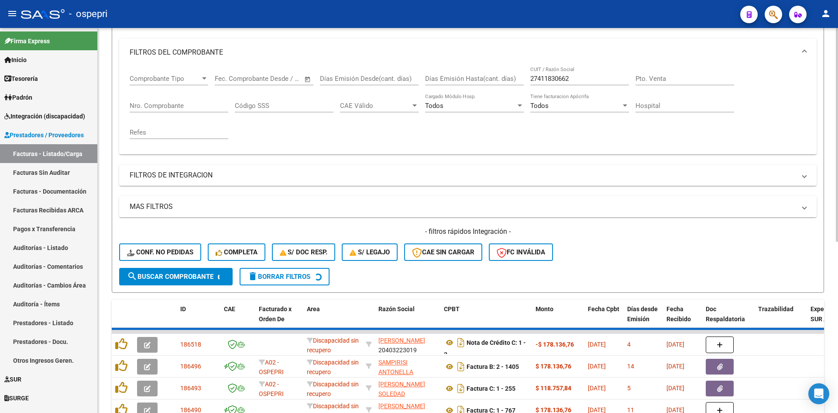
scroll to position [97, 0]
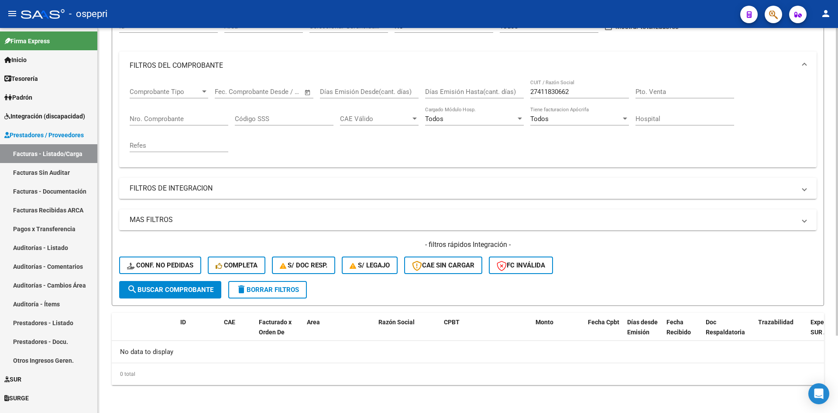
click at [263, 293] on span "delete Borrar Filtros" at bounding box center [267, 290] width 63 height 8
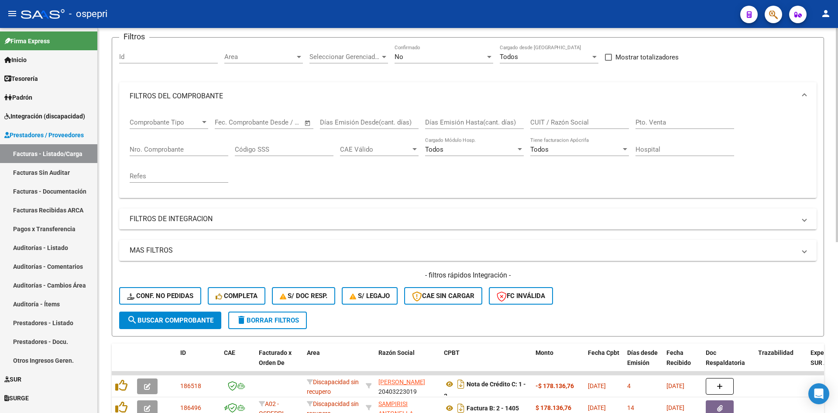
scroll to position [0, 0]
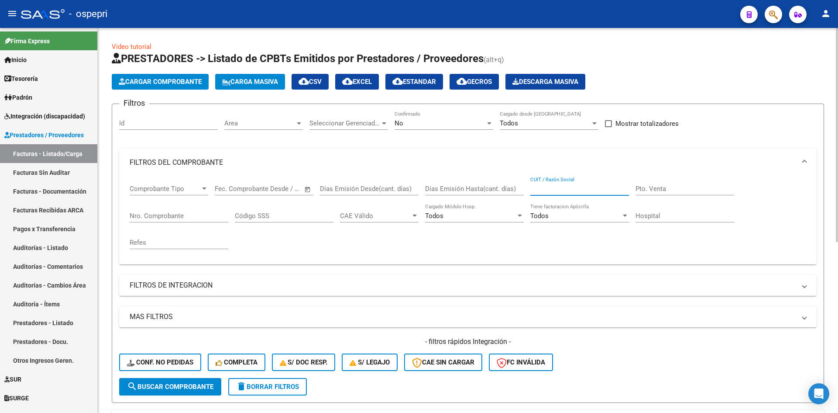
click at [546, 189] on input "CUIT / Razón Social" at bounding box center [579, 189] width 99 height 8
paste input "20116313635"
click at [207, 389] on span "search Buscar Comprobante" at bounding box center [170, 386] width 86 height 8
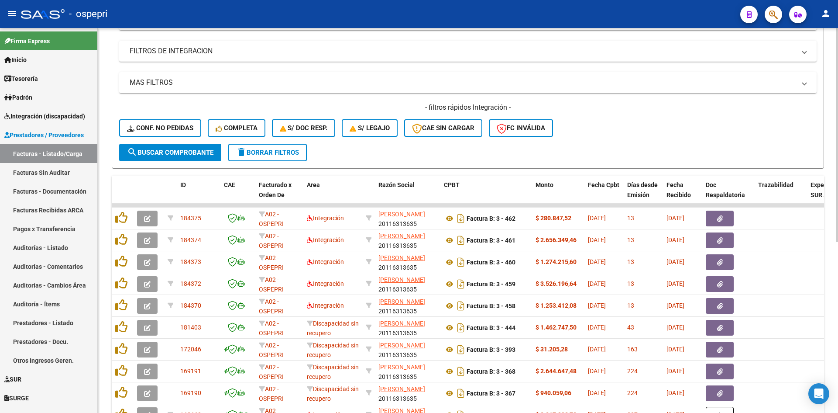
scroll to position [262, 0]
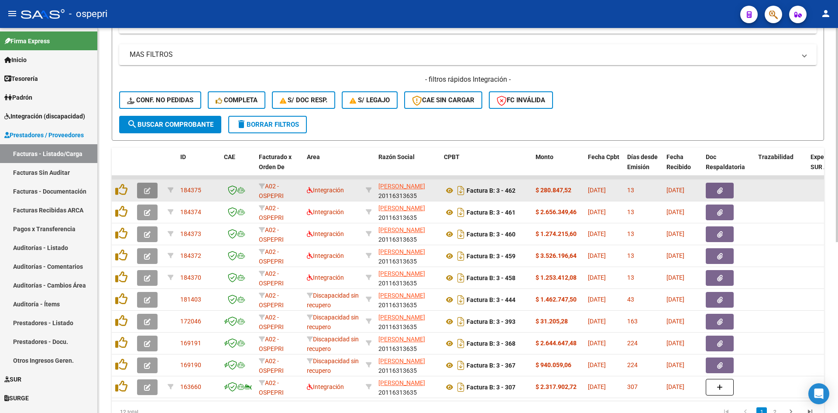
click at [148, 190] on icon "button" at bounding box center [147, 190] width 7 height 7
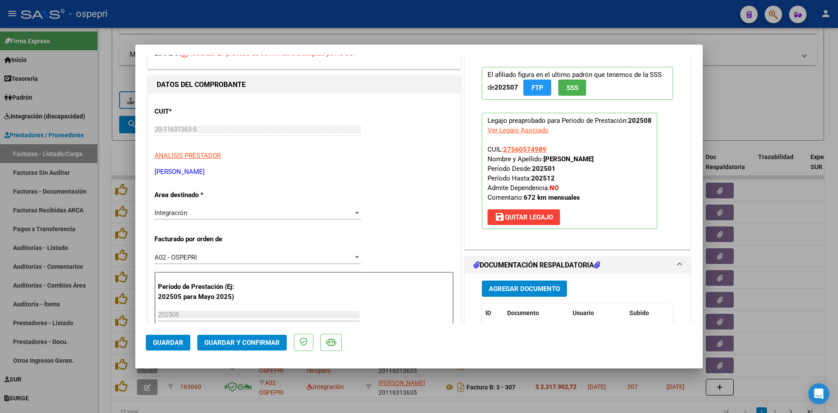
scroll to position [0, 0]
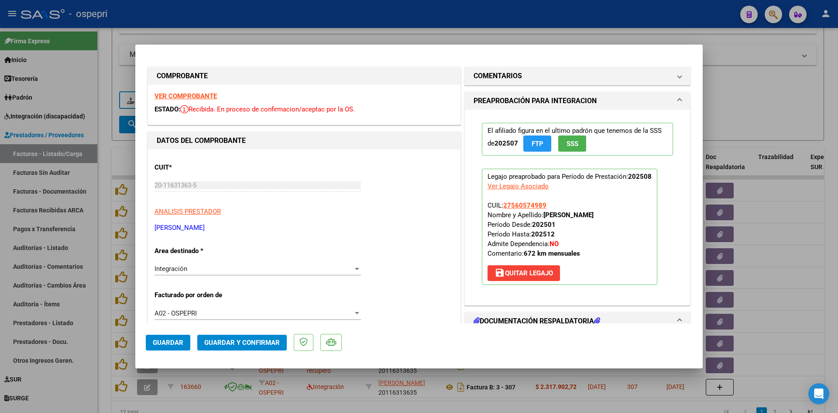
click at [205, 94] on strong "VER COMPROBANTE" at bounding box center [186, 96] width 62 height 8
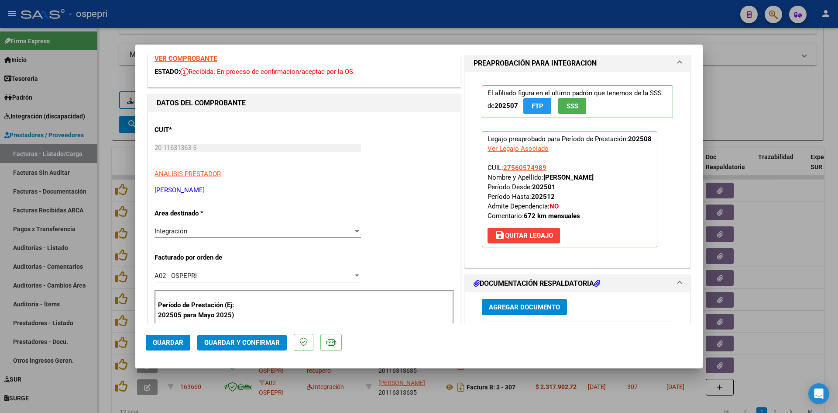
scroll to position [175, 0]
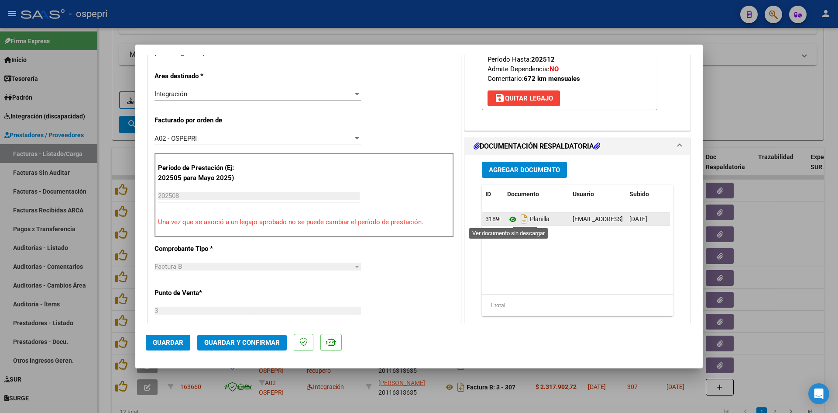
click at [510, 217] on icon at bounding box center [512, 219] width 11 height 10
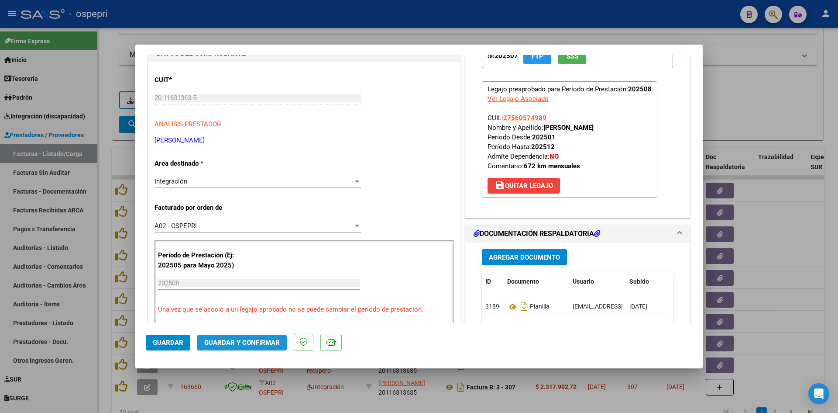
click at [262, 341] on span "Guardar y Confirmar" at bounding box center [242, 342] width 76 height 8
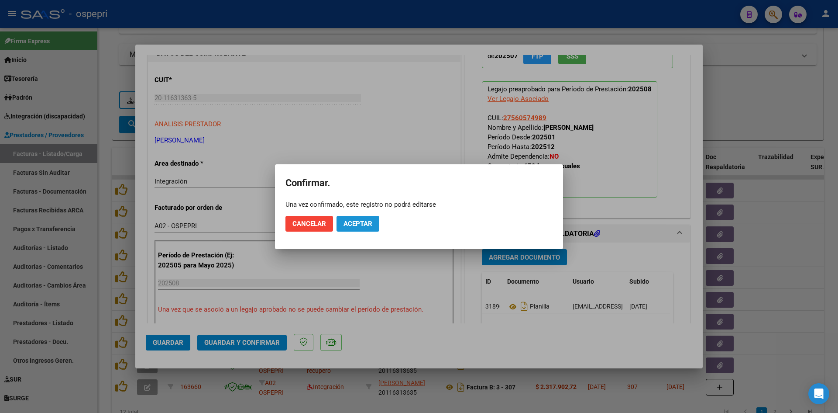
click at [350, 220] on span "Aceptar" at bounding box center [358, 224] width 29 height 8
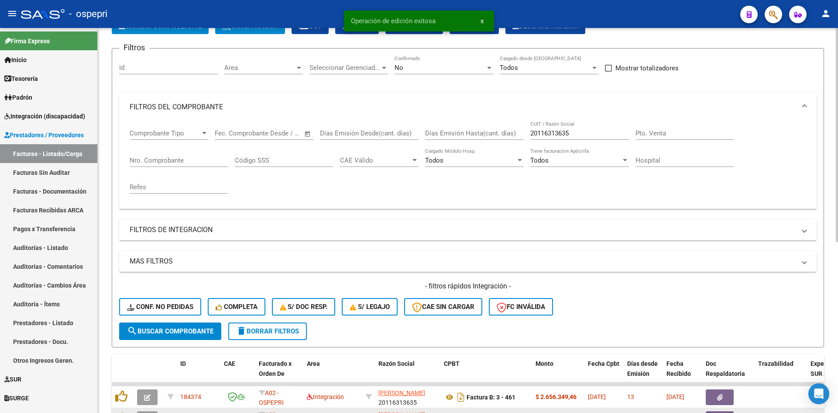
scroll to position [0, 0]
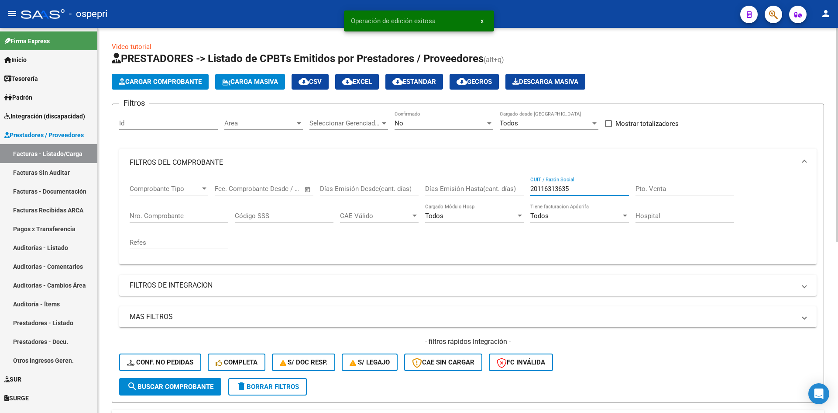
drag, startPoint x: 597, startPoint y: 192, endPoint x: 507, endPoint y: 202, distance: 90.1
click at [507, 202] on div "Comprobante Tipo Comprobante Tipo Fecha inicio – Fecha fin Fec. Comprobante Des…" at bounding box center [468, 216] width 677 height 81
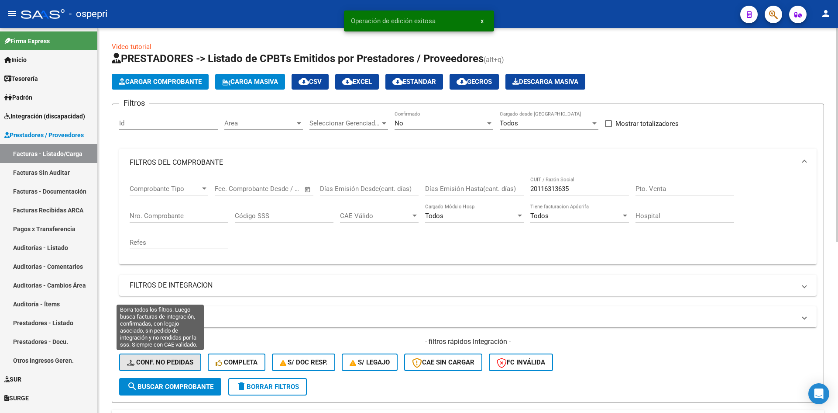
click at [182, 363] on span "Conf. no pedidas" at bounding box center [160, 362] width 66 height 8
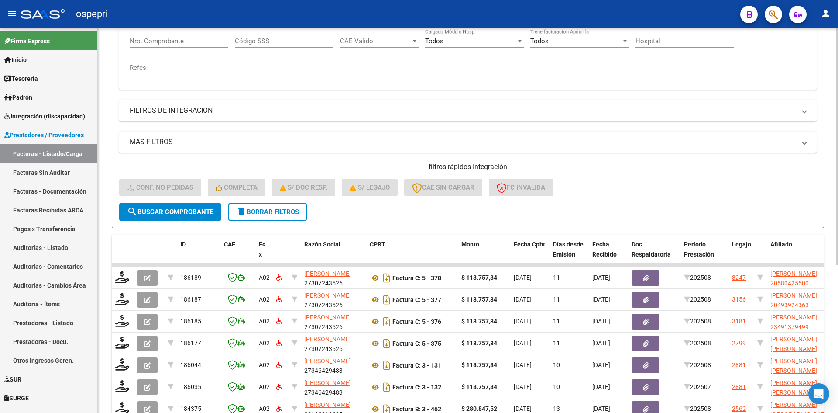
scroll to position [218, 0]
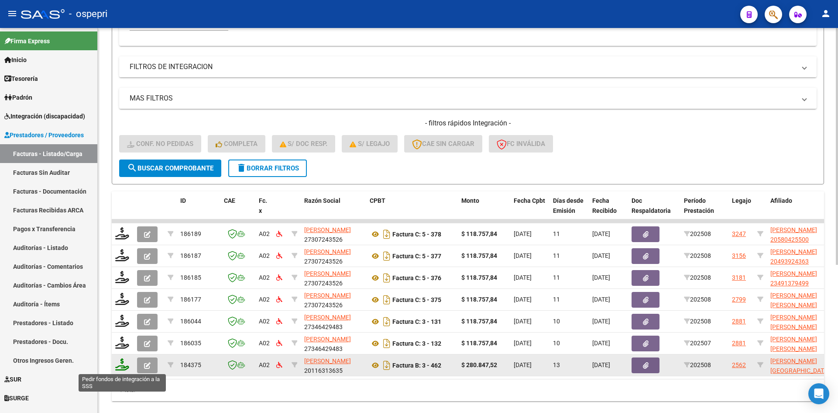
click at [121, 363] on icon at bounding box center [122, 364] width 14 height 12
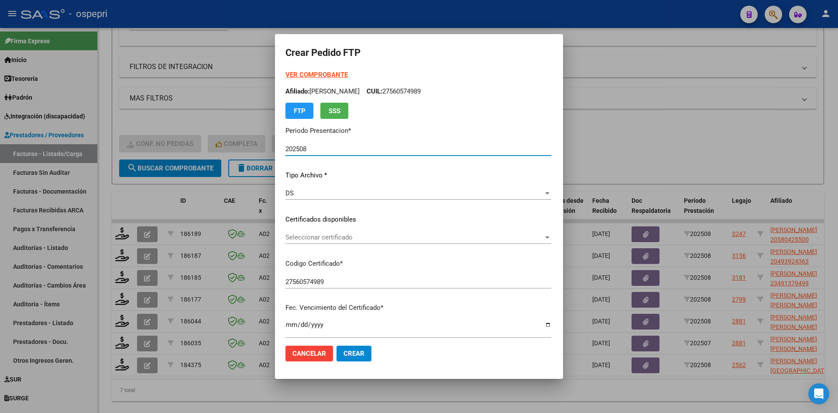
click at [492, 239] on span "Seleccionar certificado" at bounding box center [415, 237] width 258 height 8
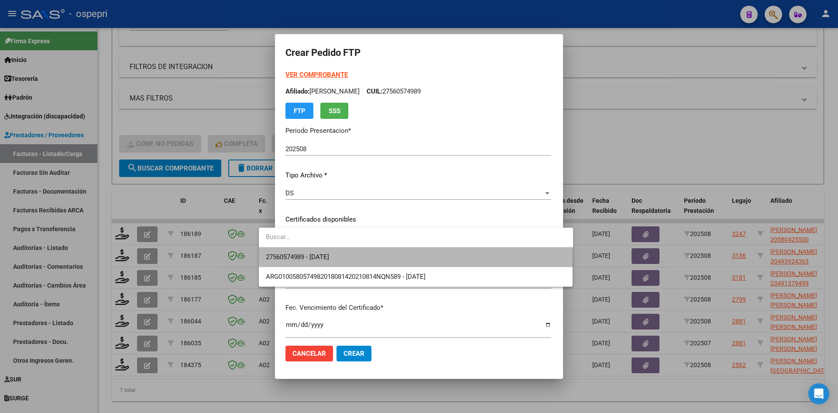
click at [476, 260] on span "27560574989 - 2030-07-15" at bounding box center [416, 257] width 300 height 20
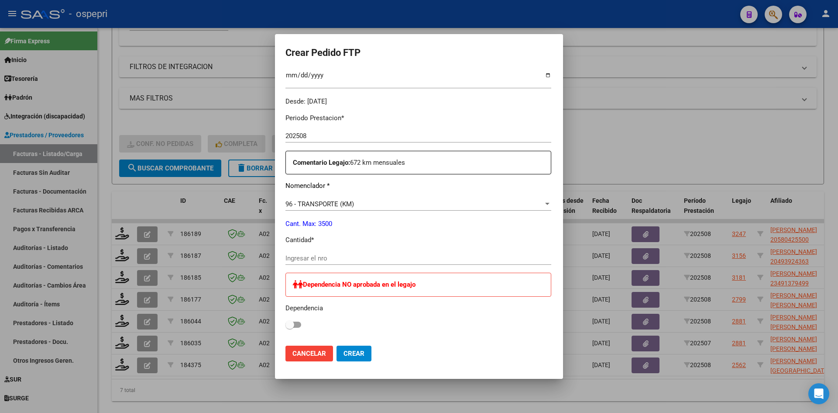
scroll to position [262, 0]
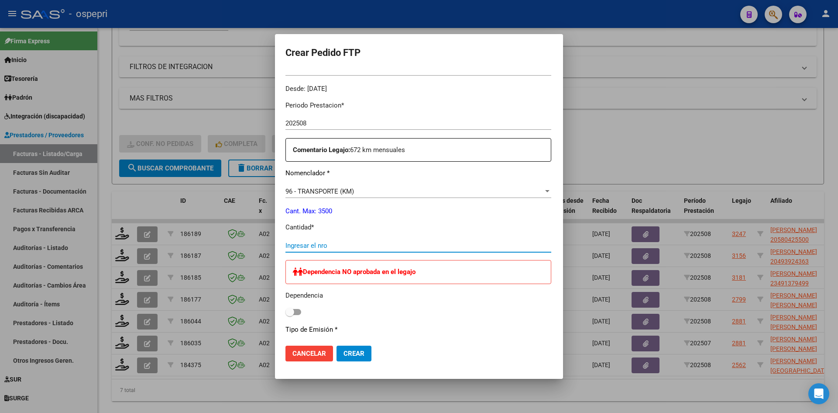
click at [299, 245] on input "Ingresar el nro" at bounding box center [419, 245] width 266 height 8
click at [337, 348] on button "Crear" at bounding box center [354, 353] width 35 height 16
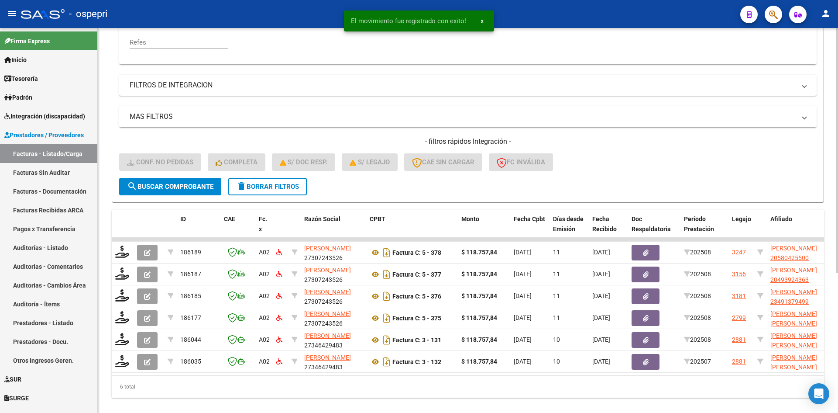
scroll to position [0, 0]
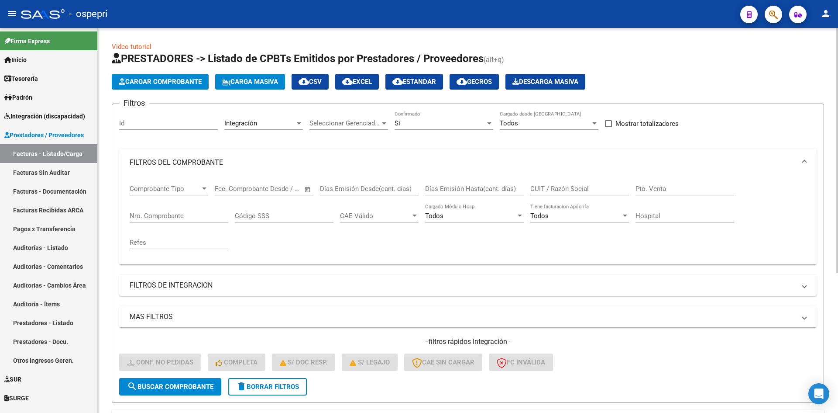
click at [290, 388] on span "delete Borrar Filtros" at bounding box center [267, 386] width 63 height 8
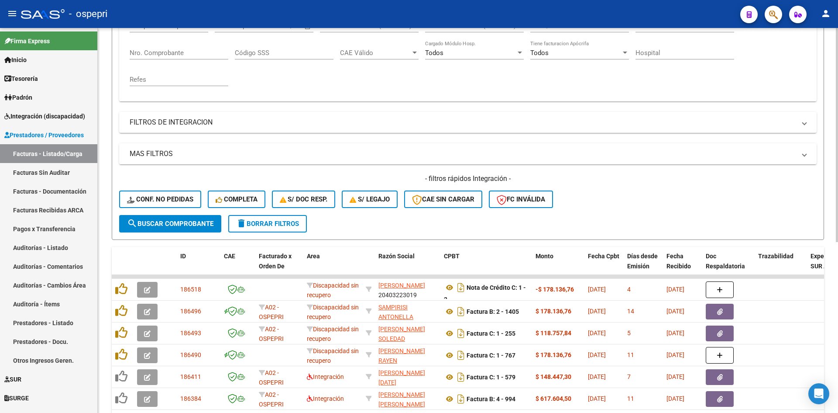
scroll to position [175, 0]
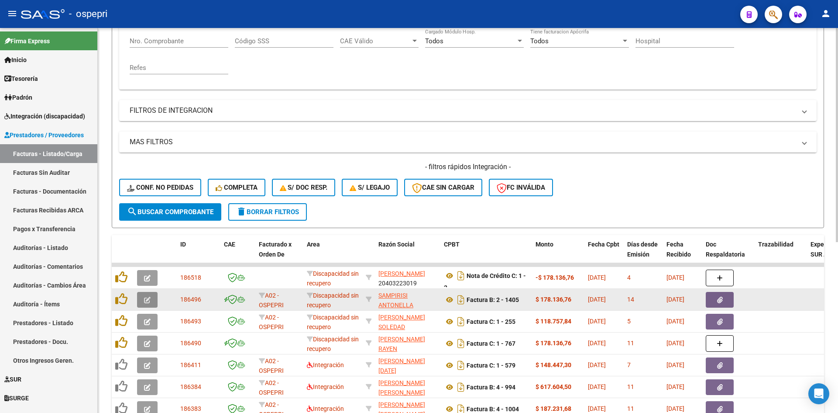
click at [147, 296] on icon "button" at bounding box center [147, 299] width 7 height 7
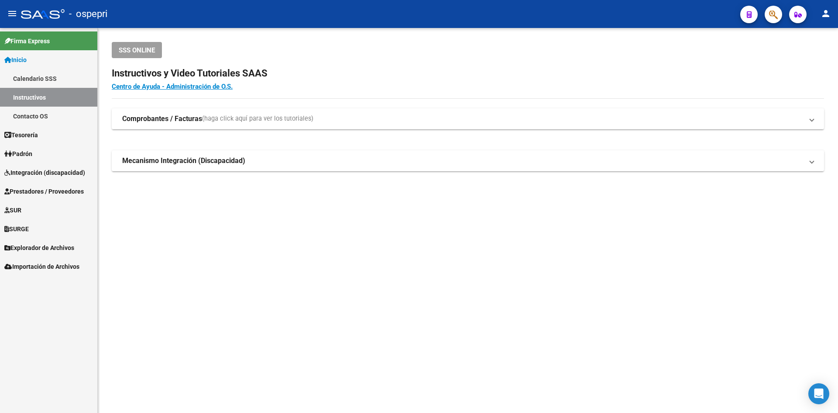
click at [41, 168] on span "Integración (discapacidad)" at bounding box center [44, 173] width 81 height 10
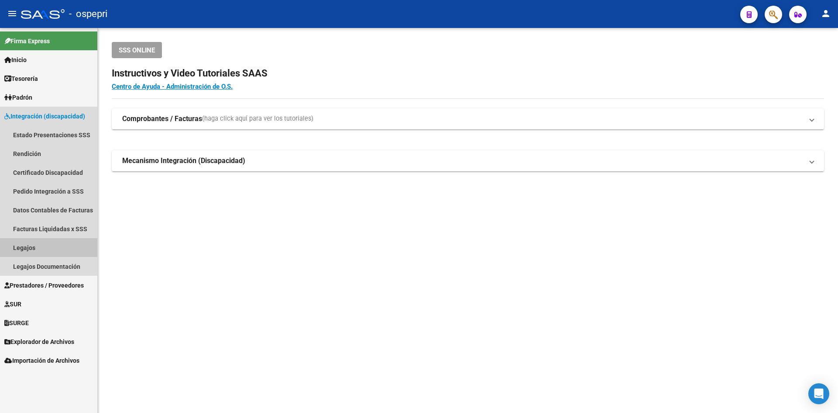
click at [30, 249] on link "Legajos" at bounding box center [48, 247] width 97 height 19
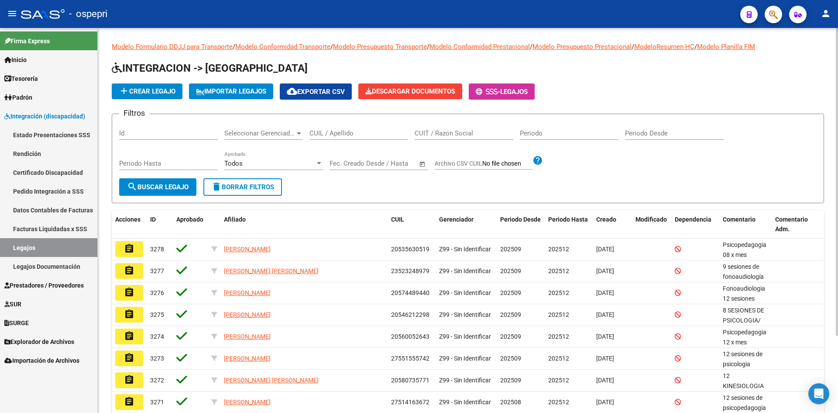
click at [324, 134] on input "CUIL / Apellido" at bounding box center [359, 133] width 99 height 8
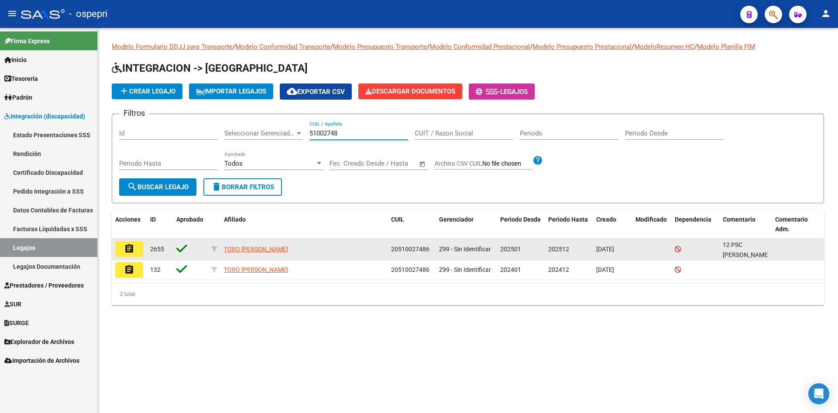
type input "51002748"
click at [131, 247] on mat-icon "assignment" at bounding box center [129, 248] width 10 height 10
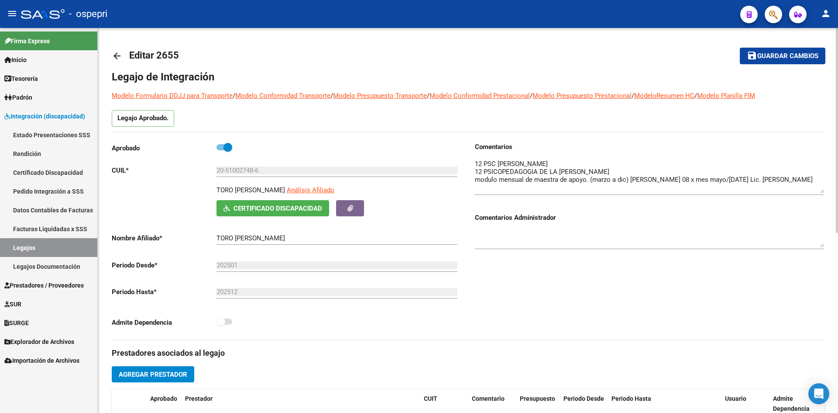
drag, startPoint x: 822, startPoint y: 175, endPoint x: 822, endPoint y: 191, distance: 16.6
click at [822, 191] on textarea at bounding box center [649, 176] width 349 height 34
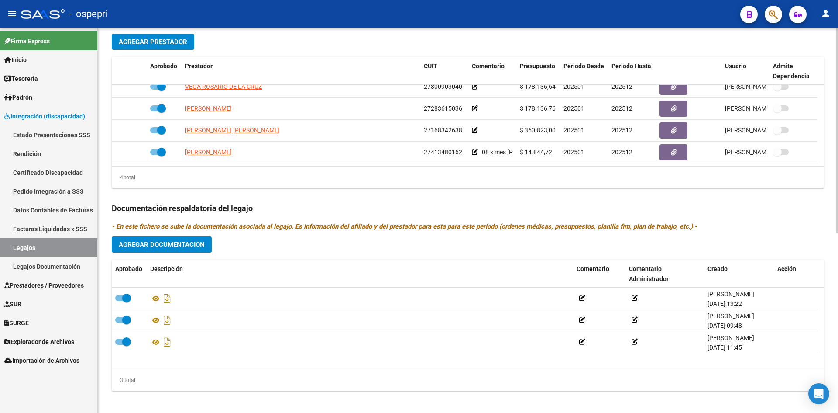
scroll to position [338, 0]
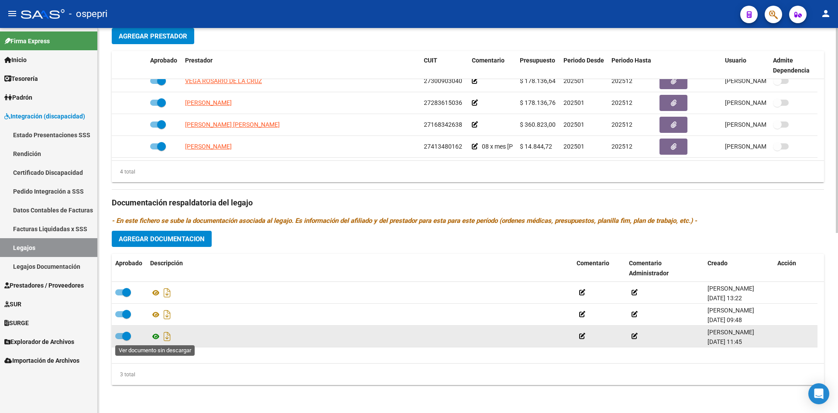
click at [155, 334] on icon at bounding box center [155, 336] width 11 height 10
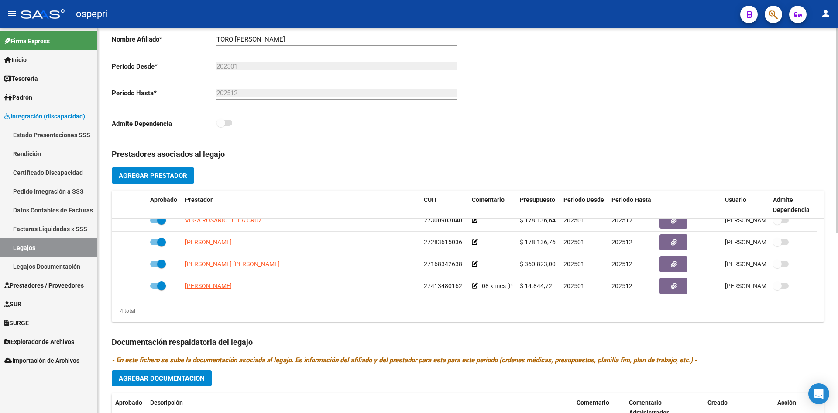
scroll to position [0, 0]
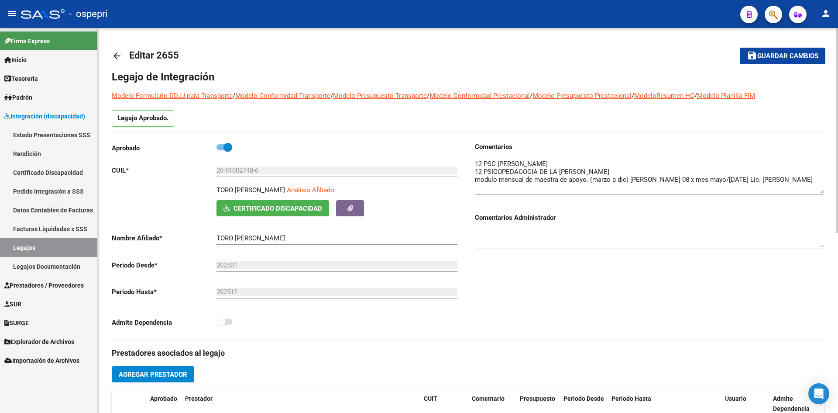
click at [115, 56] on mat-icon "arrow_back" at bounding box center [117, 56] width 10 height 10
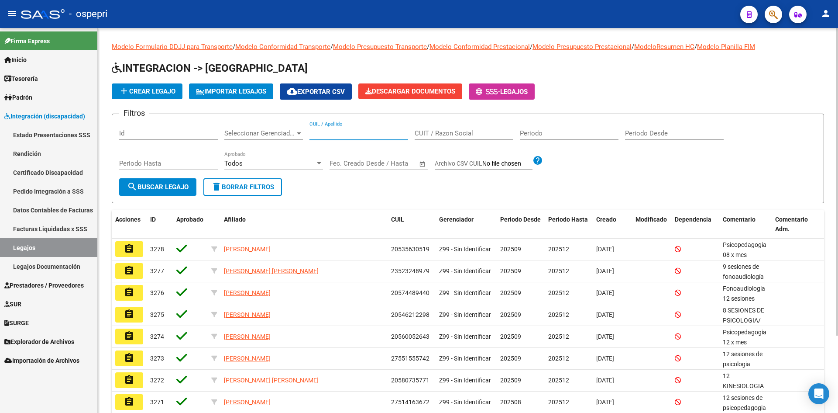
click at [342, 134] on input "CUIL / Apellido" at bounding box center [359, 133] width 99 height 8
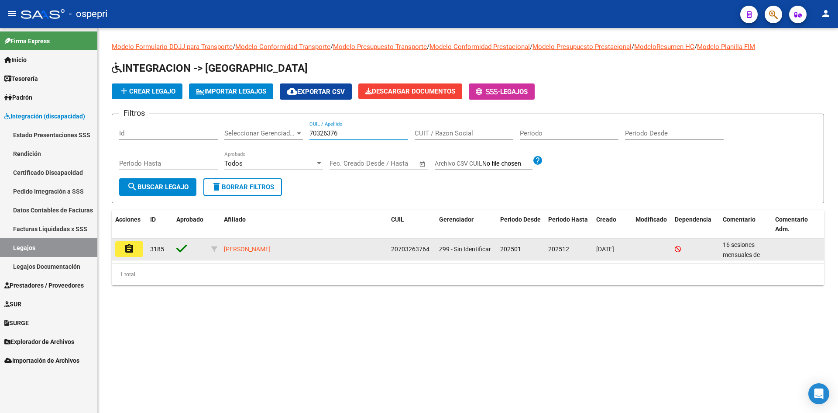
type input "70326376"
click at [130, 251] on mat-icon "assignment" at bounding box center [129, 248] width 10 height 10
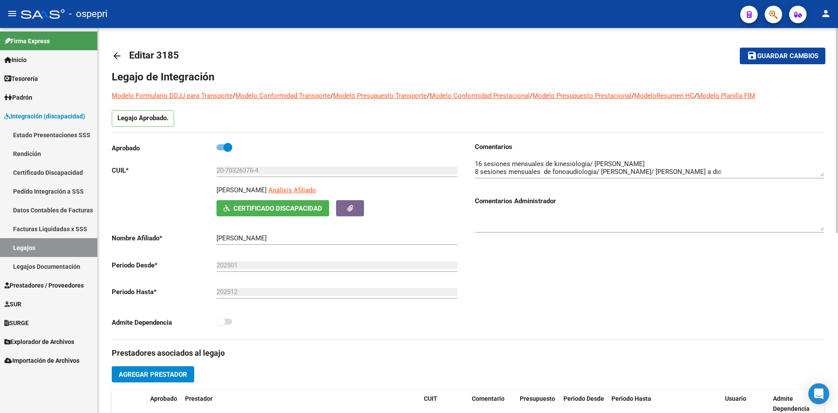
click at [118, 55] on mat-icon "arrow_back" at bounding box center [117, 56] width 10 height 10
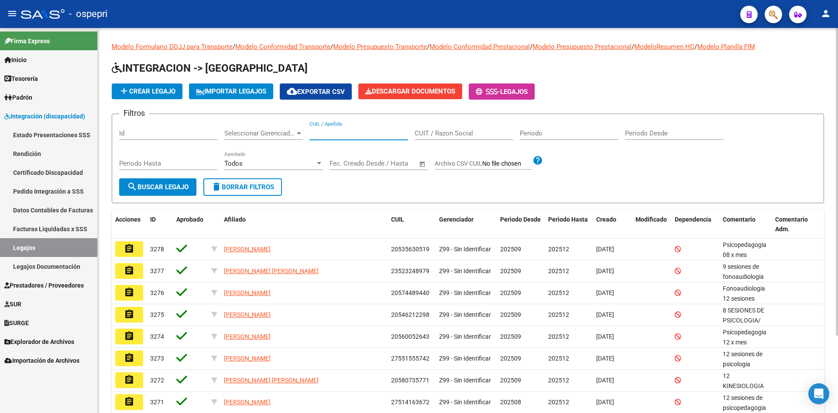
click at [360, 133] on input "CUIL / Apellido" at bounding box center [359, 133] width 99 height 8
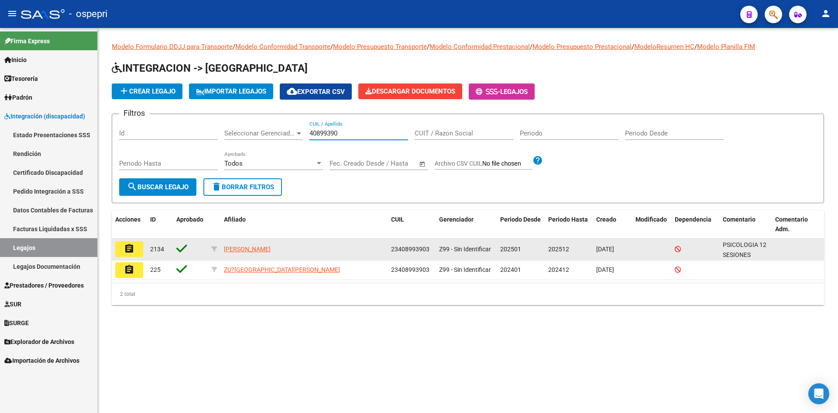
type input "40899390"
click at [121, 248] on button "assignment" at bounding box center [129, 249] width 28 height 16
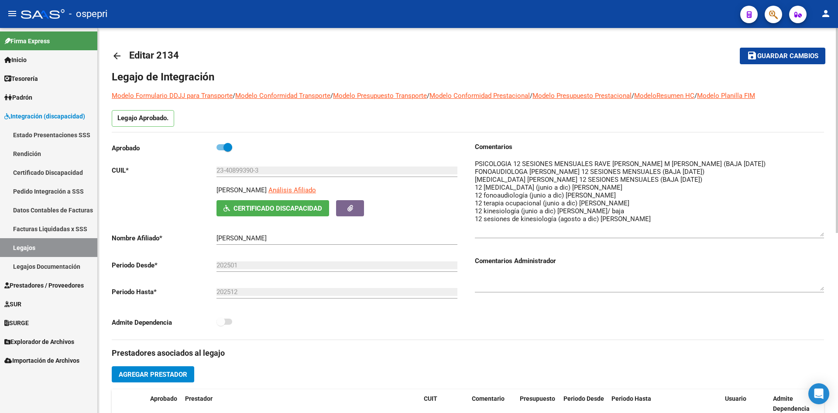
drag, startPoint x: 823, startPoint y: 174, endPoint x: 825, endPoint y: 233, distance: 59.0
click at [826, 234] on div "arrow_back Editar 2134 save Guardar cambios Legajo de Integración Modelo Formul…" at bounding box center [468, 389] width 740 height 723
drag, startPoint x: 117, startPoint y: 55, endPoint x: 142, endPoint y: 38, distance: 31.0
click at [117, 55] on mat-icon "arrow_back" at bounding box center [117, 56] width 10 height 10
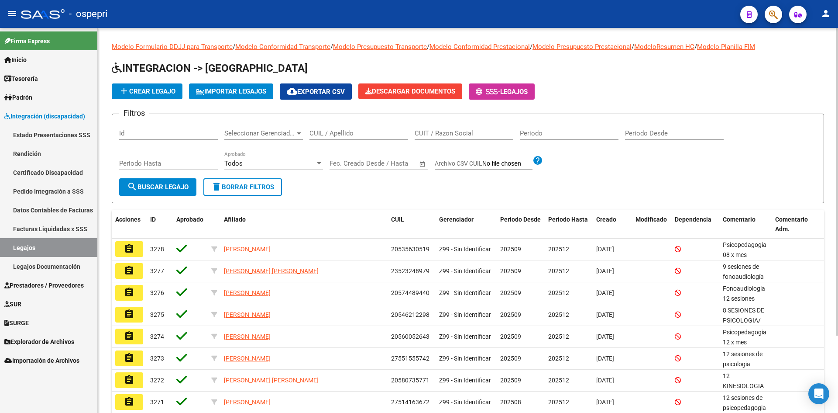
click at [333, 135] on input "CUIL / Apellido" at bounding box center [359, 133] width 99 height 8
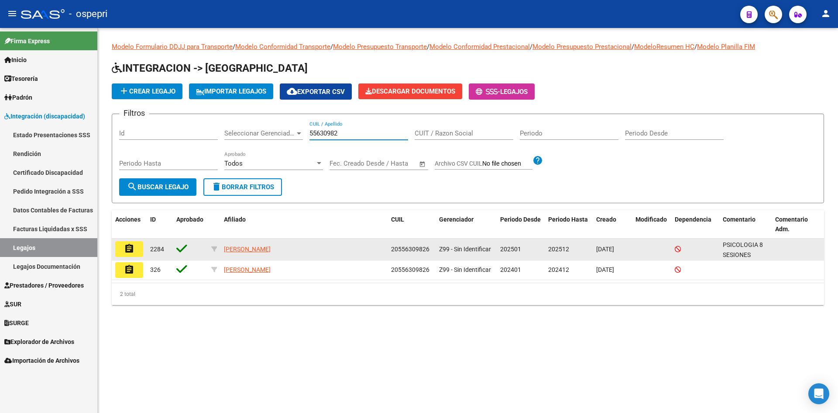
type input "55630982"
click at [126, 247] on mat-icon "assignment" at bounding box center [129, 248] width 10 height 10
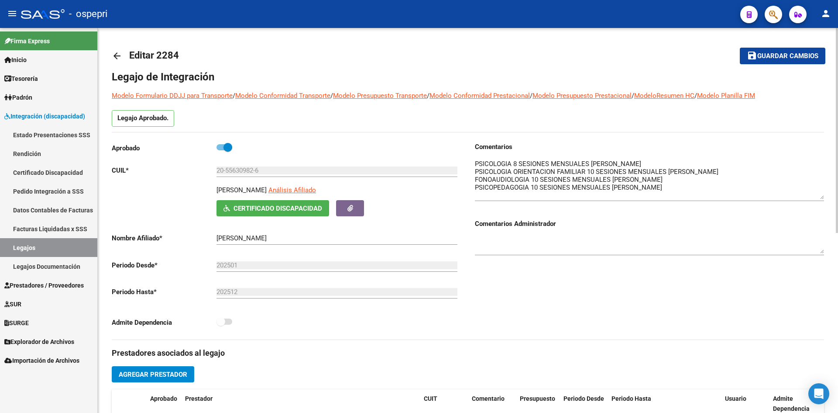
drag, startPoint x: 822, startPoint y: 174, endPoint x: 823, endPoint y: 196, distance: 22.7
click at [823, 196] on textarea at bounding box center [649, 179] width 349 height 40
